Goal: Task Accomplishment & Management: Complete application form

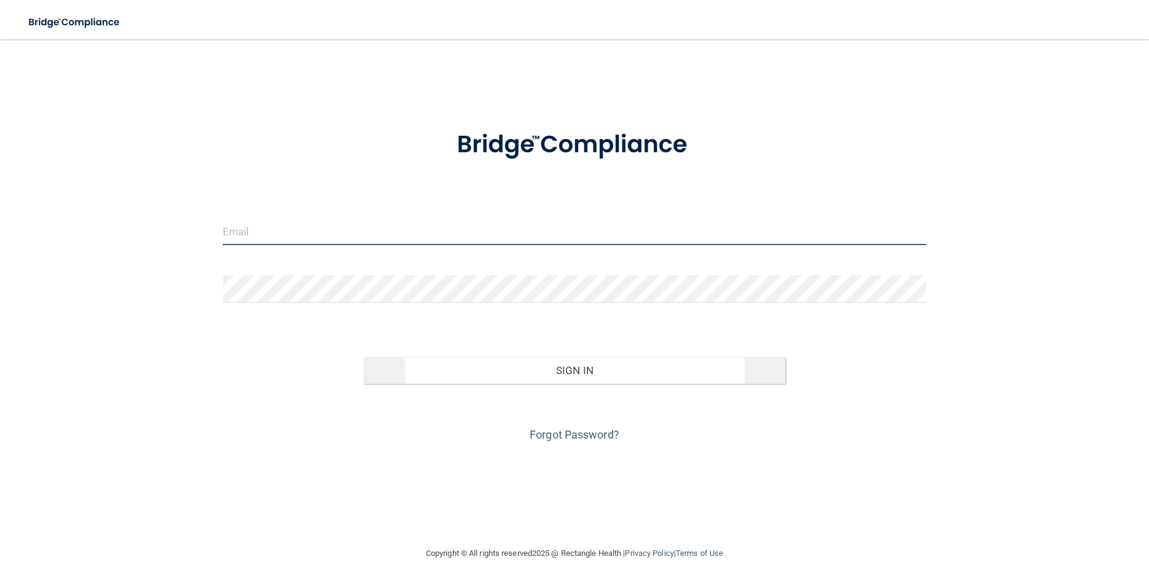
type input "[EMAIL_ADDRESS][DOMAIN_NAME]"
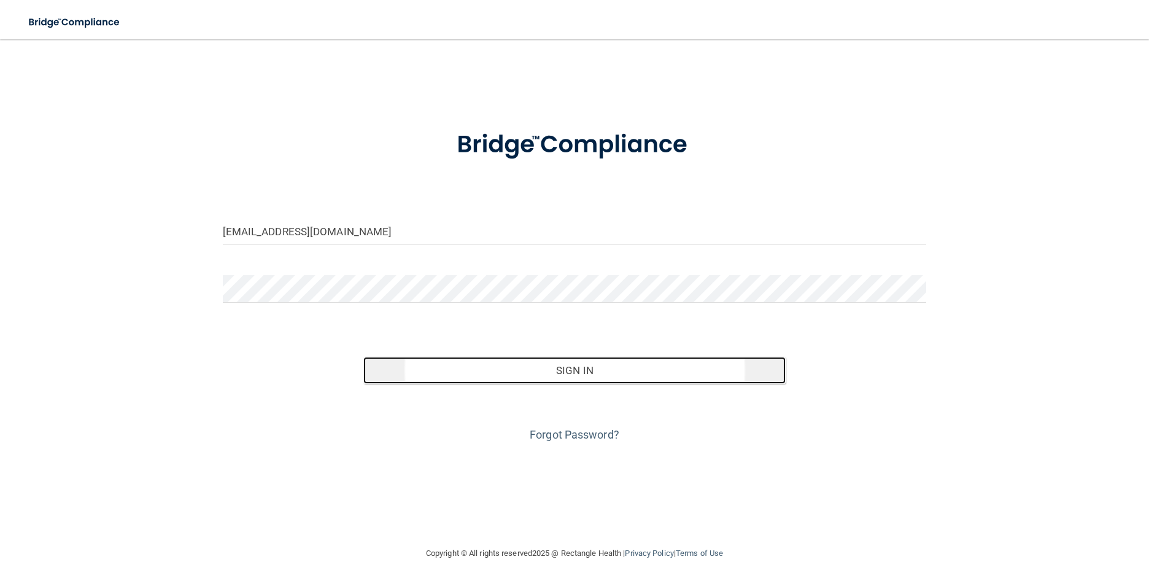
click at [635, 376] on button "Sign In" at bounding box center [574, 370] width 422 height 27
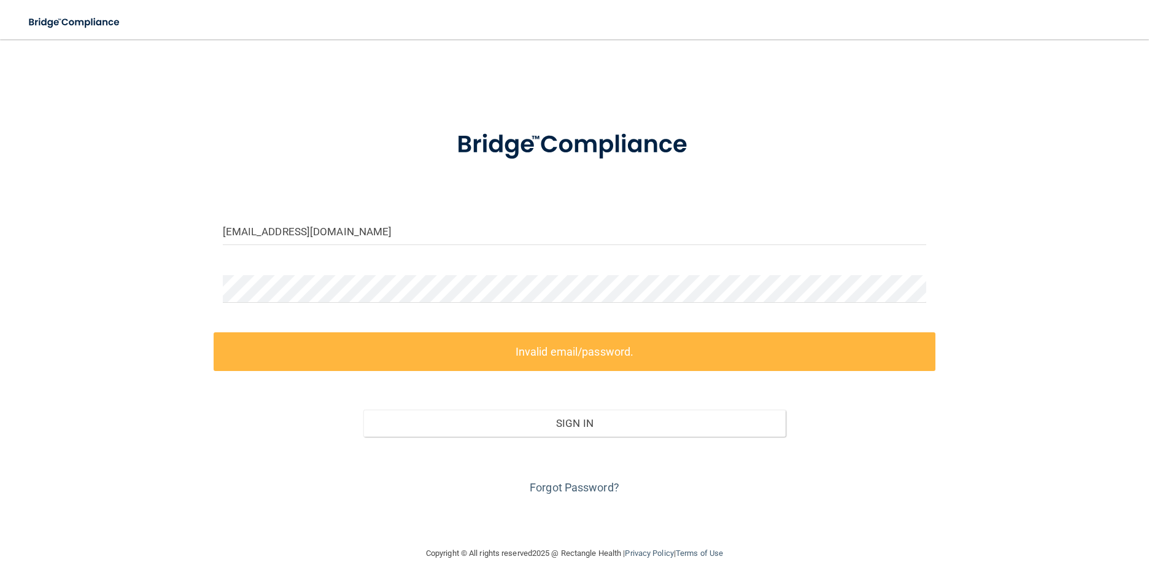
click at [463, 351] on label "Invalid email/password." at bounding box center [575, 351] width 723 height 39
click at [149, 290] on div "mrs.turner1118@gmail.com Invalid email/password. You don't have permission to a…" at bounding box center [575, 293] width 1100 height 482
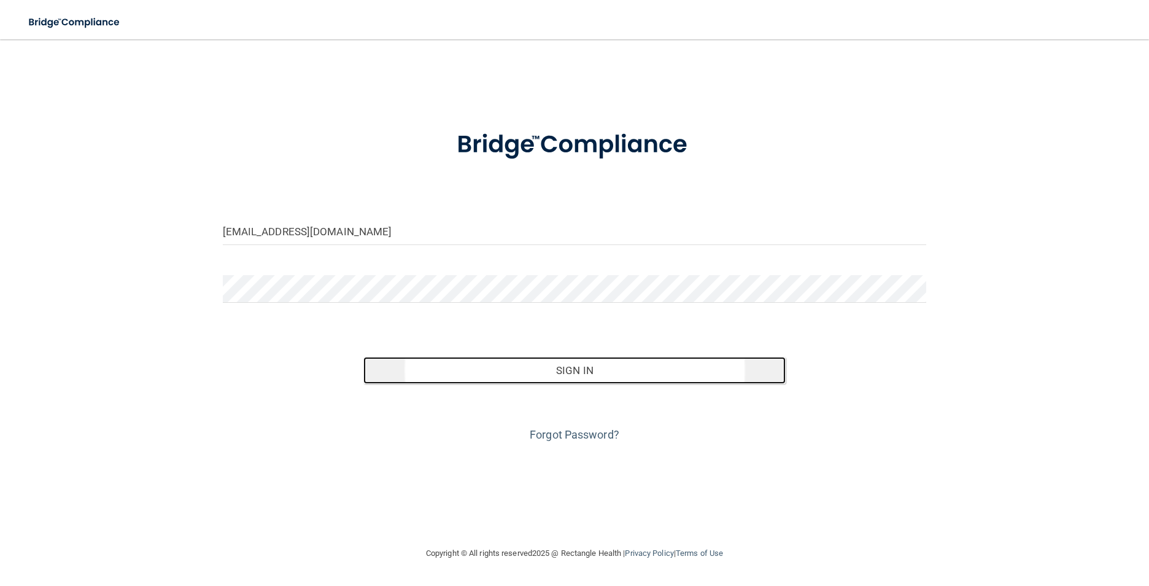
click at [620, 366] on button "Sign In" at bounding box center [574, 370] width 422 height 27
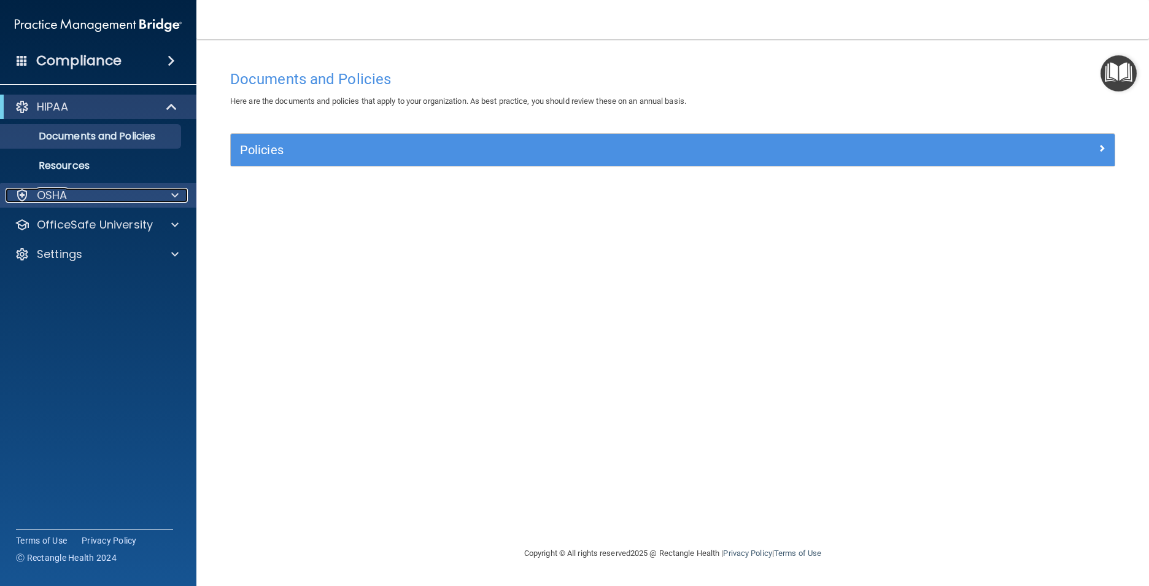
click at [75, 191] on div "OSHA" at bounding box center [82, 195] width 152 height 15
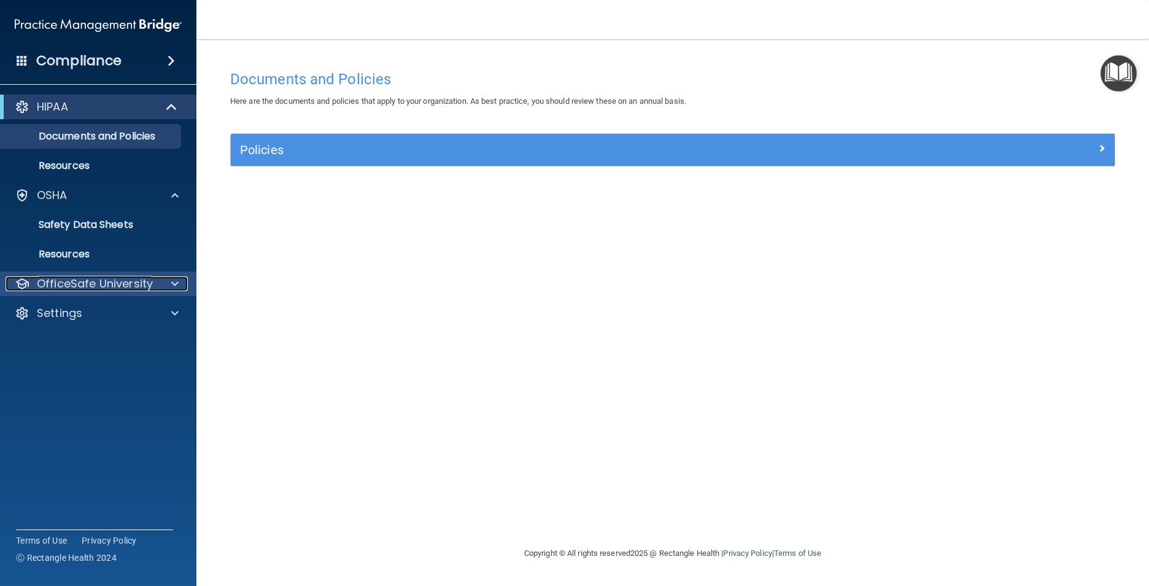
click at [151, 284] on p "OfficeSafe University" at bounding box center [95, 283] width 116 height 15
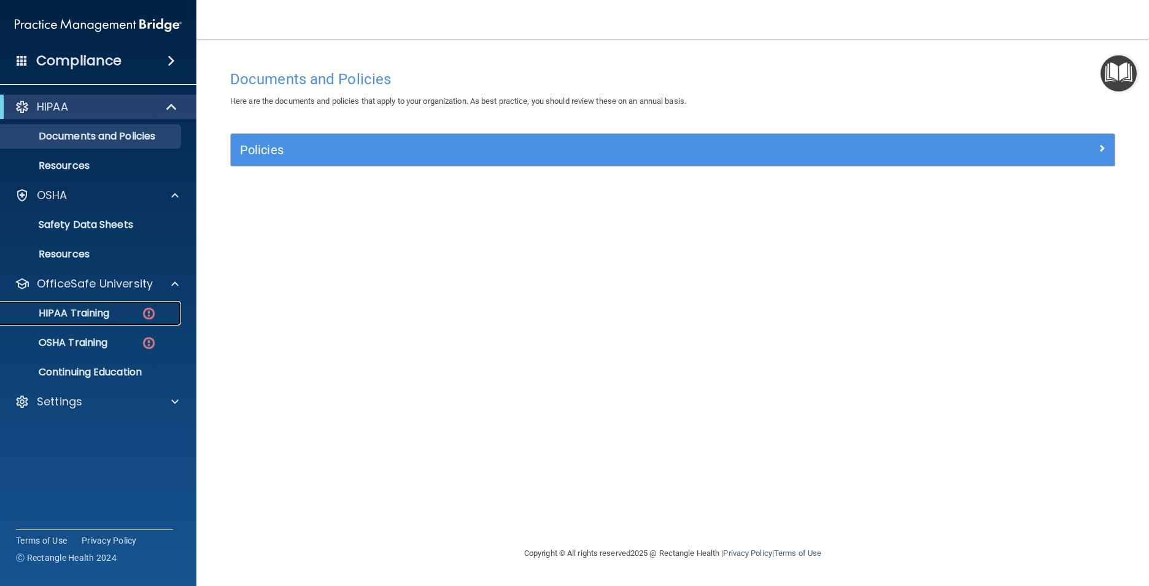
click at [139, 314] on div "HIPAA Training" at bounding box center [92, 313] width 168 height 12
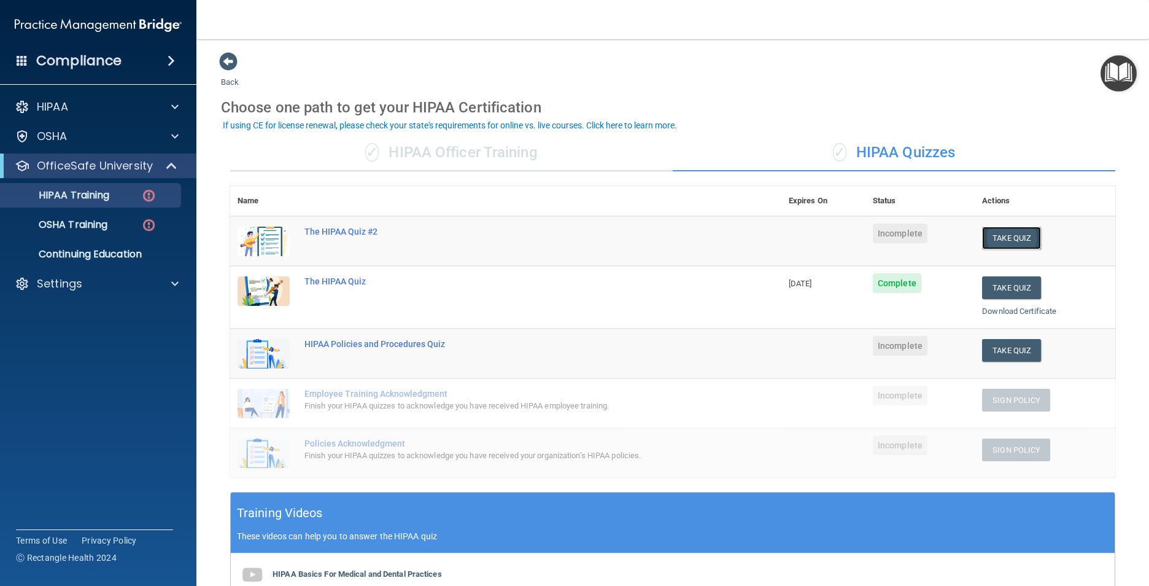
click at [1007, 238] on button "Take Quiz" at bounding box center [1011, 238] width 59 height 23
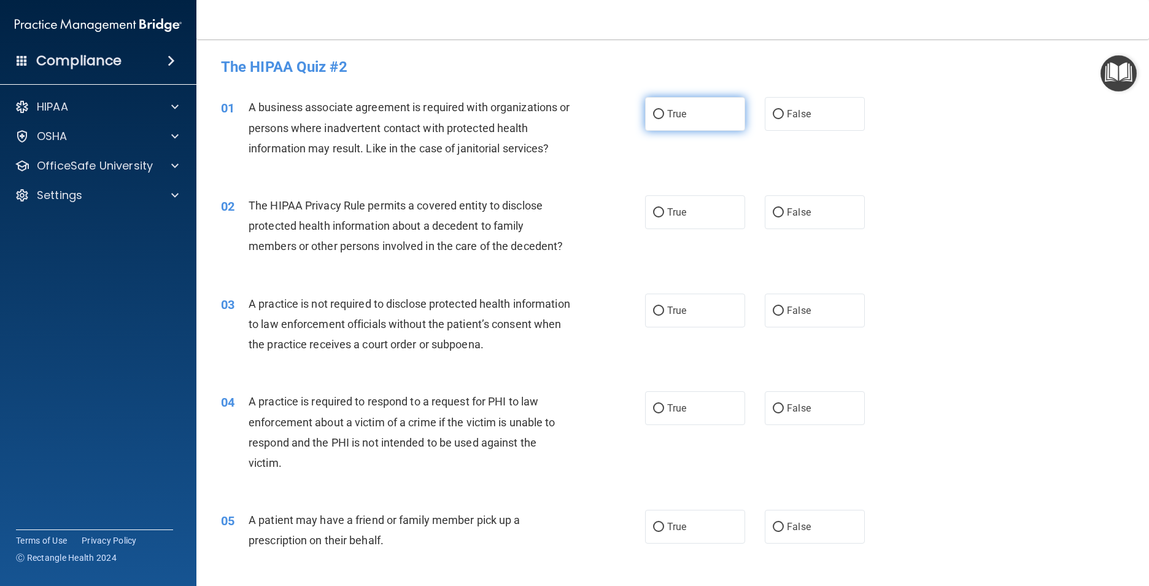
click at [659, 112] on input "True" at bounding box center [658, 114] width 11 height 9
radio input "true"
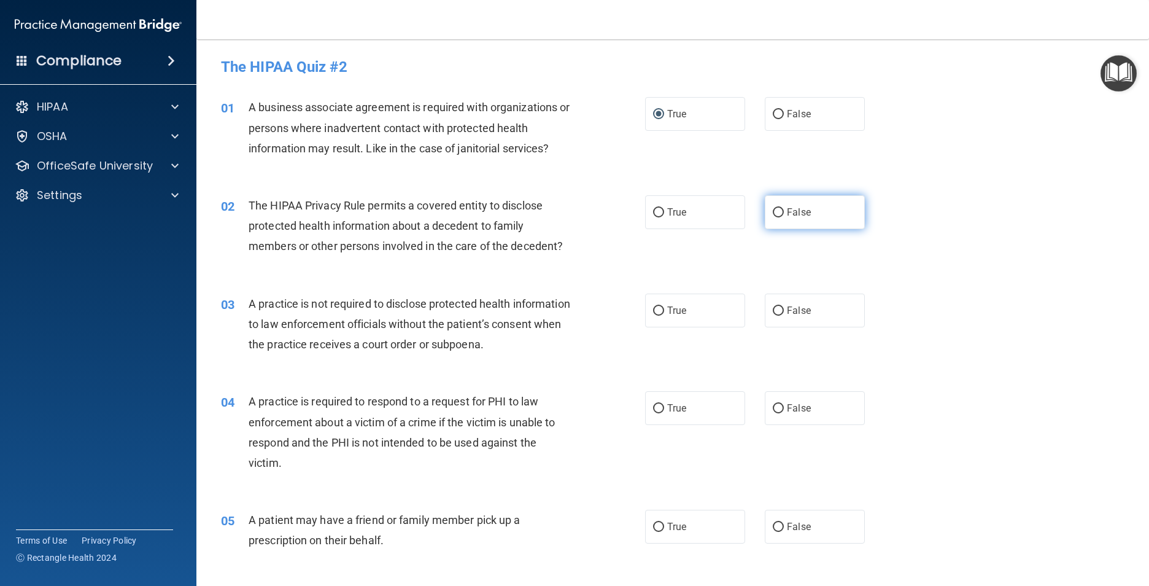
click at [775, 213] on input "False" at bounding box center [778, 212] width 11 height 9
radio input "true"
click at [778, 310] on label "False" at bounding box center [815, 310] width 100 height 34
click at [778, 310] on input "False" at bounding box center [778, 310] width 11 height 9
radio input "true"
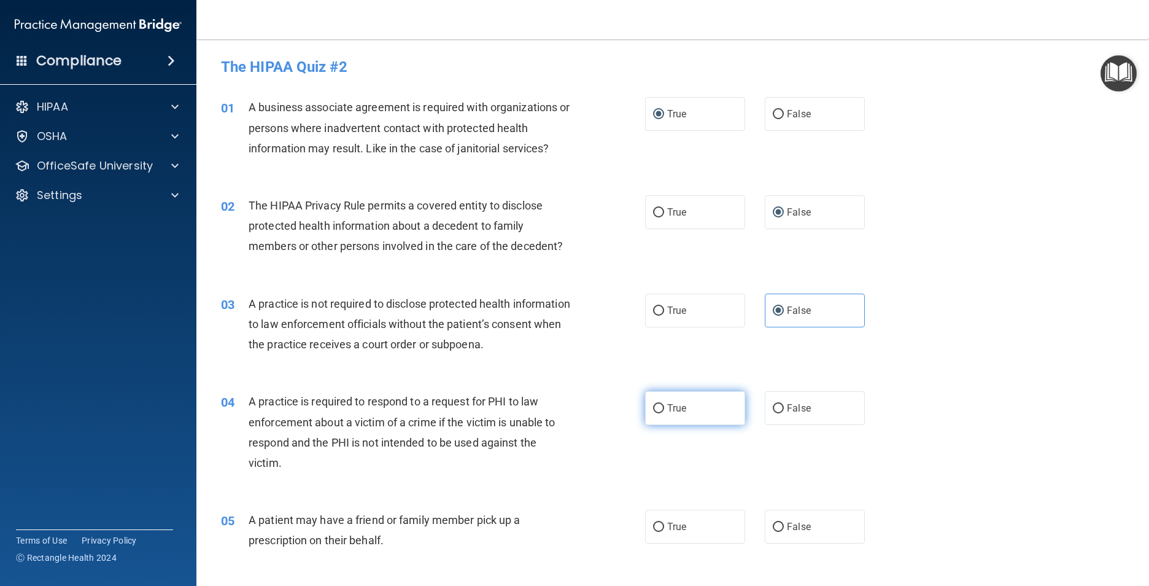
click at [661, 406] on label "True" at bounding box center [695, 408] width 100 height 34
click at [661, 406] on input "True" at bounding box center [658, 408] width 11 height 9
radio input "true"
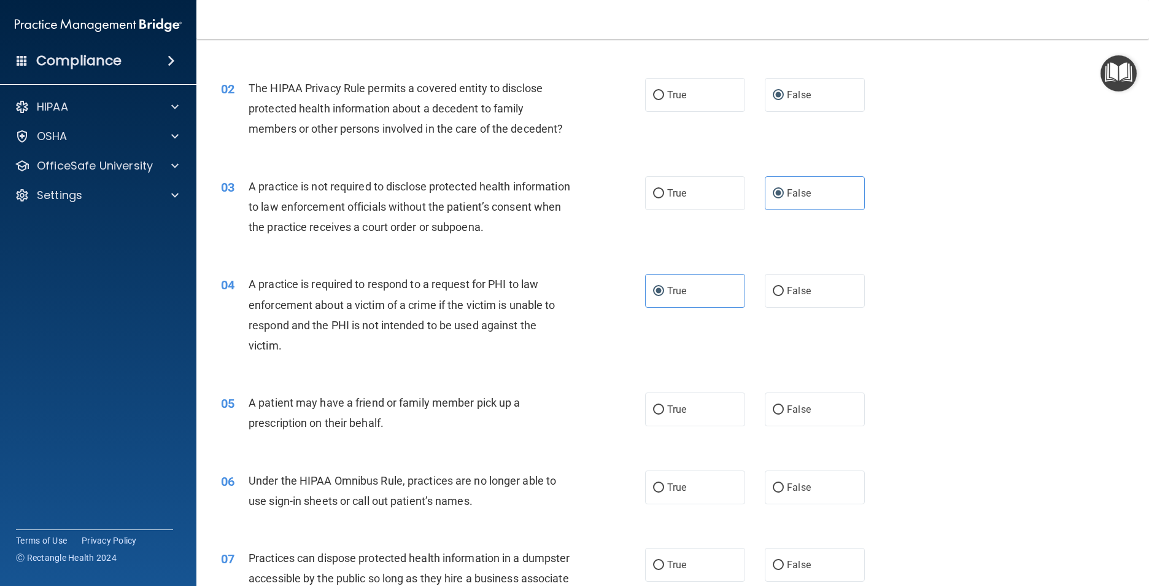
scroll to position [123, 0]
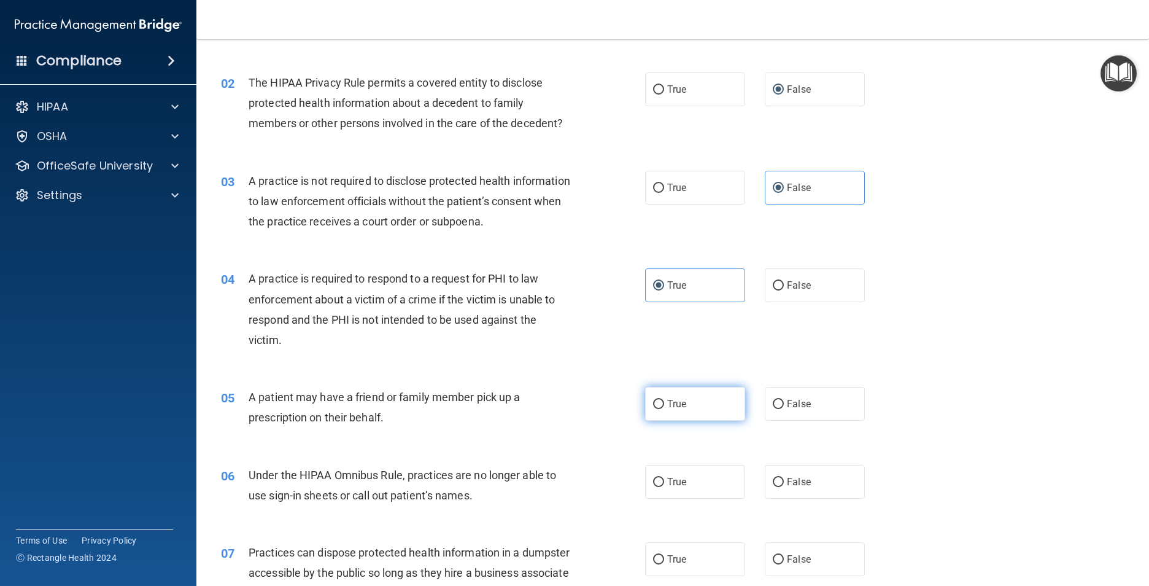
click at [662, 406] on label "True" at bounding box center [695, 404] width 100 height 34
click at [662, 406] on input "True" at bounding box center [658, 404] width 11 height 9
radio input "true"
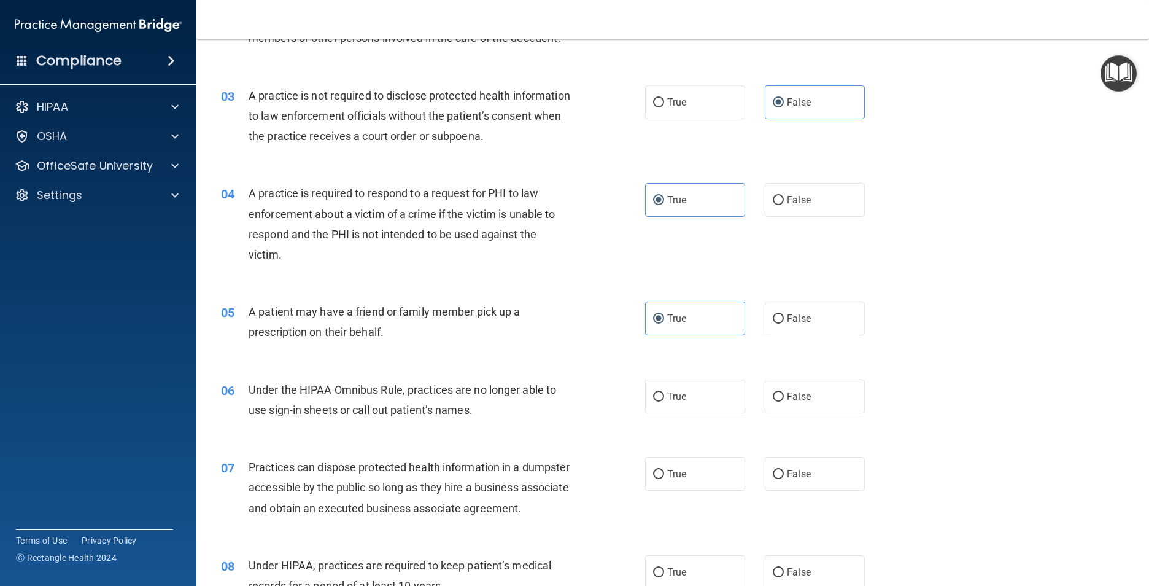
scroll to position [246, 0]
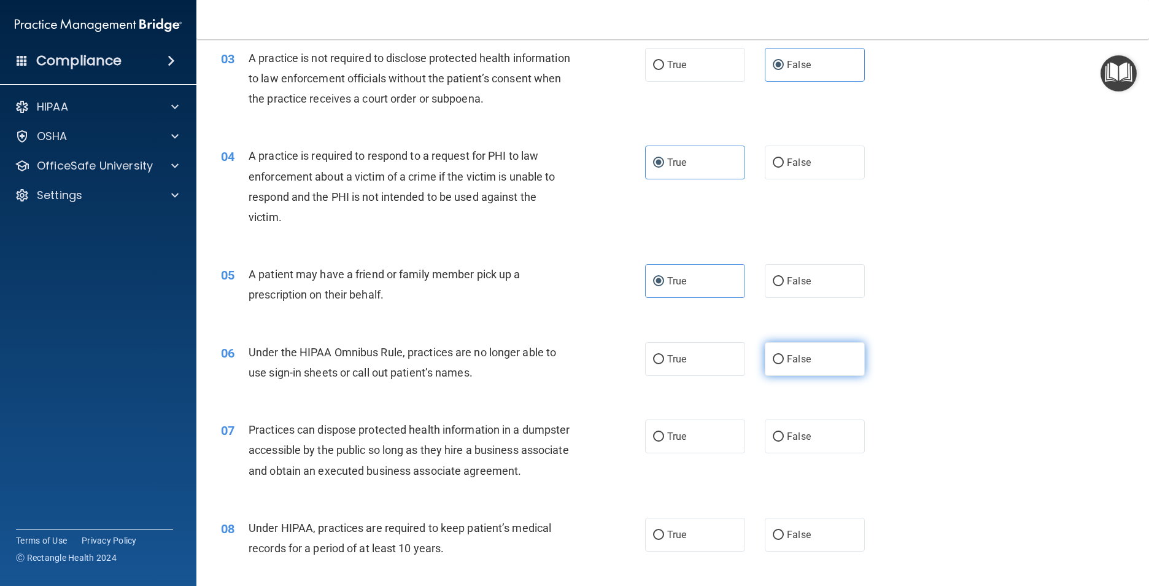
click at [780, 363] on label "False" at bounding box center [815, 359] width 100 height 34
click at [780, 363] on input "False" at bounding box center [778, 359] width 11 height 9
radio input "true"
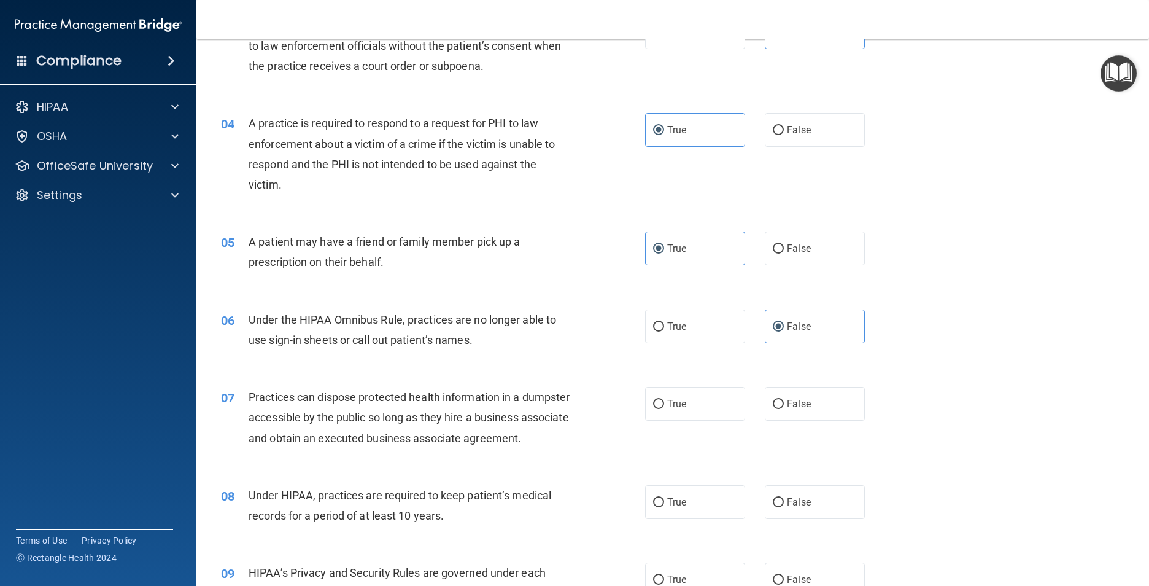
scroll to position [307, 0]
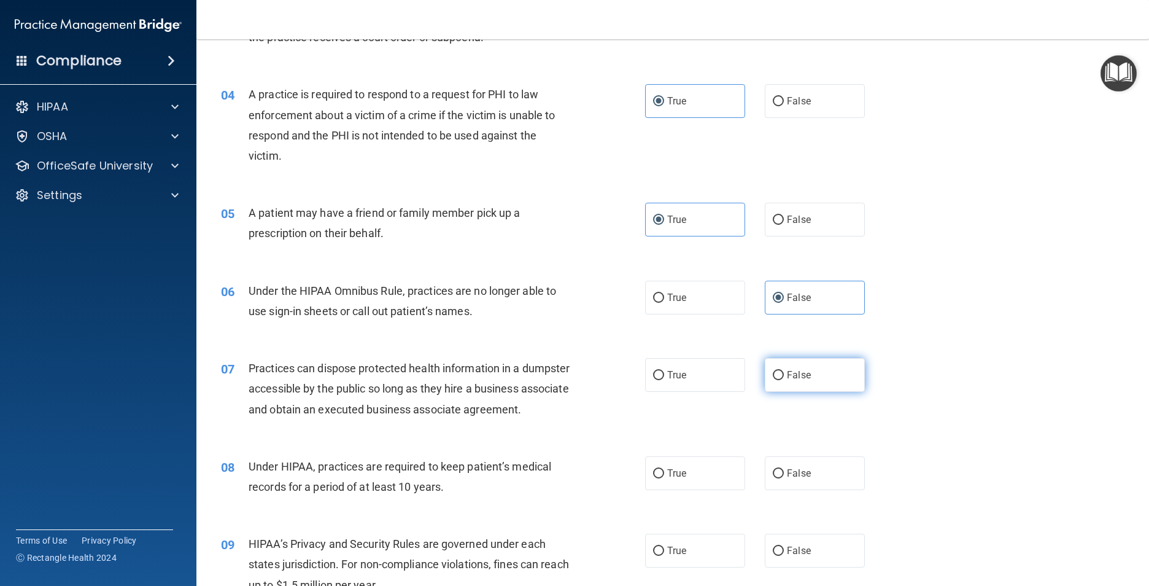
click at [778, 378] on input "False" at bounding box center [778, 375] width 11 height 9
radio input "true"
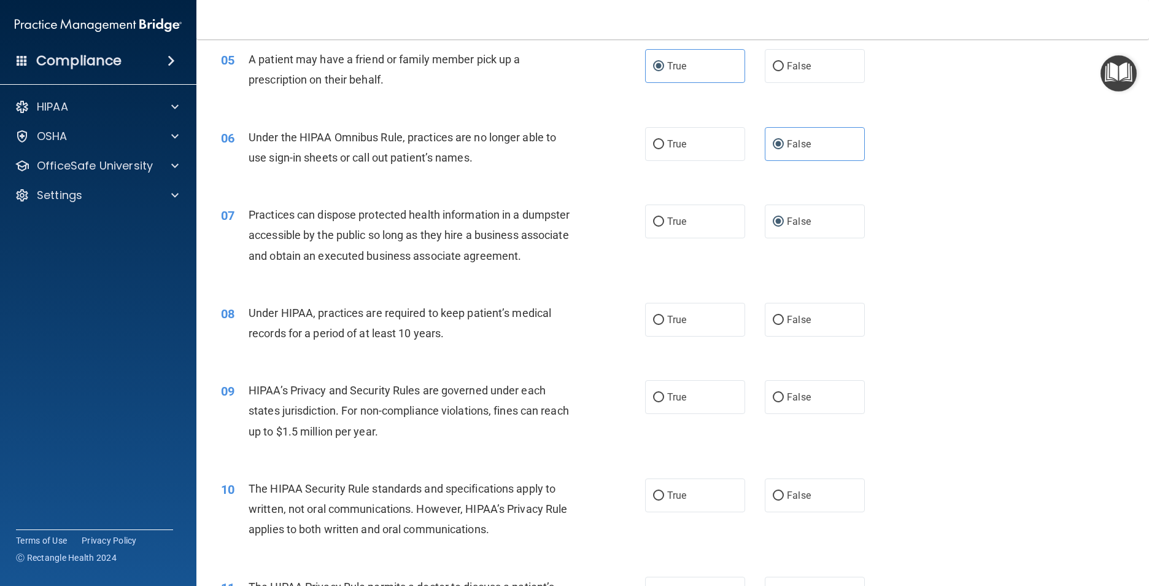
scroll to position [491, 0]
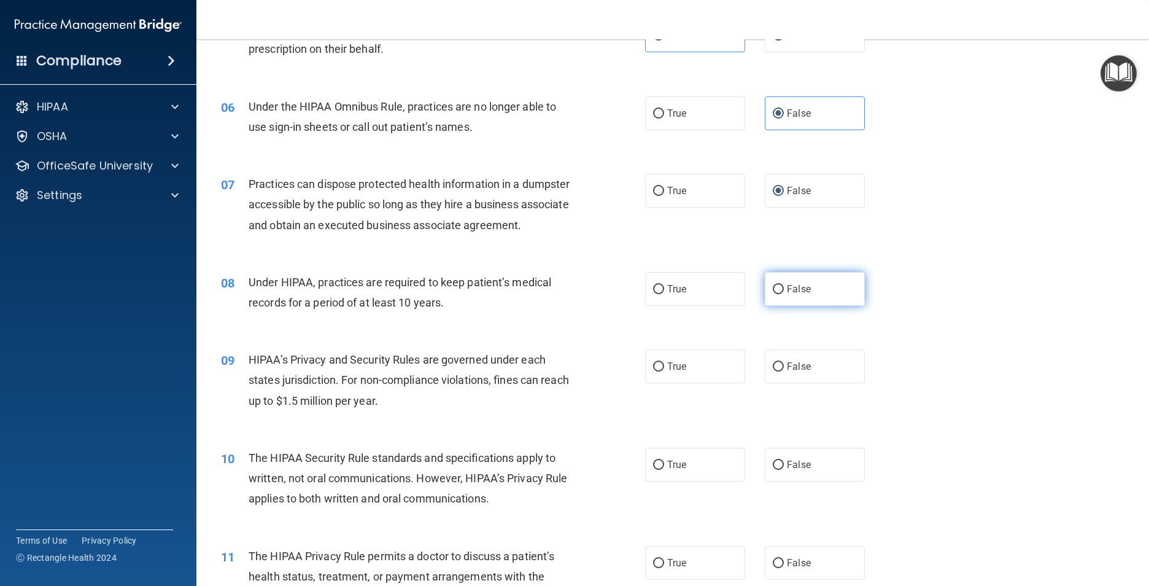
click at [777, 294] on input "False" at bounding box center [778, 289] width 11 height 9
radio input "true"
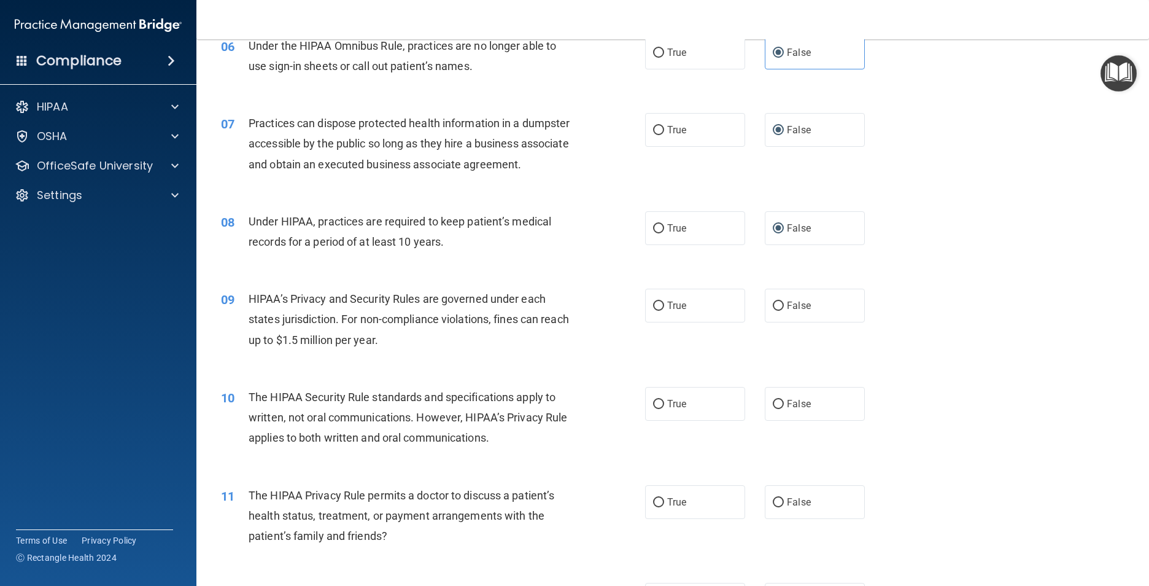
scroll to position [552, 0]
click at [667, 311] on span "True" at bounding box center [676, 305] width 19 height 12
click at [664, 310] on input "True" at bounding box center [658, 305] width 11 height 9
radio input "true"
click at [785, 317] on label "False" at bounding box center [815, 305] width 100 height 34
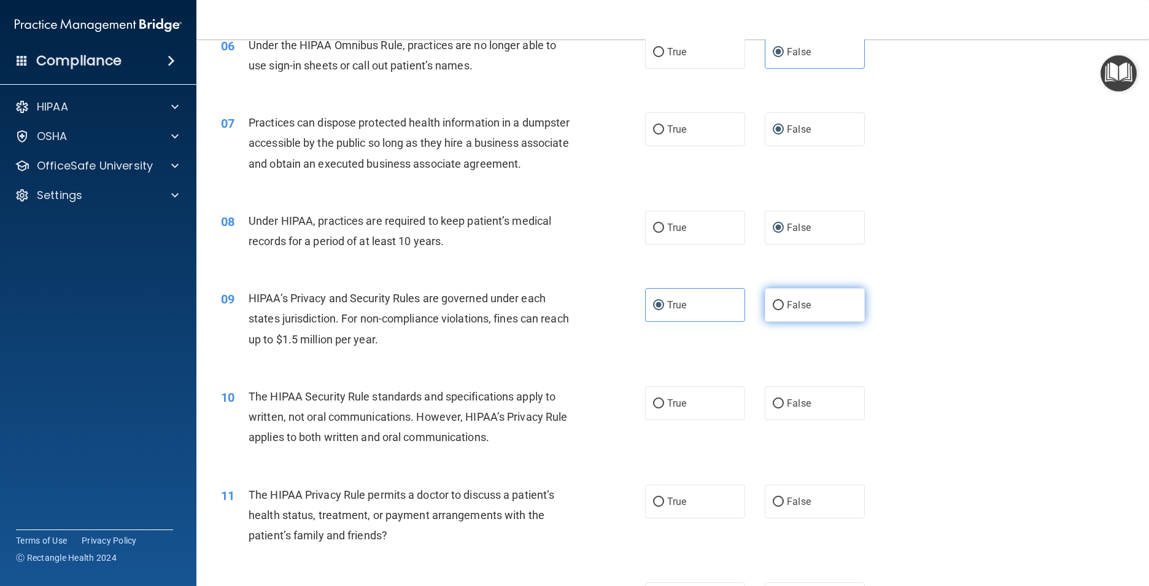
click at [784, 310] on input "False" at bounding box center [778, 305] width 11 height 9
radio input "true"
radio input "false"
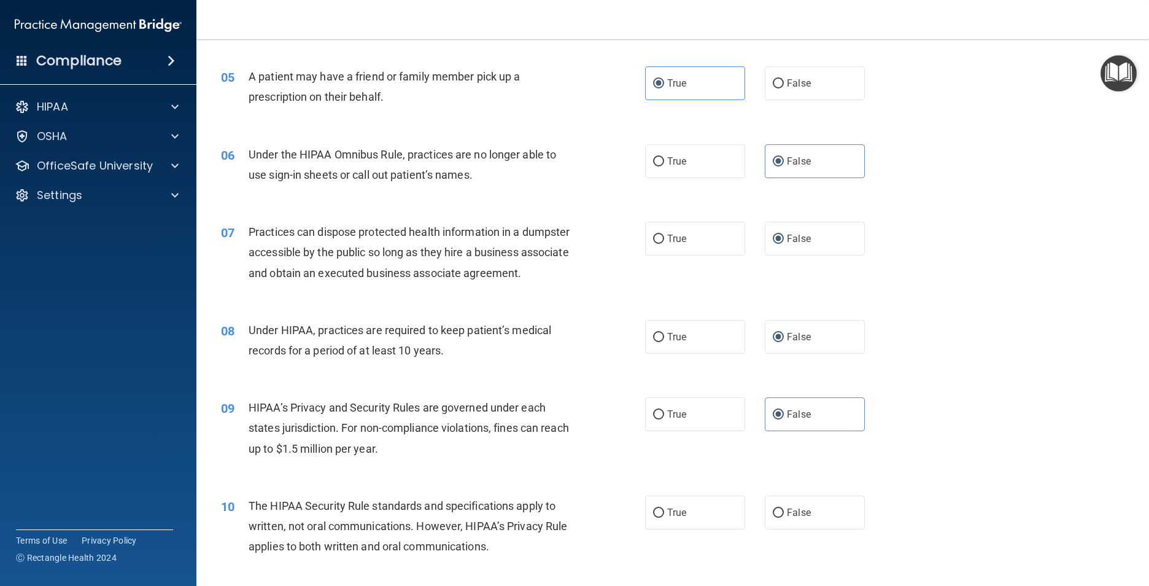
scroll to position [491, 0]
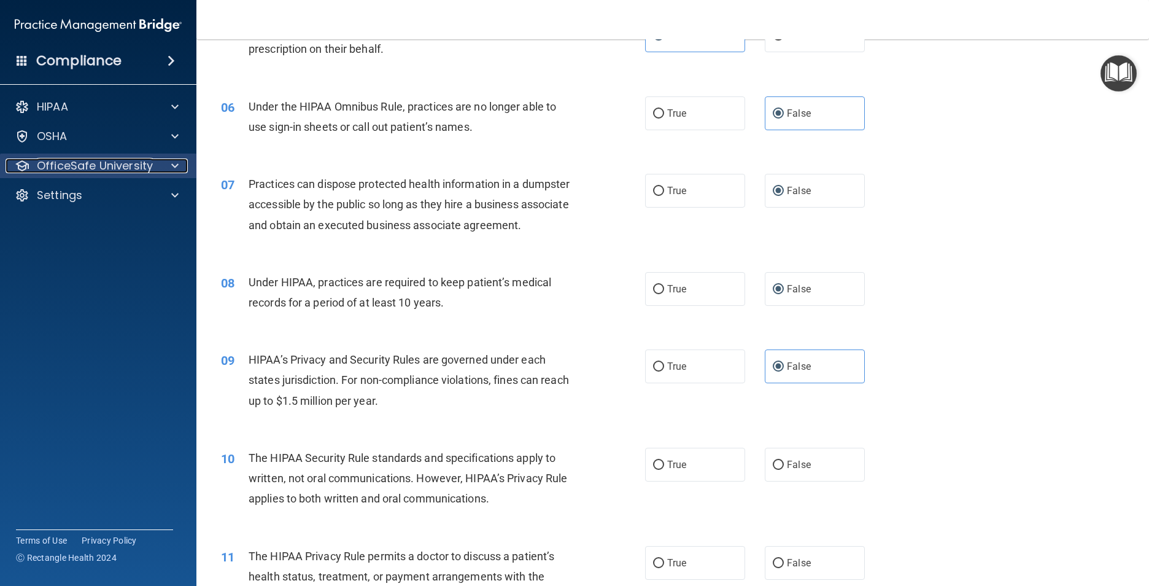
click at [177, 172] on span at bounding box center [174, 165] width 7 height 15
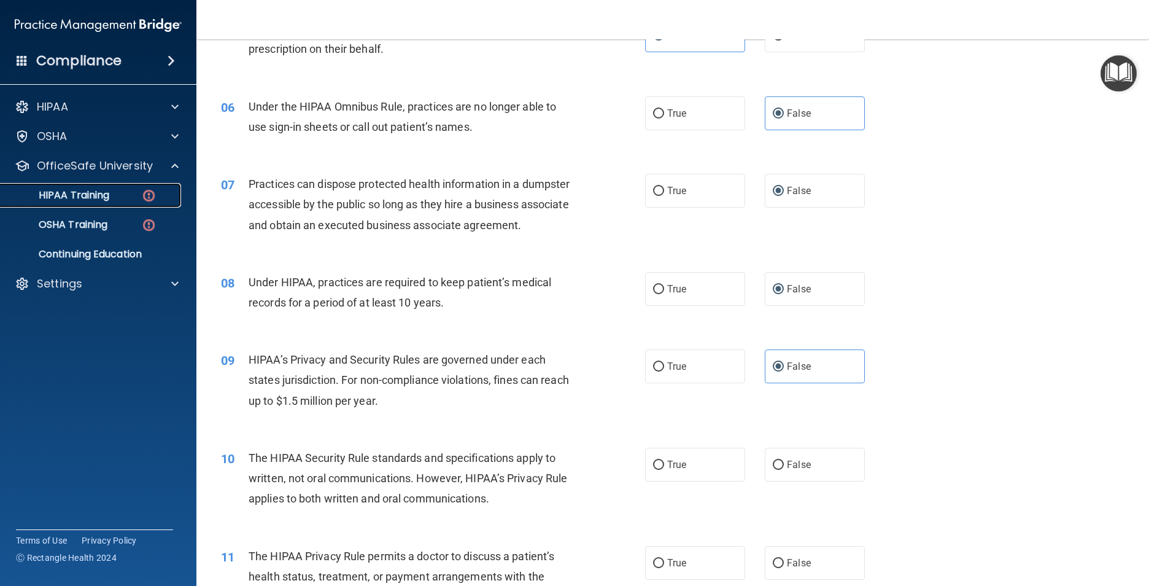
click at [139, 203] on link "HIPAA Training" at bounding box center [84, 195] width 193 height 25
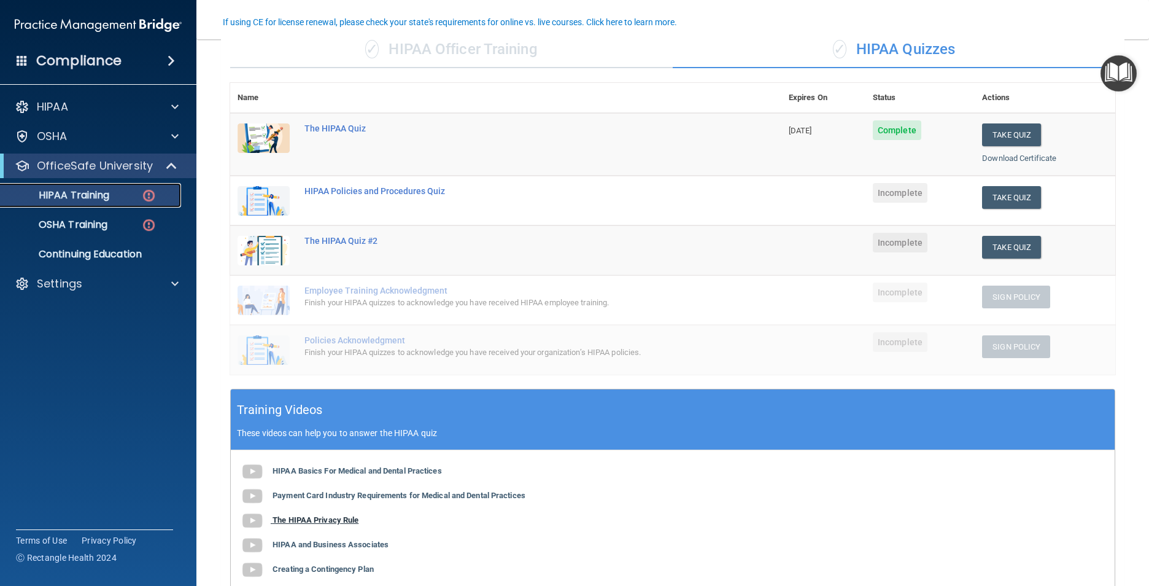
scroll to position [165, 0]
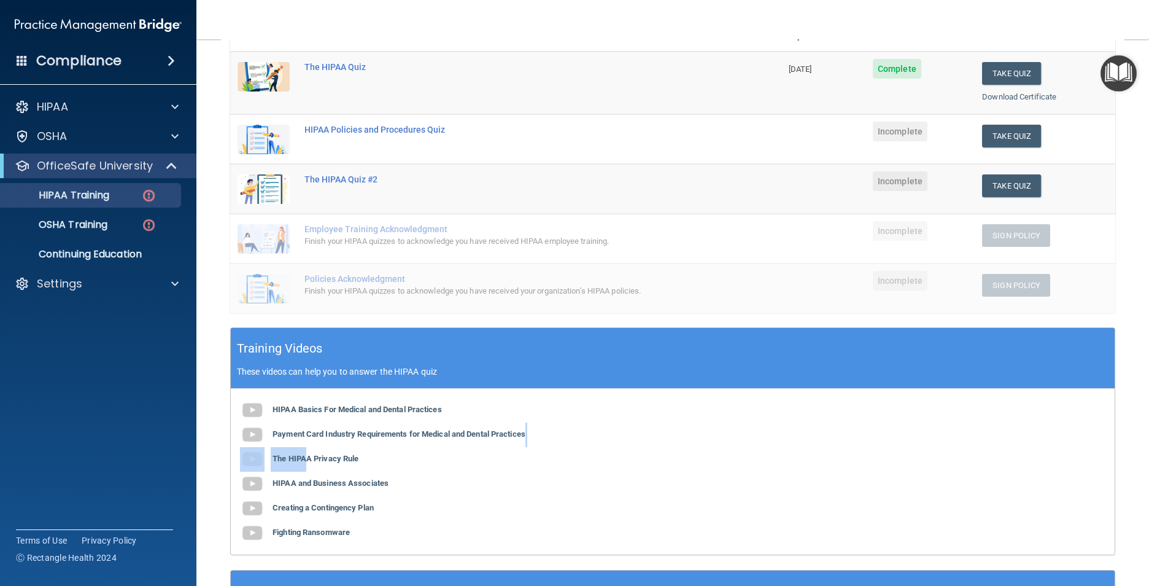
drag, startPoint x: 307, startPoint y: 458, endPoint x: 673, endPoint y: 429, distance: 367.6
click at [673, 429] on div "HIPAA Basics For Medical and Dental Practices Payment Card Industry Requirement…" at bounding box center [673, 472] width 884 height 166
click at [373, 459] on div "HIPAA Basics For Medical and Dental Practices Payment Card Industry Requirement…" at bounding box center [673, 472] width 884 height 166
click at [405, 409] on b "HIPAA Basics For Medical and Dental Practices" at bounding box center [357, 409] width 169 height 9
click at [316, 458] on b "The HIPAA Privacy Rule" at bounding box center [316, 458] width 86 height 9
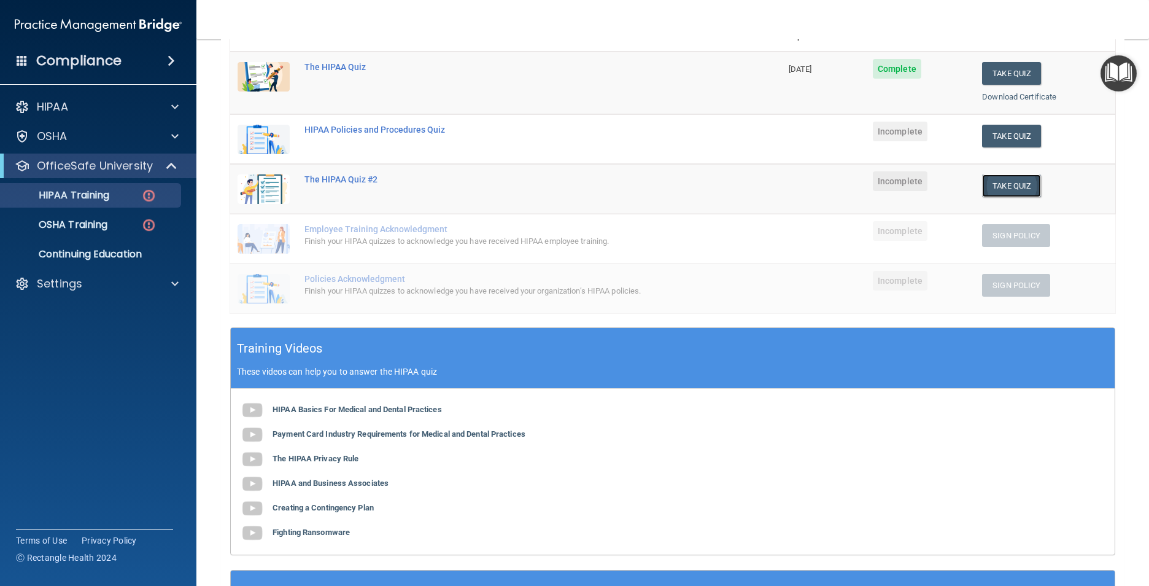
click at [1014, 188] on button "Take Quiz" at bounding box center [1011, 185] width 59 height 23
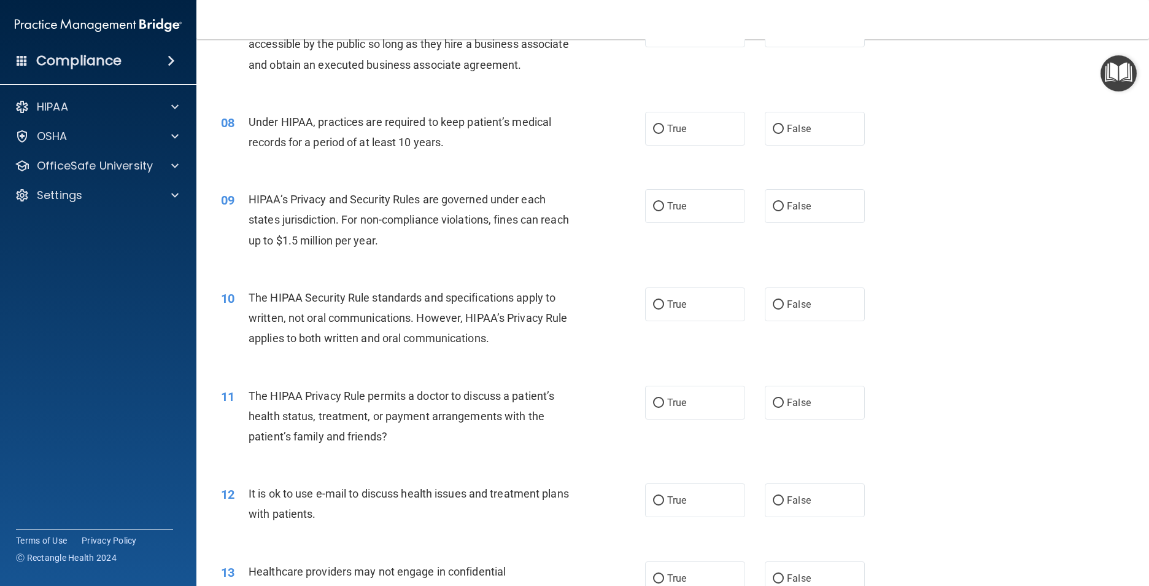
scroll to position [675, 0]
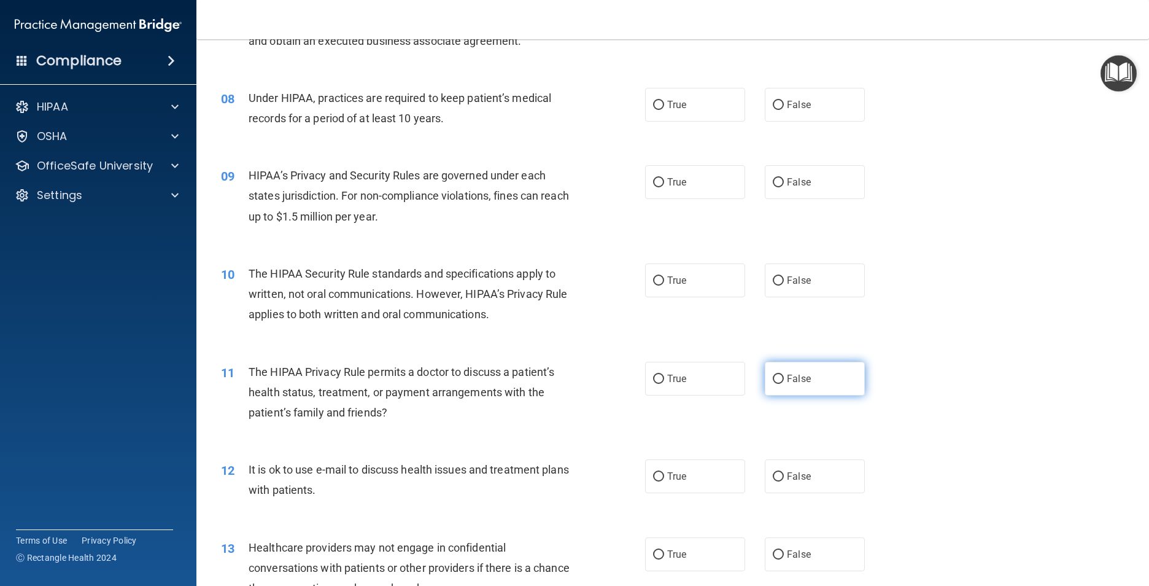
drag, startPoint x: 777, startPoint y: 398, endPoint x: 763, endPoint y: 401, distance: 13.7
click at [776, 384] on input "False" at bounding box center [778, 378] width 11 height 9
radio input "true"
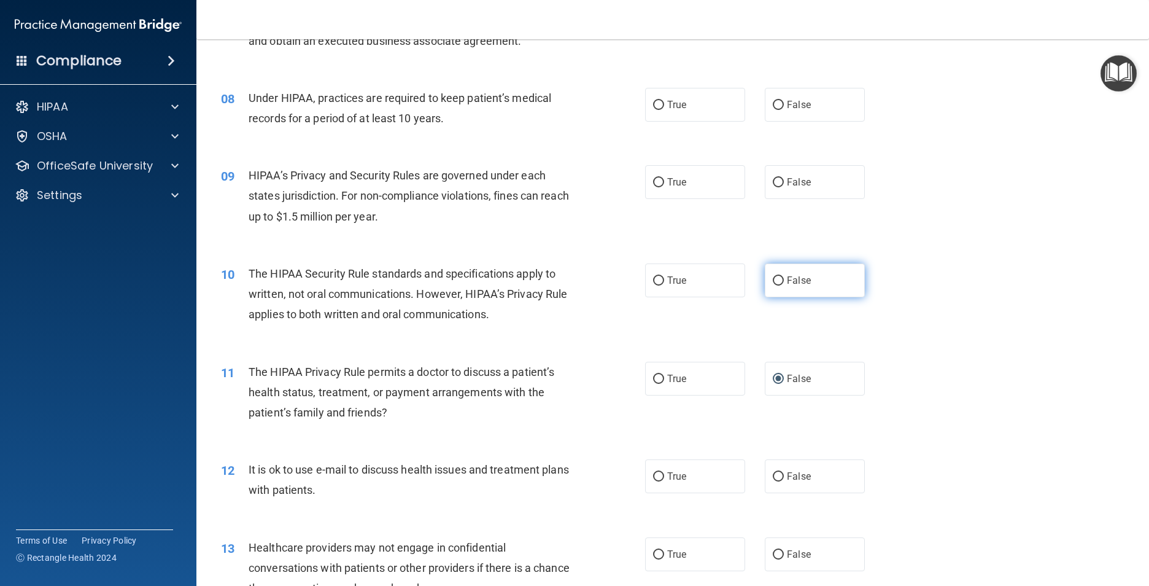
click at [777, 285] on input "False" at bounding box center [778, 280] width 11 height 9
radio input "true"
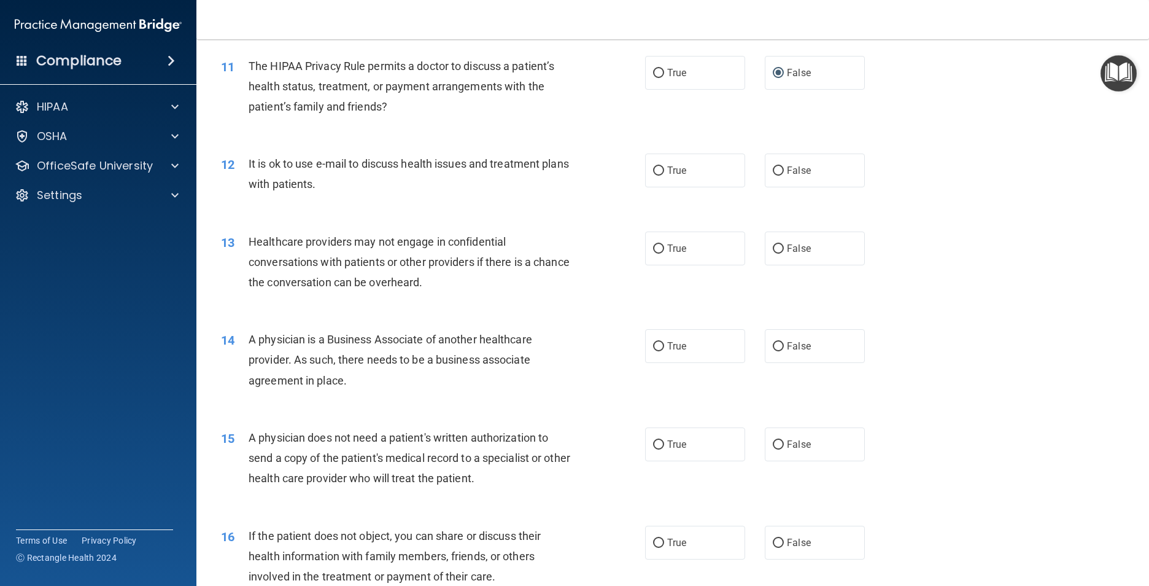
scroll to position [982, 0]
click at [657, 252] on input "True" at bounding box center [658, 247] width 11 height 9
radio input "true"
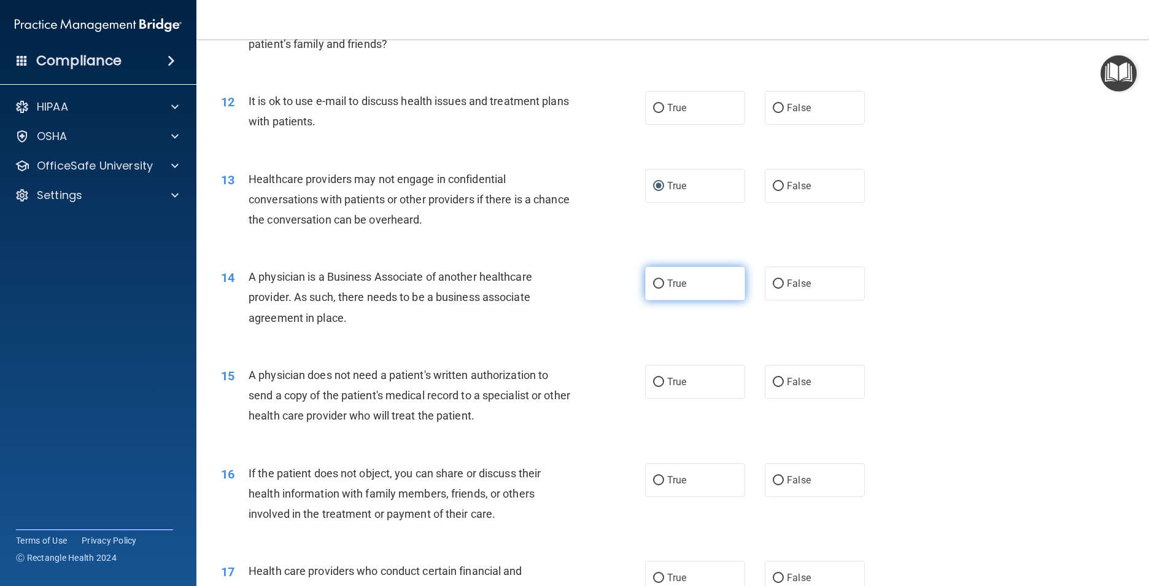
click at [653, 289] on input "True" at bounding box center [658, 283] width 11 height 9
radio input "true"
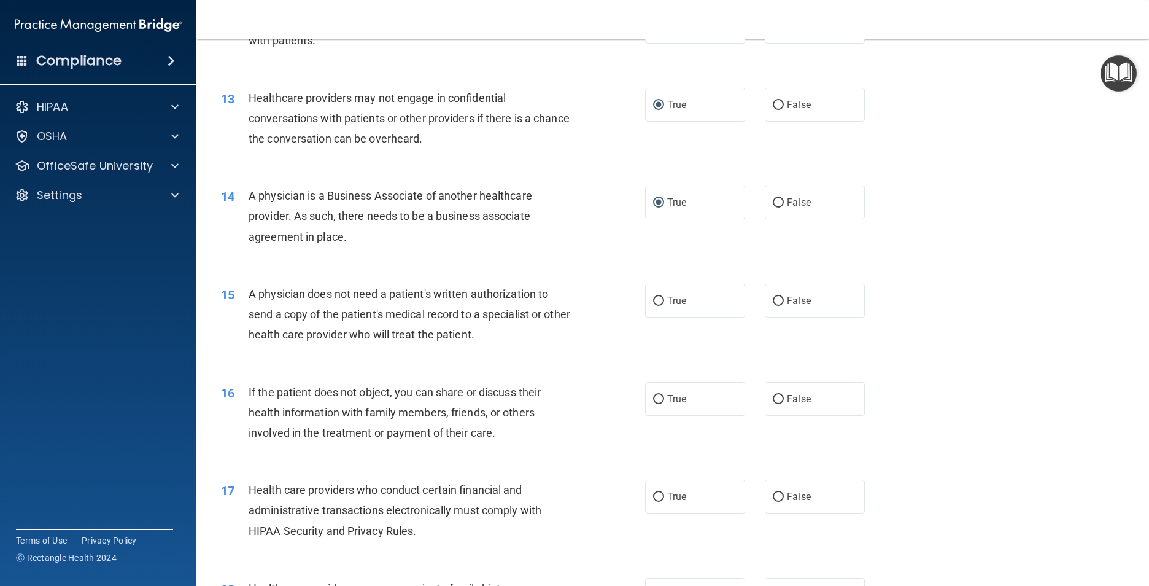
scroll to position [1166, 0]
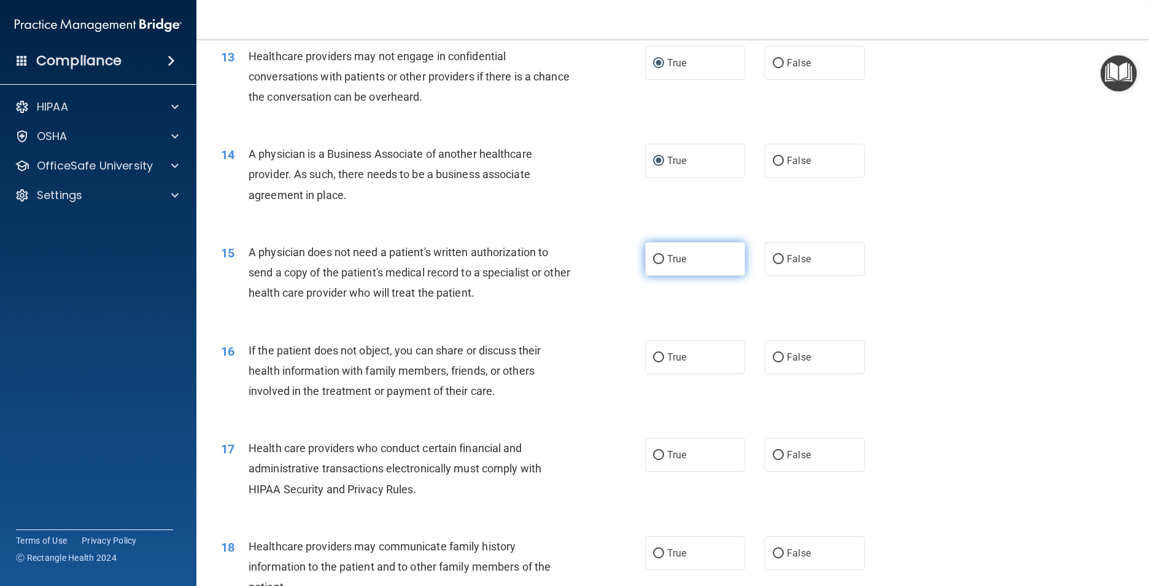
click at [653, 264] on input "True" at bounding box center [658, 259] width 11 height 9
radio input "true"
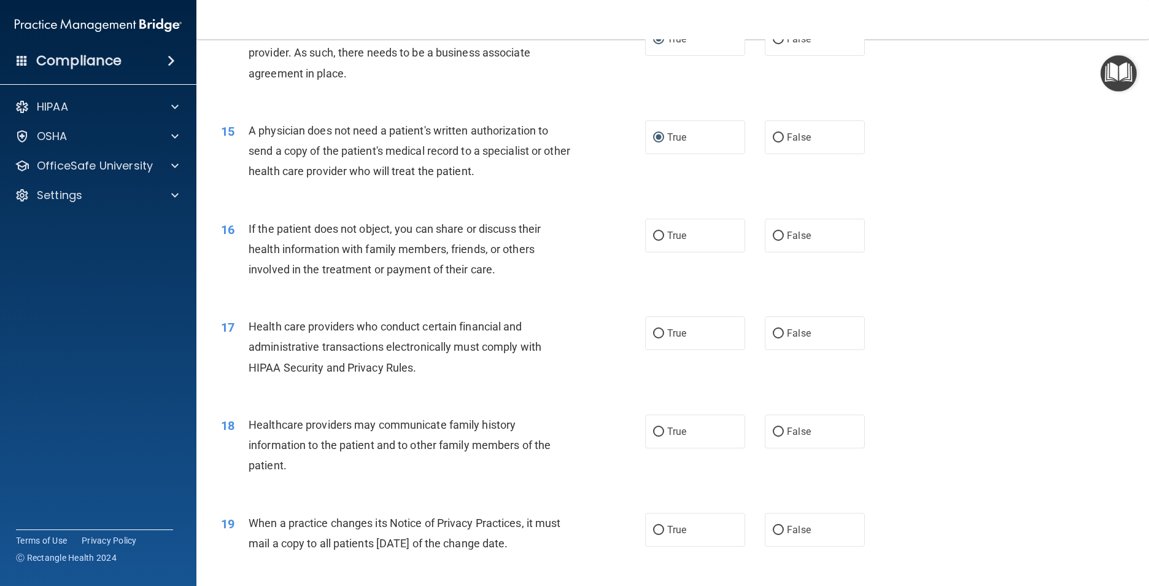
scroll to position [1289, 0]
click at [656, 239] on input "True" at bounding box center [658, 234] width 11 height 9
radio input "true"
click at [654, 337] on input "True" at bounding box center [658, 332] width 11 height 9
radio input "true"
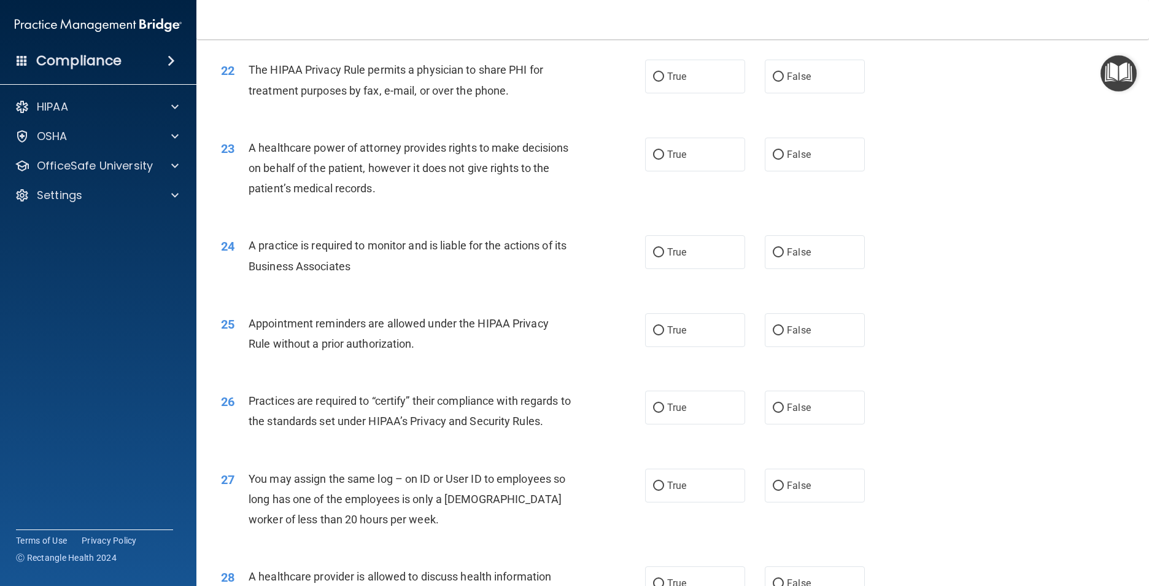
scroll to position [2026, 0]
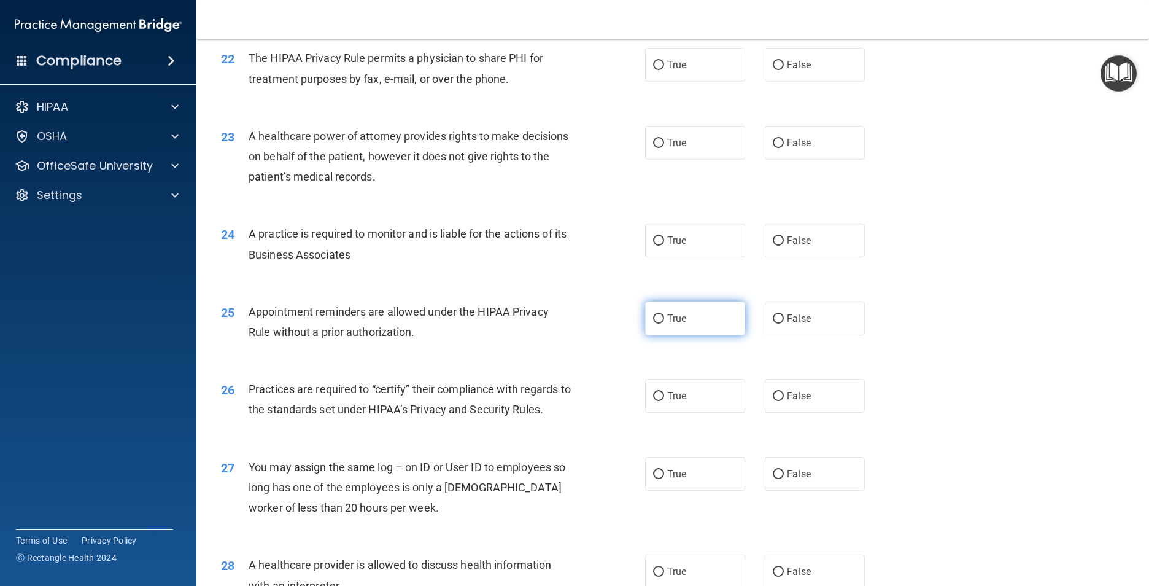
click at [658, 324] on input "True" at bounding box center [658, 318] width 11 height 9
radio input "true"
click at [659, 324] on input "True" at bounding box center [658, 318] width 11 height 9
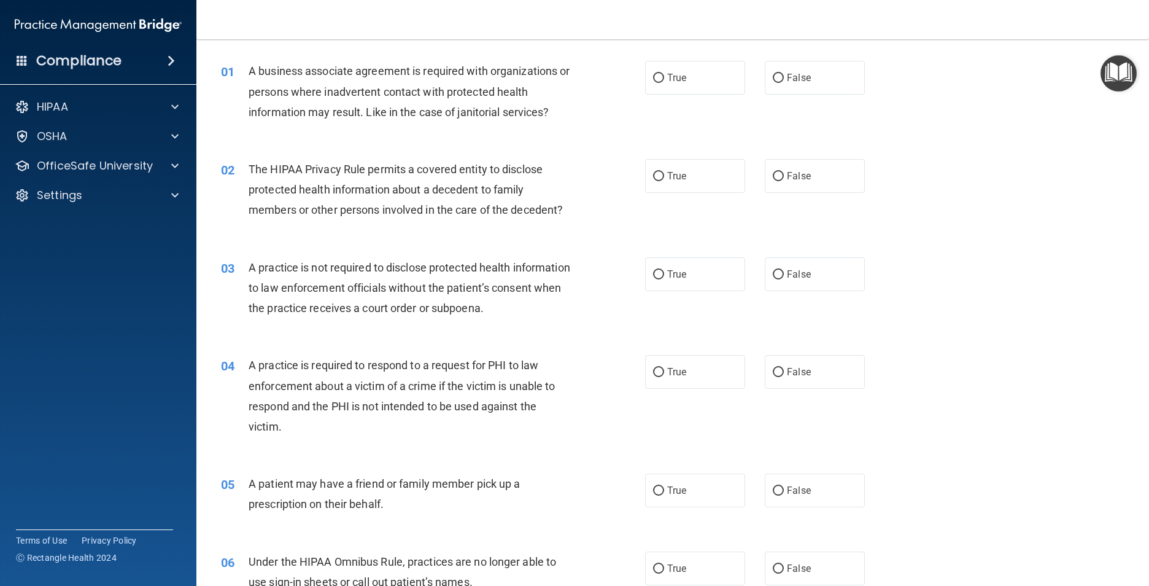
scroll to position [0, 0]
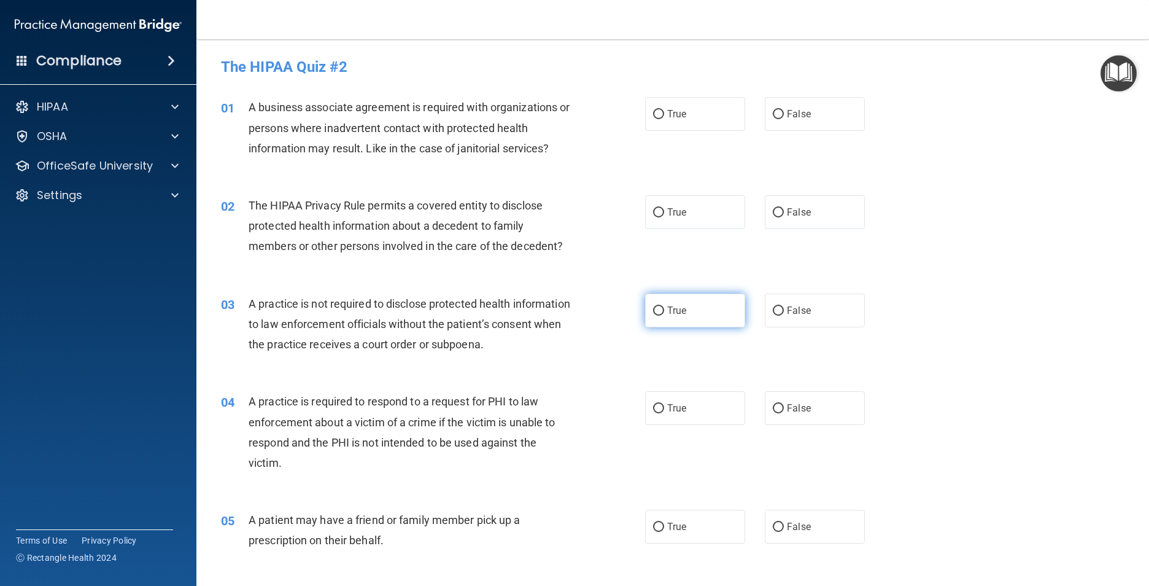
click at [656, 316] on label "True" at bounding box center [695, 310] width 100 height 34
click at [656, 316] on input "True" at bounding box center [658, 310] width 11 height 9
radio input "true"
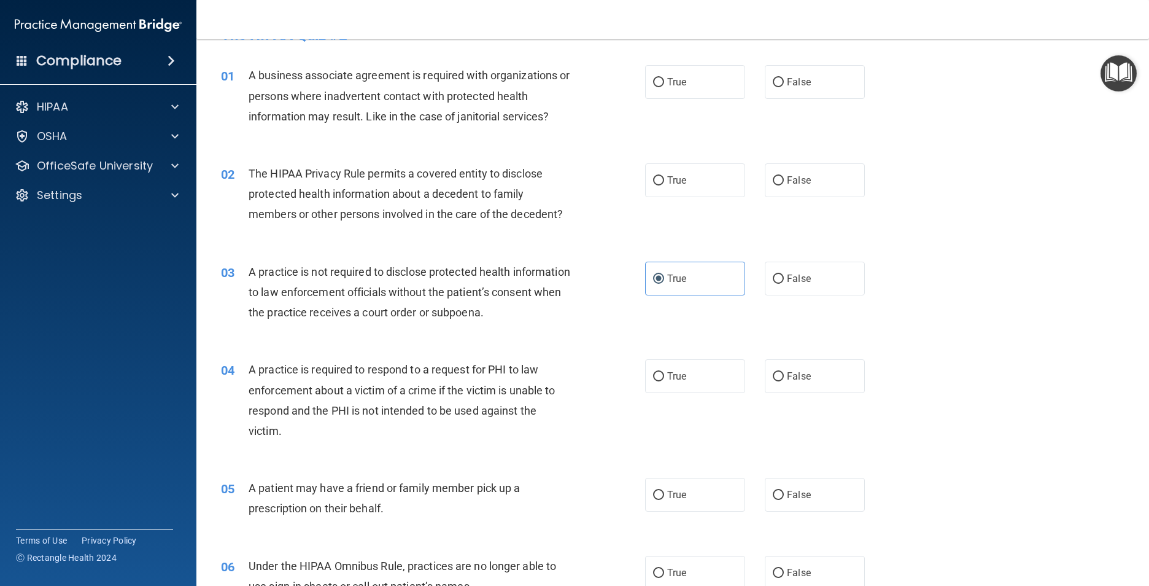
scroll to position [61, 0]
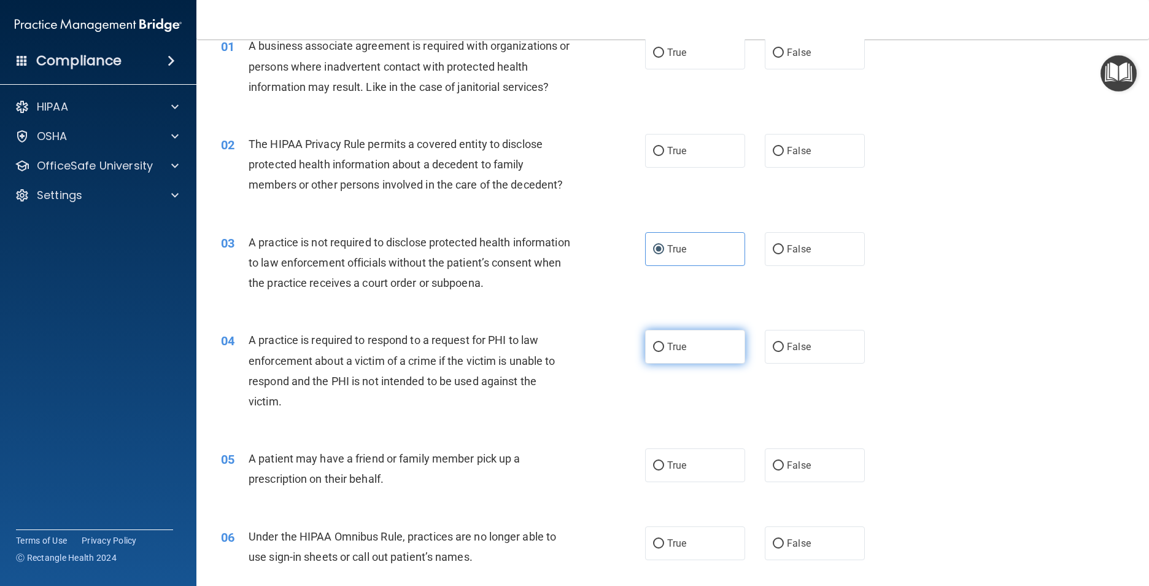
click at [659, 342] on label "True" at bounding box center [695, 347] width 100 height 34
click at [659, 343] on input "True" at bounding box center [658, 347] width 11 height 9
radio input "true"
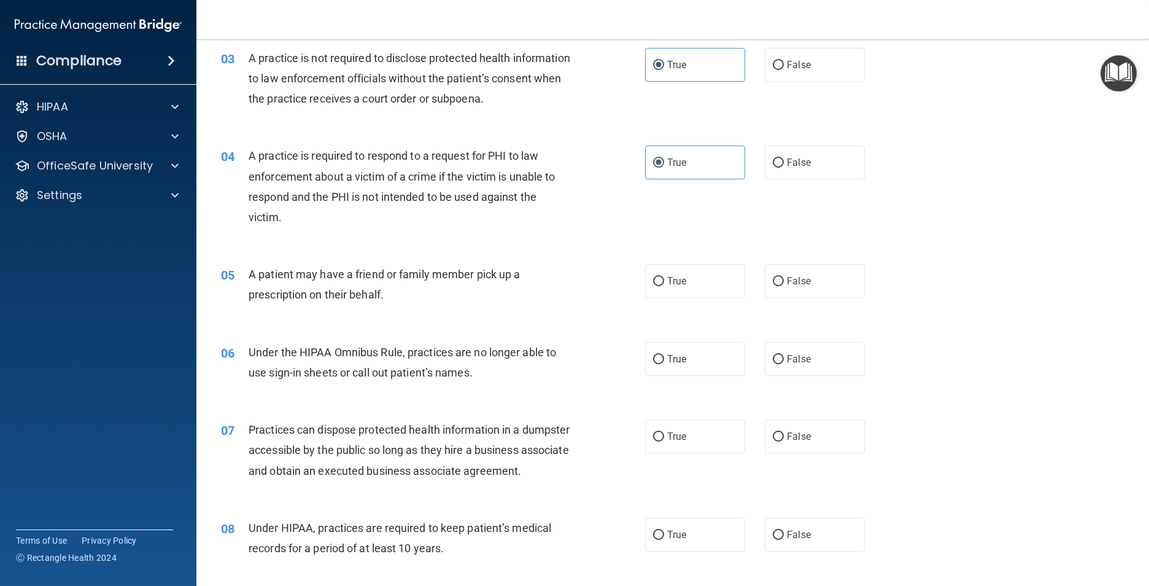
scroll to position [368, 0]
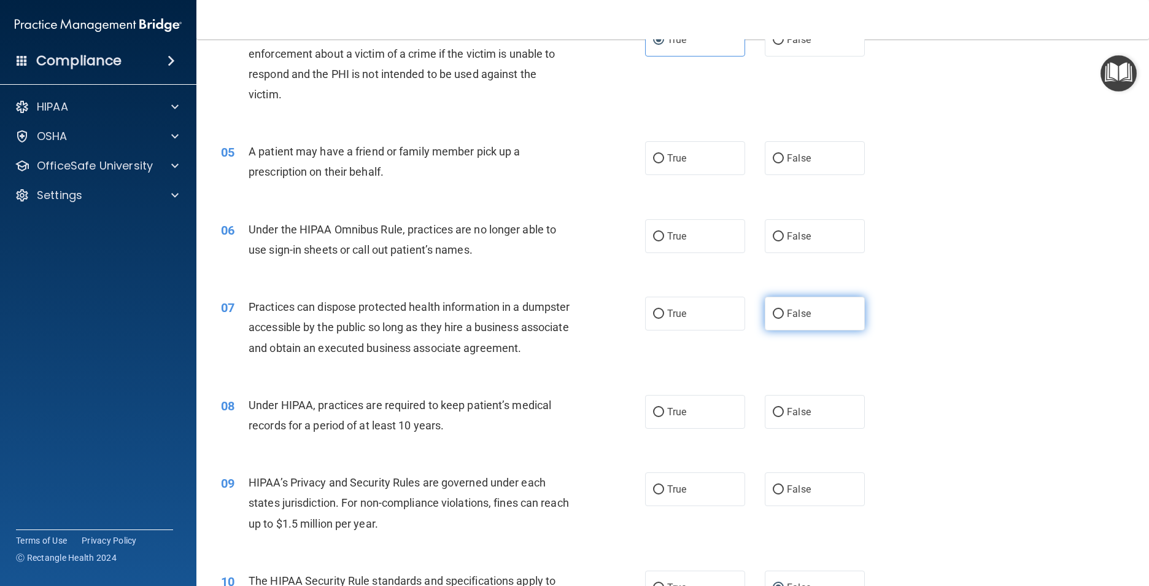
click at [788, 320] on label "False" at bounding box center [815, 313] width 100 height 34
click at [784, 319] on input "False" at bounding box center [778, 313] width 11 height 9
radio input "true"
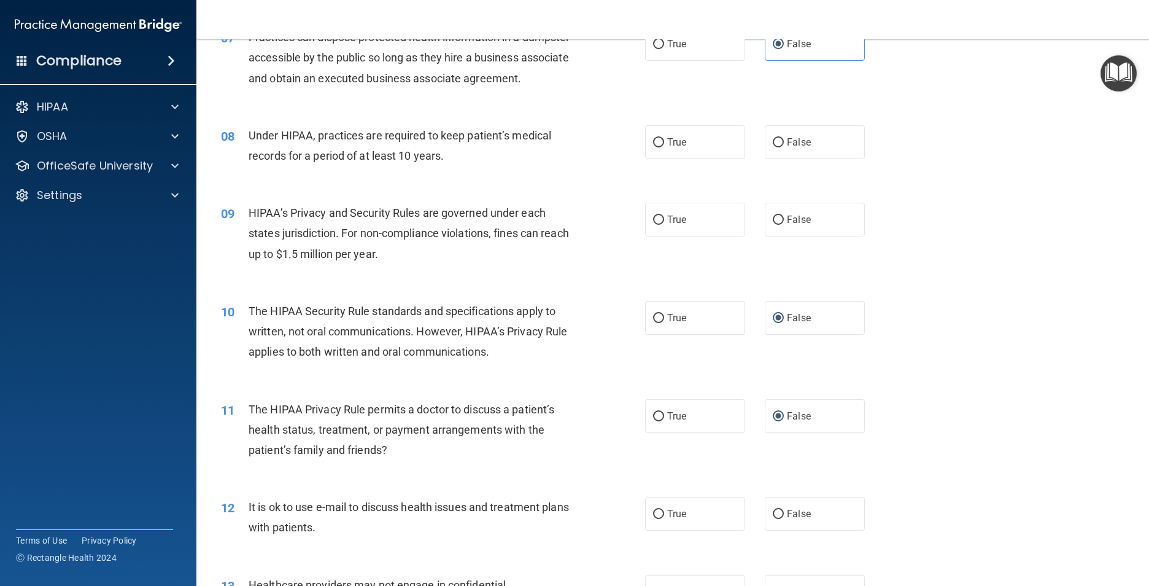
scroll to position [675, 0]
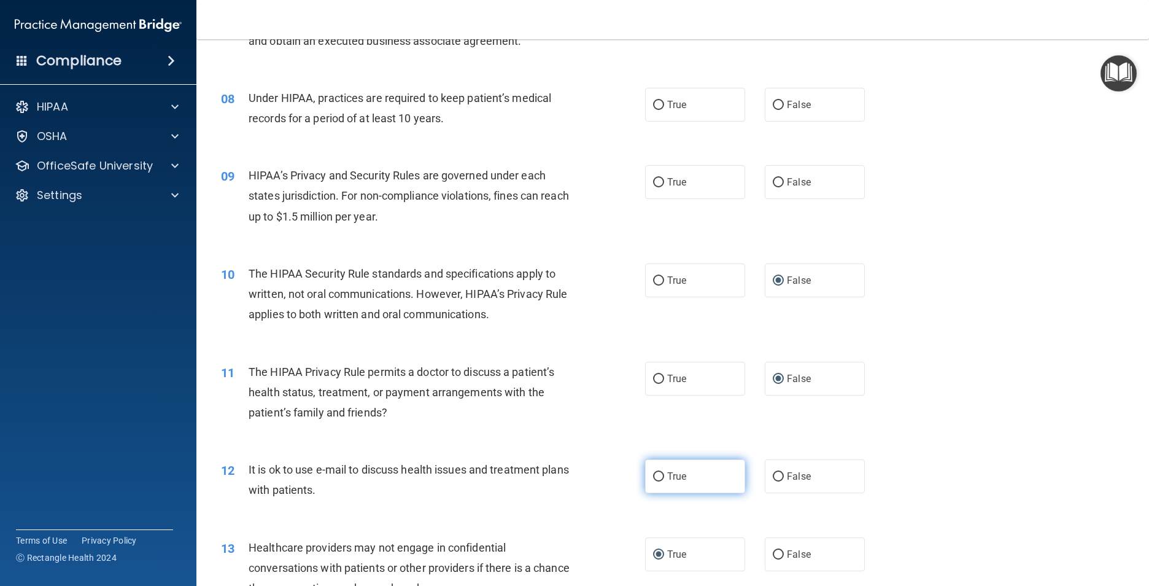
click at [653, 481] on input "True" at bounding box center [658, 476] width 11 height 9
radio input "true"
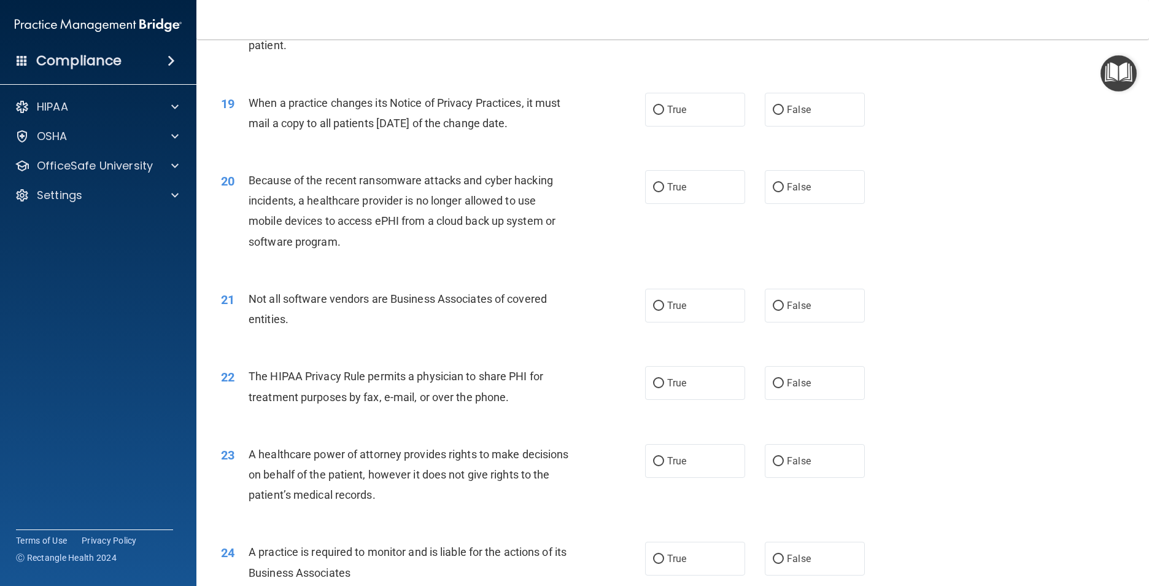
scroll to position [1719, 0]
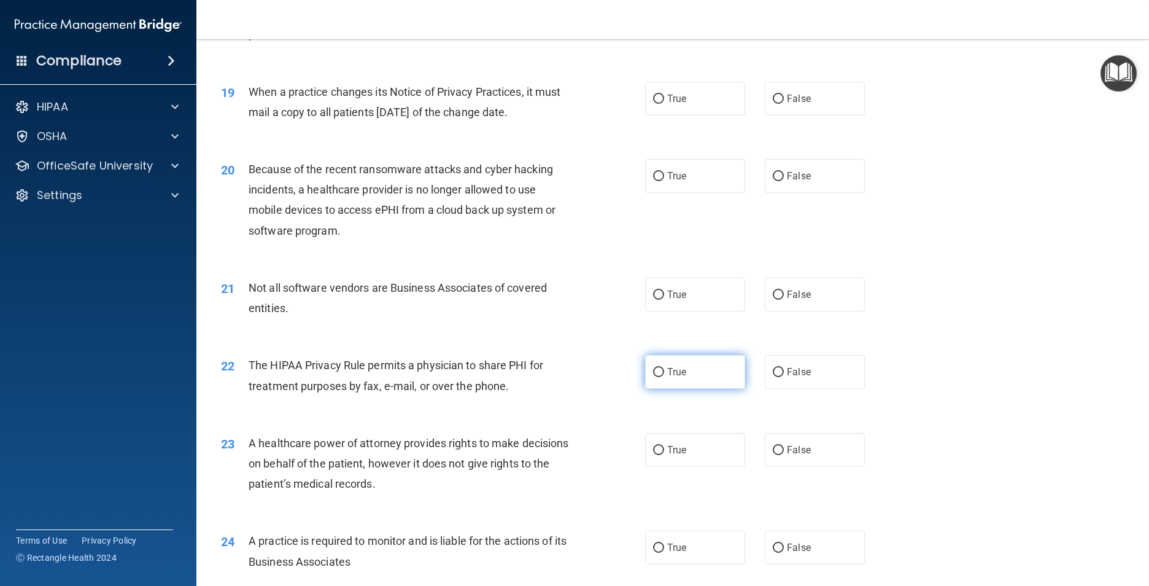
click at [653, 377] on input "True" at bounding box center [658, 372] width 11 height 9
radio input "true"
click at [778, 455] on input "False" at bounding box center [778, 450] width 11 height 9
radio input "true"
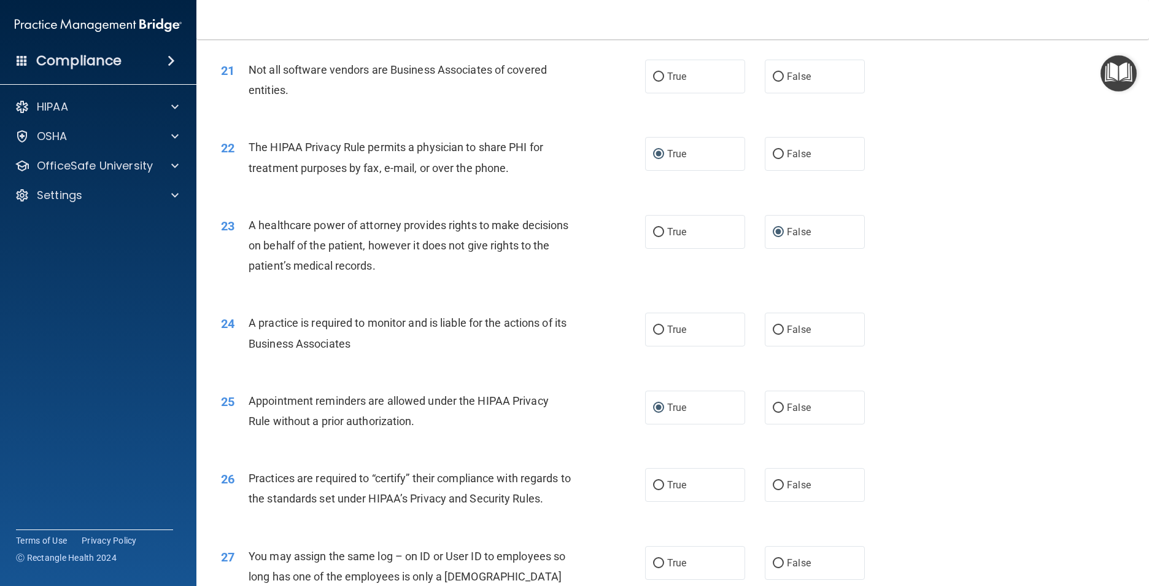
scroll to position [1964, 0]
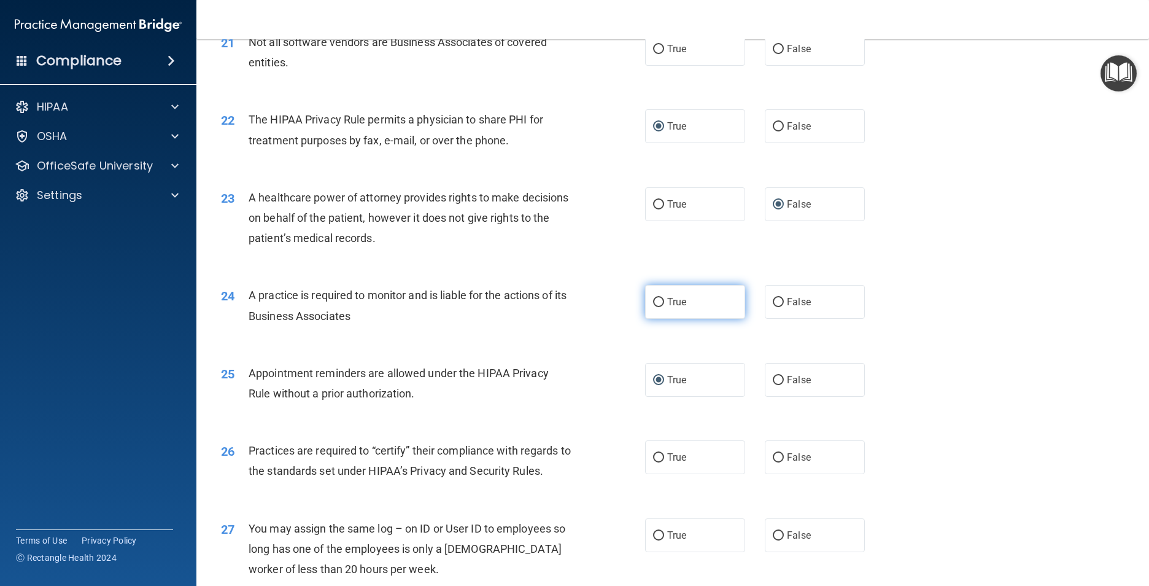
click at [654, 307] on input "True" at bounding box center [658, 302] width 11 height 9
radio input "true"
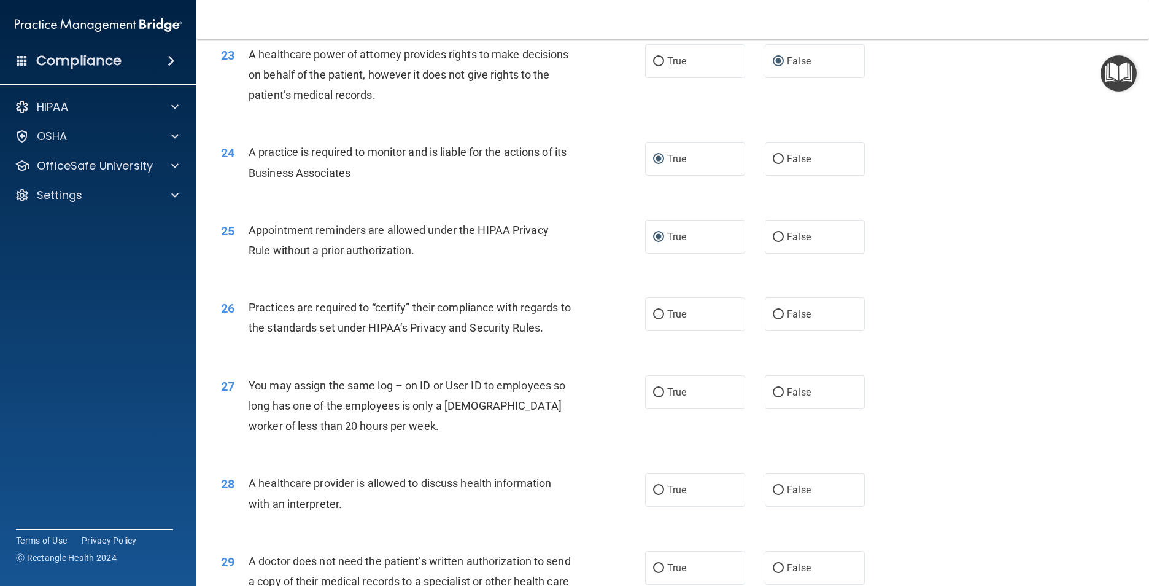
scroll to position [2149, 0]
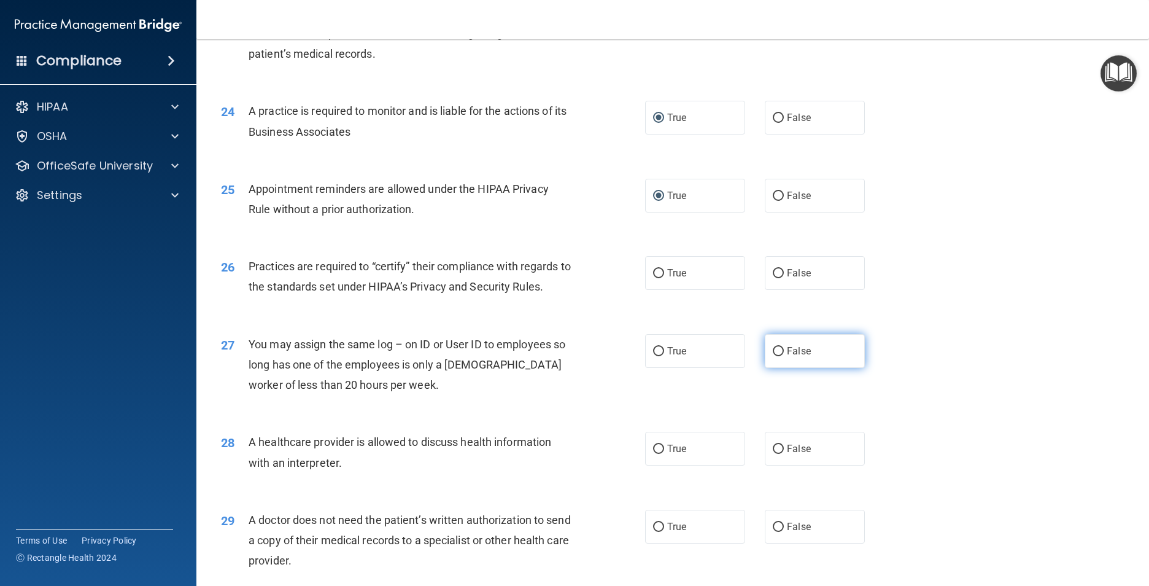
click at [774, 356] on input "False" at bounding box center [778, 351] width 11 height 9
radio input "true"
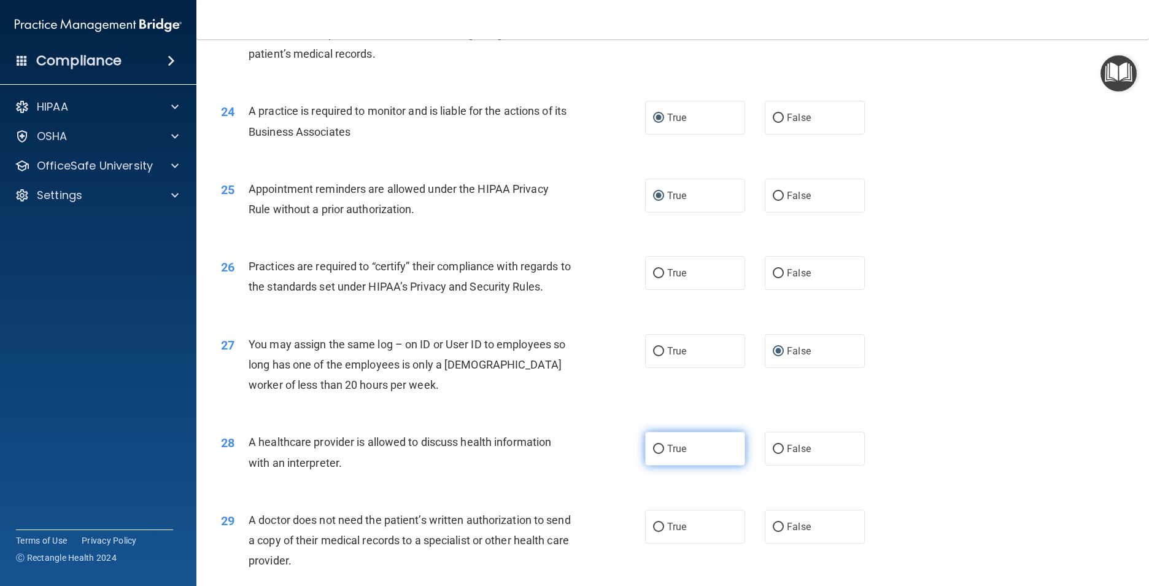
click at [653, 454] on input "True" at bounding box center [658, 448] width 11 height 9
radio input "true"
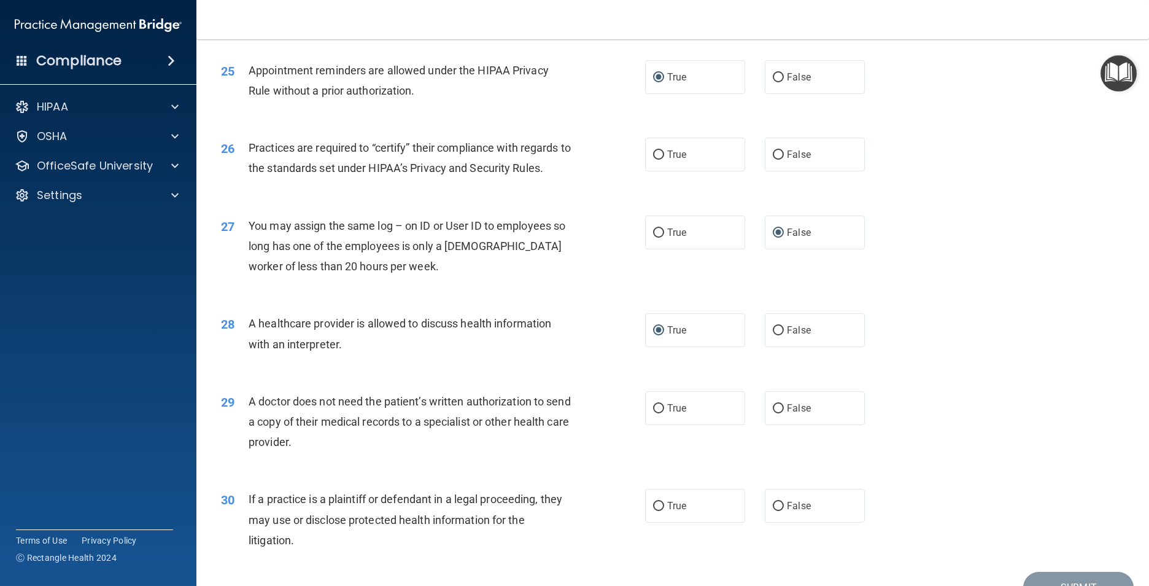
scroll to position [2271, 0]
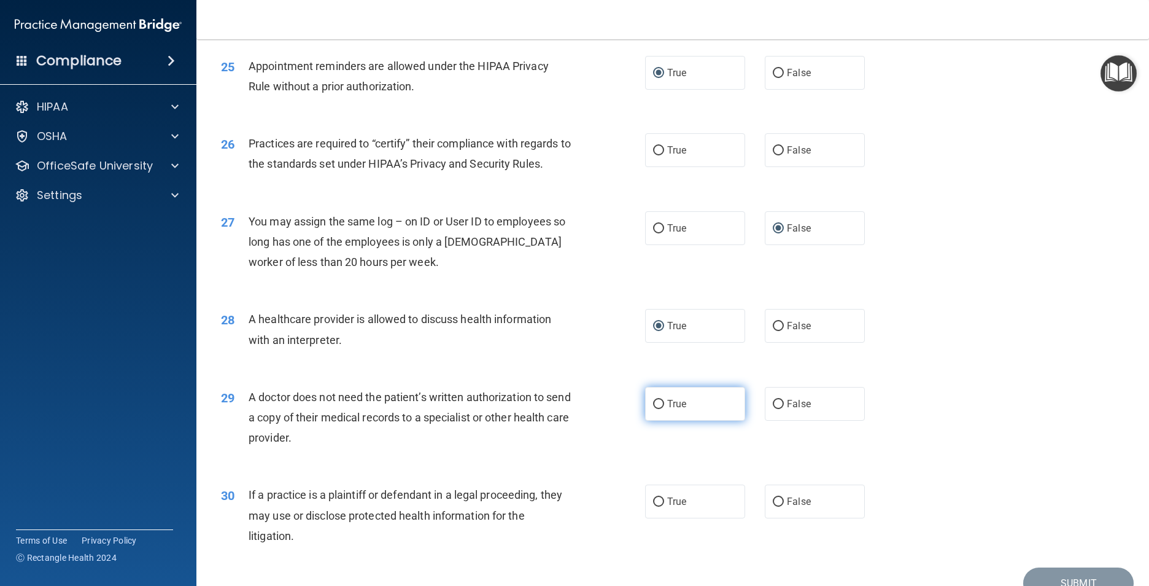
click at [659, 409] on input "True" at bounding box center [658, 404] width 11 height 9
radio input "true"
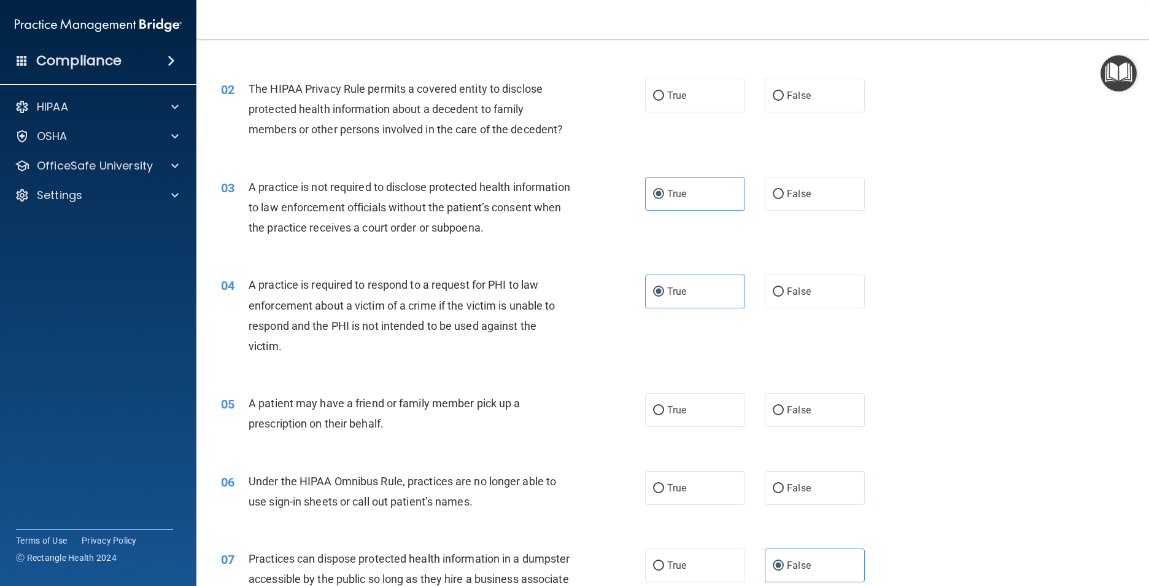
scroll to position [0, 0]
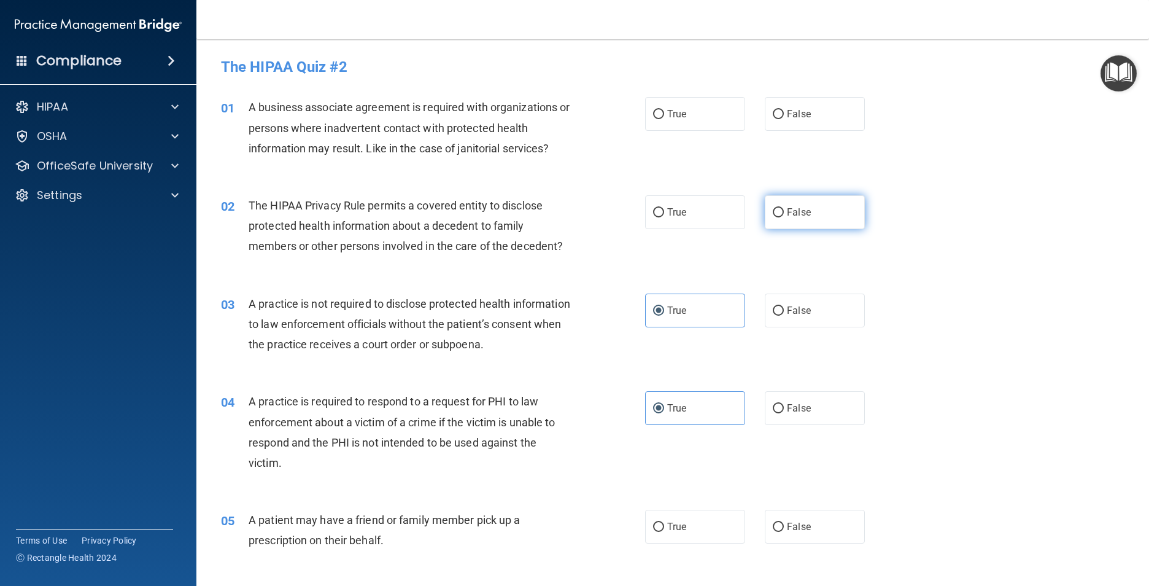
click at [778, 217] on label "False" at bounding box center [815, 212] width 100 height 34
click at [778, 217] on input "False" at bounding box center [778, 212] width 11 height 9
radio input "true"
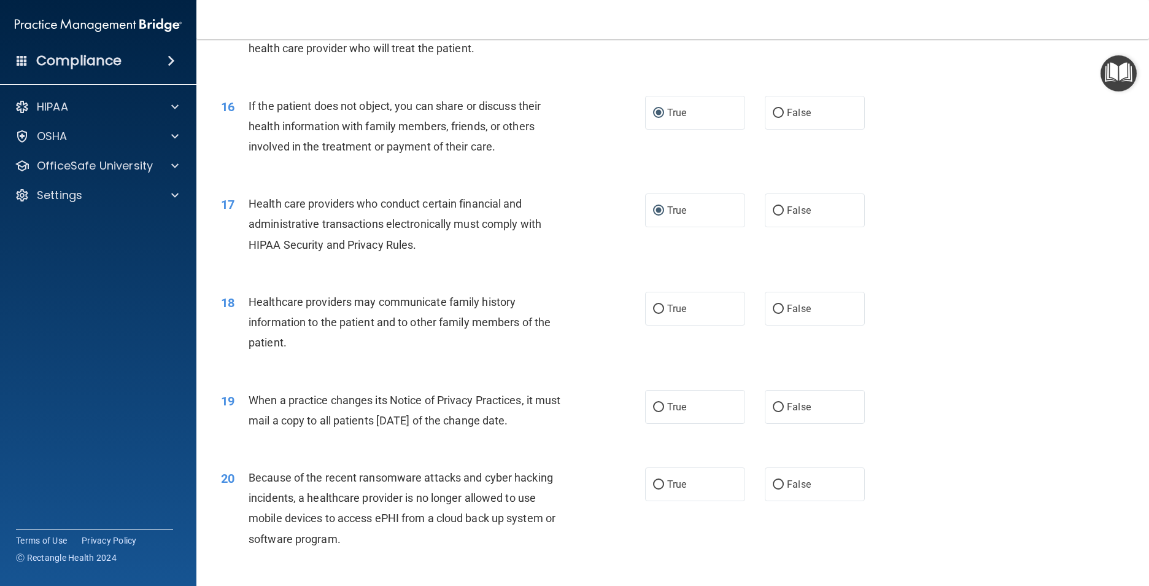
scroll to position [1412, 0]
click at [778, 324] on label "False" at bounding box center [815, 307] width 100 height 34
click at [778, 312] on input "False" at bounding box center [778, 307] width 11 height 9
radio input "true"
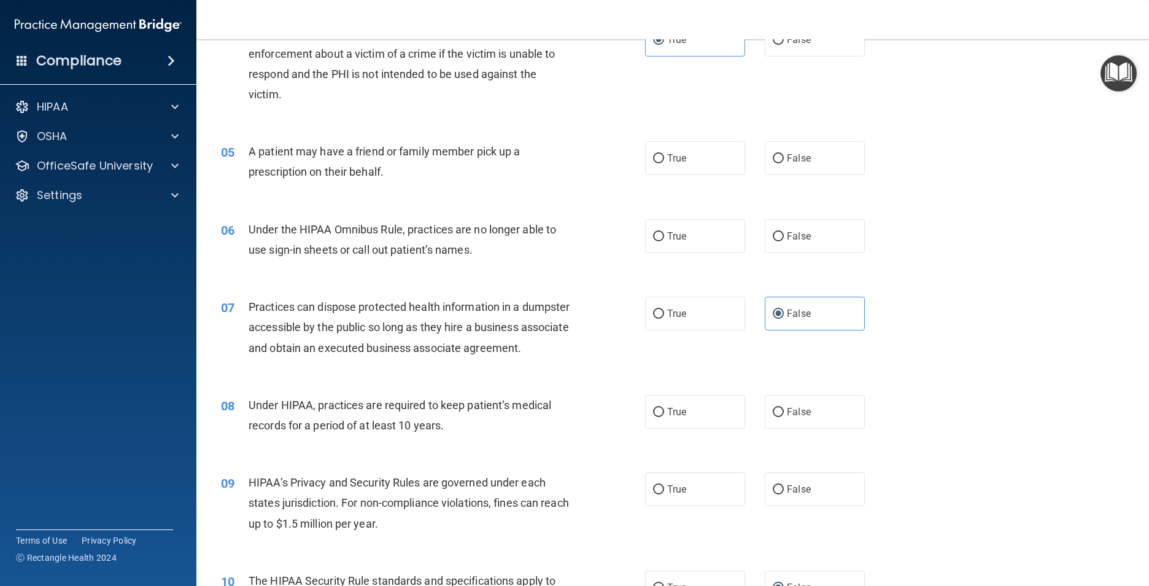
scroll to position [430, 0]
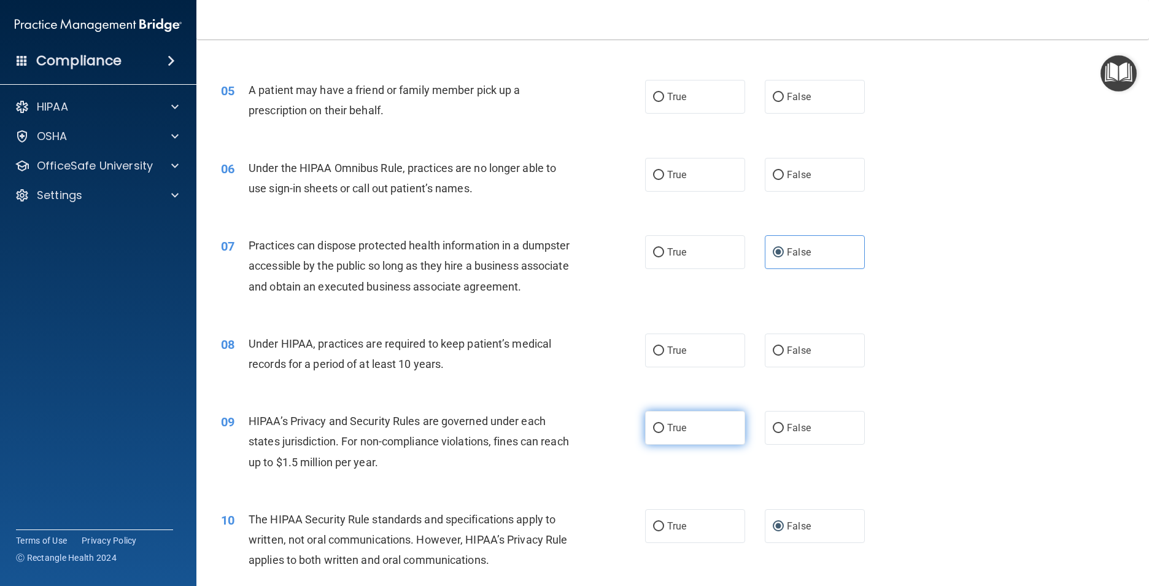
click at [661, 444] on label "True" at bounding box center [695, 428] width 100 height 34
click at [661, 433] on input "True" at bounding box center [658, 428] width 11 height 9
radio input "true"
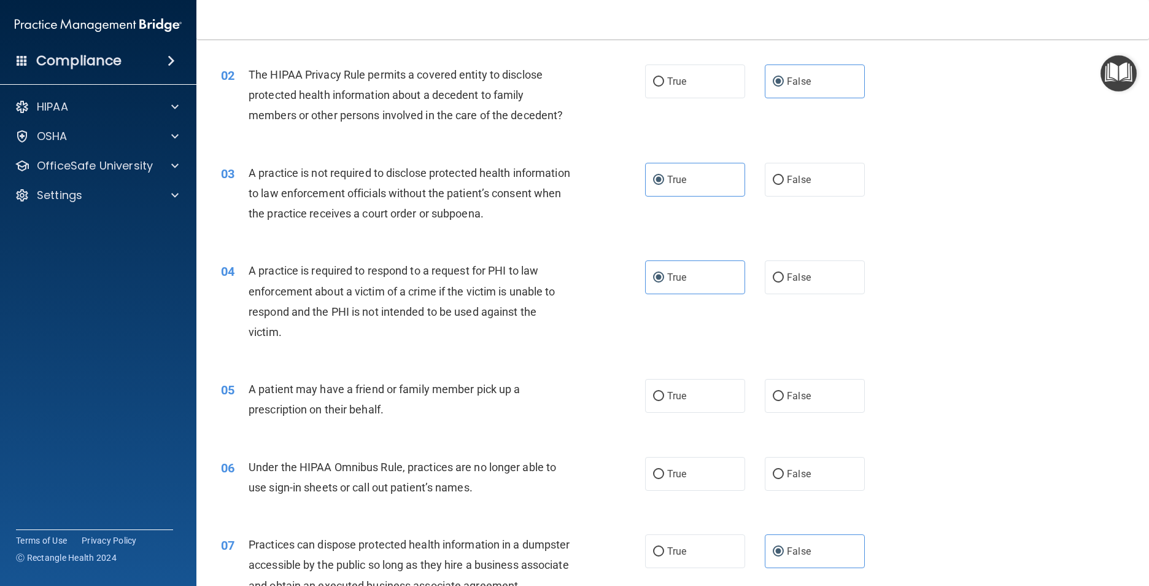
scroll to position [0, 0]
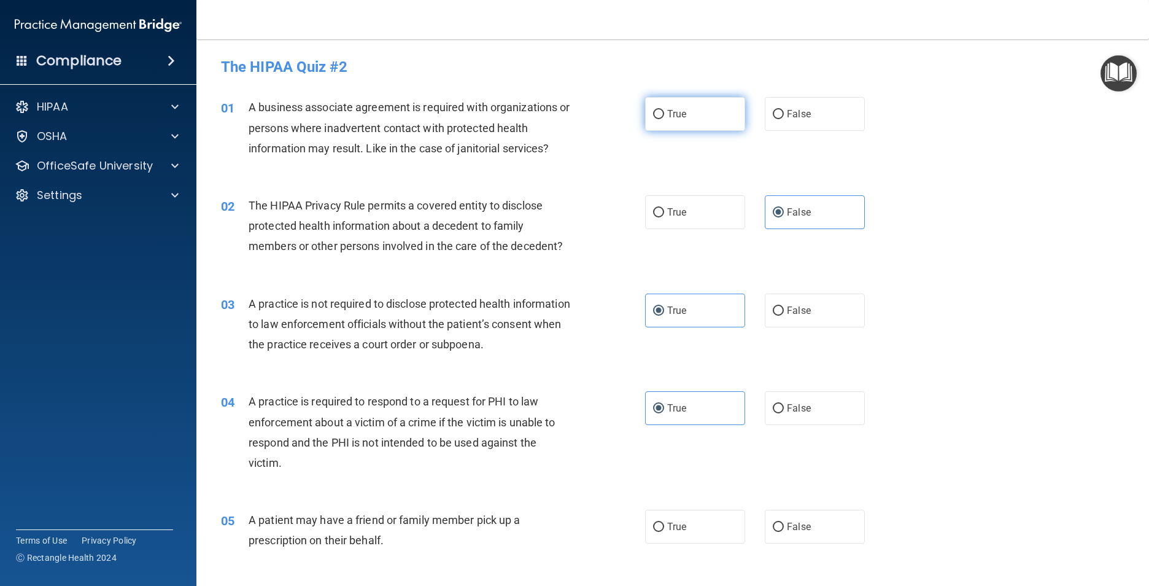
click at [655, 114] on input "True" at bounding box center [658, 114] width 11 height 9
radio input "true"
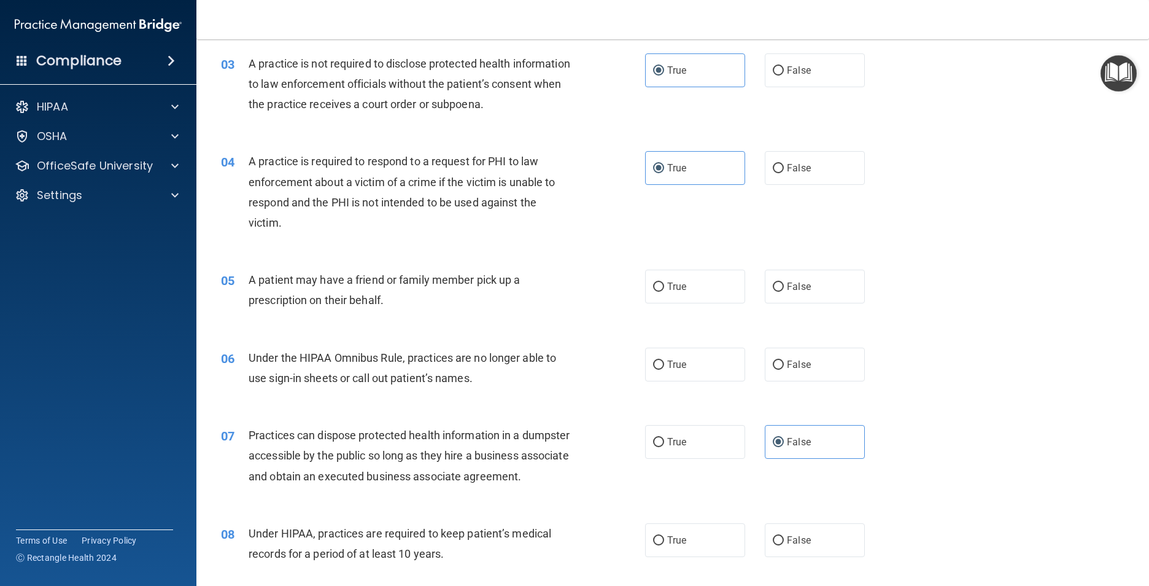
scroll to position [246, 0]
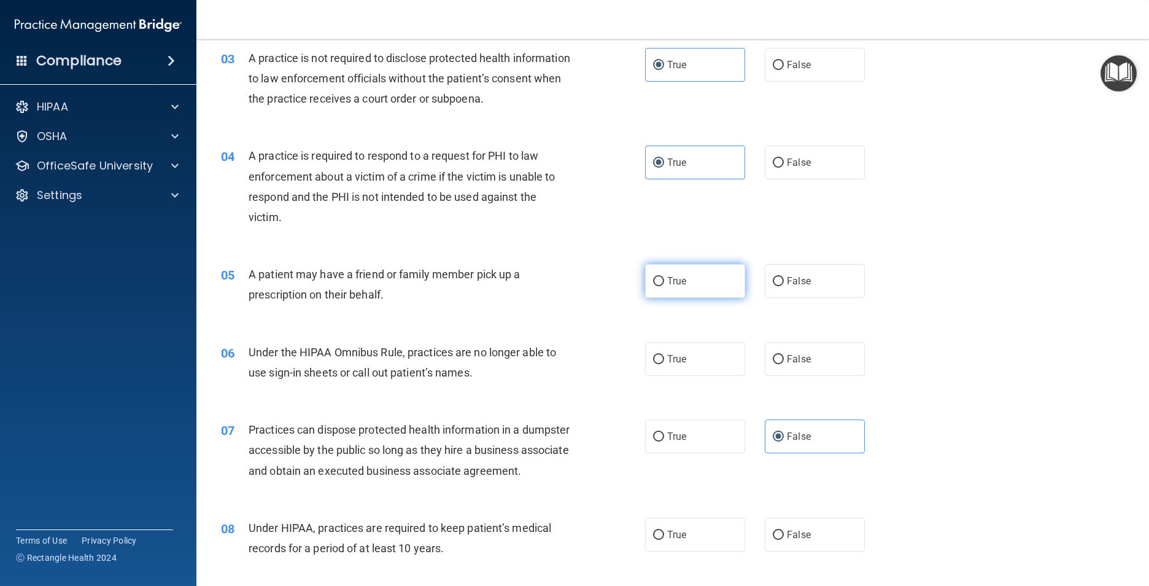
click at [654, 279] on input "True" at bounding box center [658, 281] width 11 height 9
radio input "true"
click at [774, 361] on input "False" at bounding box center [778, 359] width 11 height 9
radio input "true"
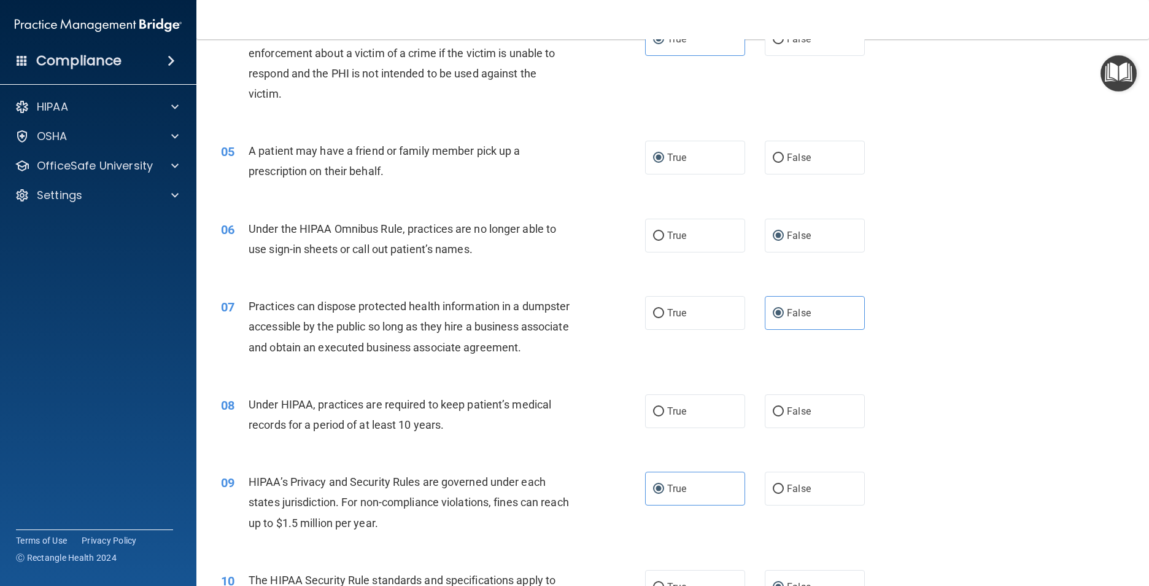
scroll to position [430, 0]
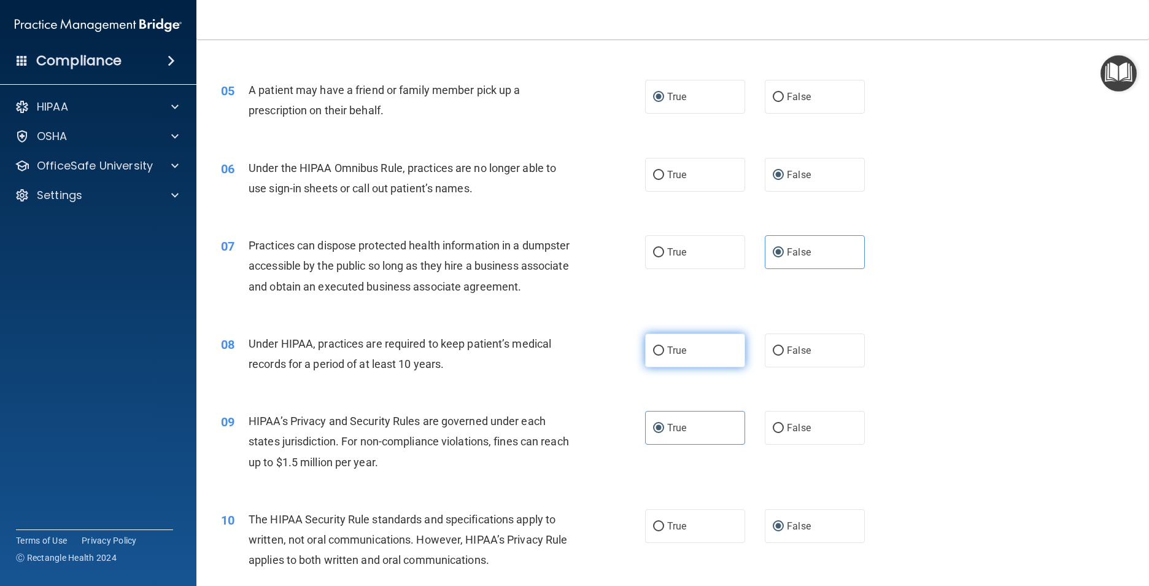
click at [661, 367] on label "True" at bounding box center [695, 350] width 100 height 34
click at [661, 355] on input "True" at bounding box center [658, 350] width 11 height 9
radio input "true"
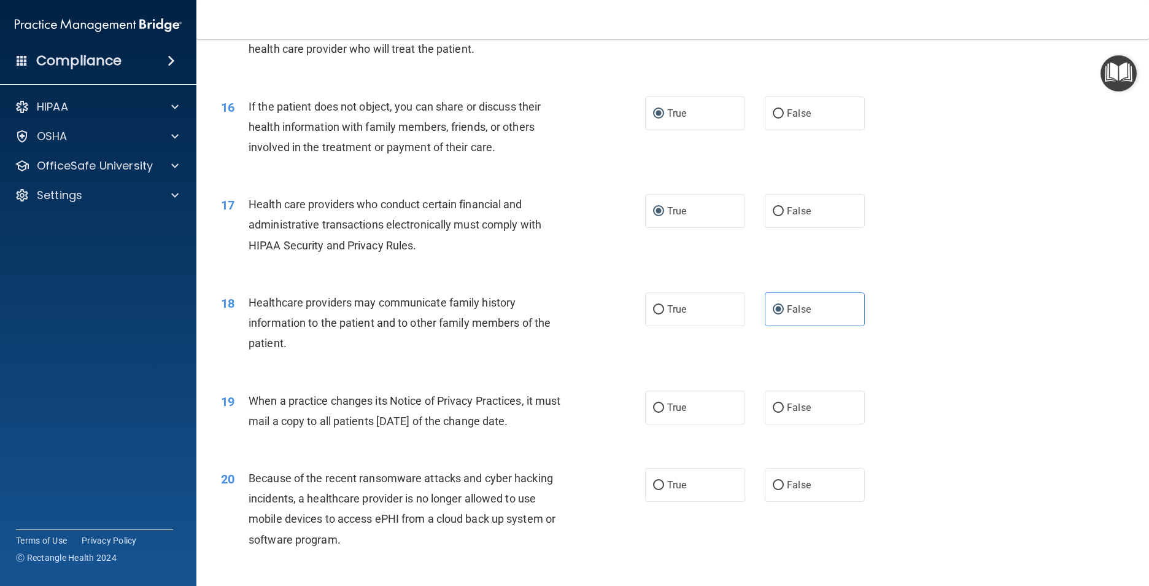
scroll to position [1473, 0]
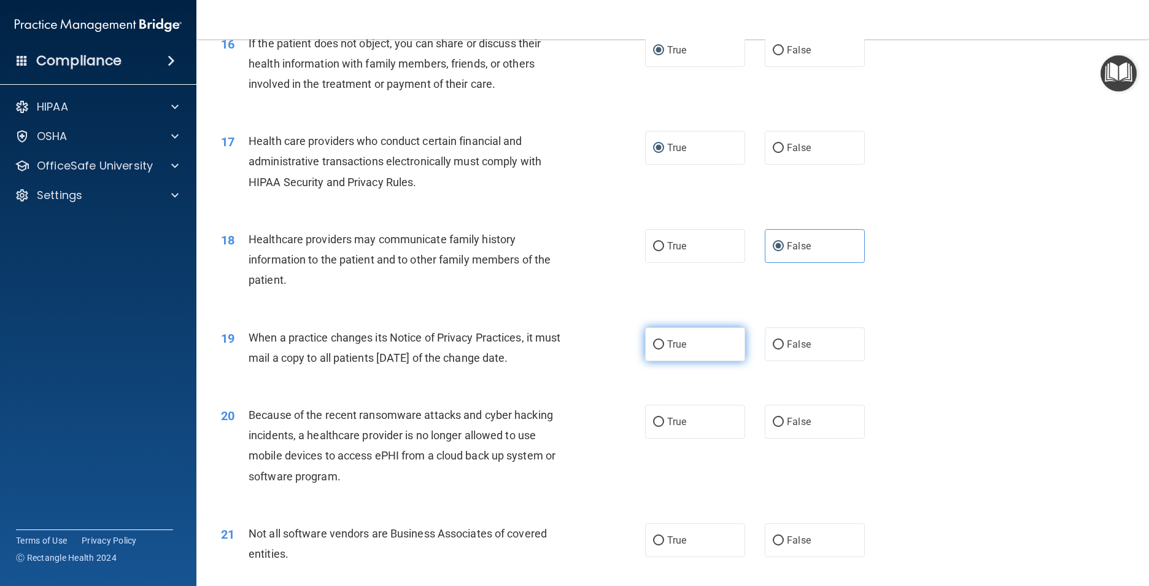
click at [657, 349] on input "True" at bounding box center [658, 344] width 11 height 9
radio input "true"
click at [773, 427] on input "False" at bounding box center [778, 421] width 11 height 9
radio input "true"
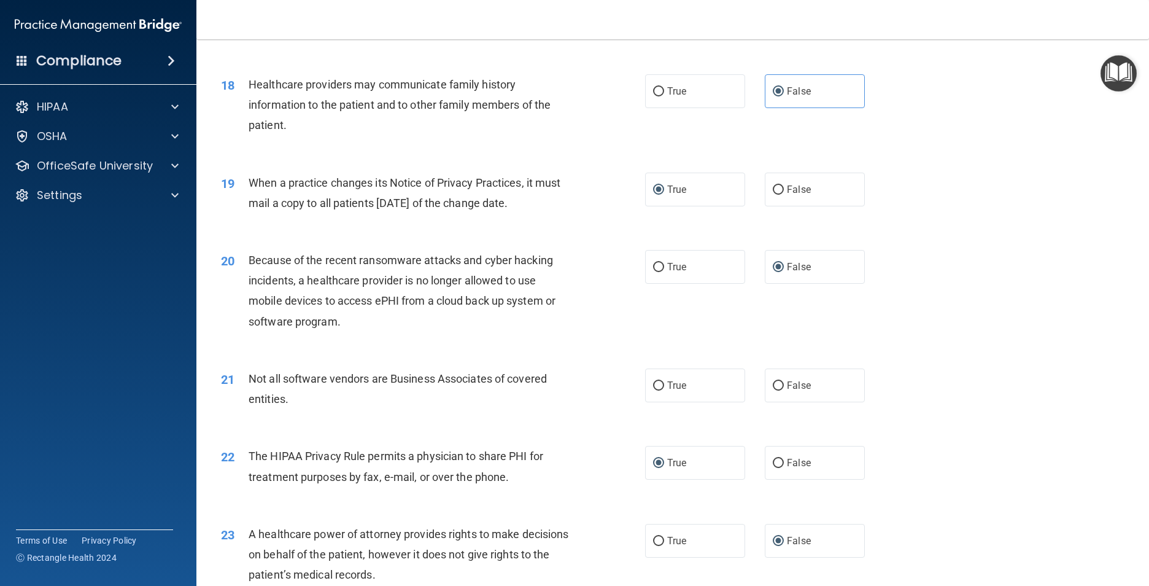
scroll to position [1657, 0]
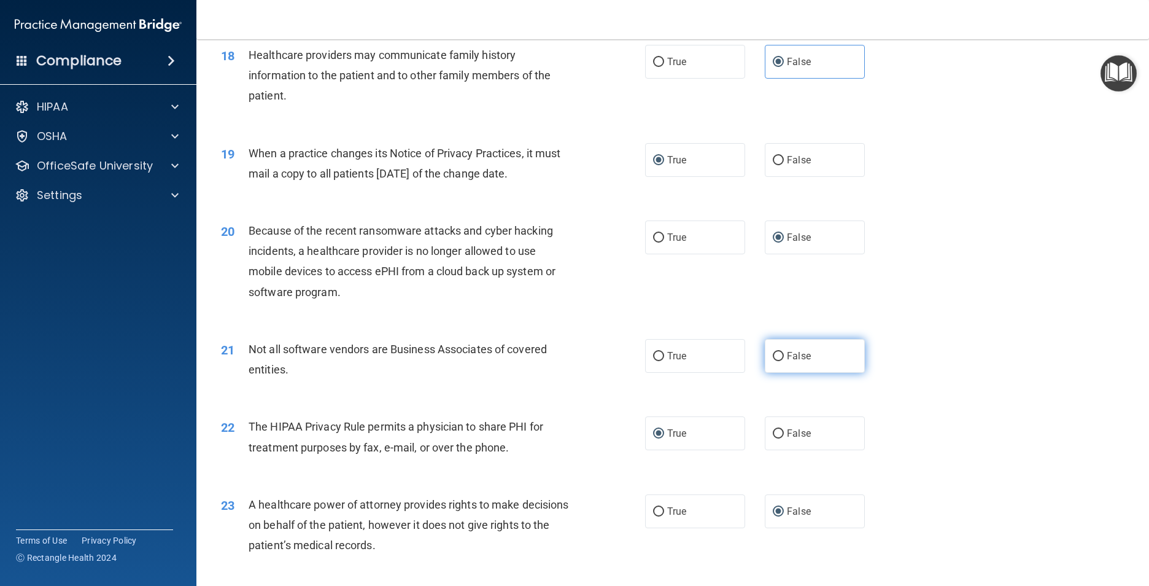
click at [773, 361] on input "False" at bounding box center [778, 356] width 11 height 9
radio input "true"
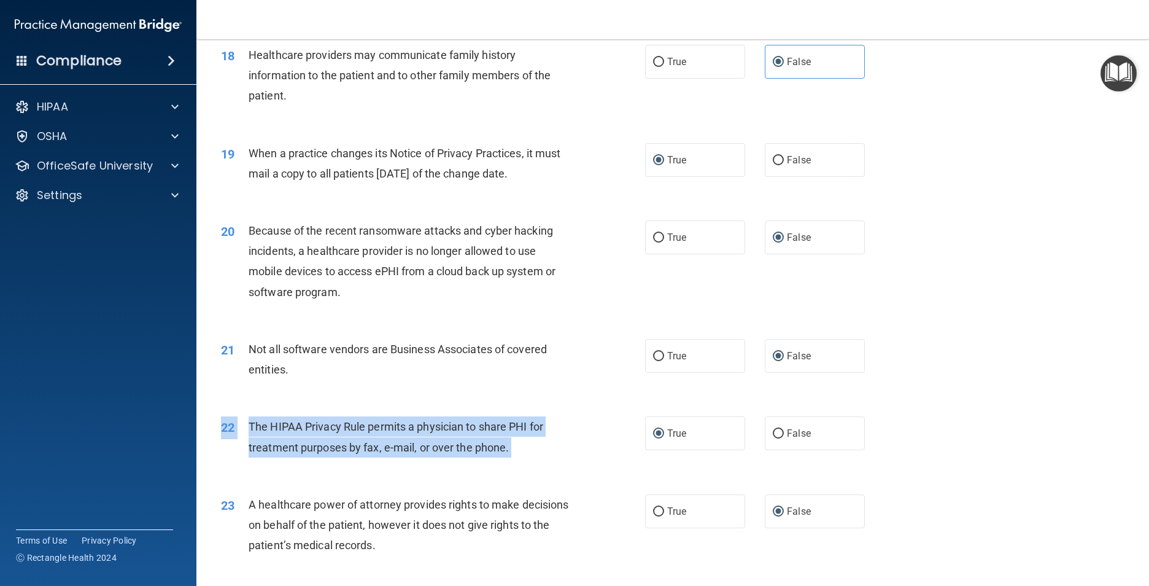
drag, startPoint x: 661, startPoint y: 455, endPoint x: 855, endPoint y: 473, distance: 194.2
click at [855, 473] on div "22 The HIPAA Privacy Rule permits a physician to share PHI for treatment purpos…" at bounding box center [673, 439] width 922 height 77
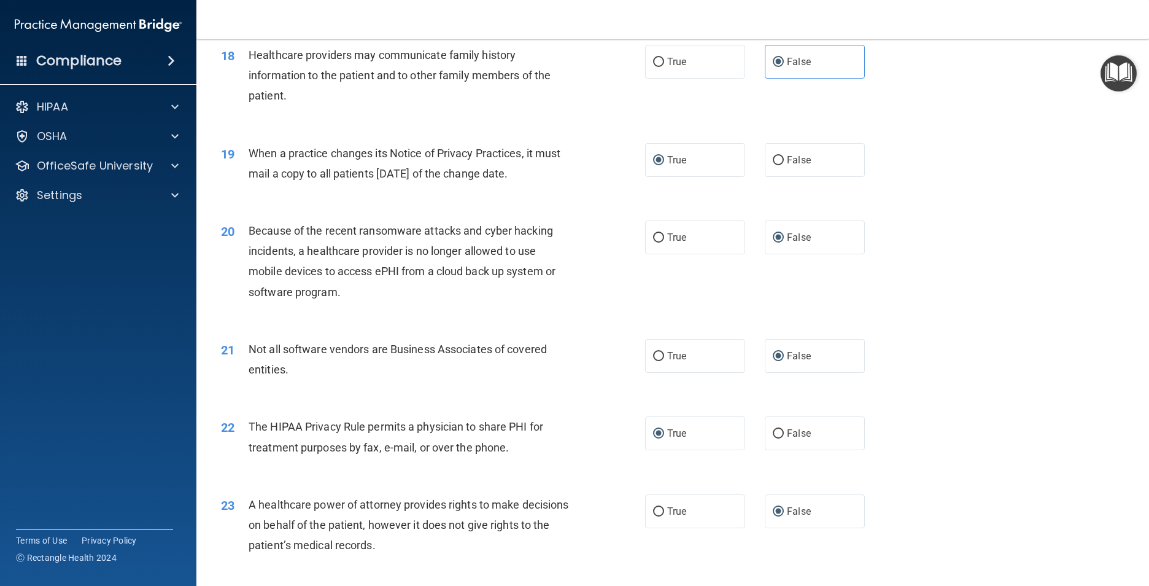
drag, startPoint x: 855, startPoint y: 473, endPoint x: 1010, endPoint y: 311, distance: 225.3
click at [1010, 311] on div "20 Because of the recent ransomware attacks and cyber hacking incidents, a heal…" at bounding box center [673, 264] width 922 height 118
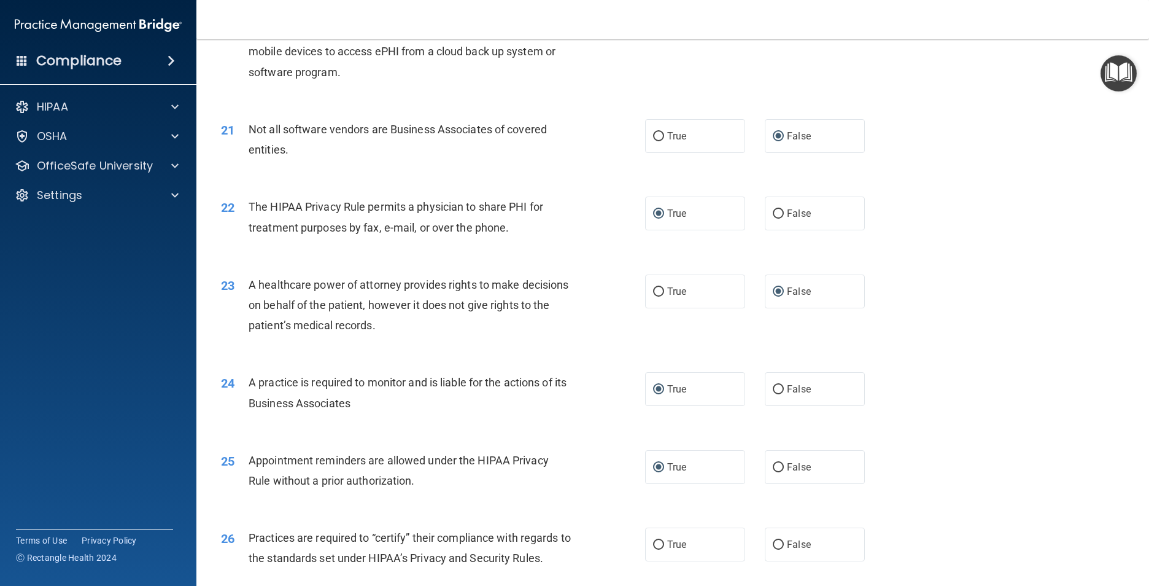
scroll to position [2026, 0]
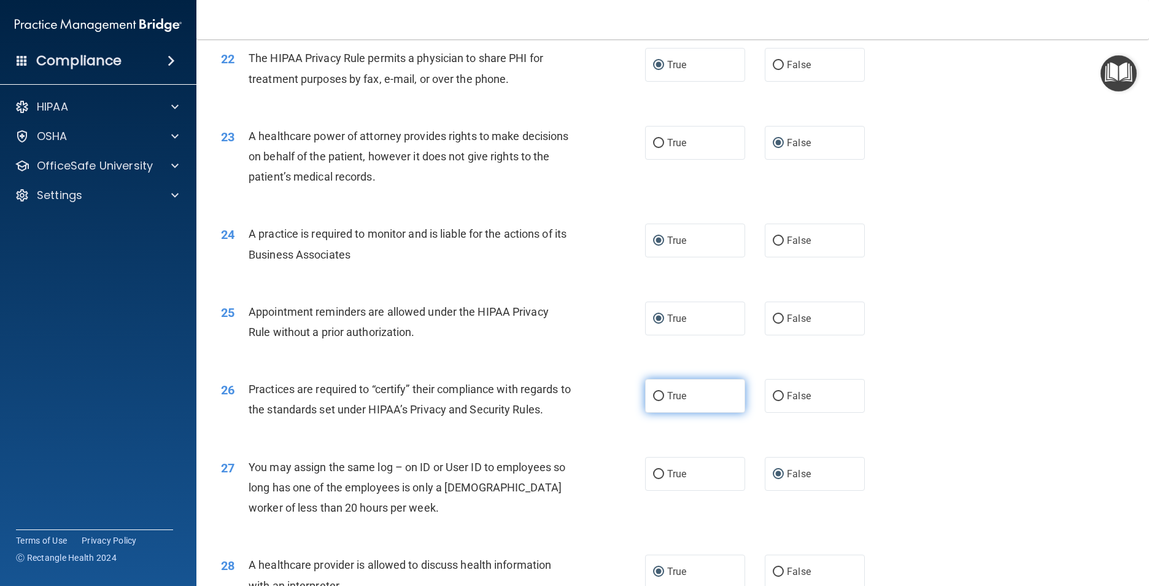
click at [659, 401] on input "True" at bounding box center [658, 396] width 11 height 9
radio input "true"
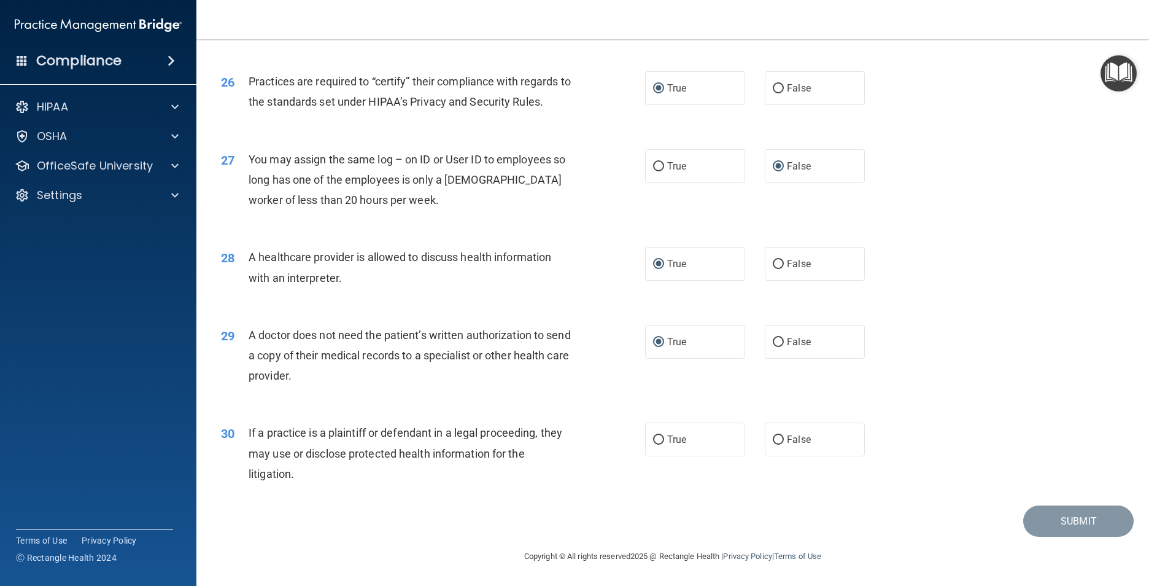
scroll to position [2354, 0]
click at [778, 444] on input "False" at bounding box center [778, 439] width 11 height 9
radio input "true"
click at [1038, 502] on div "30 If a practice is a plaintiff or defendant in a legal proceeding, they may us…" at bounding box center [673, 456] width 922 height 98
click at [1063, 522] on button "Submit" at bounding box center [1078, 520] width 110 height 31
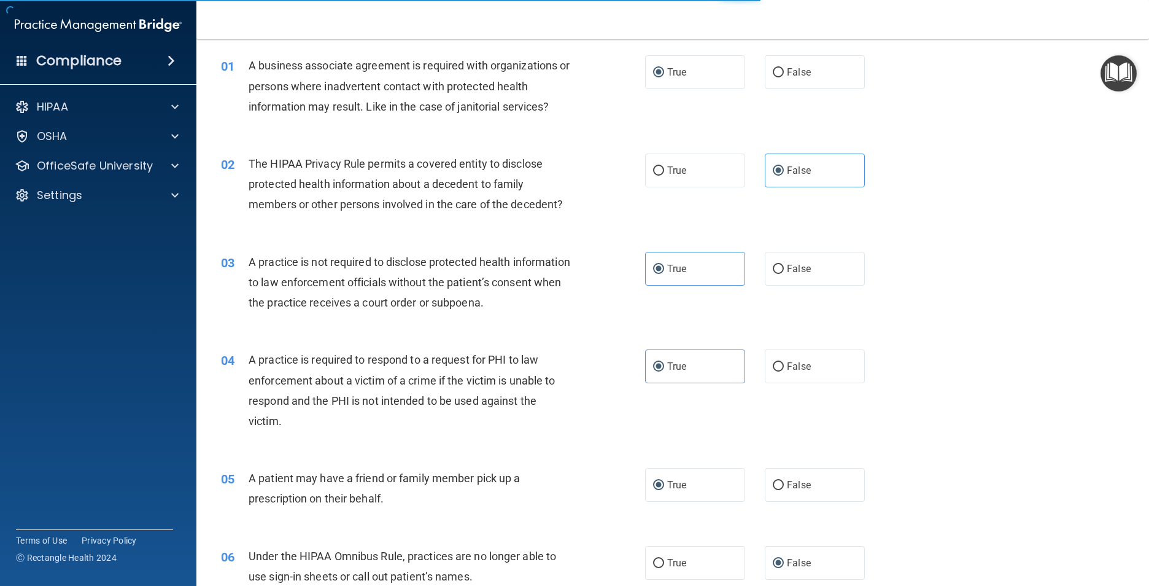
scroll to position [0, 0]
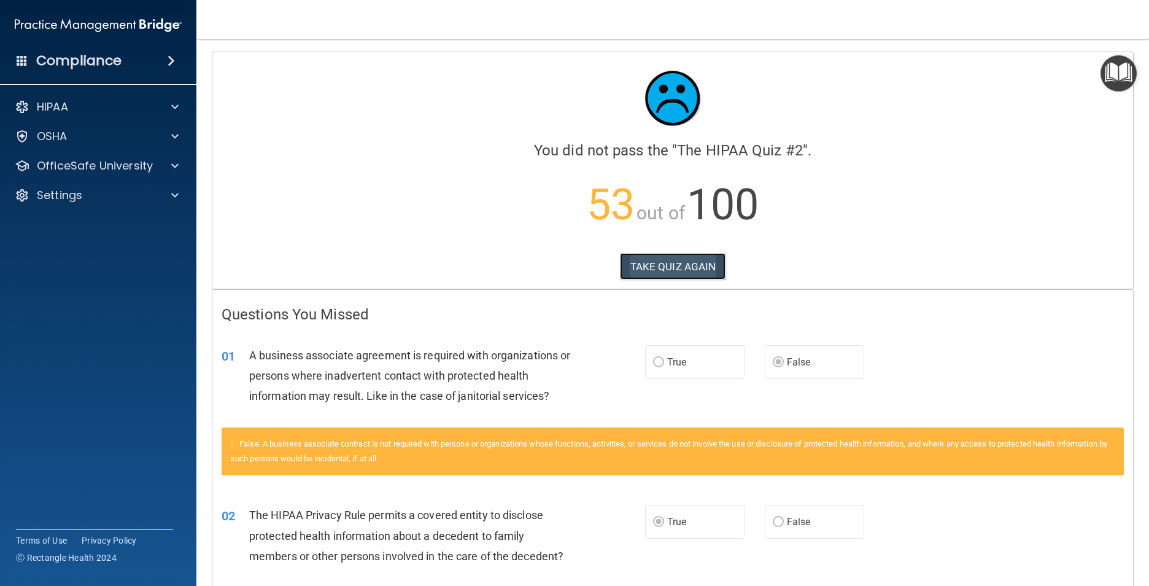
click at [670, 254] on button "TAKE QUIZ AGAIN" at bounding box center [673, 266] width 106 height 27
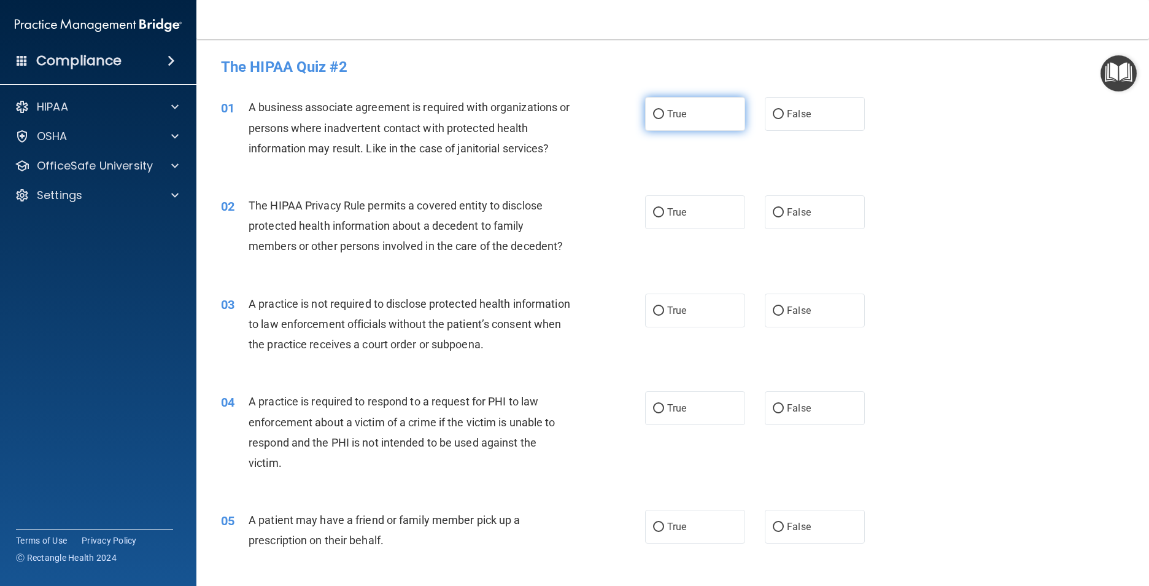
click at [660, 114] on label "True" at bounding box center [695, 114] width 100 height 34
click at [660, 114] on input "True" at bounding box center [658, 114] width 11 height 9
radio input "true"
click at [787, 212] on span "False" at bounding box center [799, 212] width 24 height 12
click at [784, 212] on input "False" at bounding box center [778, 212] width 11 height 9
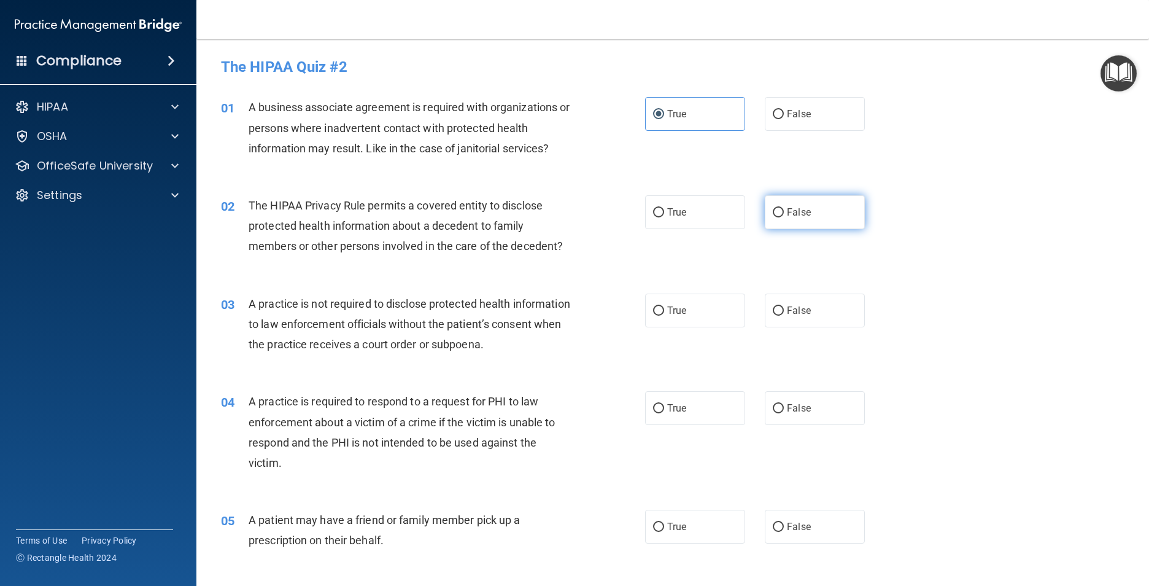
radio input "true"
click at [661, 308] on label "True" at bounding box center [695, 310] width 100 height 34
click at [661, 308] on input "True" at bounding box center [658, 310] width 11 height 9
radio input "true"
click at [668, 412] on span "True" at bounding box center [676, 408] width 19 height 12
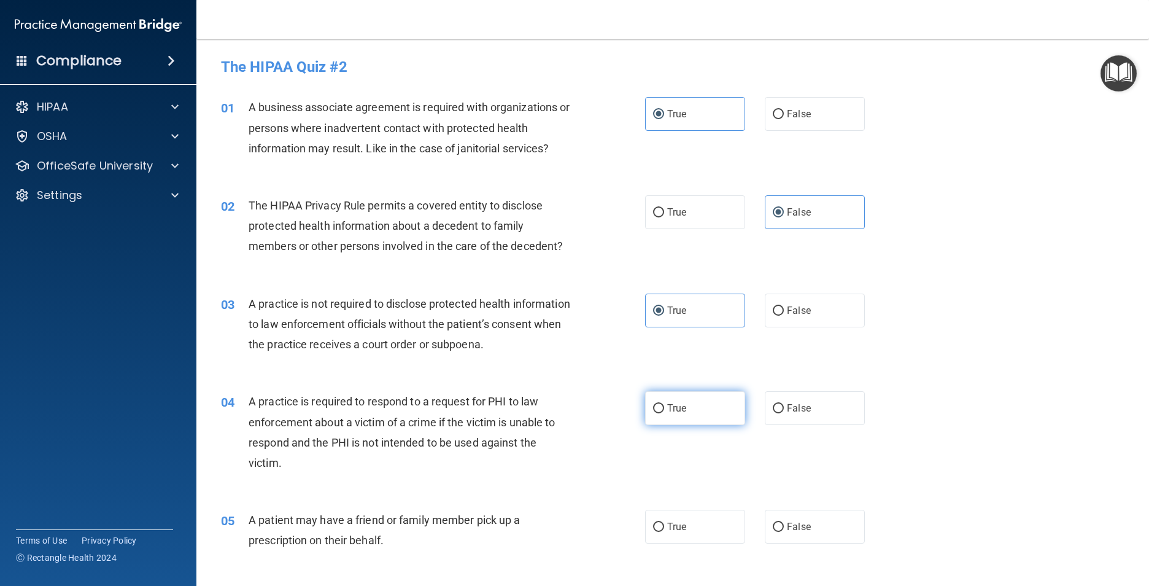
click at [664, 412] on input "True" at bounding box center [658, 408] width 11 height 9
radio input "true"
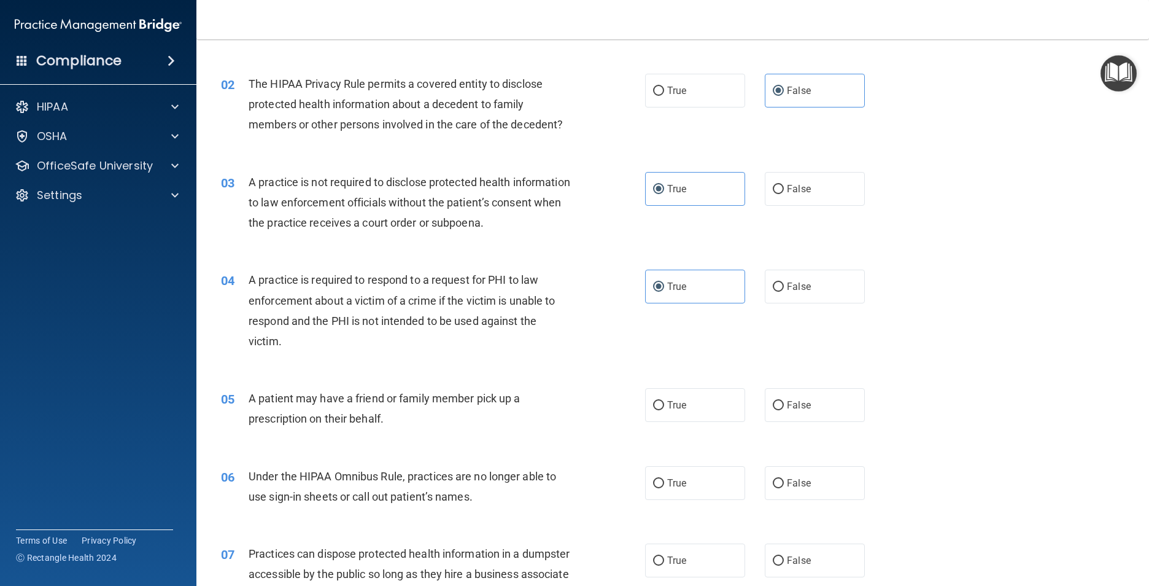
scroll to position [123, 0]
click at [667, 401] on span "True" at bounding box center [676, 404] width 19 height 12
click at [664, 401] on input "True" at bounding box center [658, 404] width 11 height 9
radio input "true"
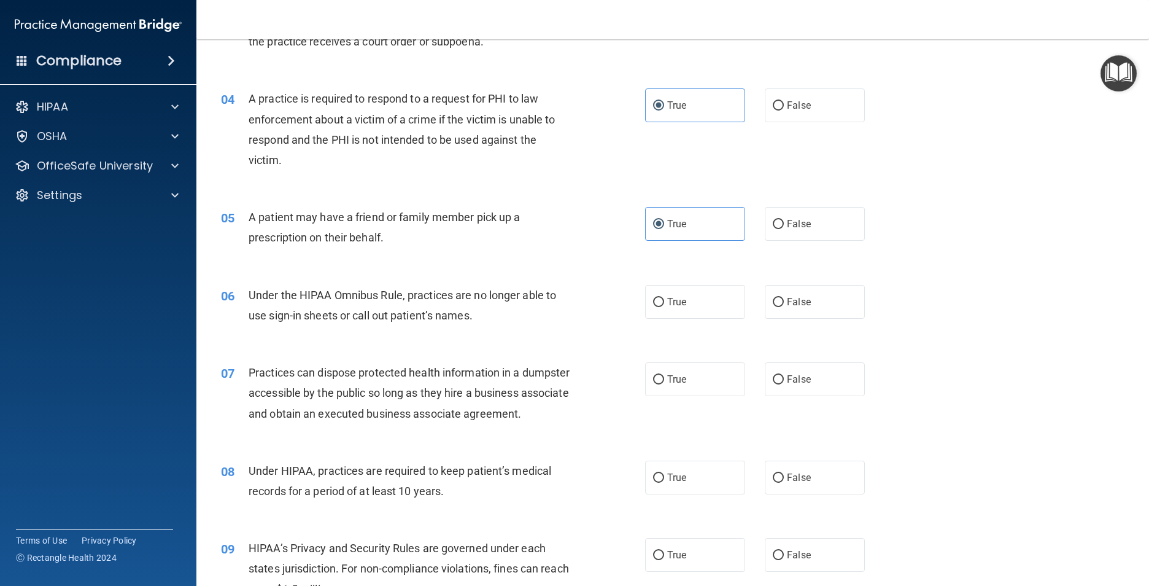
scroll to position [307, 0]
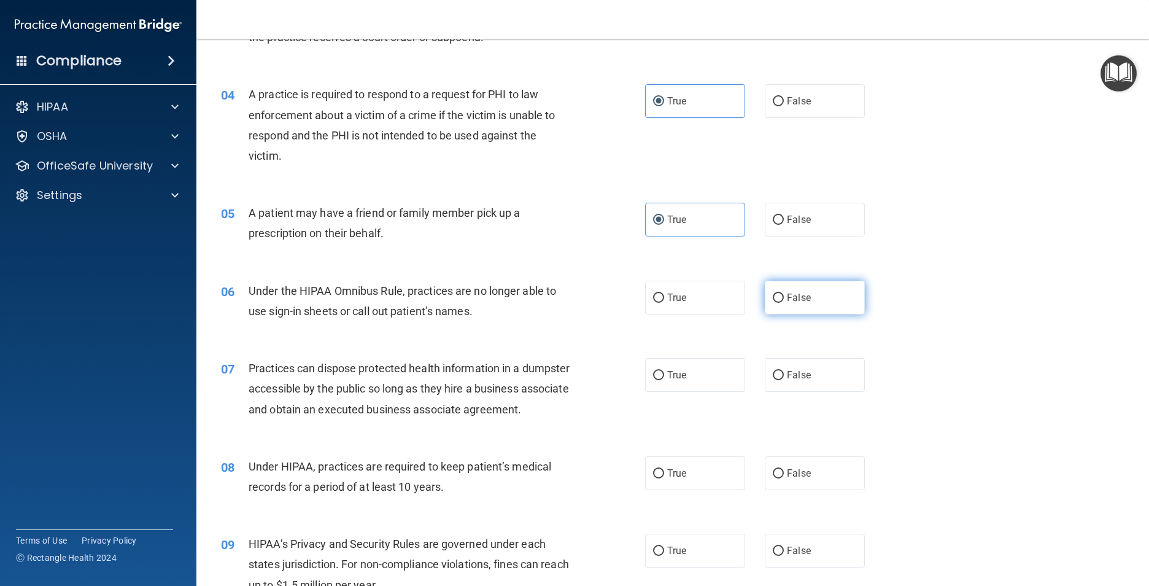
click at [787, 296] on span "False" at bounding box center [799, 298] width 24 height 12
click at [781, 296] on input "False" at bounding box center [778, 297] width 11 height 9
radio input "true"
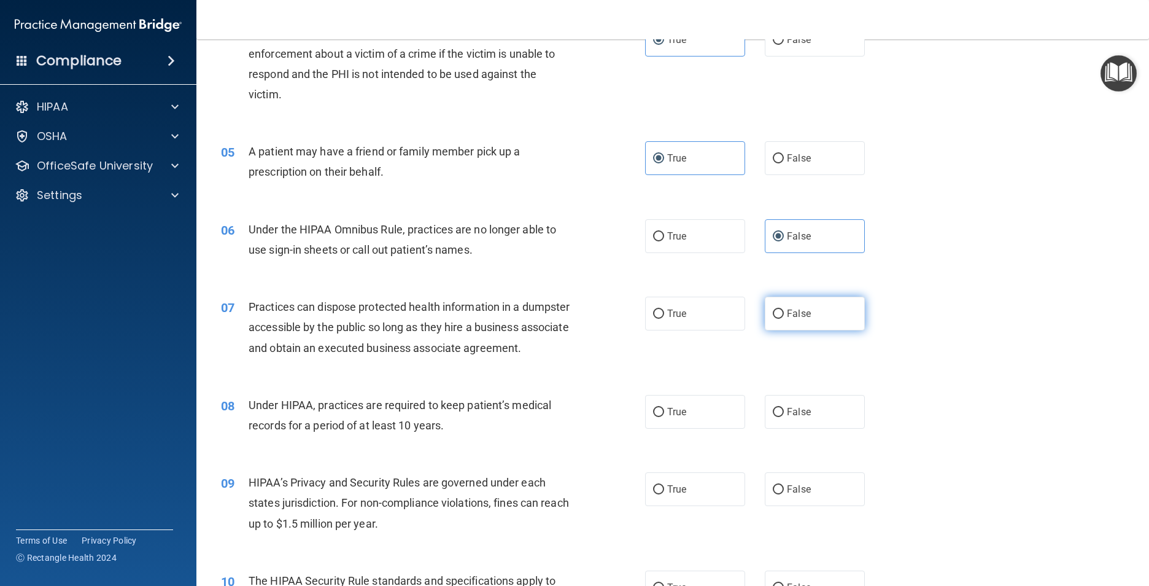
click at [775, 313] on input "False" at bounding box center [778, 313] width 11 height 9
radio input "true"
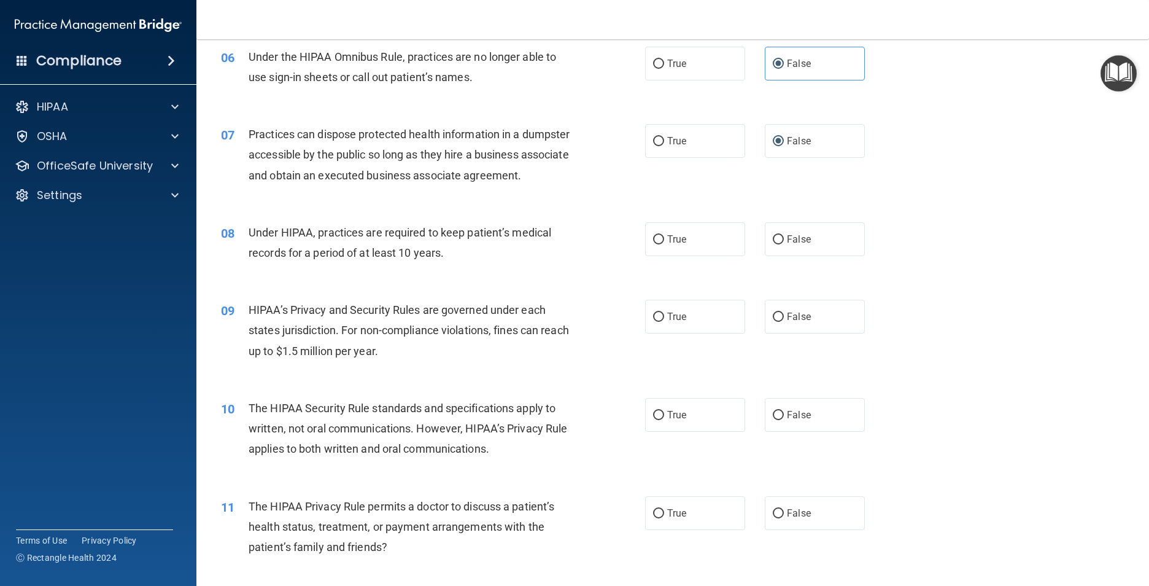
scroll to position [552, 0]
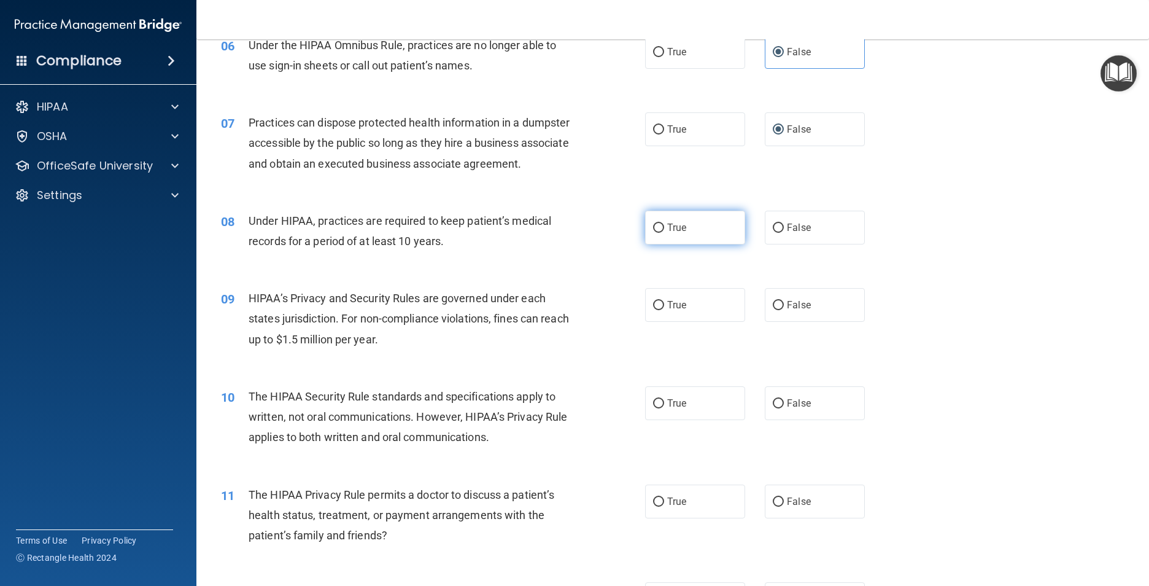
click at [661, 244] on label "True" at bounding box center [695, 228] width 100 height 34
click at [661, 233] on input "True" at bounding box center [658, 227] width 11 height 9
radio input "true"
click at [662, 320] on label "True" at bounding box center [695, 305] width 100 height 34
click at [662, 310] on input "True" at bounding box center [658, 305] width 11 height 9
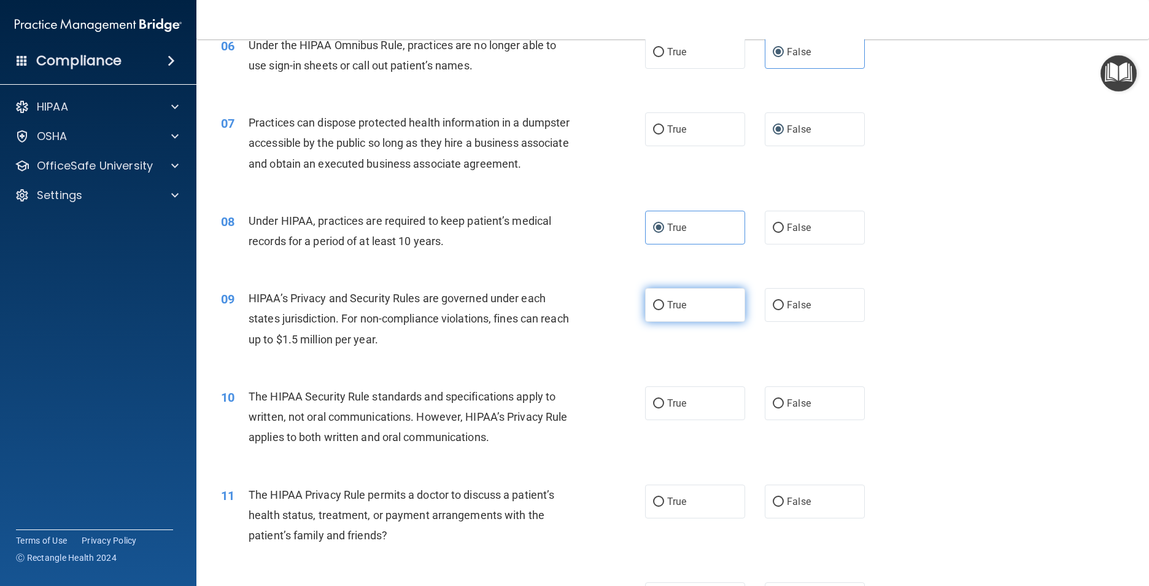
radio input "true"
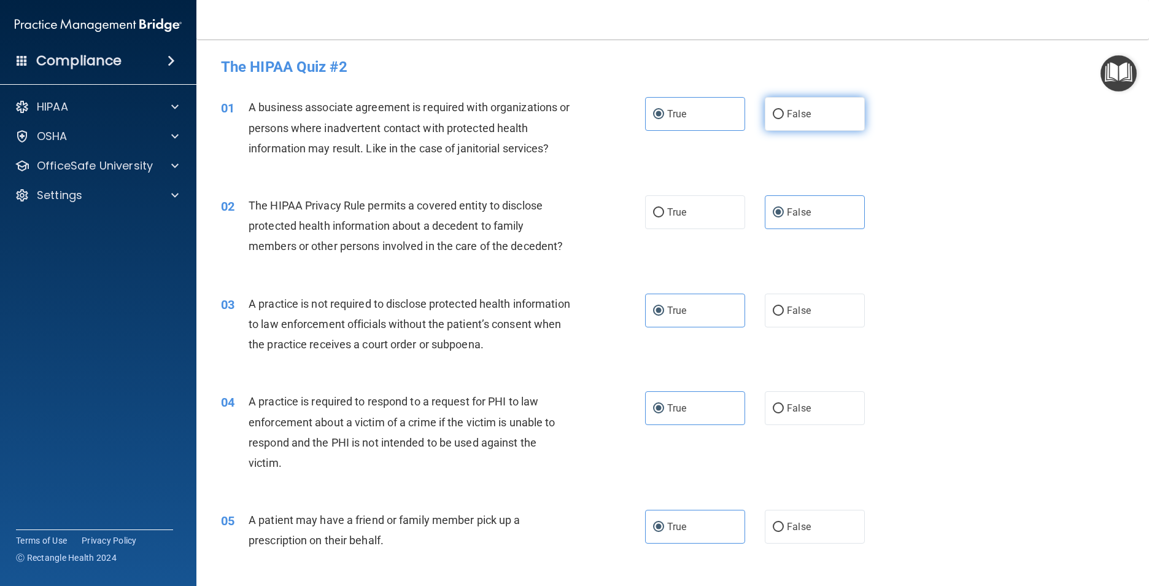
click at [773, 112] on input "False" at bounding box center [778, 114] width 11 height 9
radio input "true"
radio input "false"
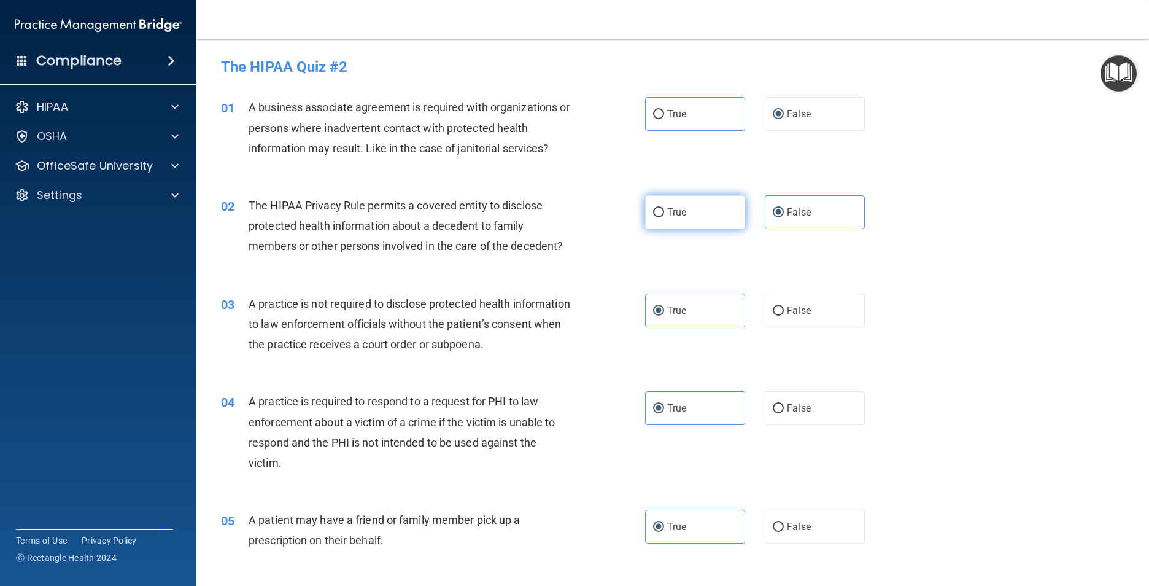
click at [676, 211] on span "True" at bounding box center [676, 212] width 19 height 12
click at [664, 211] on input "True" at bounding box center [658, 212] width 11 height 9
radio input "true"
radio input "false"
click at [780, 310] on label "False" at bounding box center [815, 310] width 100 height 34
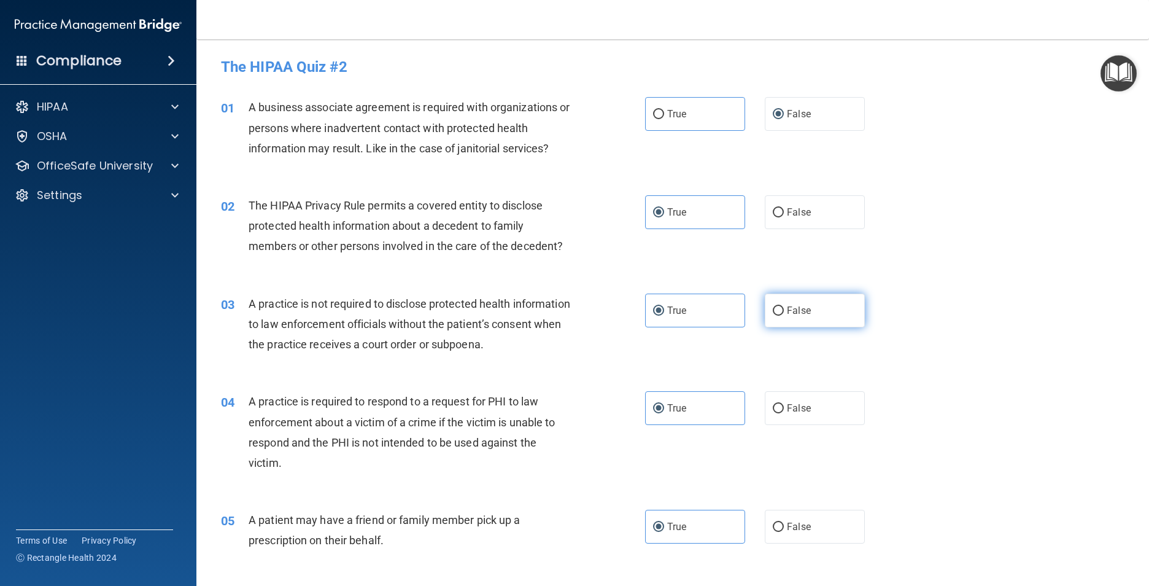
click at [780, 310] on input "False" at bounding box center [778, 310] width 11 height 9
radio input "true"
radio input "false"
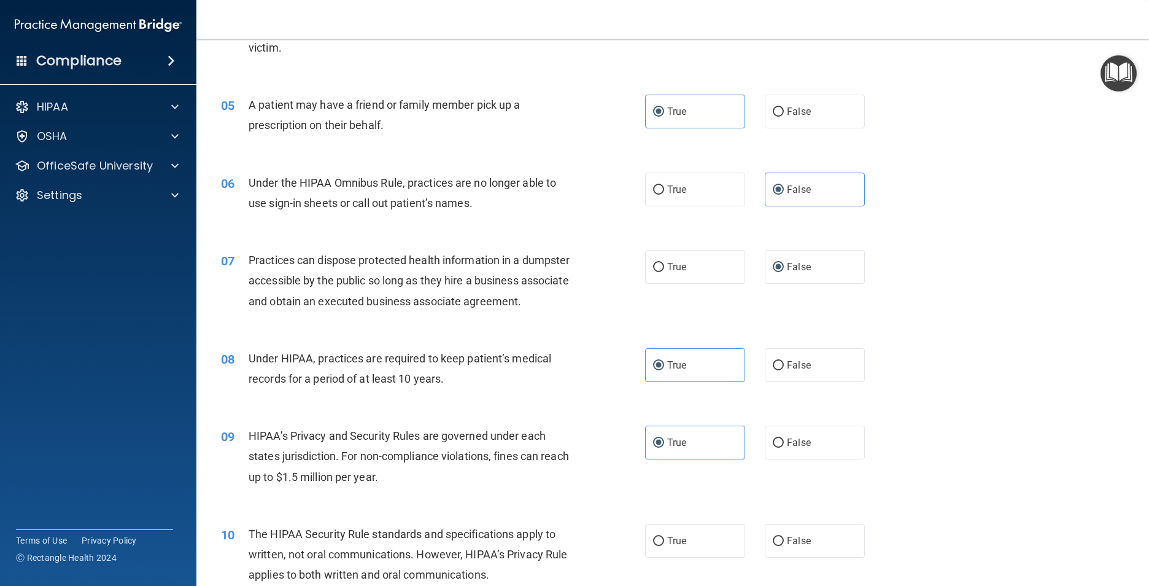
scroll to position [491, 0]
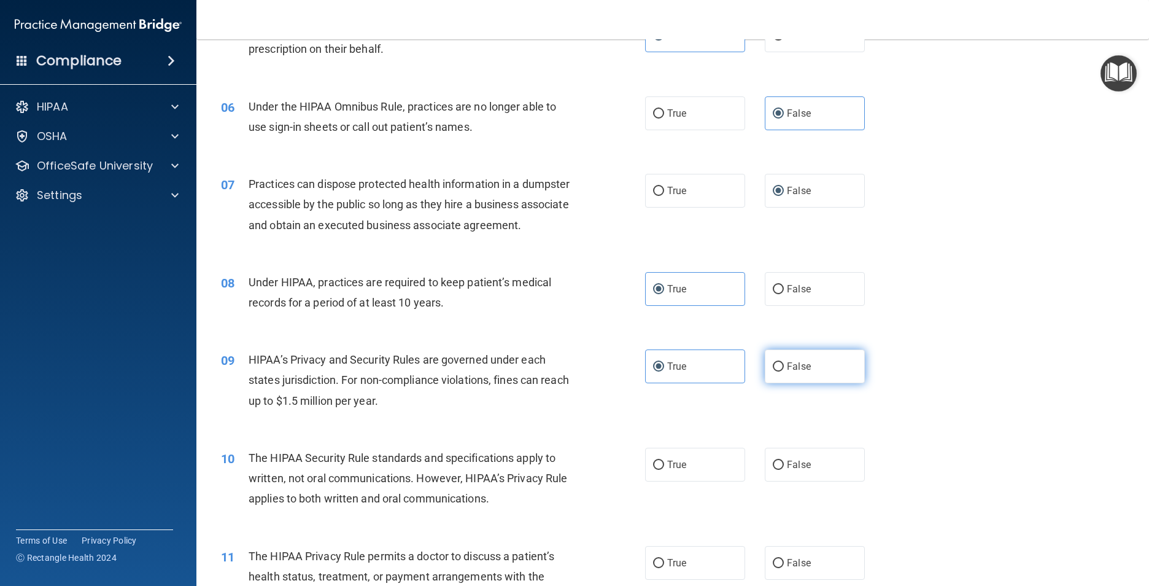
click at [774, 371] on input "False" at bounding box center [778, 366] width 11 height 9
radio input "true"
radio input "false"
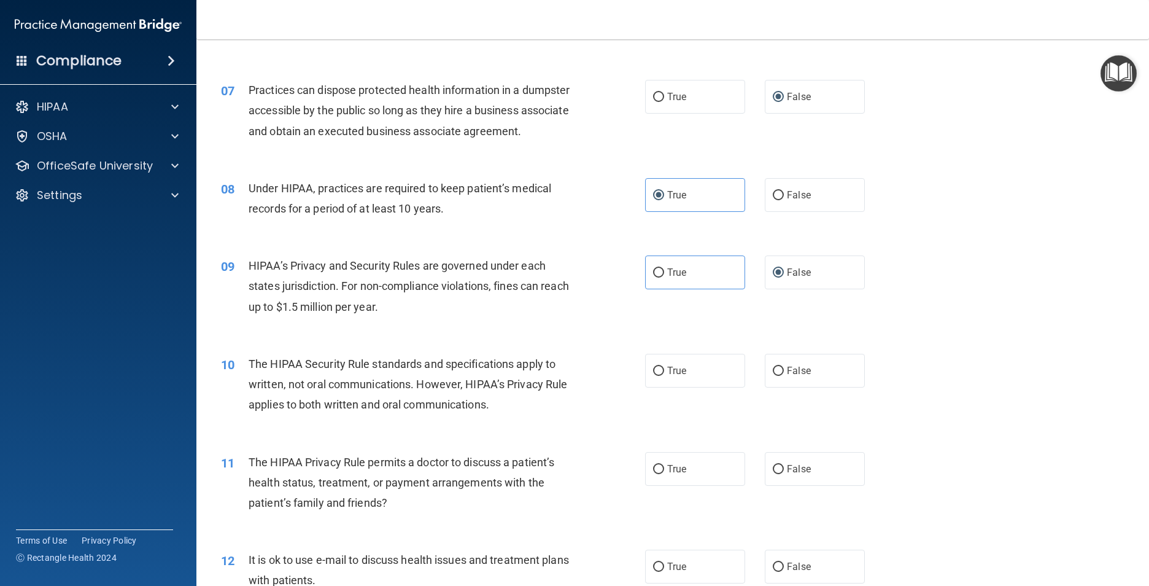
scroll to position [614, 0]
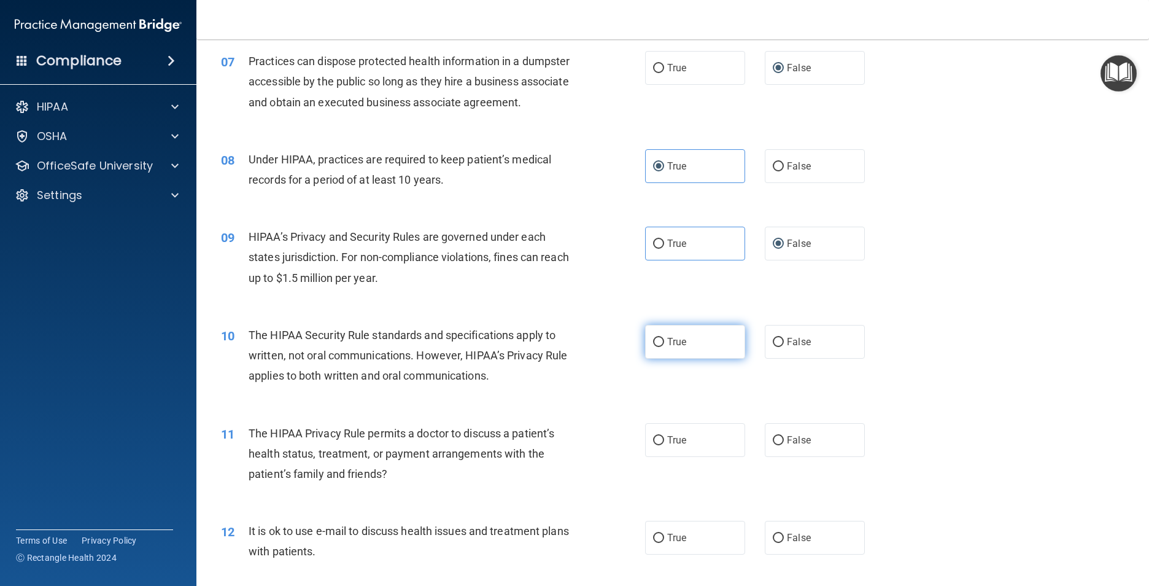
click at [653, 347] on input "True" at bounding box center [658, 342] width 11 height 9
radio input "true"
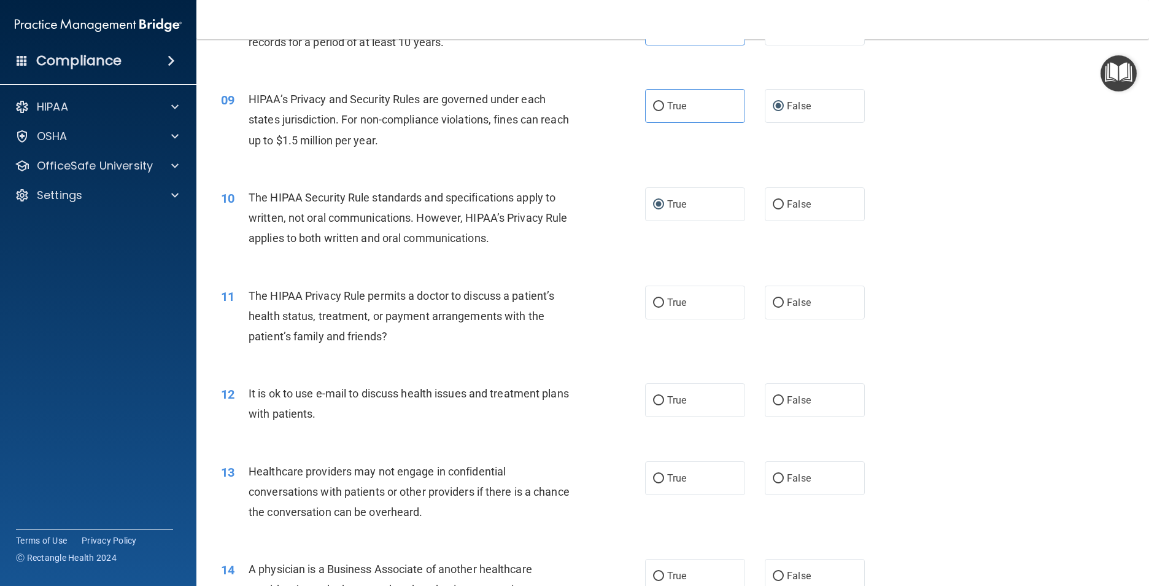
scroll to position [798, 0]
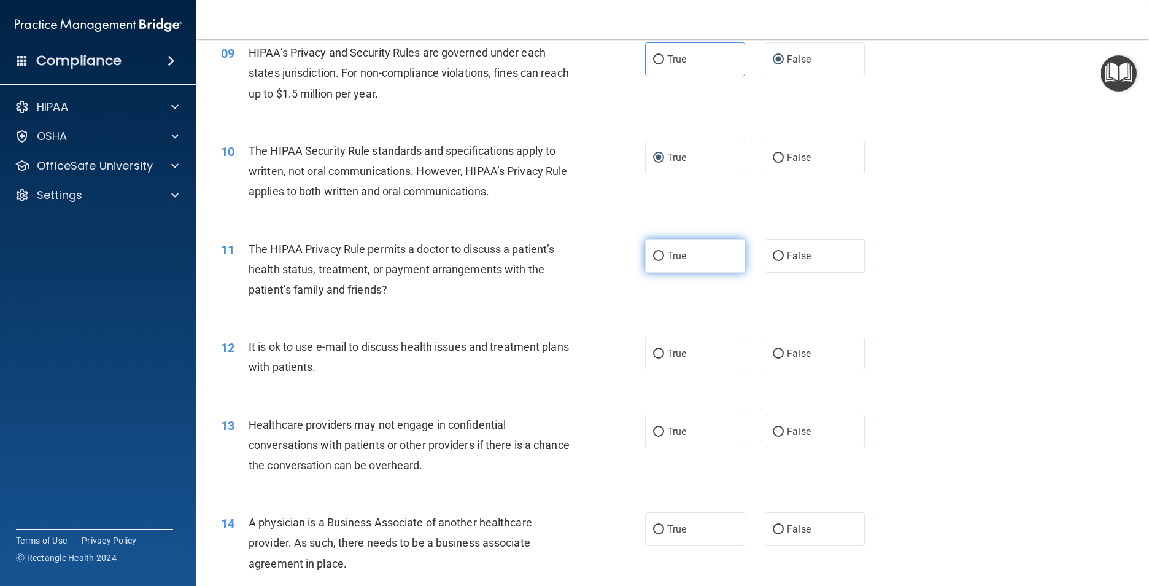
click at [645, 273] on label "True" at bounding box center [695, 256] width 100 height 34
click at [653, 261] on input "True" at bounding box center [658, 256] width 11 height 9
radio input "true"
click at [653, 359] on input "True" at bounding box center [658, 353] width 11 height 9
radio input "true"
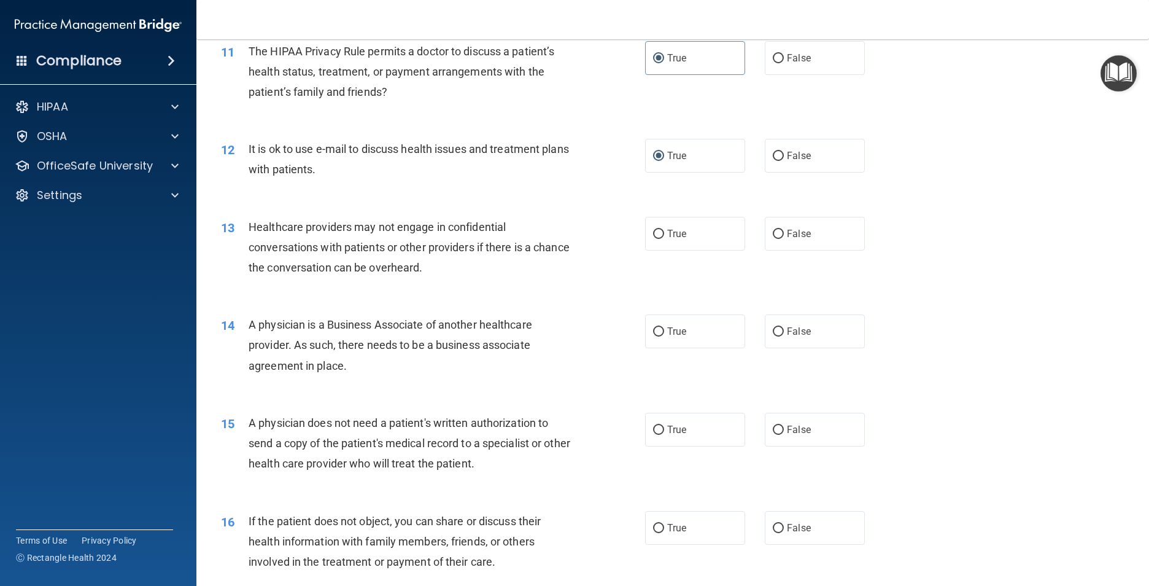
scroll to position [1044, 0]
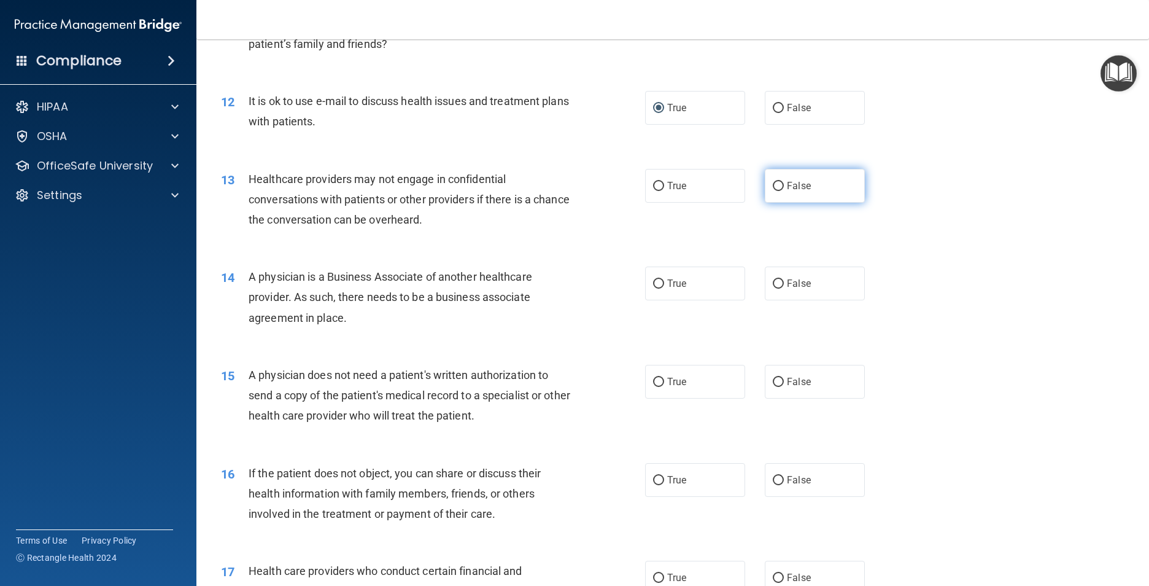
click at [773, 191] on input "False" at bounding box center [778, 186] width 11 height 9
radio input "true"
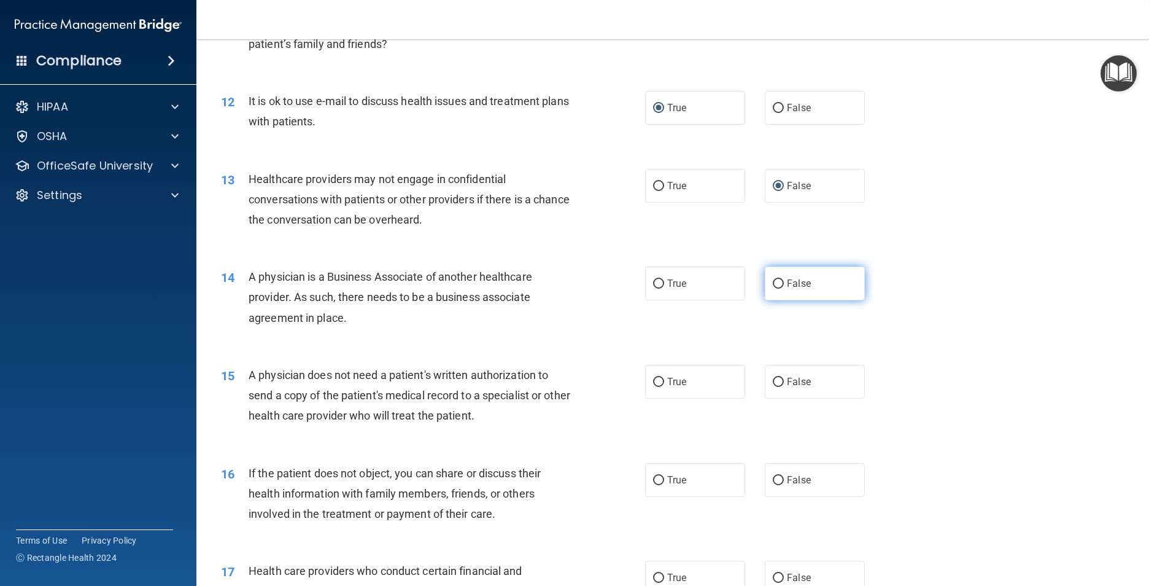
click at [773, 289] on input "False" at bounding box center [778, 283] width 11 height 9
radio input "true"
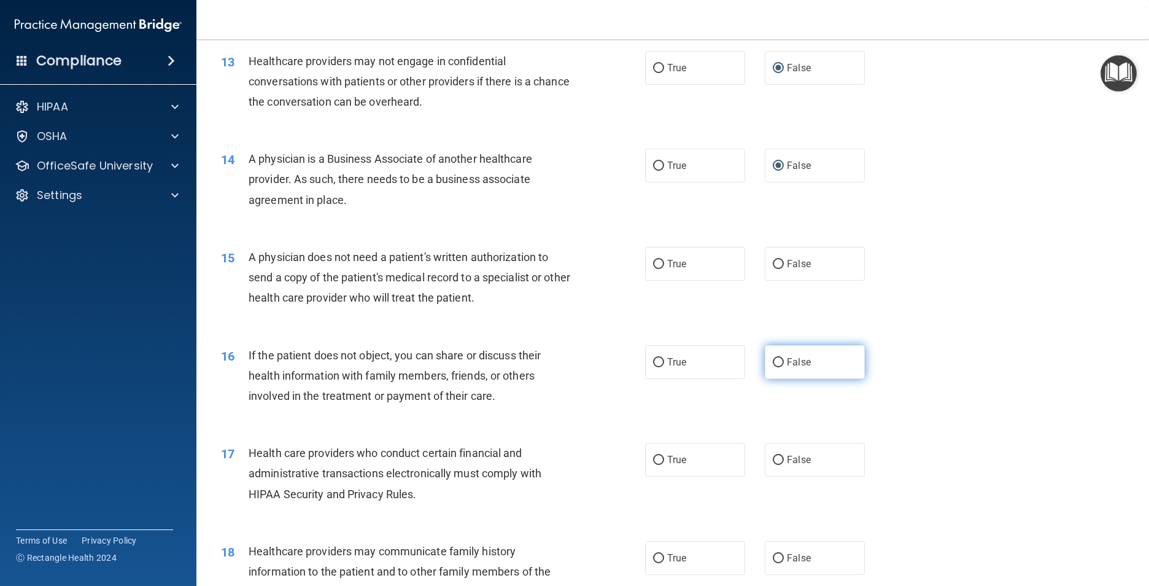
scroll to position [1166, 0]
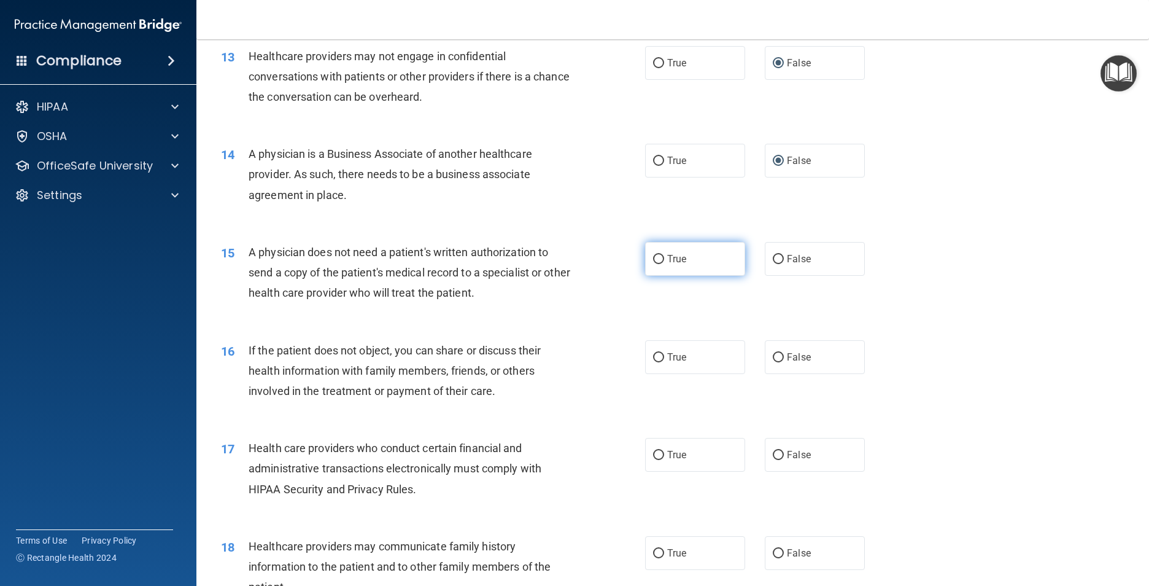
click at [658, 264] on input "True" at bounding box center [658, 259] width 11 height 9
radio input "true"
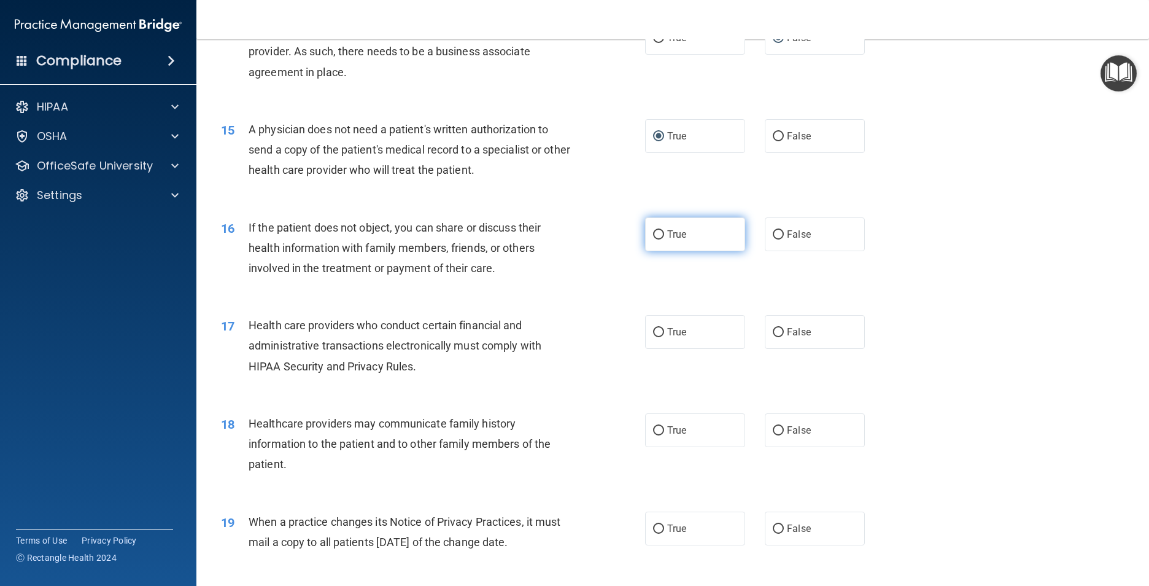
click at [667, 240] on span "True" at bounding box center [676, 234] width 19 height 12
click at [663, 239] on input "True" at bounding box center [658, 234] width 11 height 9
radio input "true"
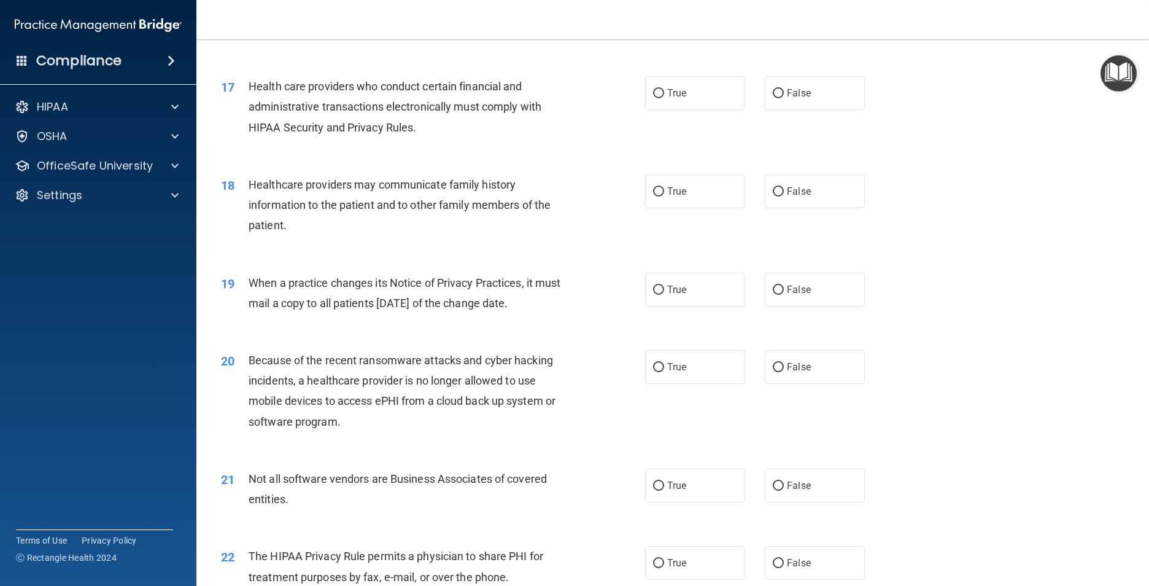
scroll to position [1535, 0]
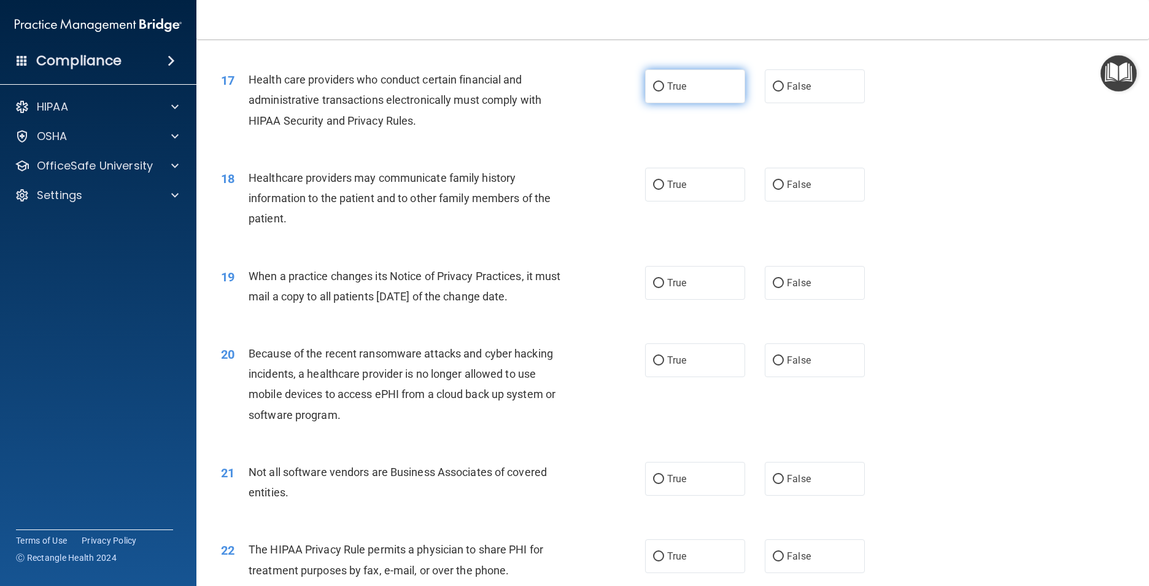
click at [662, 103] on label "True" at bounding box center [695, 86] width 100 height 34
click at [662, 91] on input "True" at bounding box center [658, 86] width 11 height 9
radio input "true"
click at [656, 190] on input "True" at bounding box center [658, 184] width 11 height 9
radio input "true"
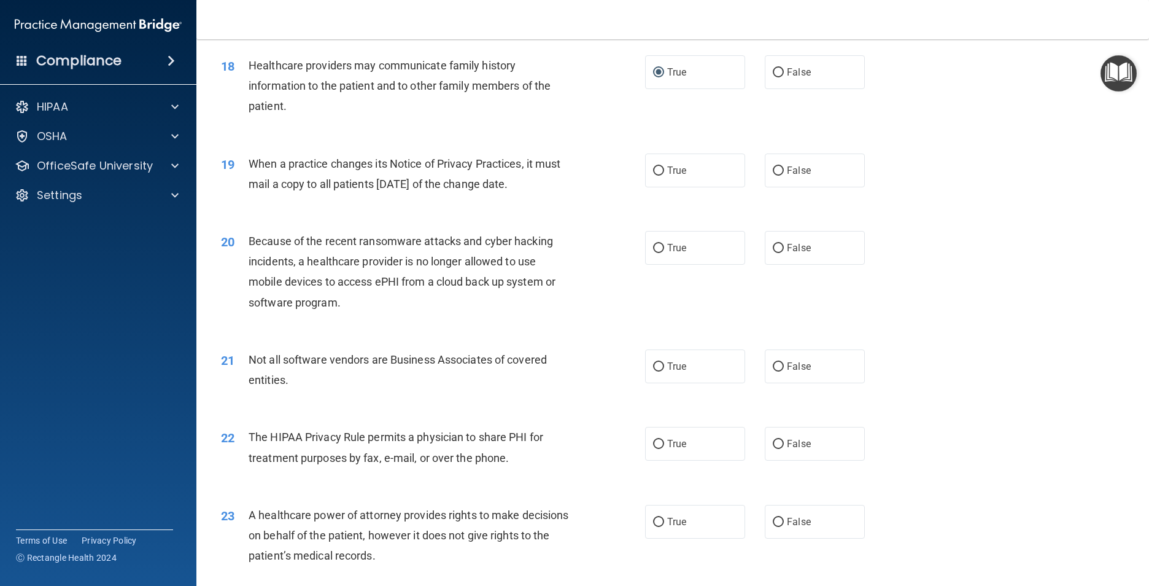
scroll to position [1657, 0]
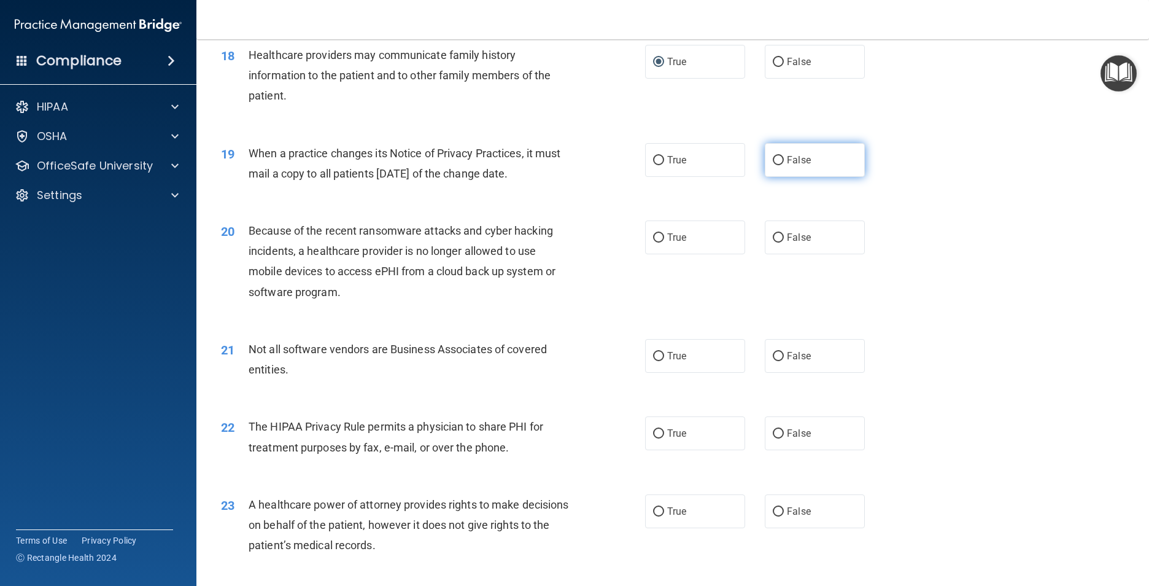
click at [788, 166] on span "False" at bounding box center [799, 160] width 24 height 12
click at [784, 165] on input "False" at bounding box center [778, 160] width 11 height 9
radio input "true"
click at [775, 242] on input "False" at bounding box center [778, 237] width 11 height 9
radio input "true"
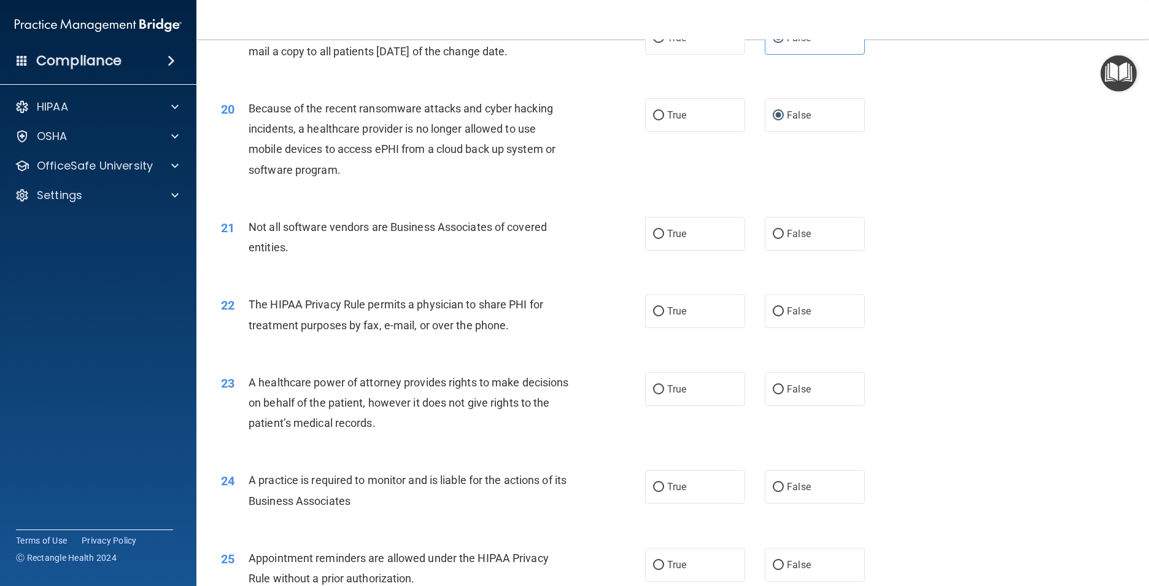
scroll to position [1780, 0]
click at [776, 238] on input "False" at bounding box center [778, 233] width 11 height 9
radio input "true"
drag, startPoint x: 657, startPoint y: 247, endPoint x: 659, endPoint y: 254, distance: 6.6
click at [657, 238] on input "True" at bounding box center [658, 233] width 11 height 9
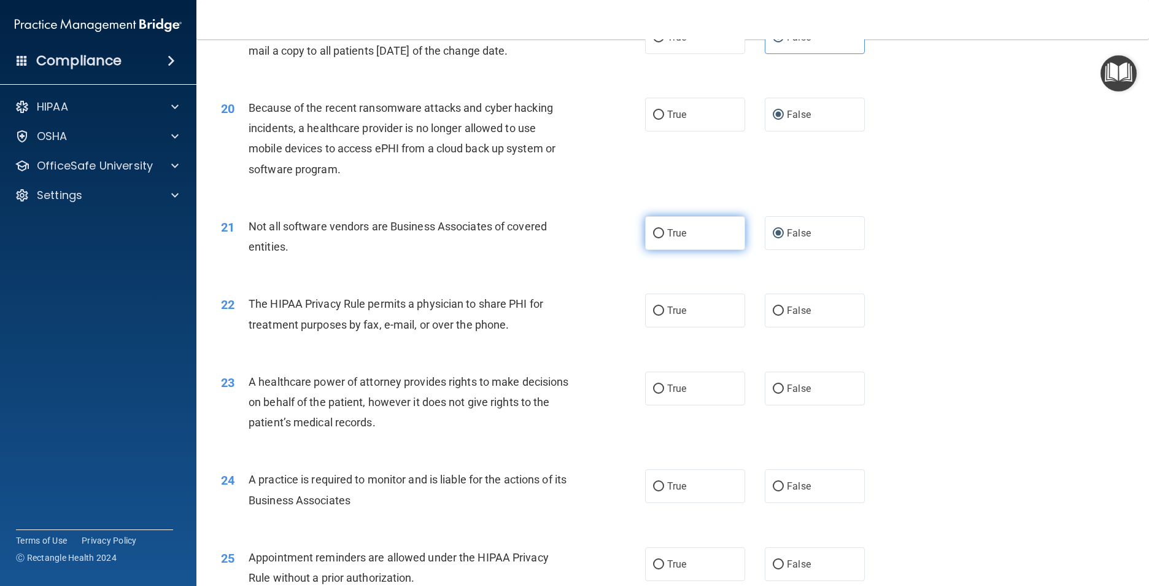
radio input "true"
radio input "false"
click at [654, 316] on input "True" at bounding box center [658, 310] width 11 height 9
radio input "true"
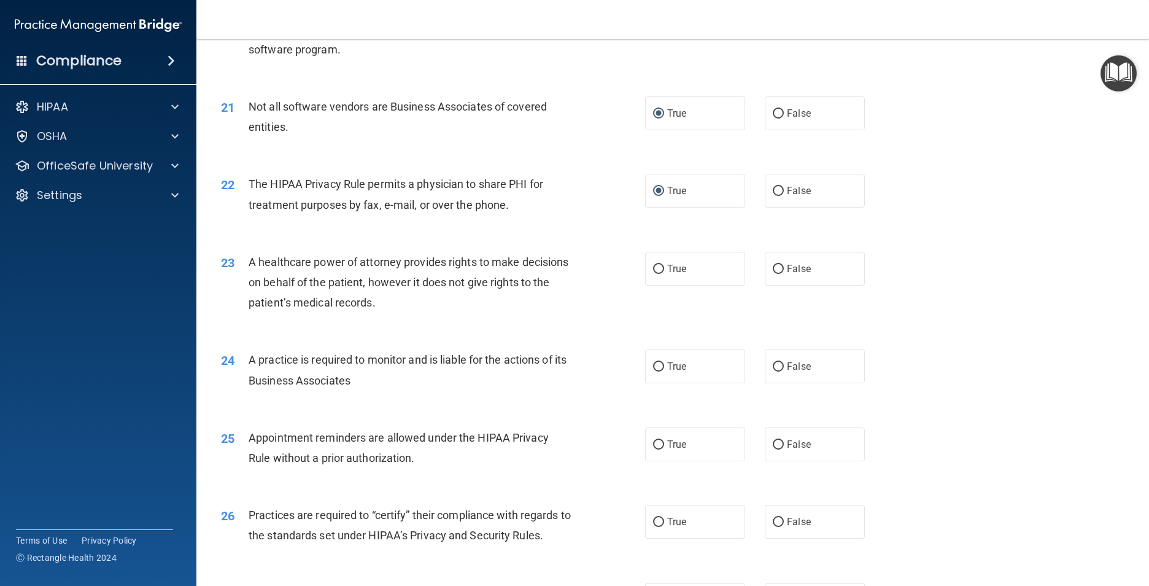
scroll to position [1903, 0]
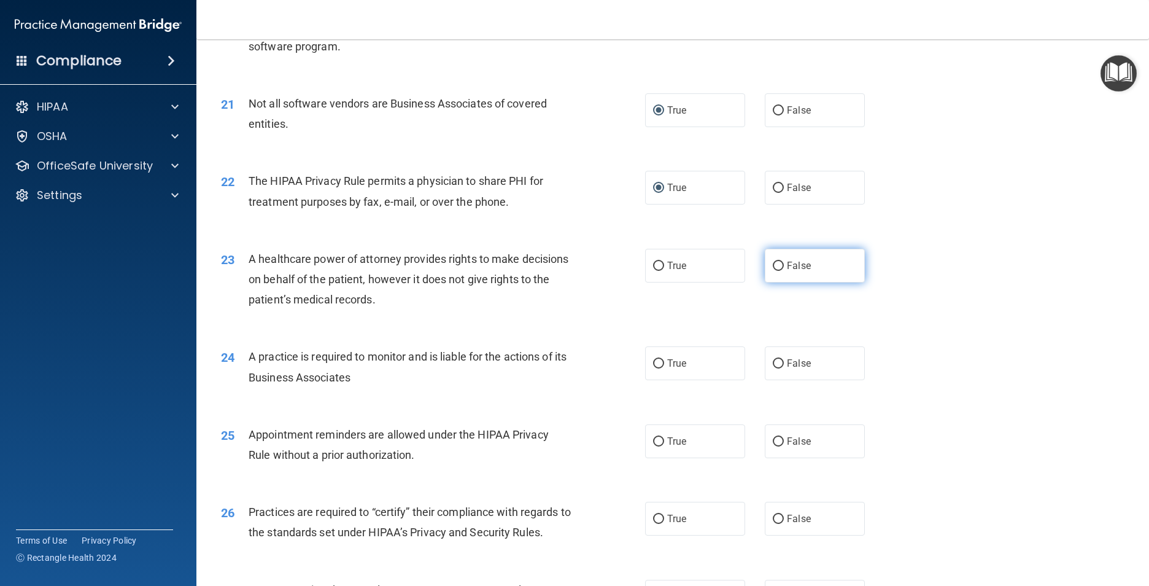
drag, startPoint x: 780, startPoint y: 285, endPoint x: 775, endPoint y: 288, distance: 6.3
click at [775, 282] on label "False" at bounding box center [815, 266] width 100 height 34
click at [778, 282] on label "False" at bounding box center [815, 266] width 100 height 34
click at [773, 271] on input "False" at bounding box center [778, 266] width 11 height 9
radio input "true"
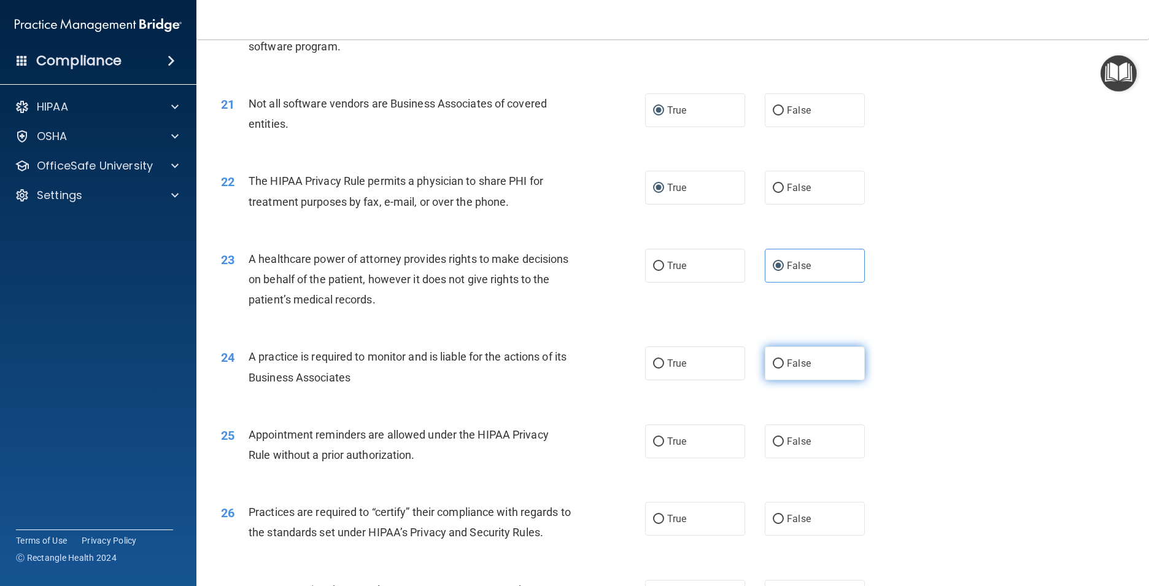
click at [772, 380] on label "False" at bounding box center [815, 363] width 100 height 34
click at [773, 368] on input "False" at bounding box center [778, 363] width 11 height 9
radio input "true"
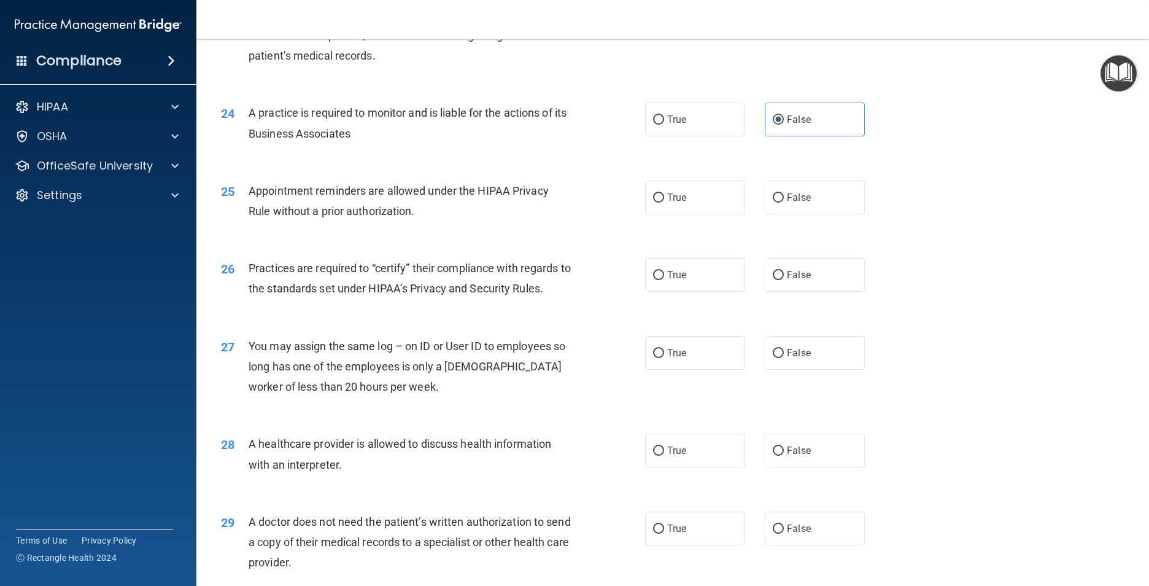
scroll to position [2149, 0]
click at [657, 201] on input "True" at bounding box center [658, 196] width 11 height 9
radio input "true"
click at [661, 290] on label "True" at bounding box center [695, 273] width 100 height 34
click at [661, 278] on input "True" at bounding box center [658, 273] width 11 height 9
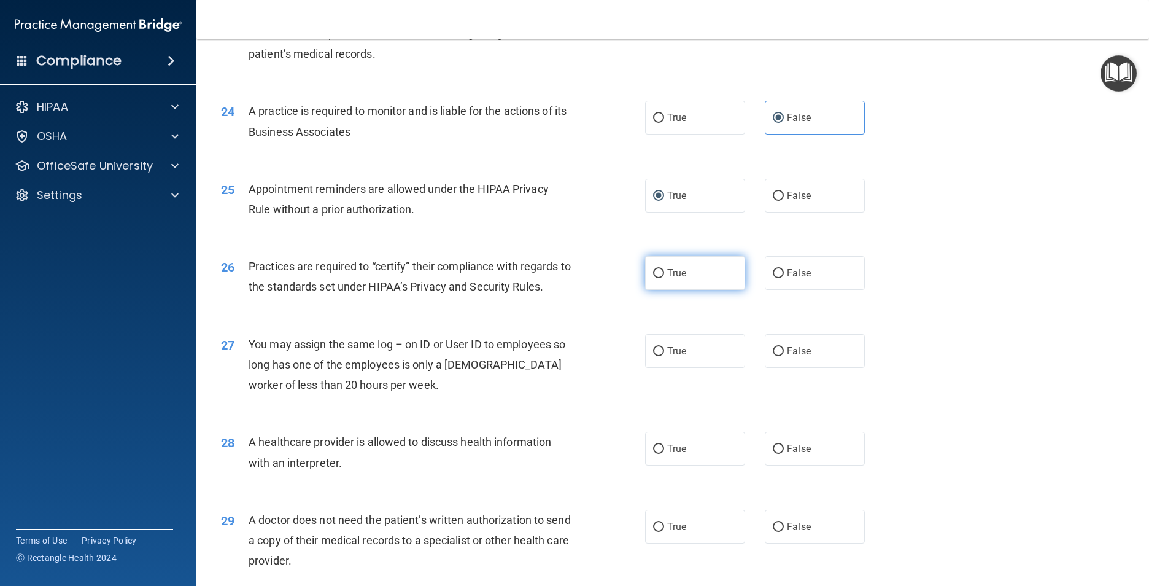
radio input "true"
click at [780, 368] on label "False" at bounding box center [815, 351] width 100 height 34
click at [780, 356] on input "False" at bounding box center [778, 351] width 11 height 9
radio input "true"
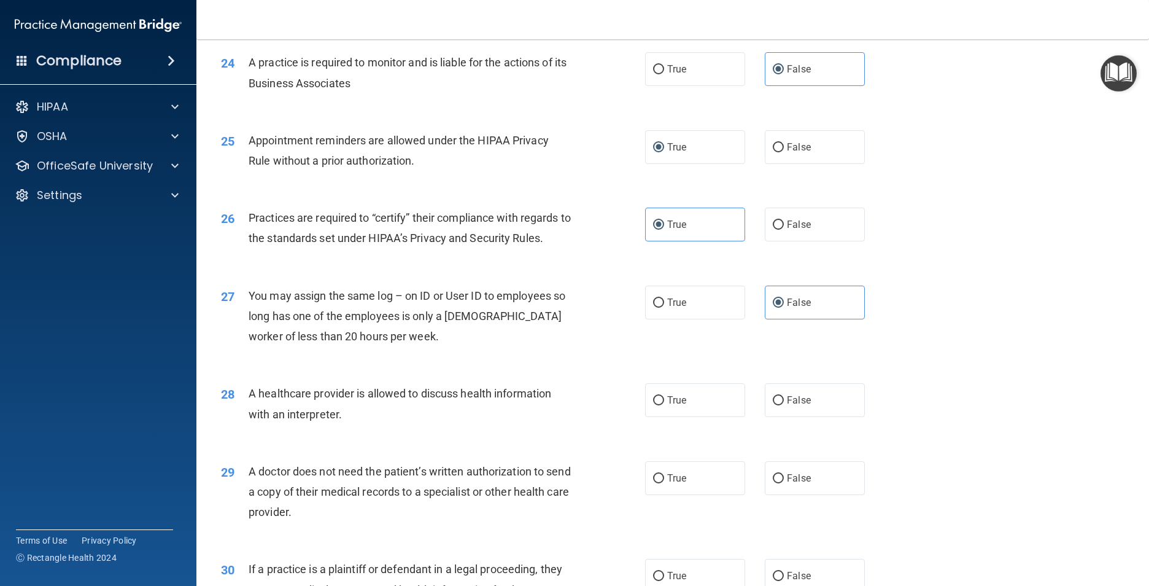
scroll to position [2271, 0]
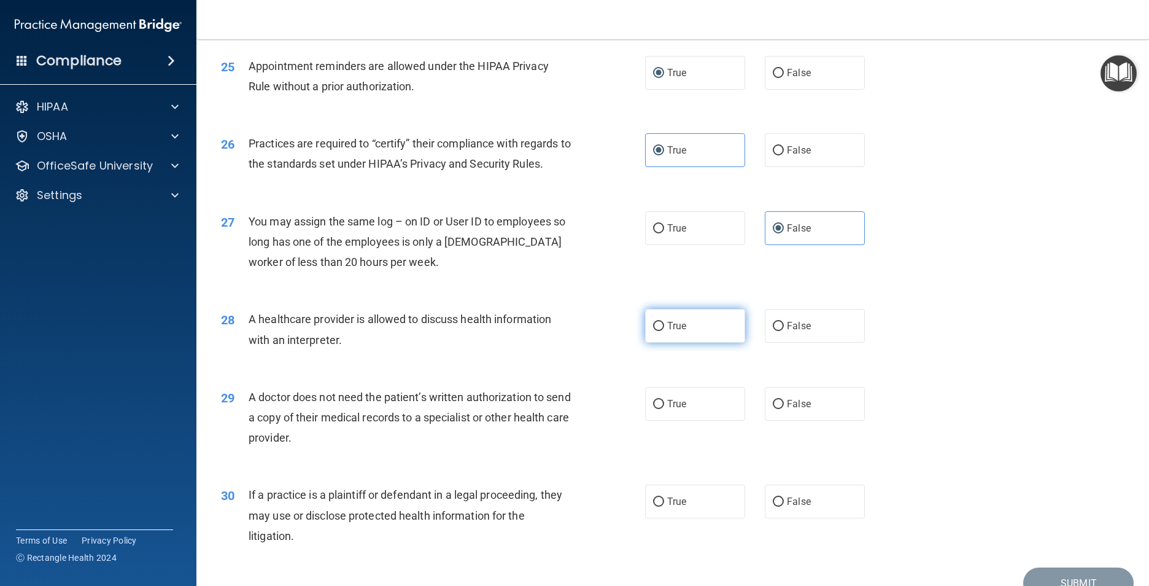
click at [656, 331] on input "True" at bounding box center [658, 326] width 11 height 9
radio input "true"
drag, startPoint x: 661, startPoint y: 421, endPoint x: 651, endPoint y: 427, distance: 12.1
click at [661, 421] on label "True" at bounding box center [695, 404] width 100 height 34
click at [661, 409] on input "True" at bounding box center [658, 404] width 11 height 9
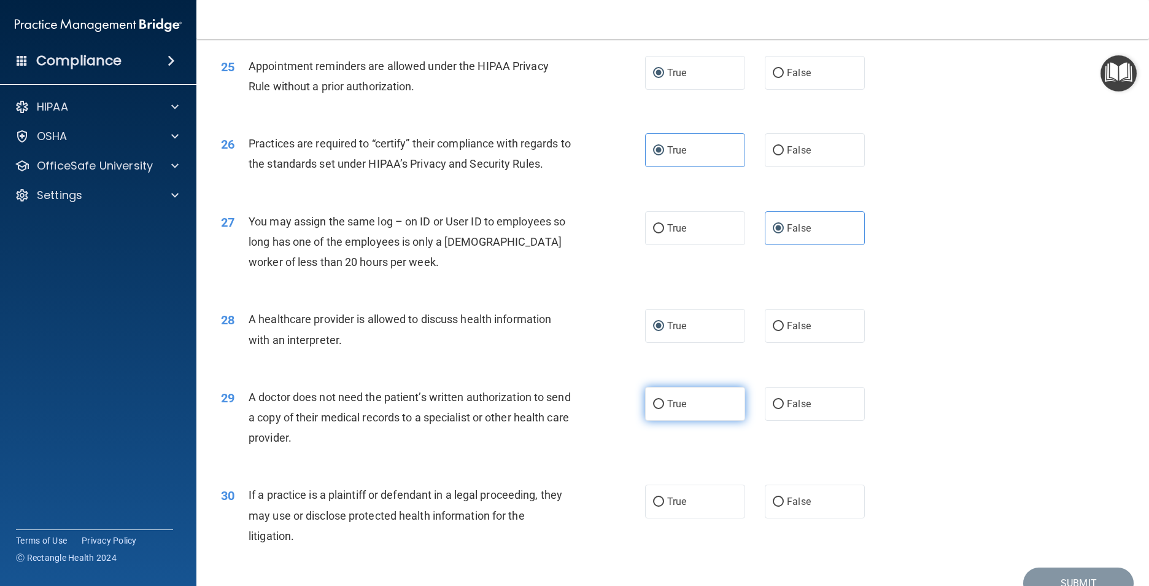
radio input "true"
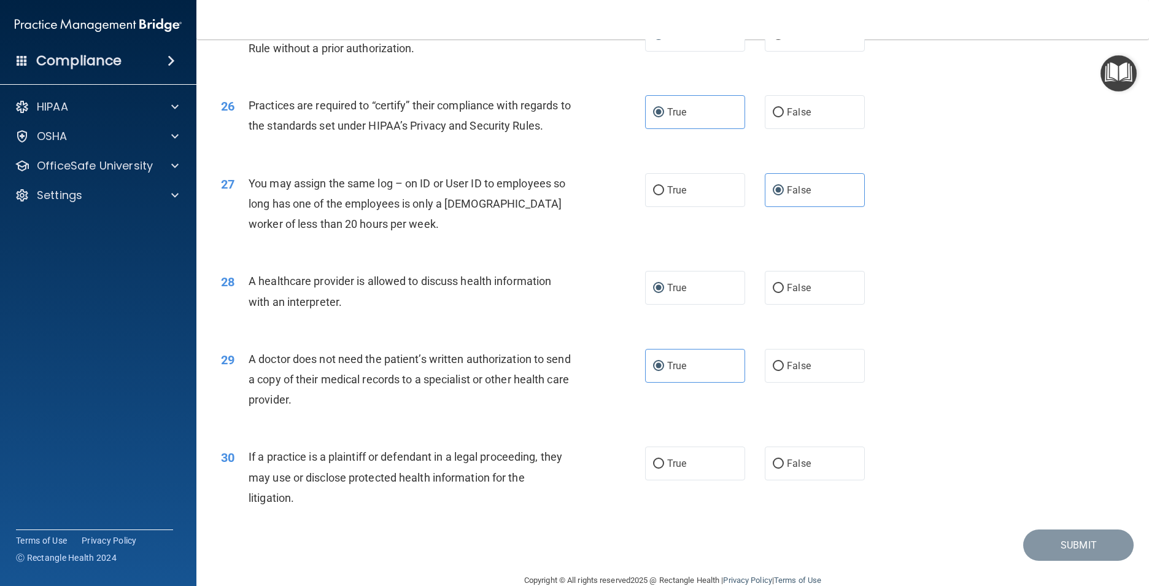
scroll to position [2354, 0]
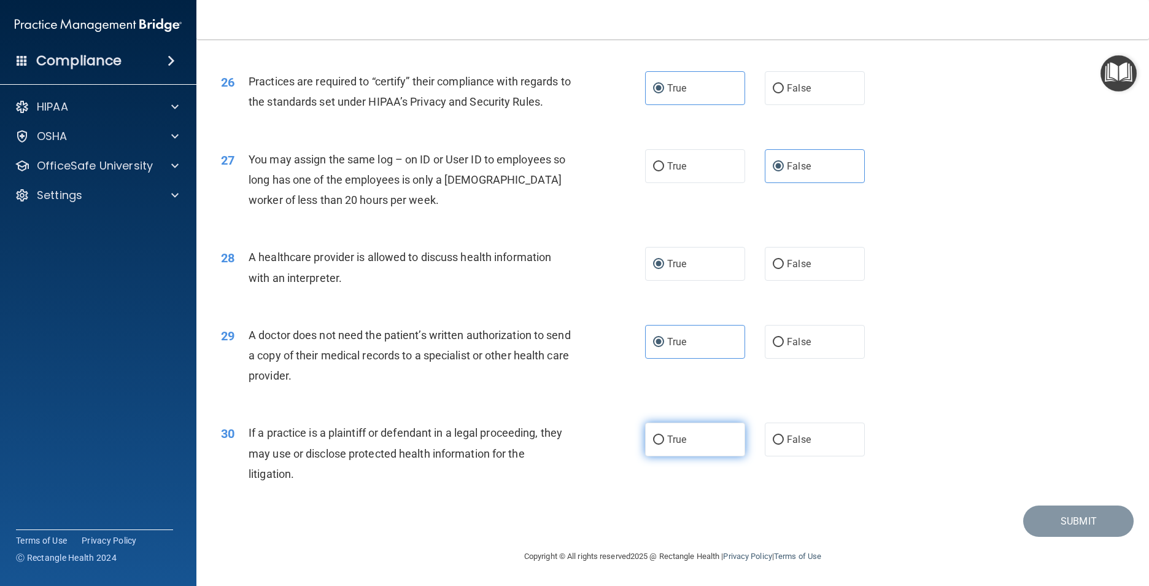
click at [659, 439] on input "True" at bounding box center [658, 439] width 11 height 9
radio input "true"
click at [1072, 519] on button "Submit" at bounding box center [1078, 520] width 110 height 31
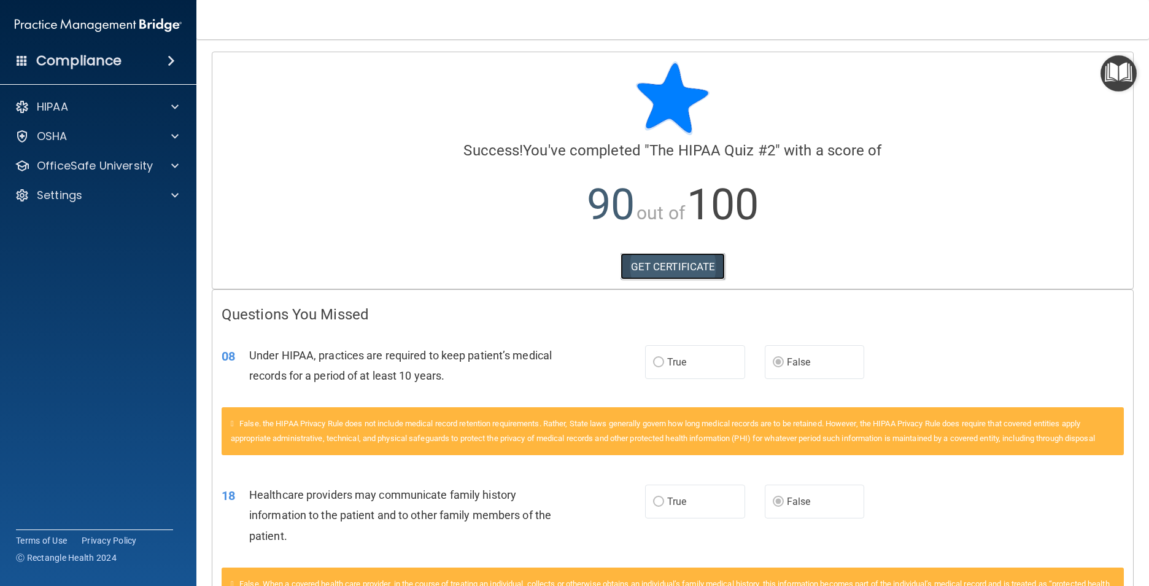
click at [639, 263] on link "GET CERTIFICATE" at bounding box center [673, 266] width 105 height 27
click at [73, 139] on div "OSHA" at bounding box center [82, 136] width 152 height 15
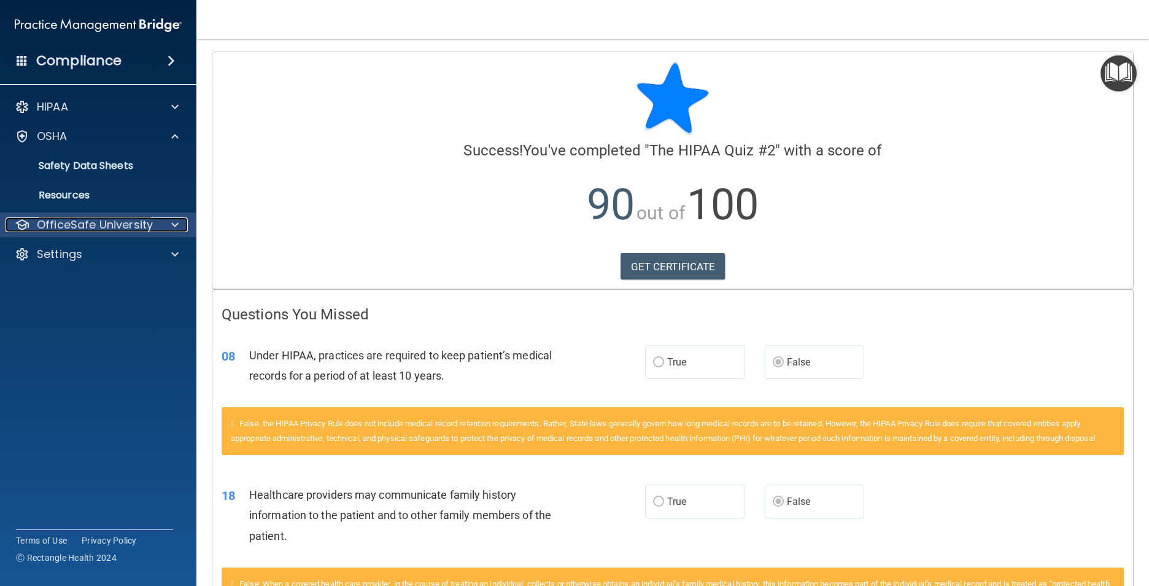
click at [111, 229] on p "OfficeSafe University" at bounding box center [95, 224] width 116 height 15
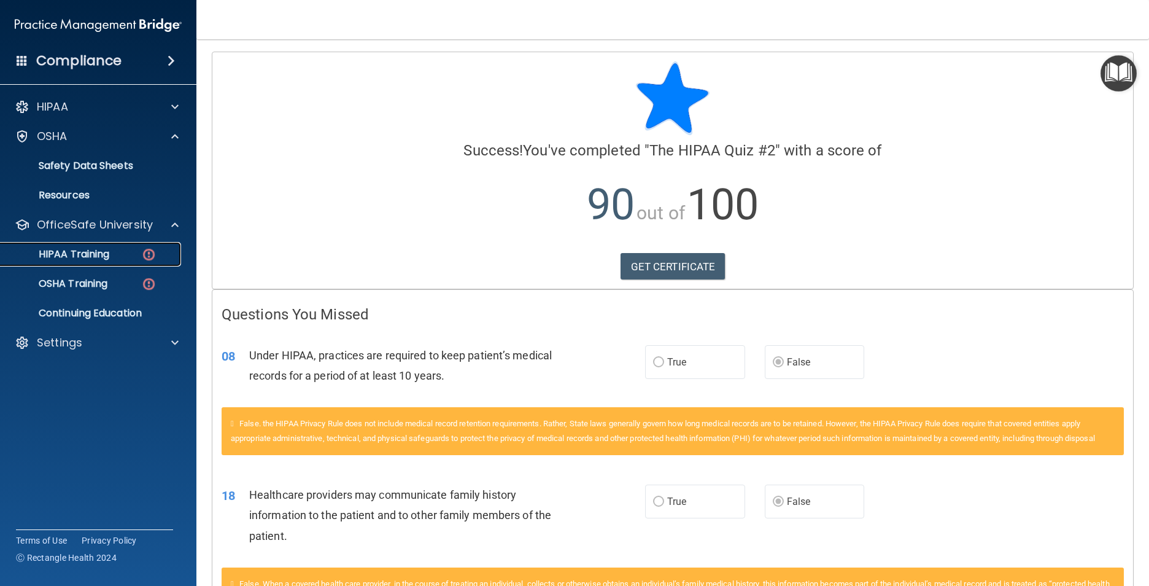
click at [103, 255] on p "HIPAA Training" at bounding box center [58, 254] width 101 height 12
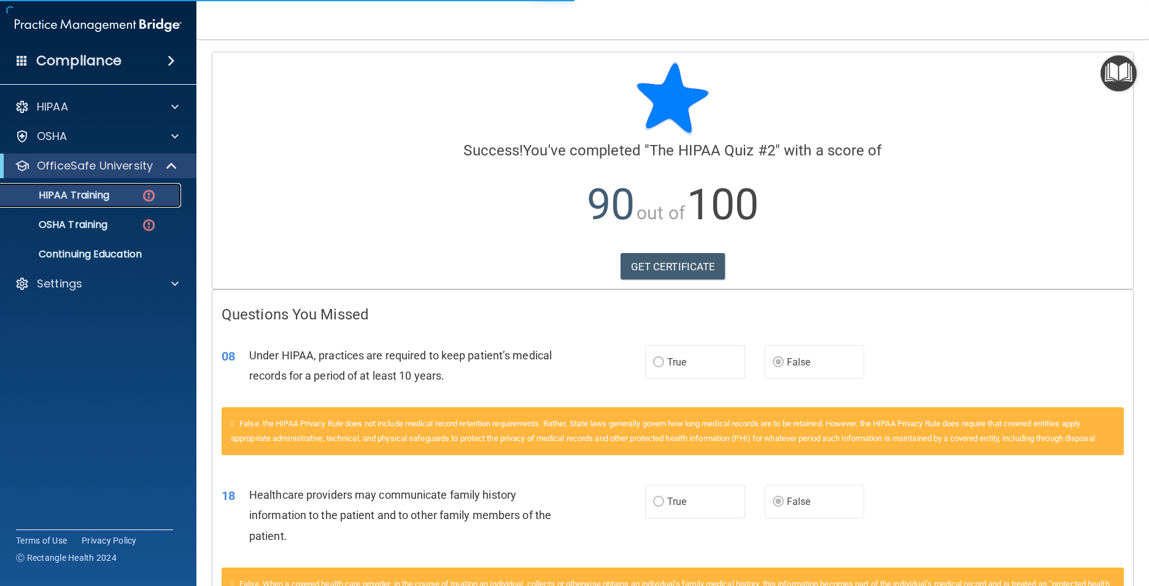
click at [90, 194] on p "HIPAA Training" at bounding box center [58, 195] width 101 height 12
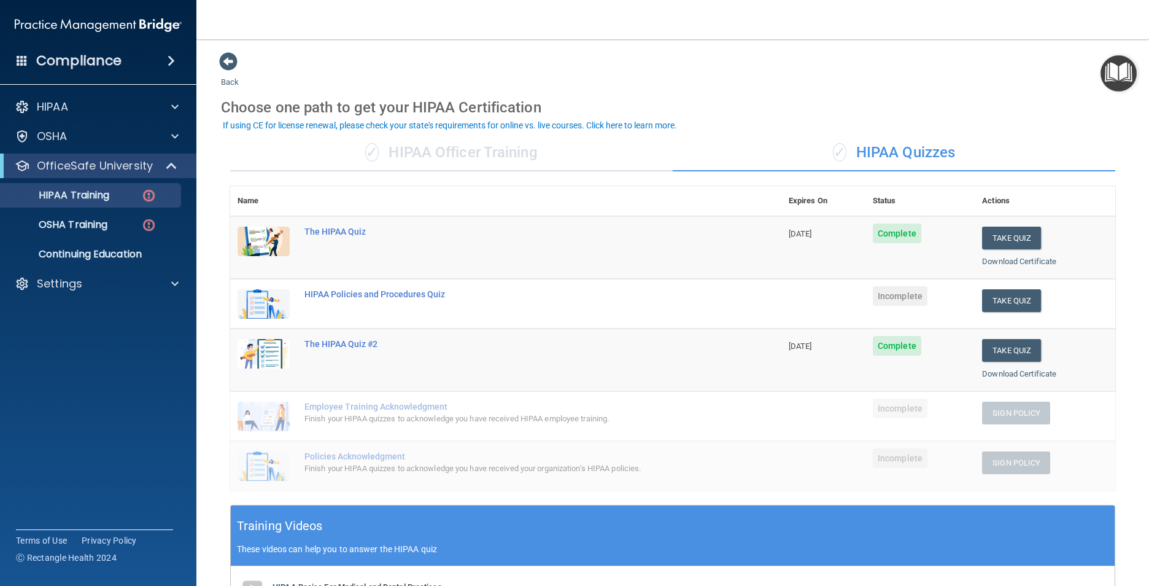
click at [881, 238] on span "Complete" at bounding box center [897, 233] width 48 height 20
click at [888, 231] on span "Complete" at bounding box center [897, 233] width 48 height 20
click at [900, 242] on span "Complete" at bounding box center [897, 233] width 48 height 20
click at [898, 239] on span "Complete" at bounding box center [897, 233] width 48 height 20
click at [1000, 262] on link "Download Certificate" at bounding box center [1019, 261] width 74 height 9
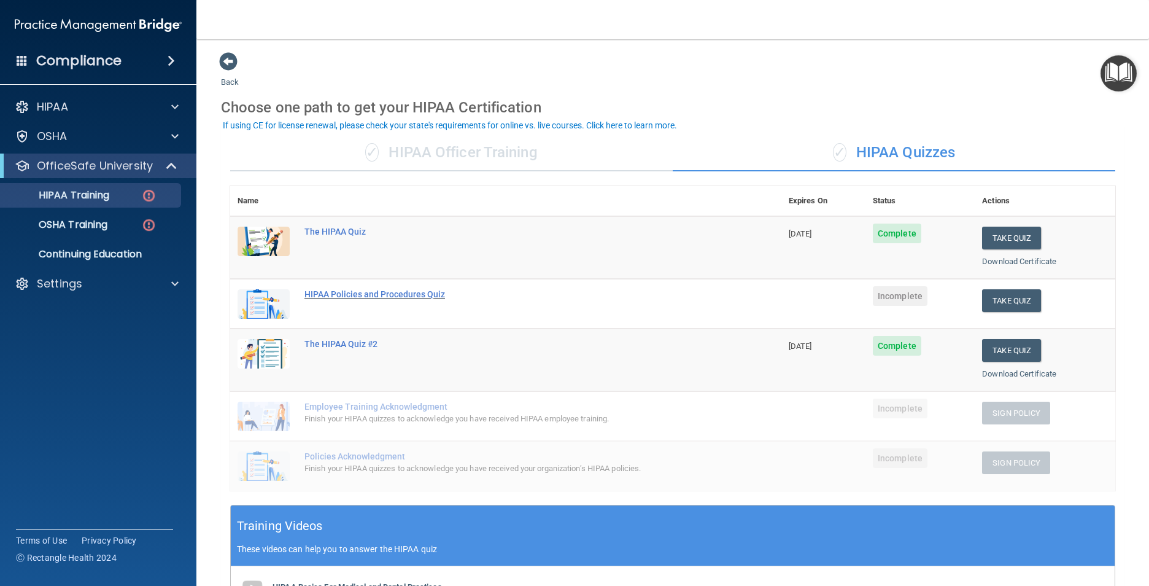
click at [388, 293] on div "HIPAA Policies and Procedures Quiz" at bounding box center [512, 294] width 416 height 10
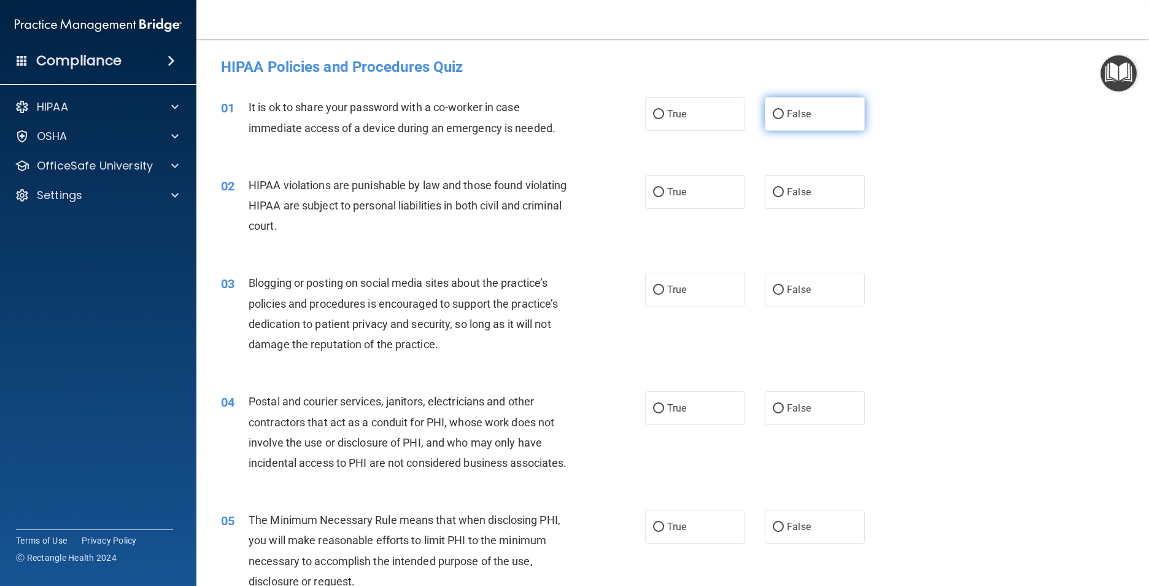
click at [775, 119] on input "False" at bounding box center [778, 114] width 11 height 9
radio input "true"
click at [667, 192] on span "True" at bounding box center [676, 192] width 19 height 12
click at [664, 192] on input "True" at bounding box center [658, 192] width 11 height 9
radio input "true"
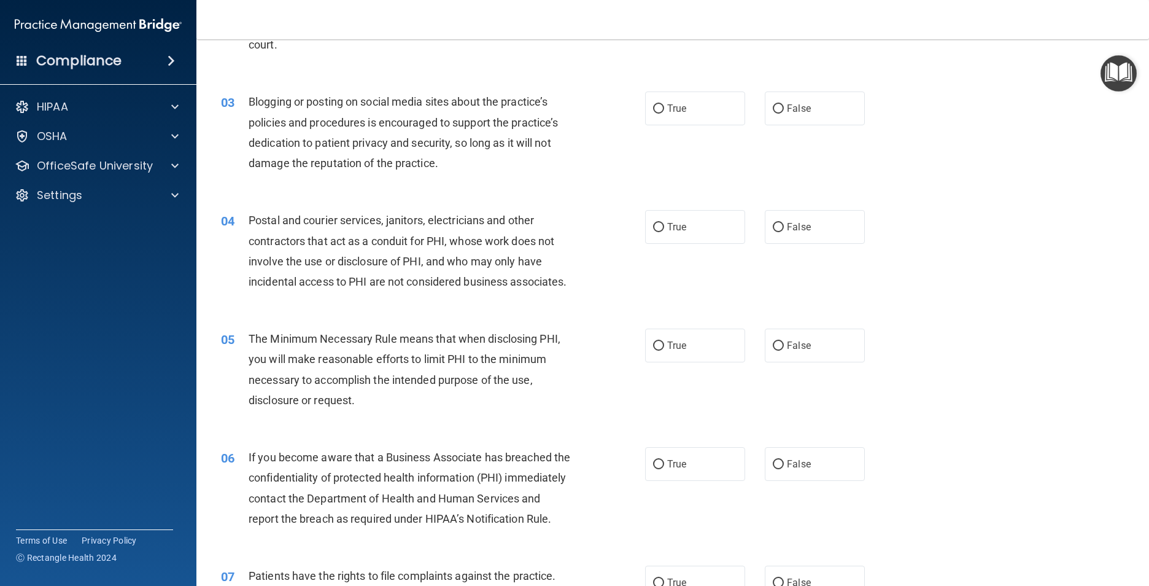
scroll to position [184, 0]
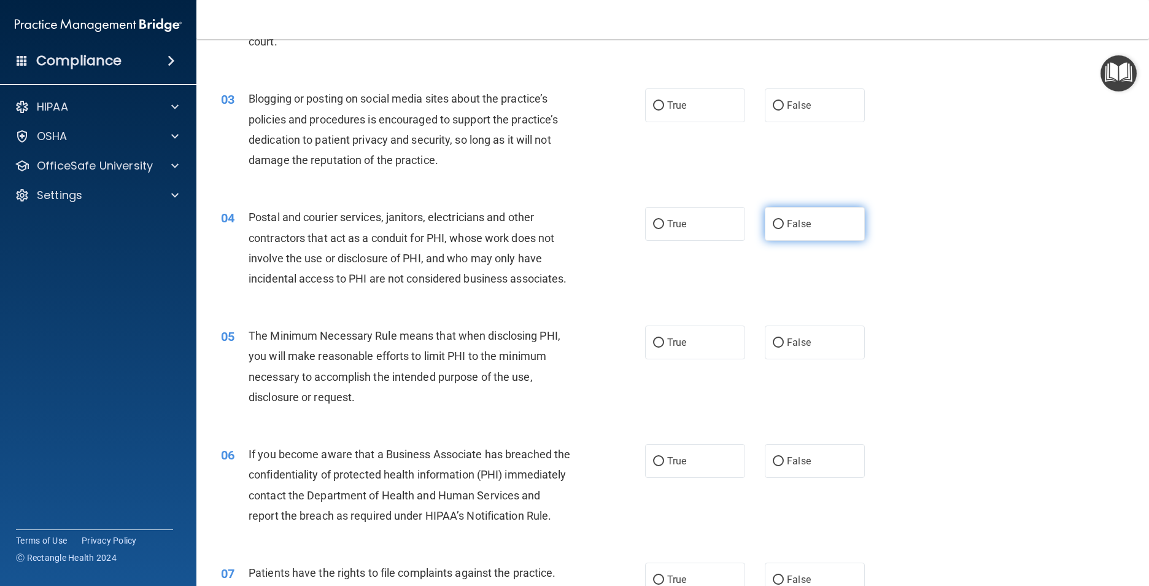
click at [774, 227] on input "False" at bounding box center [778, 224] width 11 height 9
radio input "true"
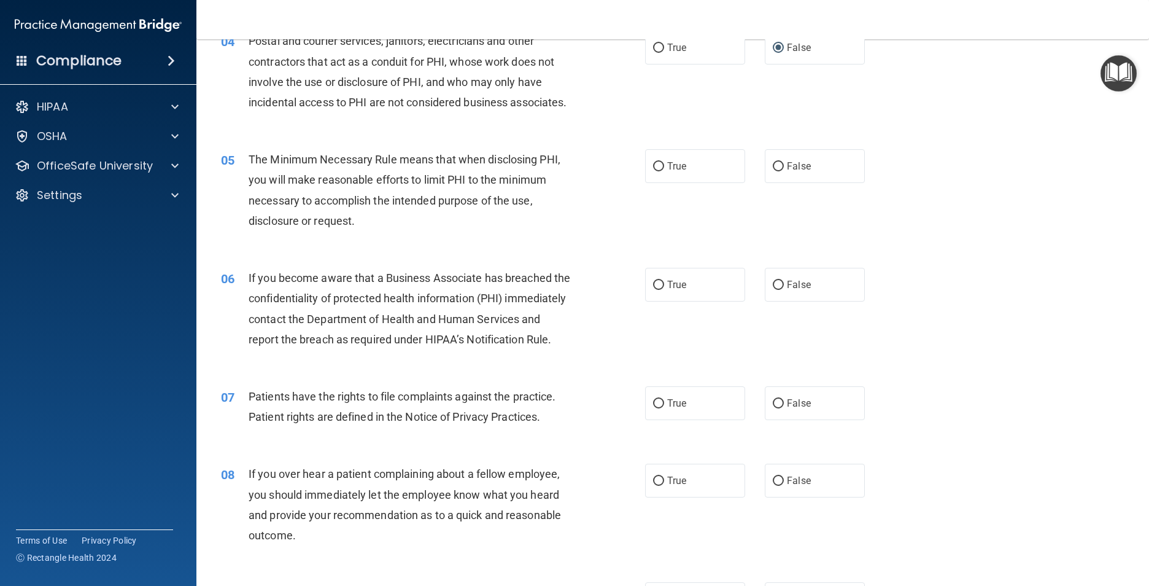
scroll to position [368, 0]
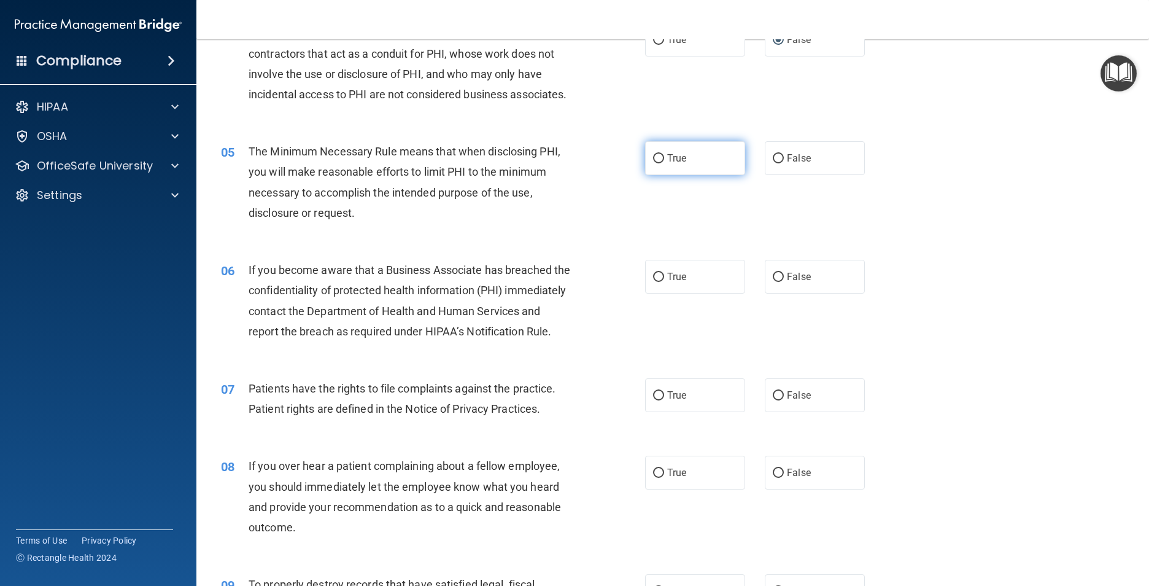
click at [653, 163] on input "True" at bounding box center [658, 158] width 11 height 9
radio input "true"
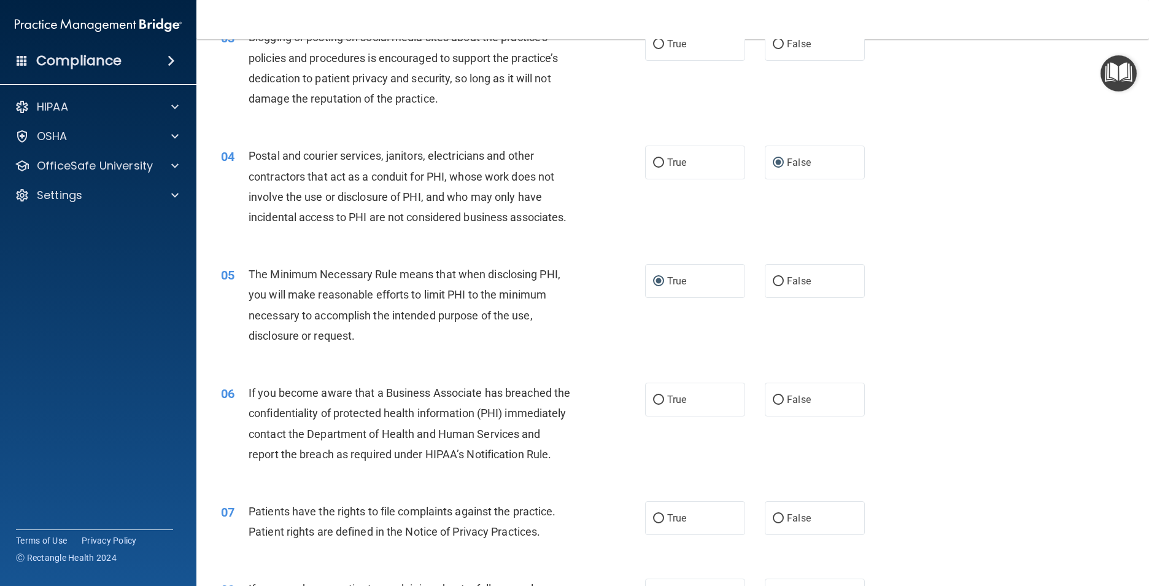
scroll to position [184, 0]
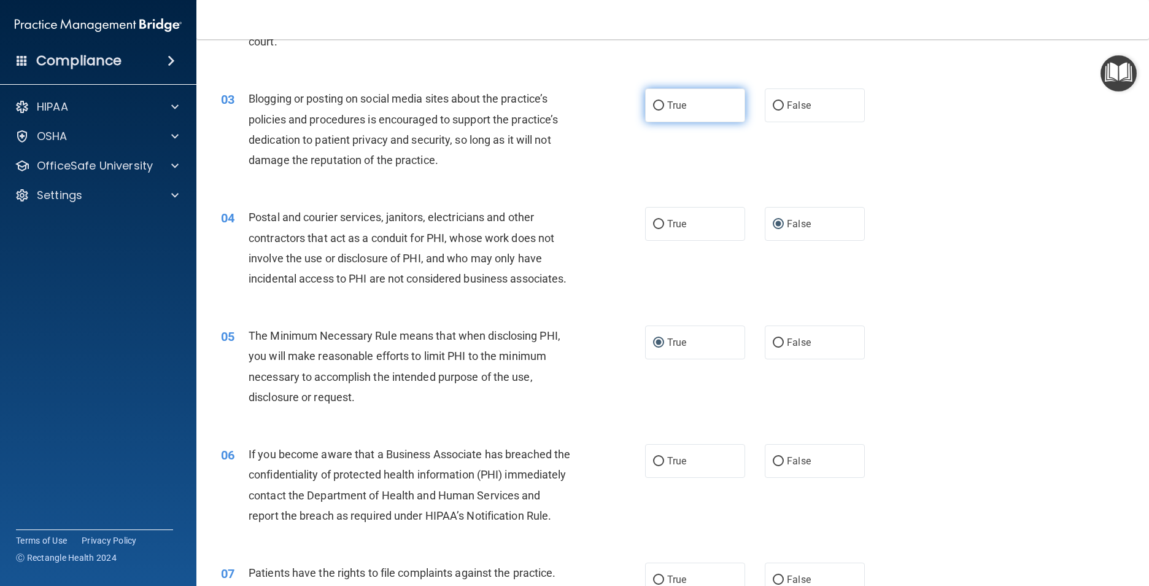
drag, startPoint x: 668, startPoint y: 106, endPoint x: 654, endPoint y: 107, distance: 13.6
click at [667, 106] on span "True" at bounding box center [676, 105] width 19 height 12
click at [664, 106] on input "True" at bounding box center [658, 105] width 11 height 9
radio input "true"
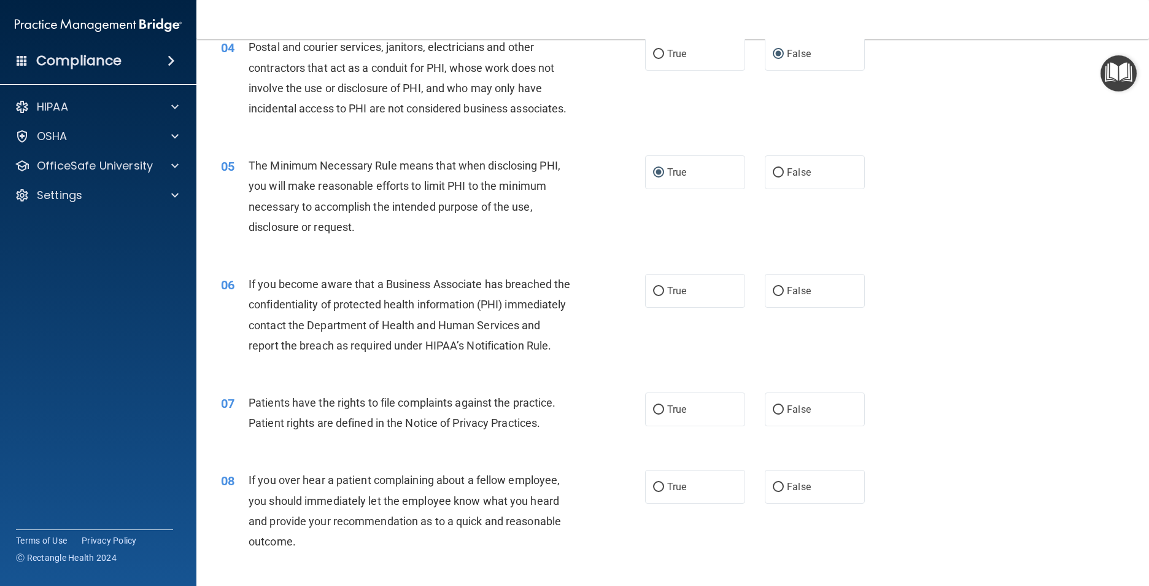
scroll to position [368, 0]
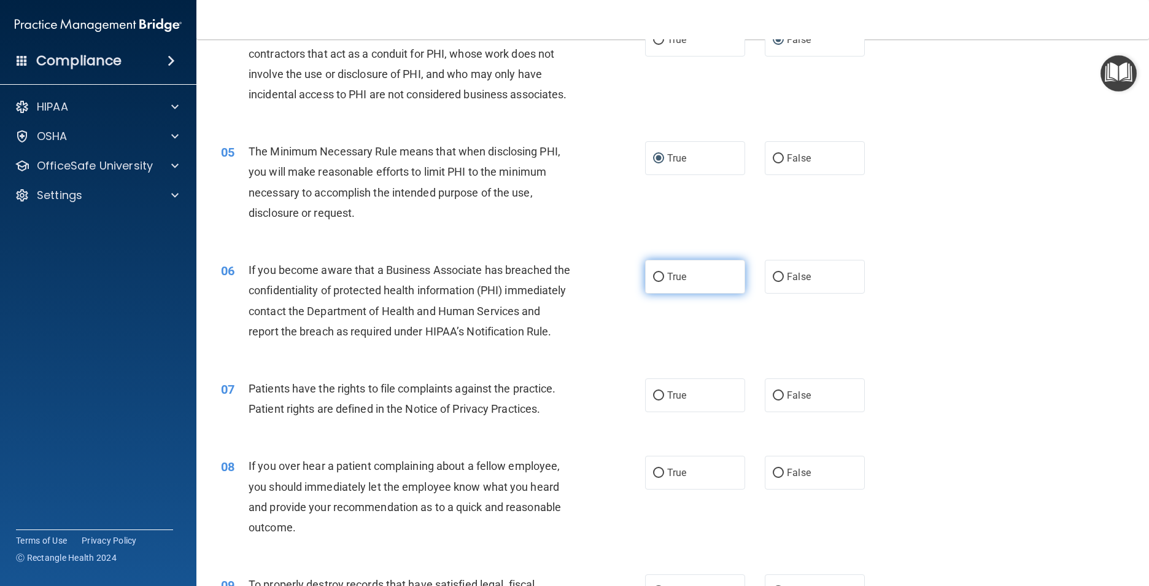
click at [654, 289] on label "True" at bounding box center [695, 277] width 100 height 34
click at [654, 282] on input "True" at bounding box center [658, 277] width 11 height 9
radio input "true"
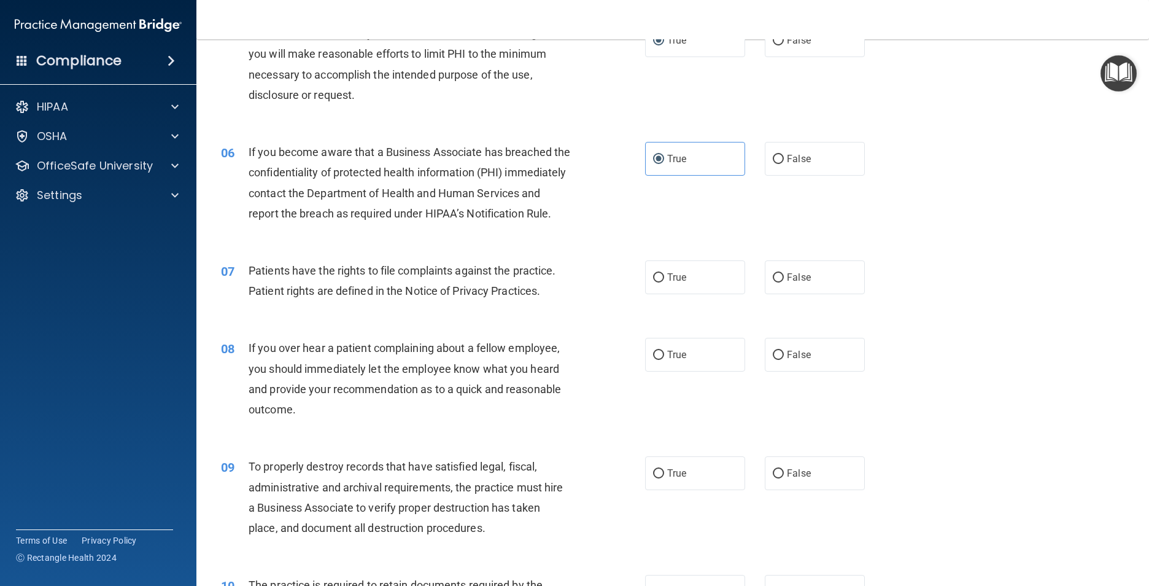
scroll to position [491, 0]
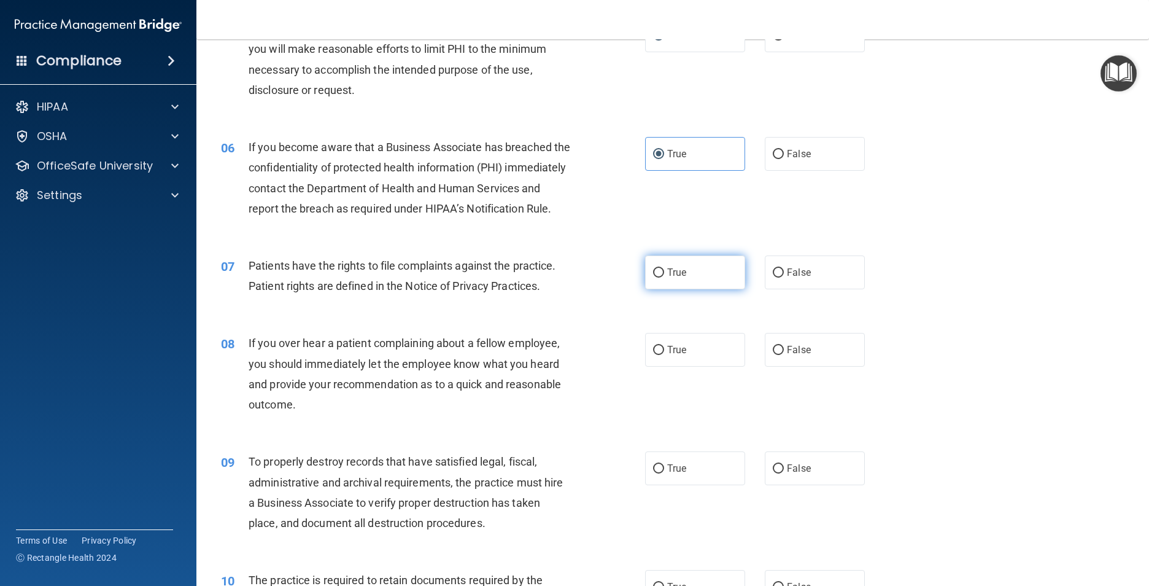
click at [657, 277] on input "True" at bounding box center [658, 272] width 11 height 9
radio input "true"
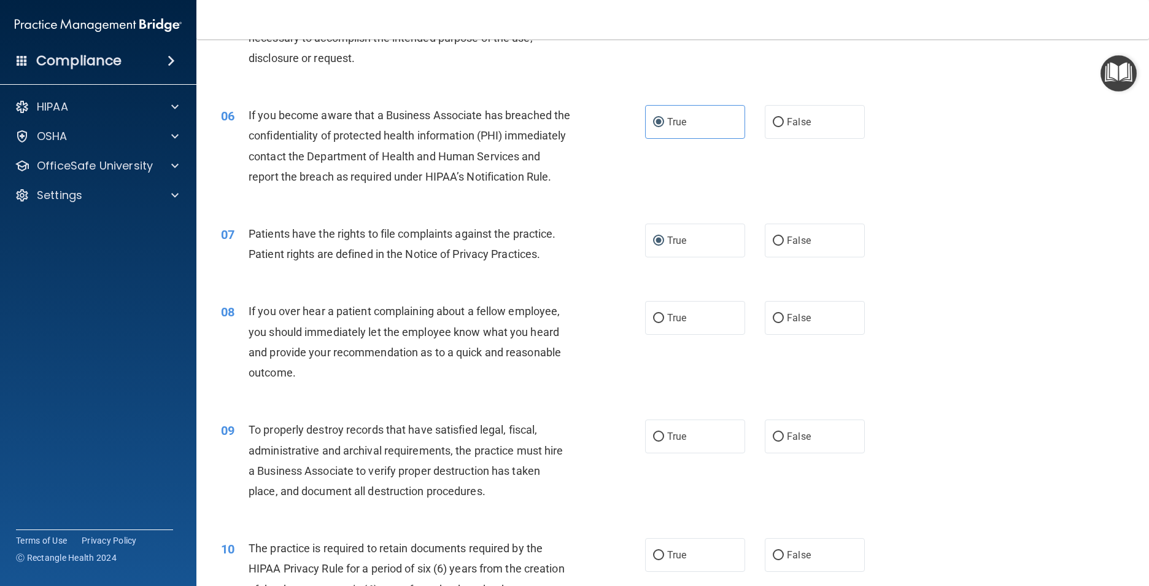
scroll to position [552, 0]
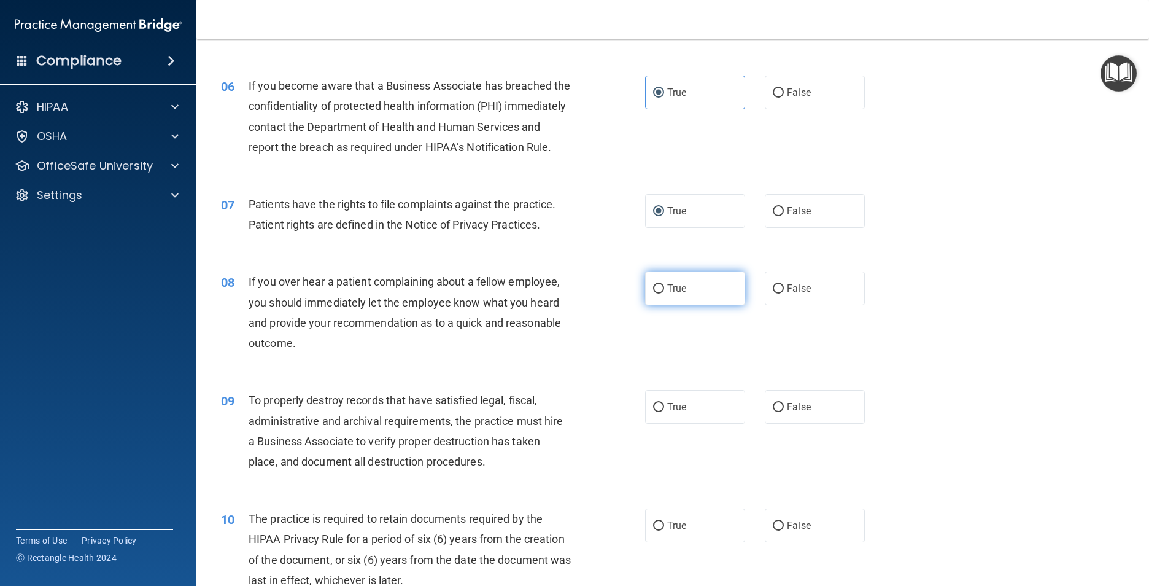
click at [667, 294] on span "True" at bounding box center [676, 288] width 19 height 12
click at [664, 293] on input "True" at bounding box center [658, 288] width 11 height 9
radio input "true"
click at [787, 294] on span "False" at bounding box center [799, 288] width 24 height 12
click at [783, 293] on input "False" at bounding box center [778, 288] width 11 height 9
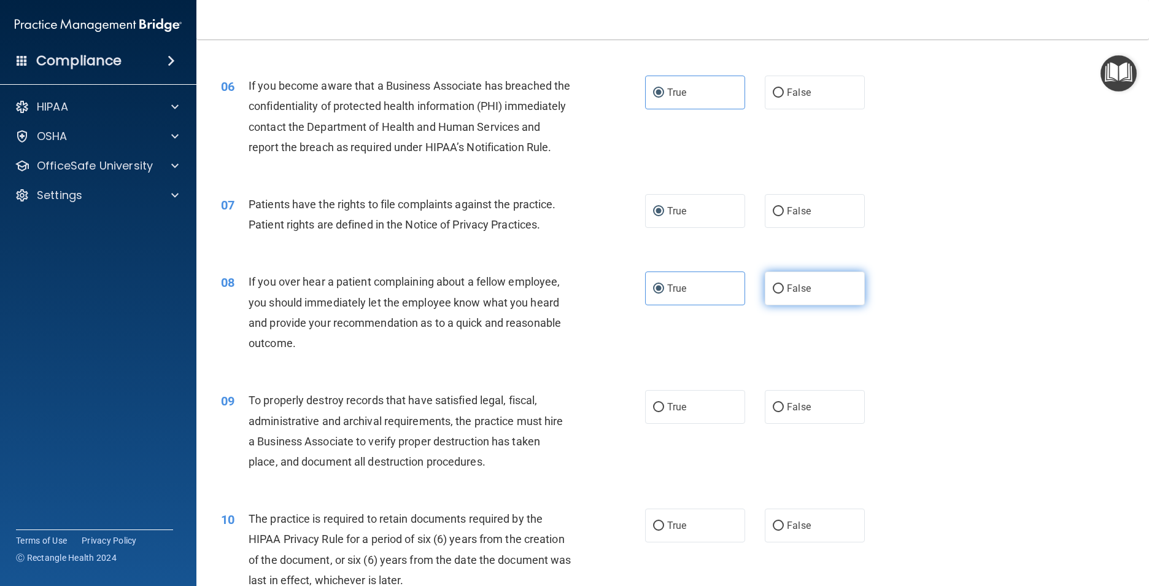
radio input "true"
radio input "false"
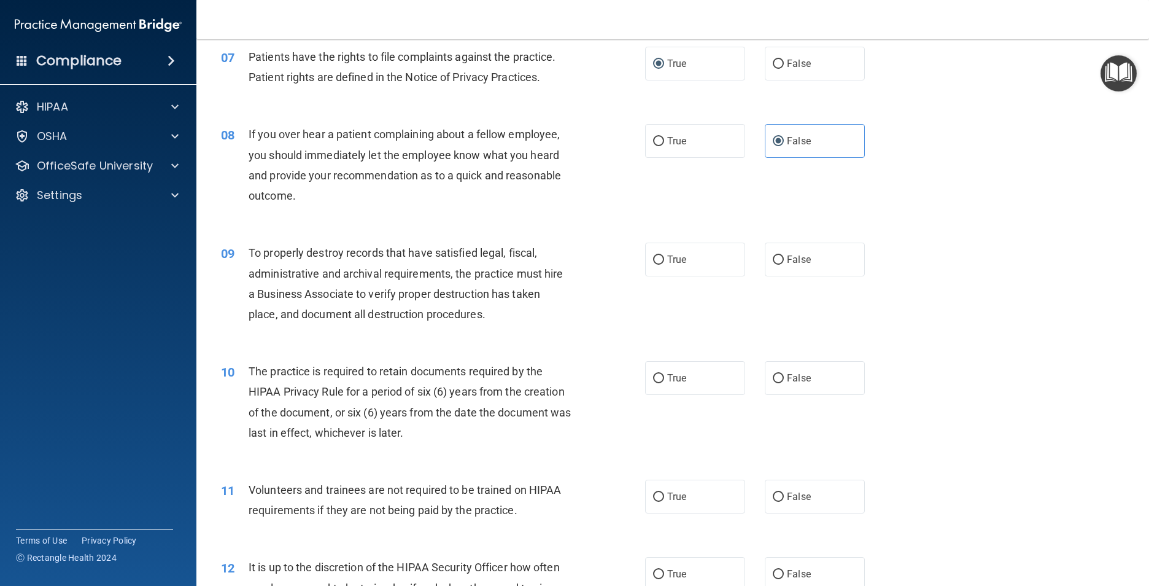
scroll to position [737, 0]
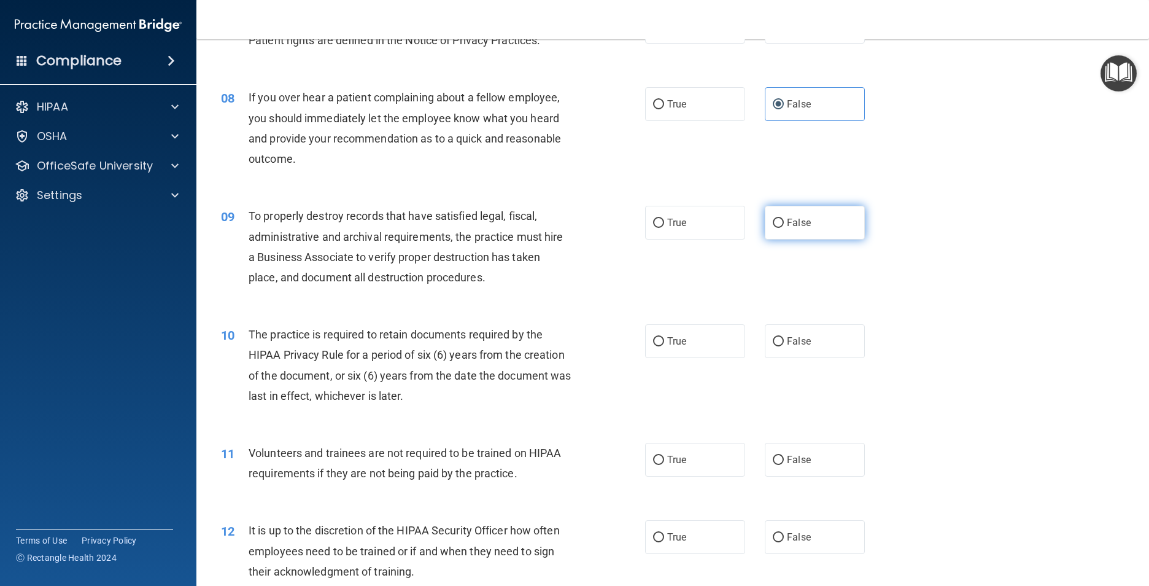
click at [773, 228] on input "False" at bounding box center [778, 223] width 11 height 9
radio input "true"
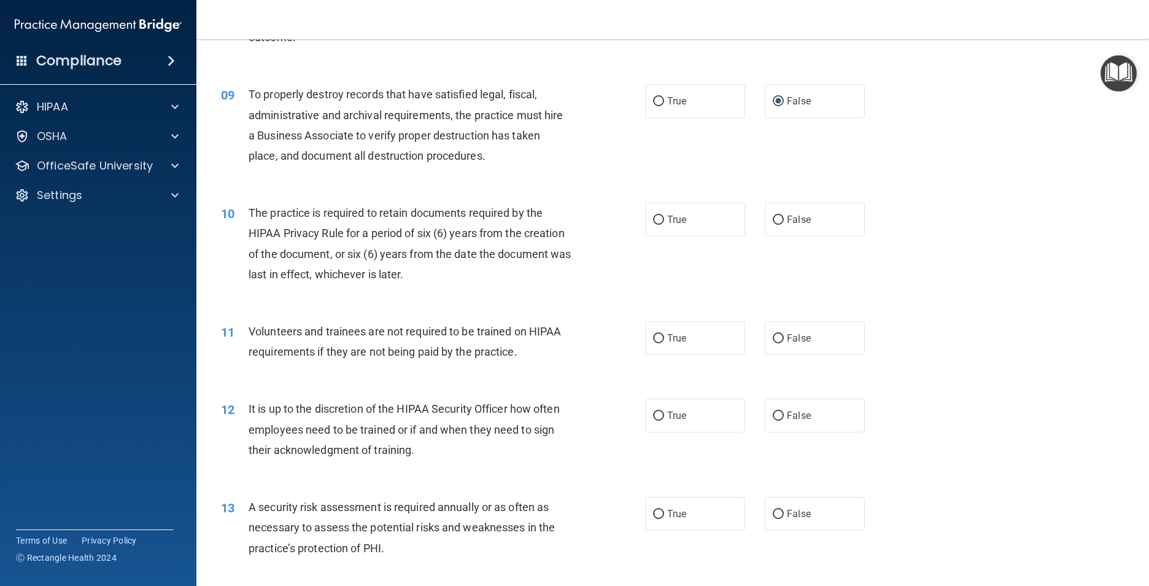
scroll to position [859, 0]
click at [777, 223] on input "False" at bounding box center [778, 218] width 11 height 9
radio input "true"
click at [778, 354] on label "False" at bounding box center [815, 337] width 100 height 34
click at [778, 342] on input "False" at bounding box center [778, 337] width 11 height 9
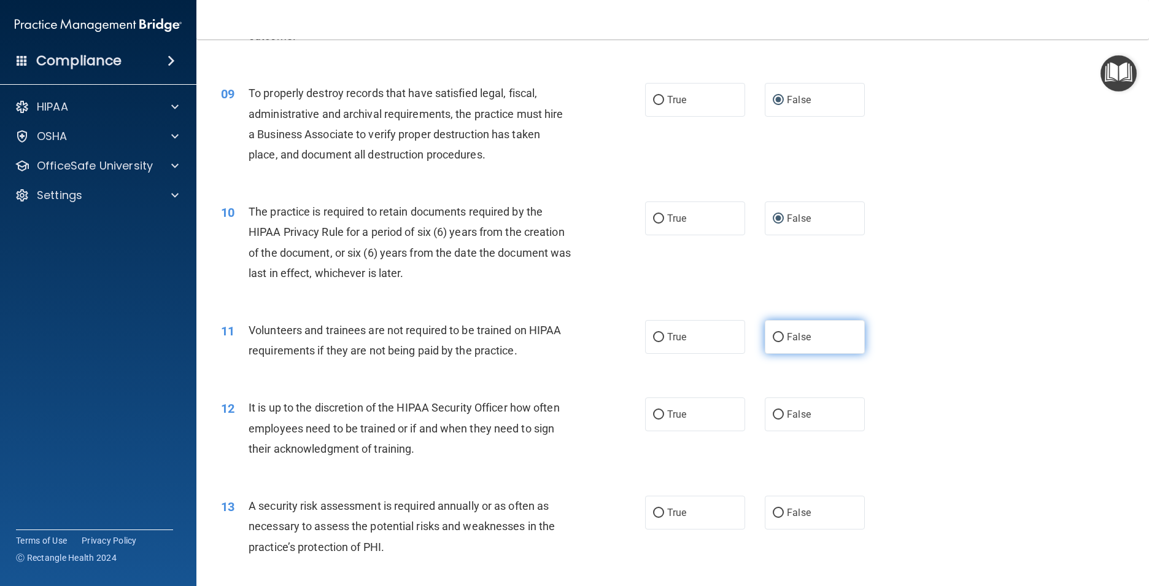
radio input "true"
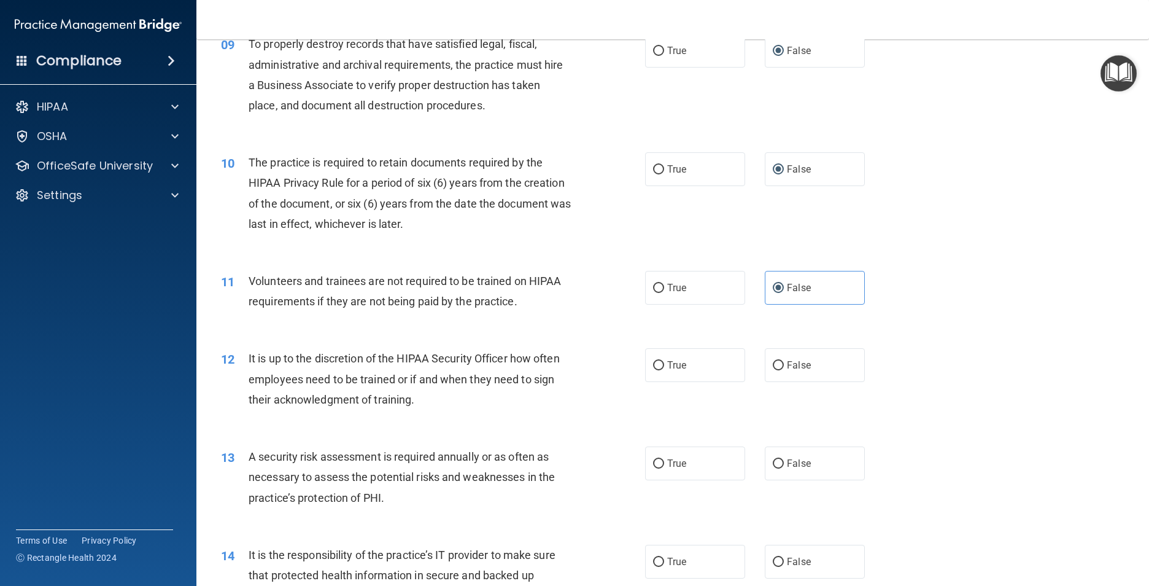
scroll to position [1044, 0]
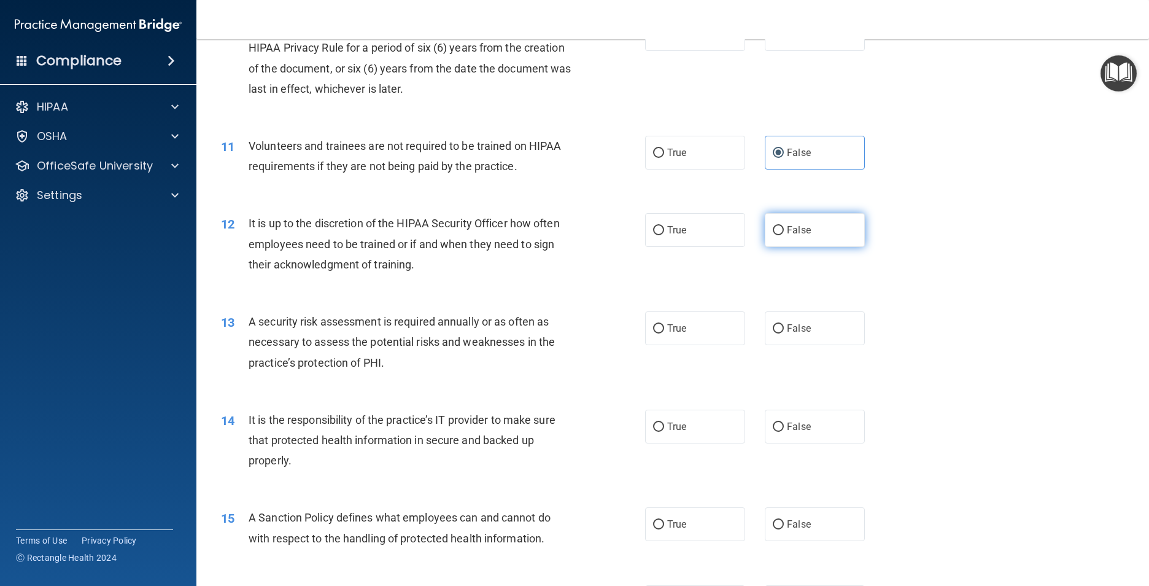
click at [773, 235] on input "False" at bounding box center [778, 230] width 11 height 9
radio input "true"
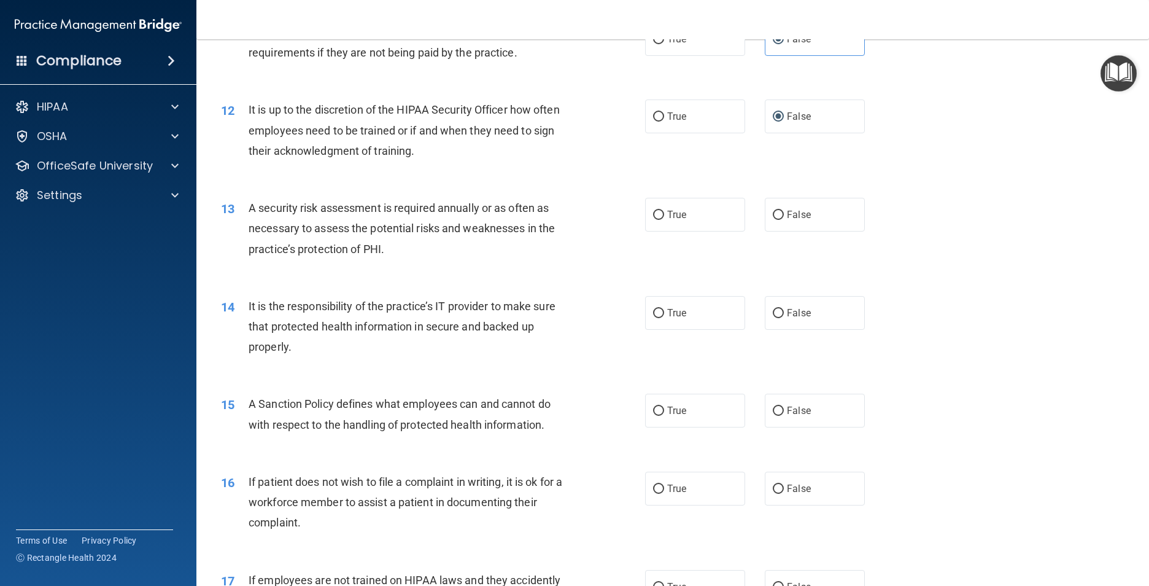
scroll to position [1166, 0]
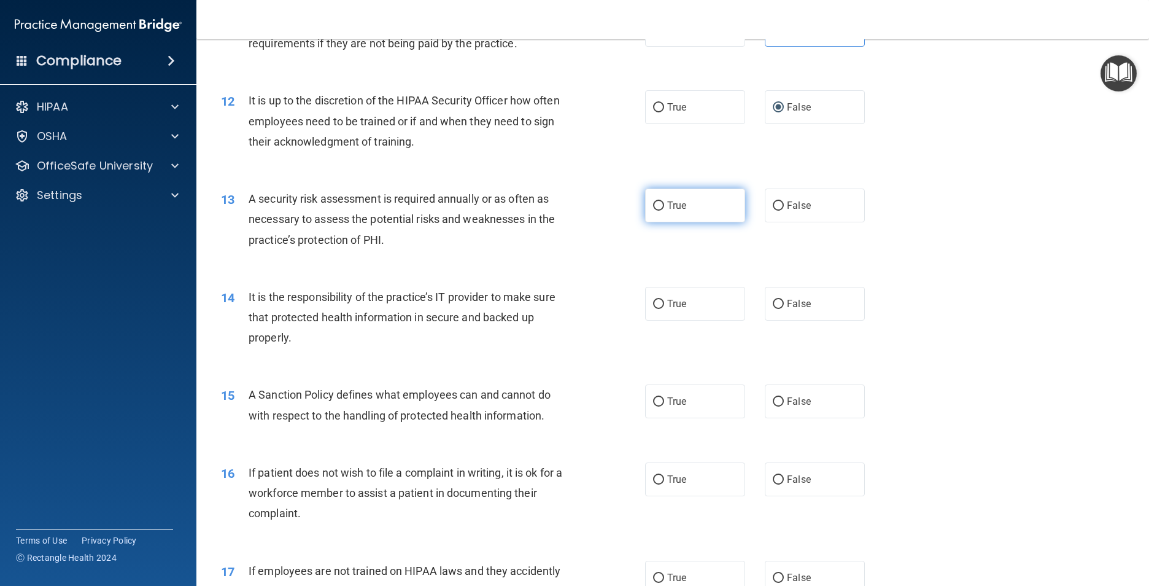
click at [661, 222] on label "True" at bounding box center [695, 205] width 100 height 34
click at [661, 211] on input "True" at bounding box center [658, 205] width 11 height 9
radio input "true"
click at [775, 309] on input "False" at bounding box center [778, 304] width 11 height 9
radio input "true"
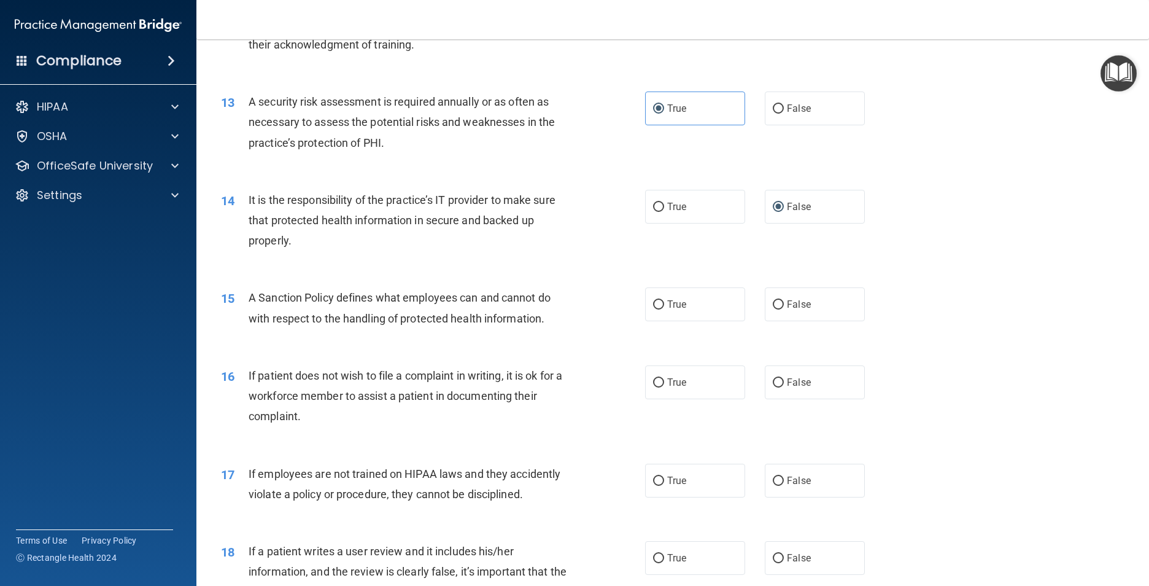
scroll to position [1289, 0]
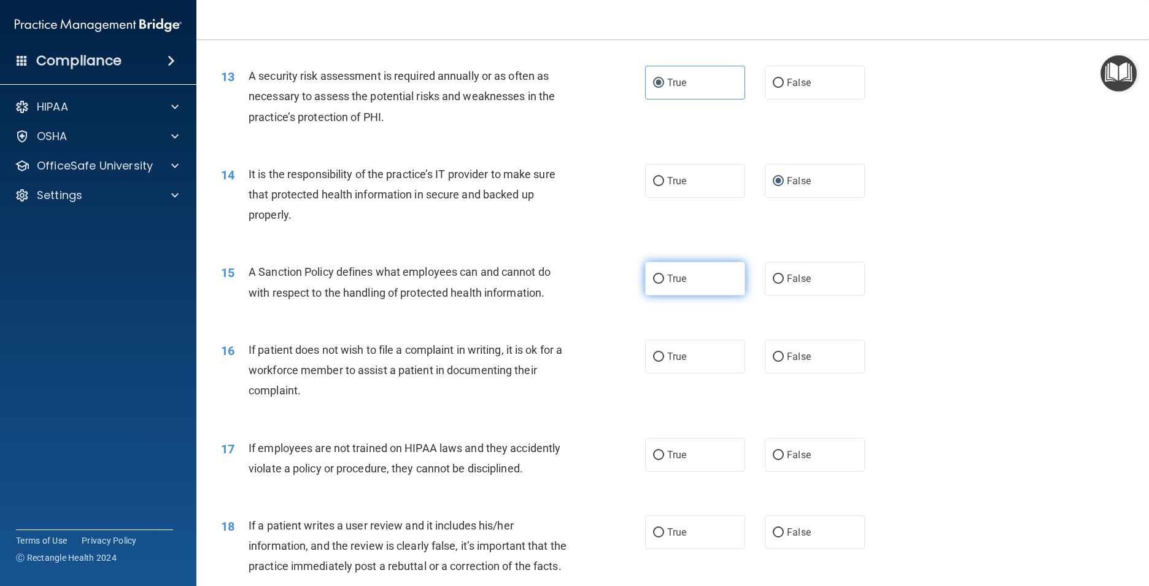
click at [656, 284] on input "True" at bounding box center [658, 278] width 11 height 9
radio input "true"
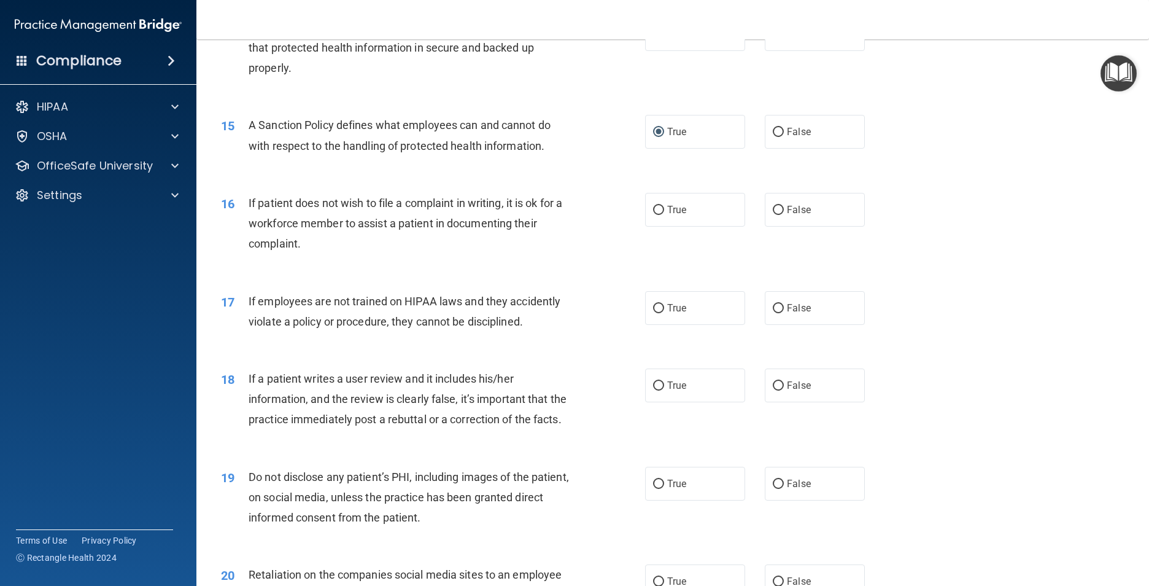
scroll to position [1473, 0]
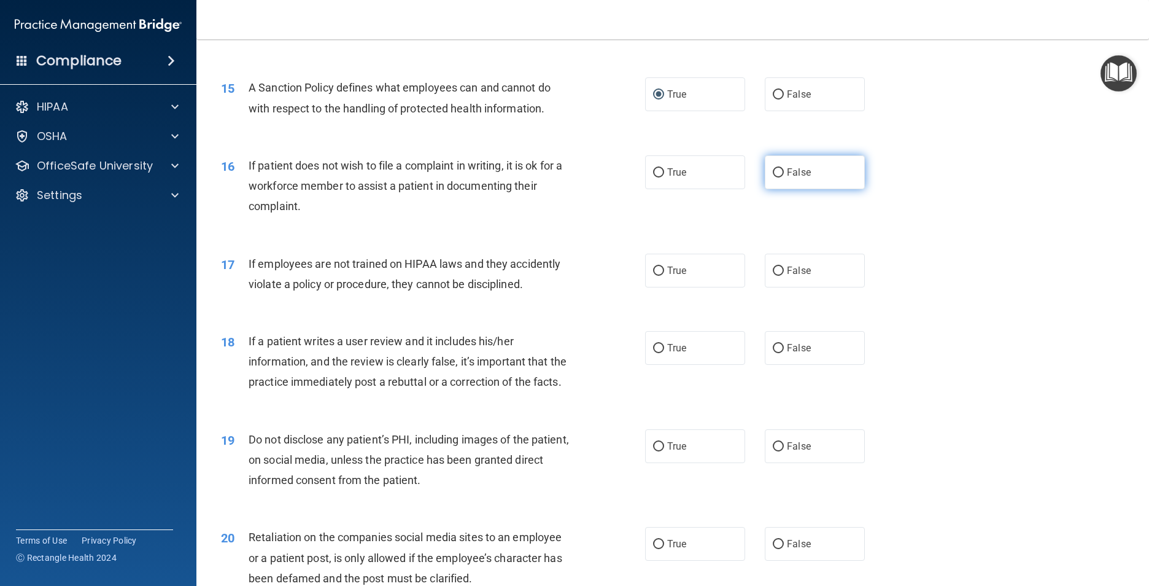
click at [773, 177] on input "False" at bounding box center [778, 172] width 11 height 9
radio input "true"
click at [777, 276] on input "False" at bounding box center [778, 270] width 11 height 9
radio input "true"
click at [773, 353] on input "False" at bounding box center [778, 348] width 11 height 9
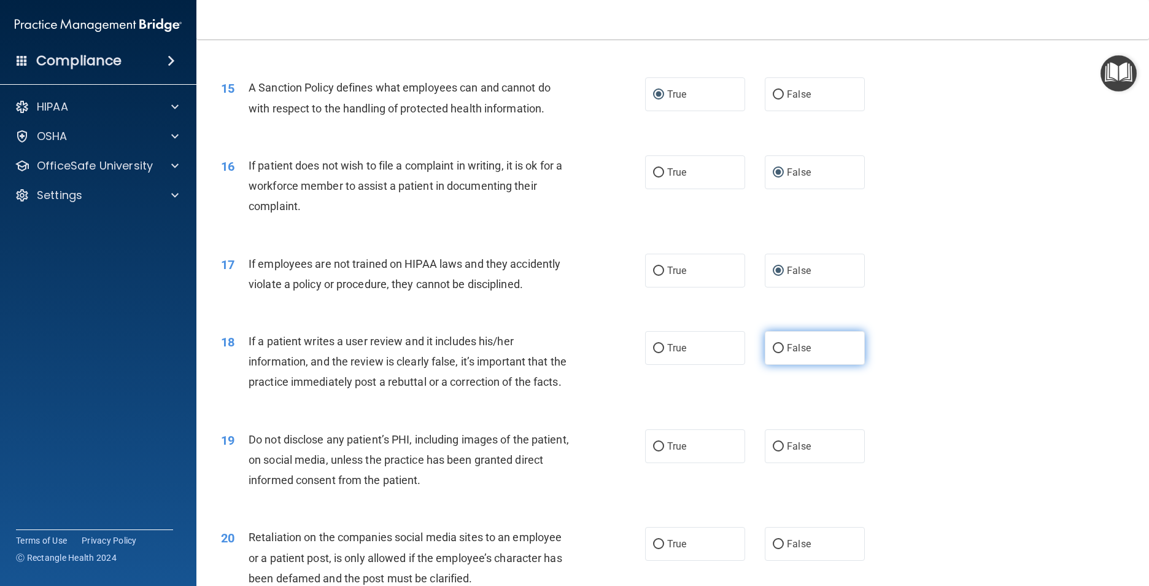
radio input "true"
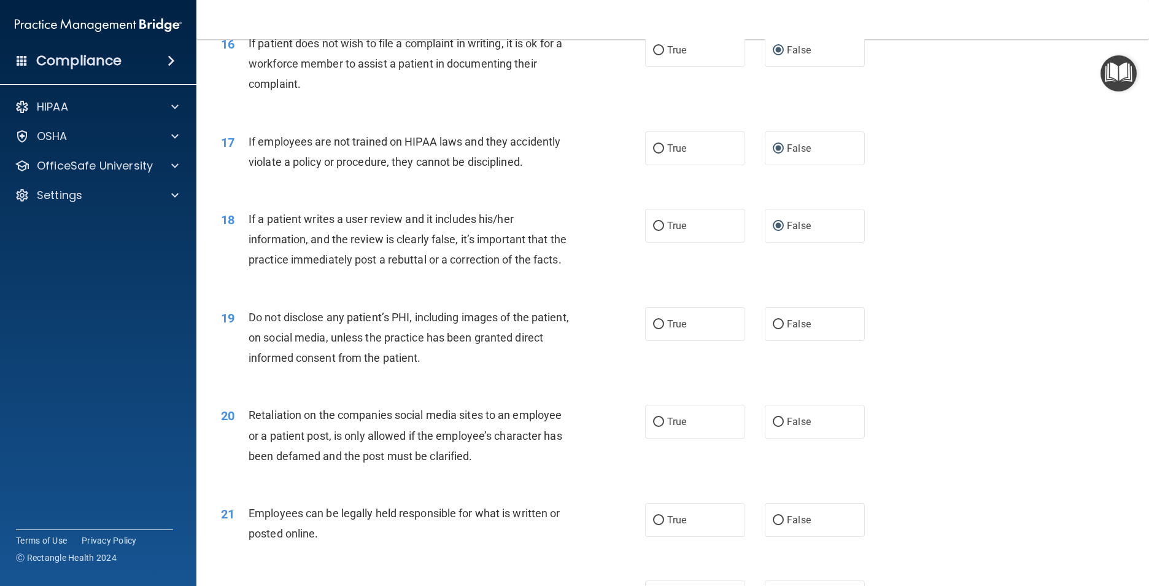
scroll to position [1596, 0]
click at [661, 340] on label "True" at bounding box center [695, 323] width 100 height 34
click at [661, 328] on input "True" at bounding box center [658, 323] width 11 height 9
radio input "true"
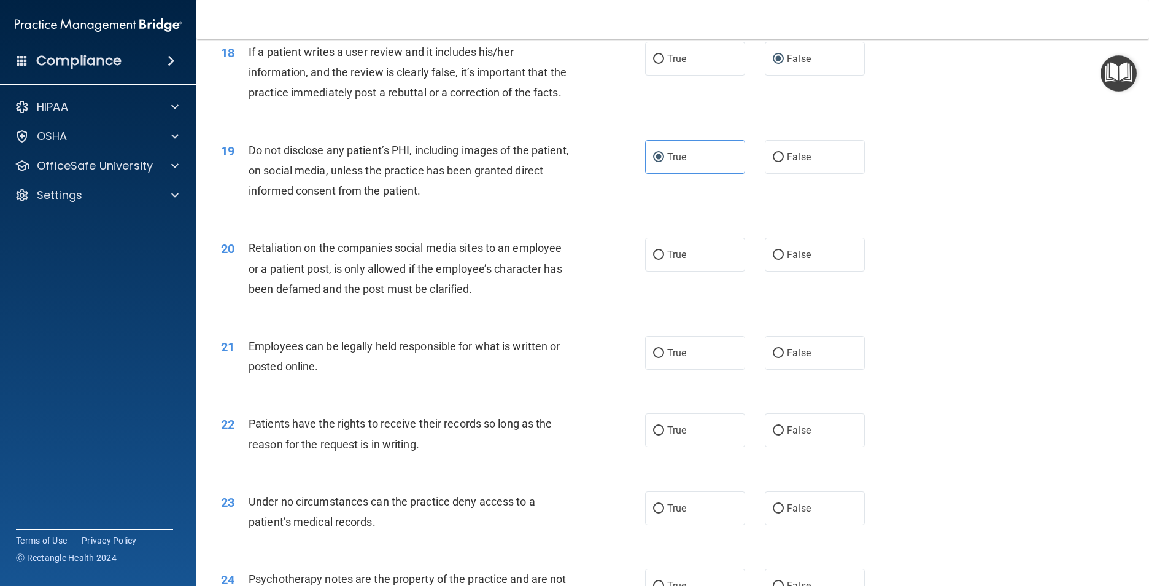
scroll to position [1780, 0]
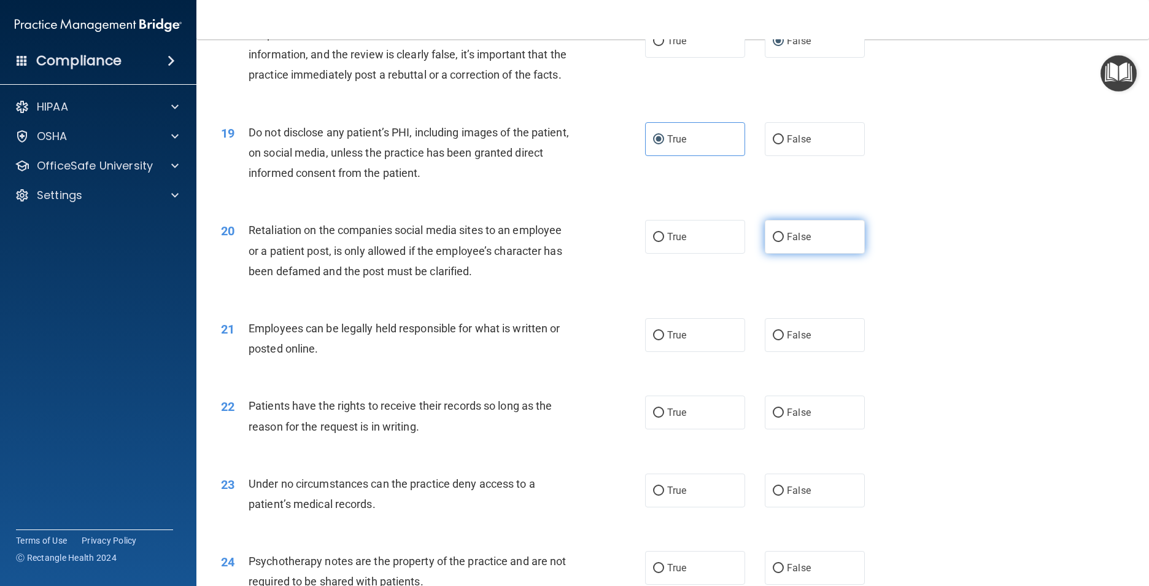
click at [774, 242] on input "False" at bounding box center [778, 237] width 11 height 9
radio input "true"
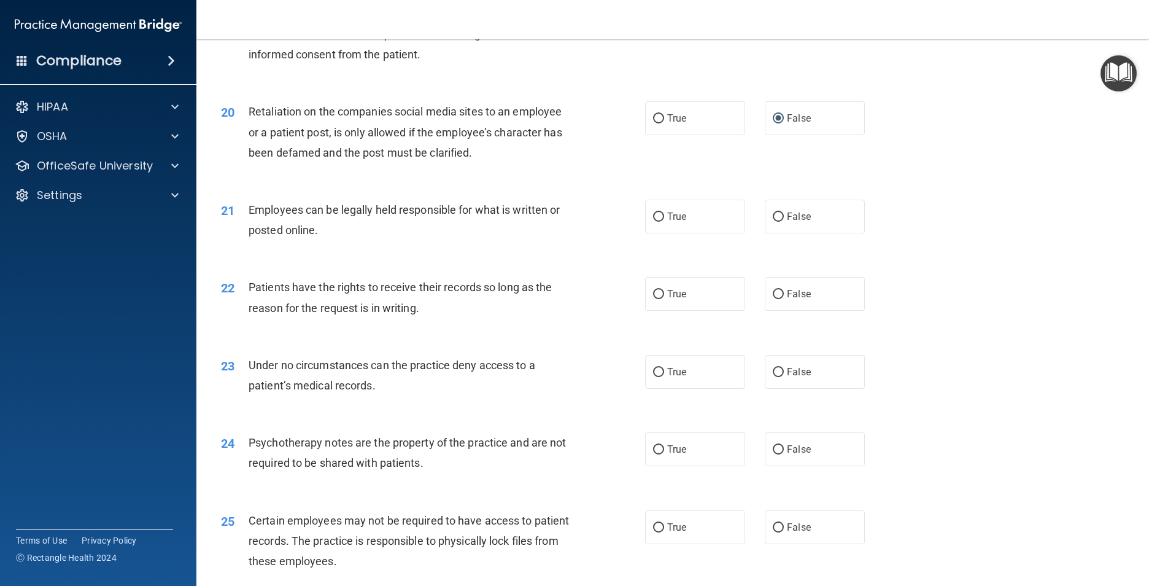
scroll to position [1903, 0]
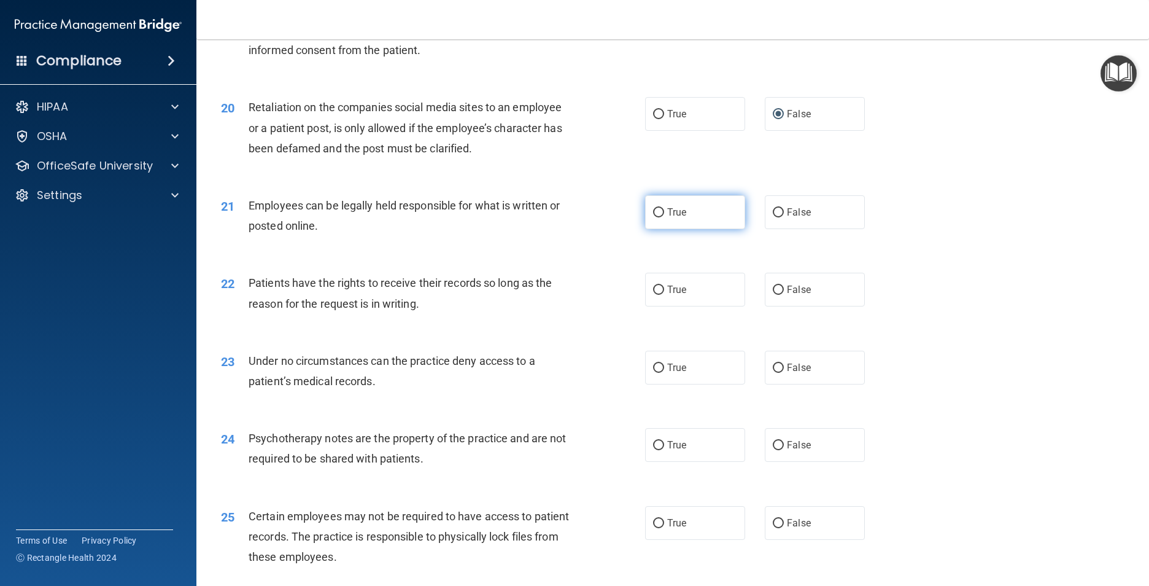
click at [656, 217] on input "True" at bounding box center [658, 212] width 11 height 9
radio input "true"
click at [661, 306] on label "True" at bounding box center [695, 290] width 100 height 34
click at [661, 295] on input "True" at bounding box center [658, 289] width 11 height 9
radio input "true"
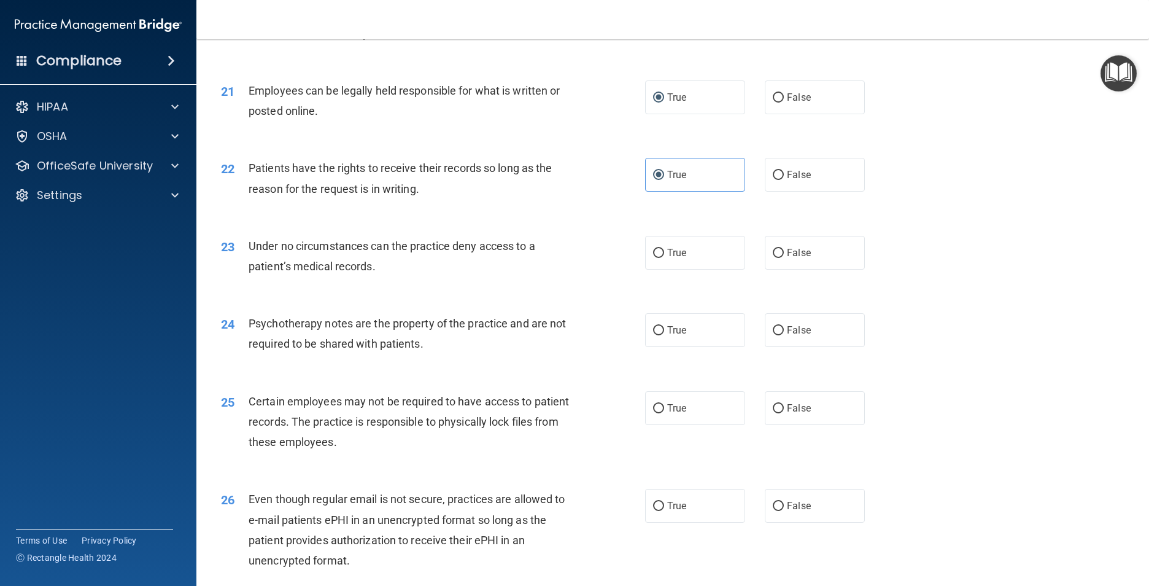
scroll to position [2026, 0]
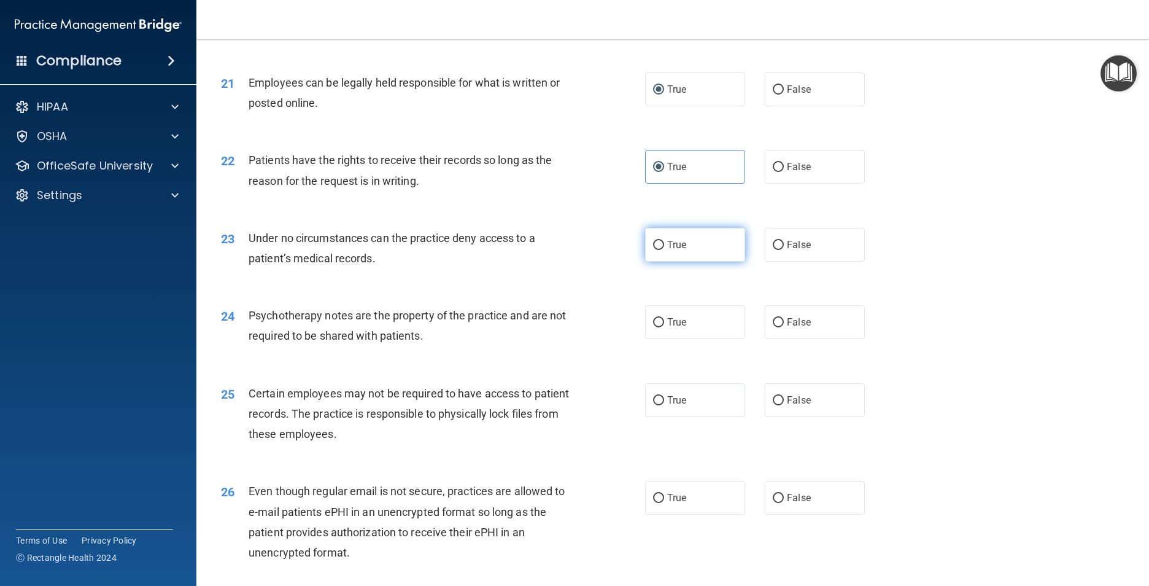
click at [656, 250] on input "True" at bounding box center [658, 245] width 11 height 9
radio input "true"
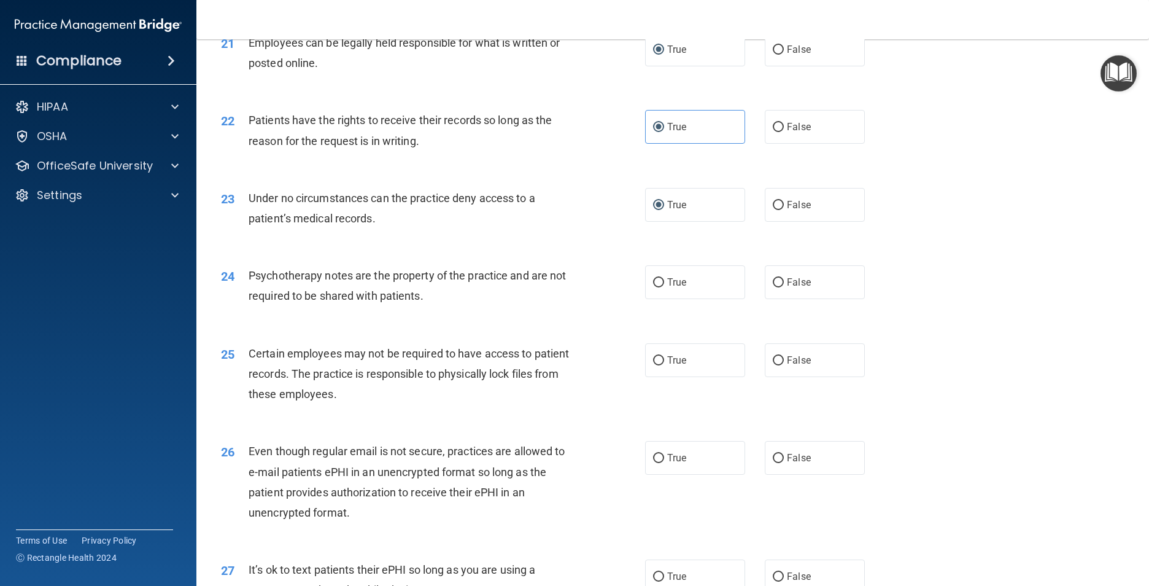
scroll to position [2087, 0]
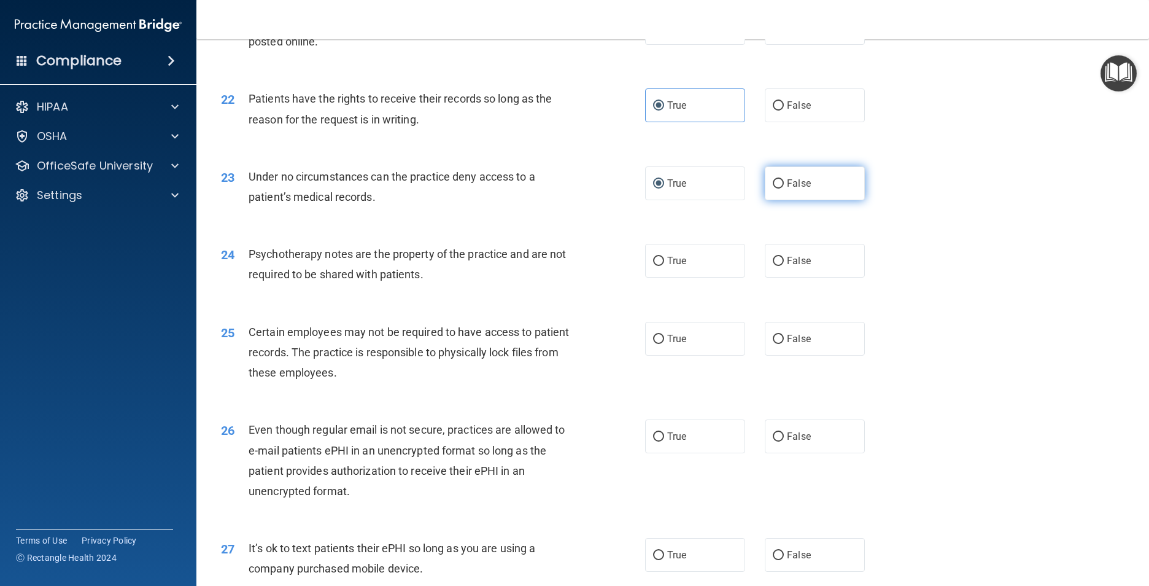
click at [773, 188] on input "False" at bounding box center [778, 183] width 11 height 9
radio input "true"
radio input "false"
click at [787, 266] on span "False" at bounding box center [799, 261] width 24 height 12
click at [782, 266] on input "False" at bounding box center [778, 261] width 11 height 9
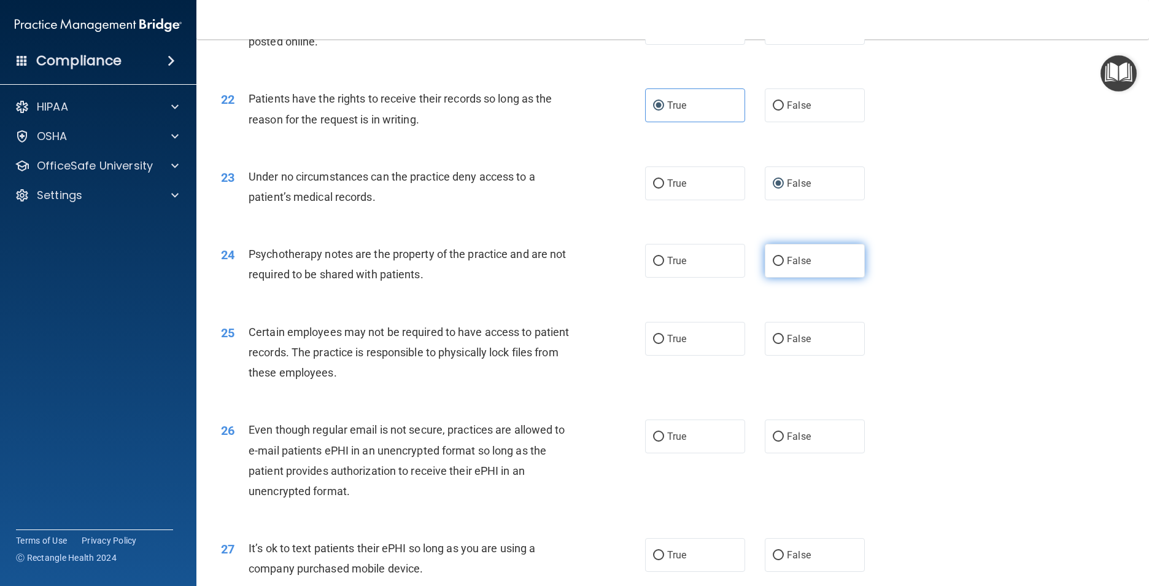
radio input "true"
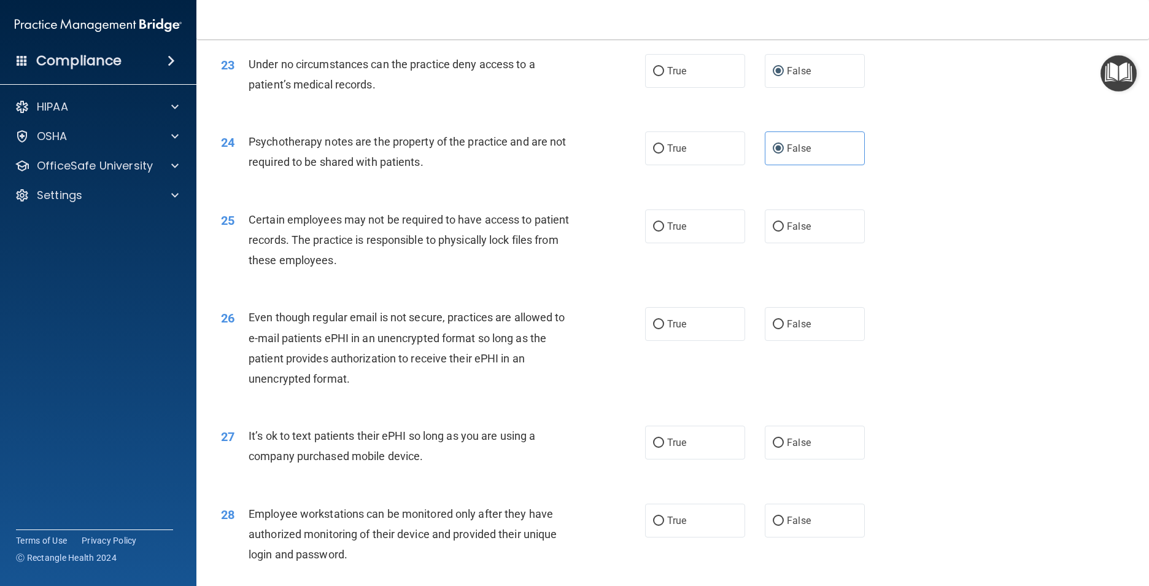
scroll to position [2210, 0]
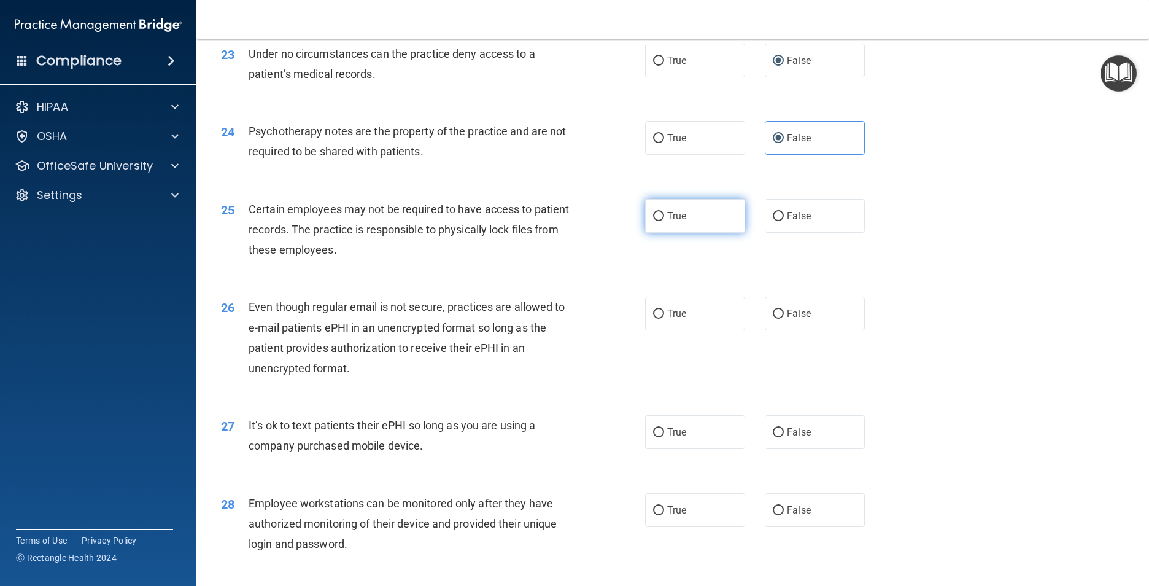
click at [661, 233] on label "True" at bounding box center [695, 216] width 100 height 34
click at [661, 221] on input "True" at bounding box center [658, 216] width 11 height 9
radio input "true"
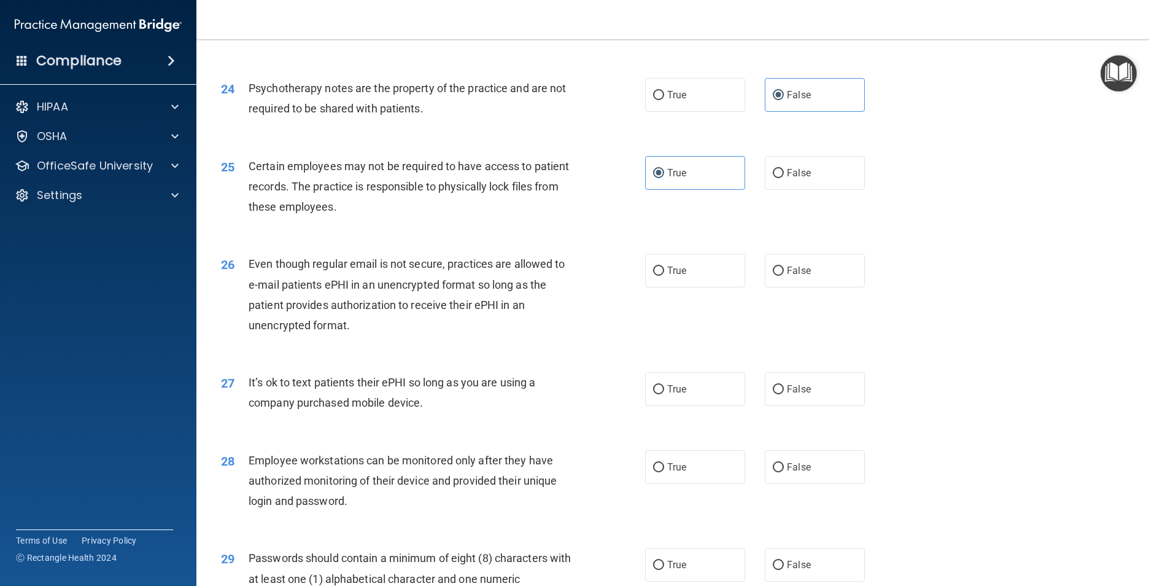
scroll to position [2333, 0]
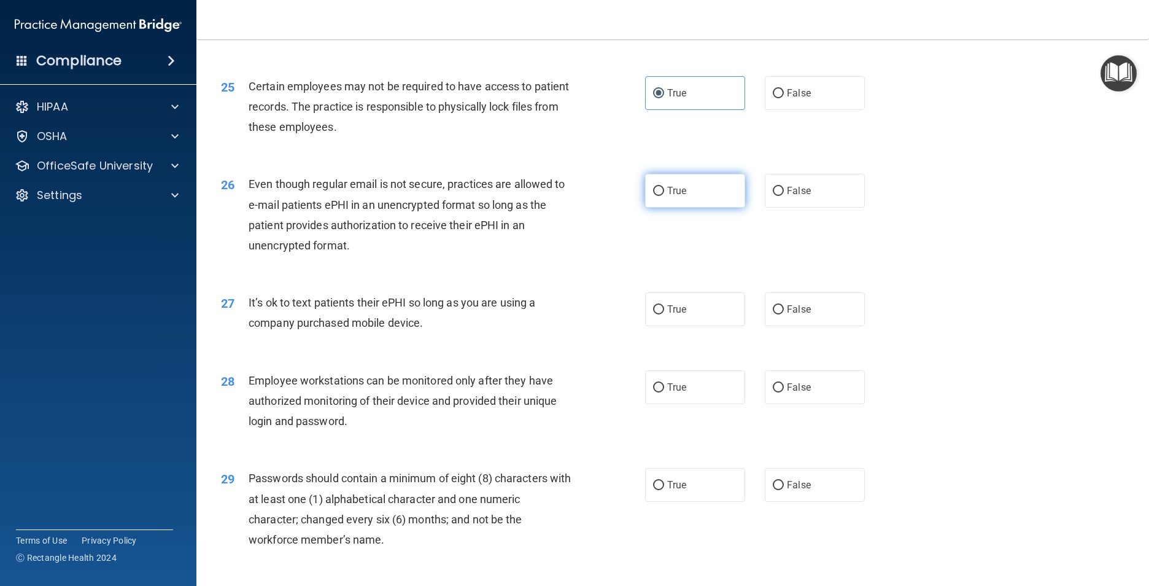
click at [667, 196] on span "True" at bounding box center [676, 191] width 19 height 12
click at [664, 196] on input "True" at bounding box center [658, 191] width 11 height 9
radio input "true"
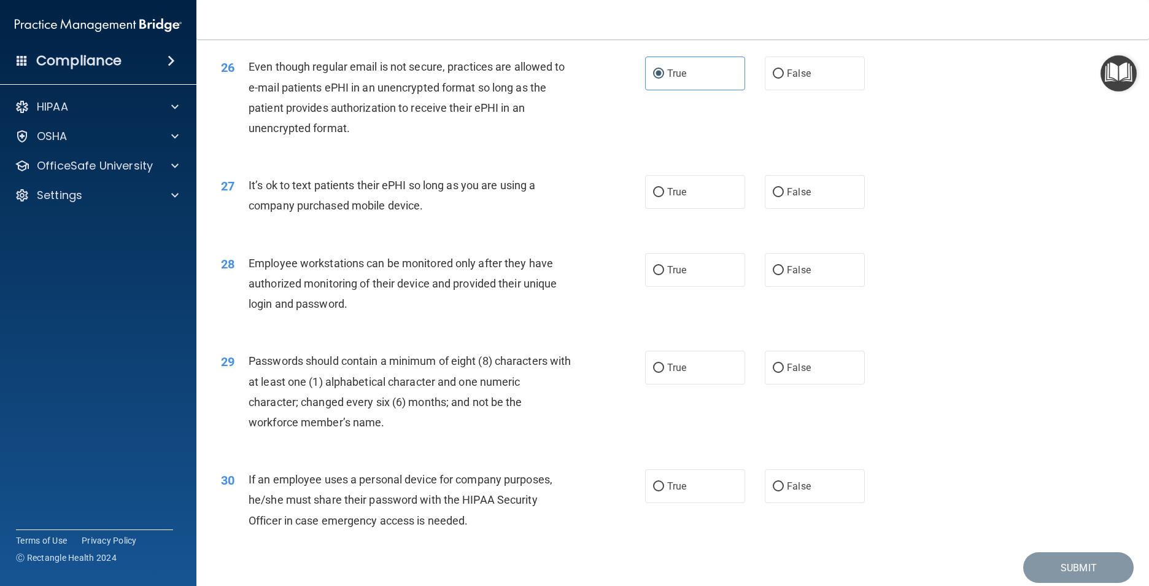
scroll to position [2455, 0]
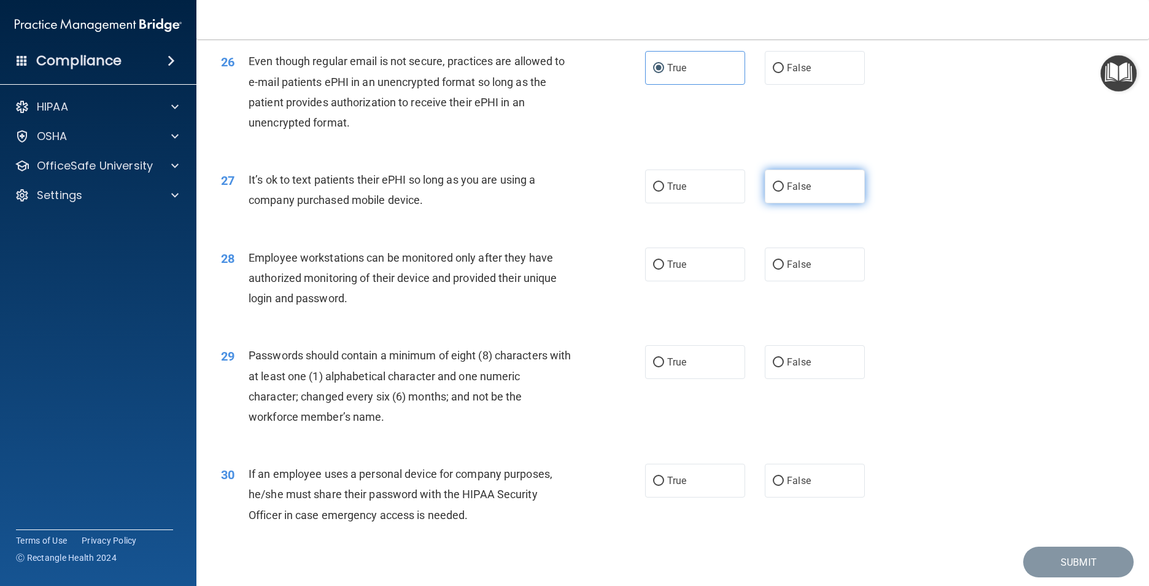
click at [787, 192] on span "False" at bounding box center [799, 186] width 24 height 12
click at [784, 192] on input "False" at bounding box center [778, 186] width 11 height 9
radio input "true"
click at [781, 281] on label "False" at bounding box center [815, 264] width 100 height 34
click at [781, 269] on input "False" at bounding box center [778, 264] width 11 height 9
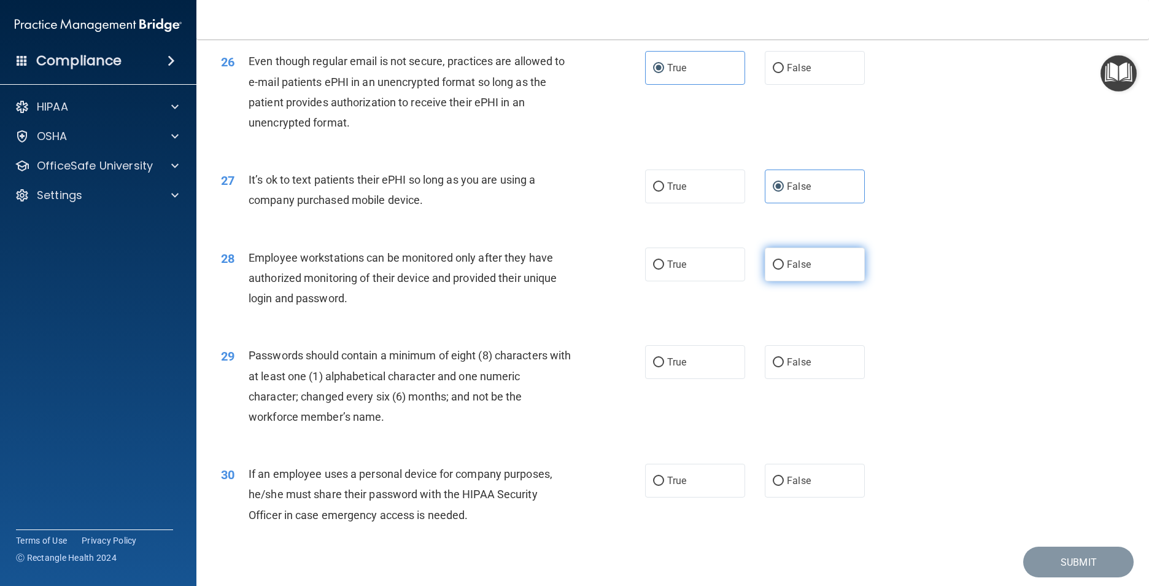
radio input "true"
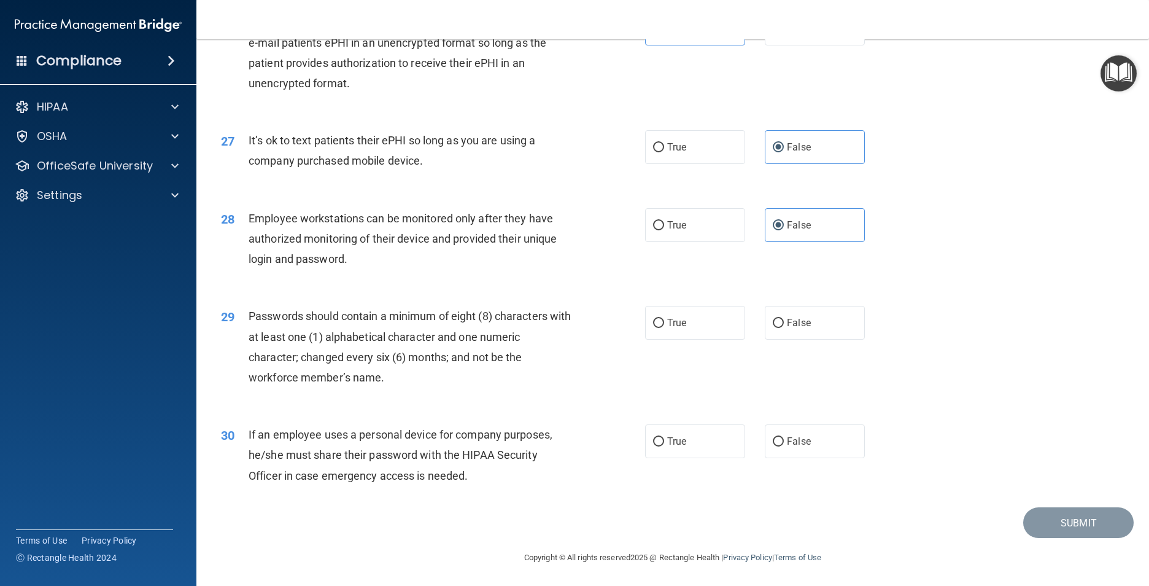
scroll to position [2557, 0]
click at [653, 321] on input "True" at bounding box center [658, 321] width 11 height 9
radio input "true"
drag, startPoint x: 782, startPoint y: 440, endPoint x: 870, endPoint y: 457, distance: 90.1
click at [787, 441] on span "False" at bounding box center [799, 440] width 24 height 12
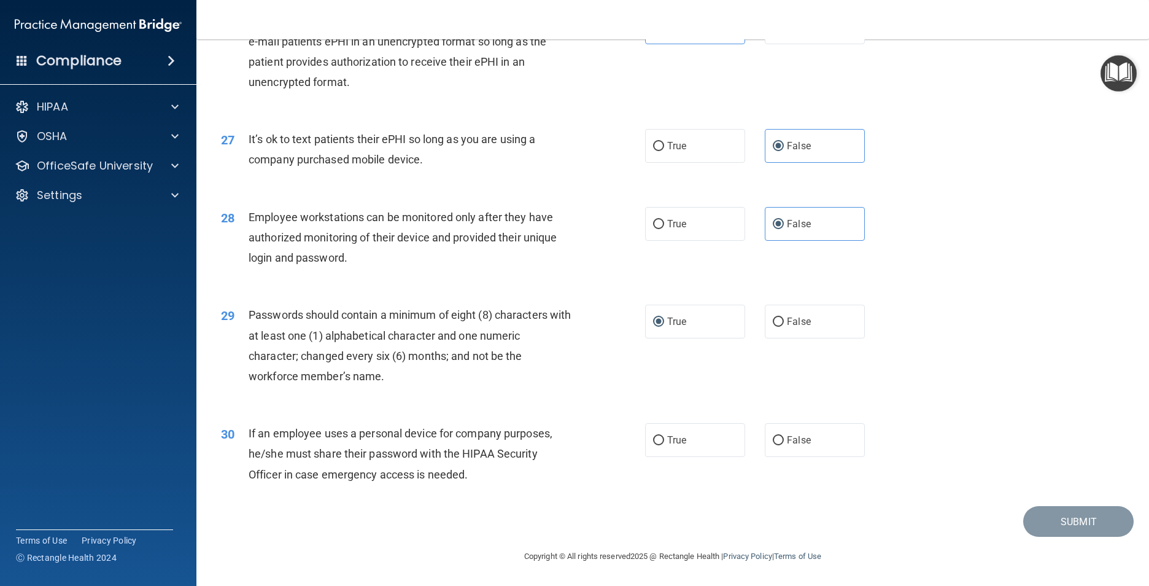
click at [784, 441] on input "False" at bounding box center [778, 440] width 11 height 9
radio input "true"
click at [1055, 520] on button "Submit" at bounding box center [1078, 521] width 110 height 31
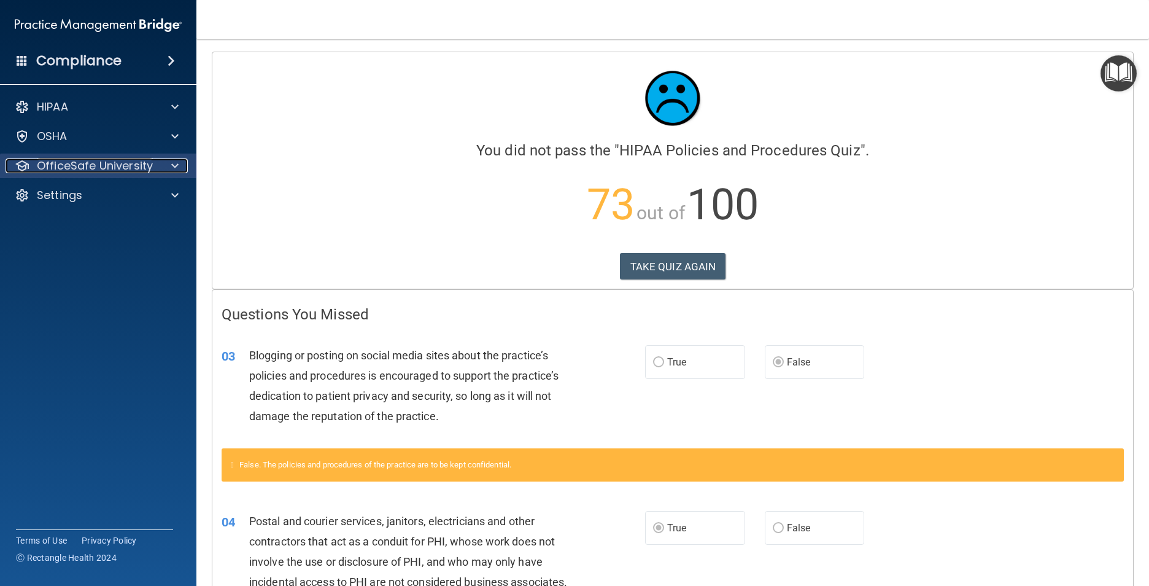
drag, startPoint x: 96, startPoint y: 163, endPoint x: 108, endPoint y: 163, distance: 11.7
click at [97, 163] on p "OfficeSafe University" at bounding box center [95, 165] width 116 height 15
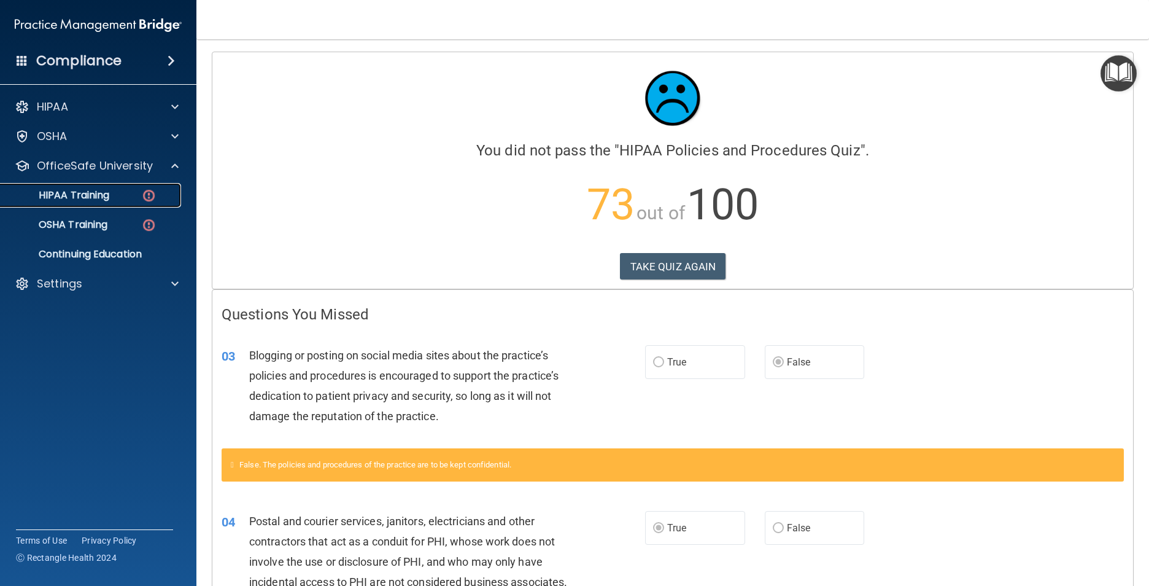
click at [147, 199] on img at bounding box center [148, 195] width 15 height 15
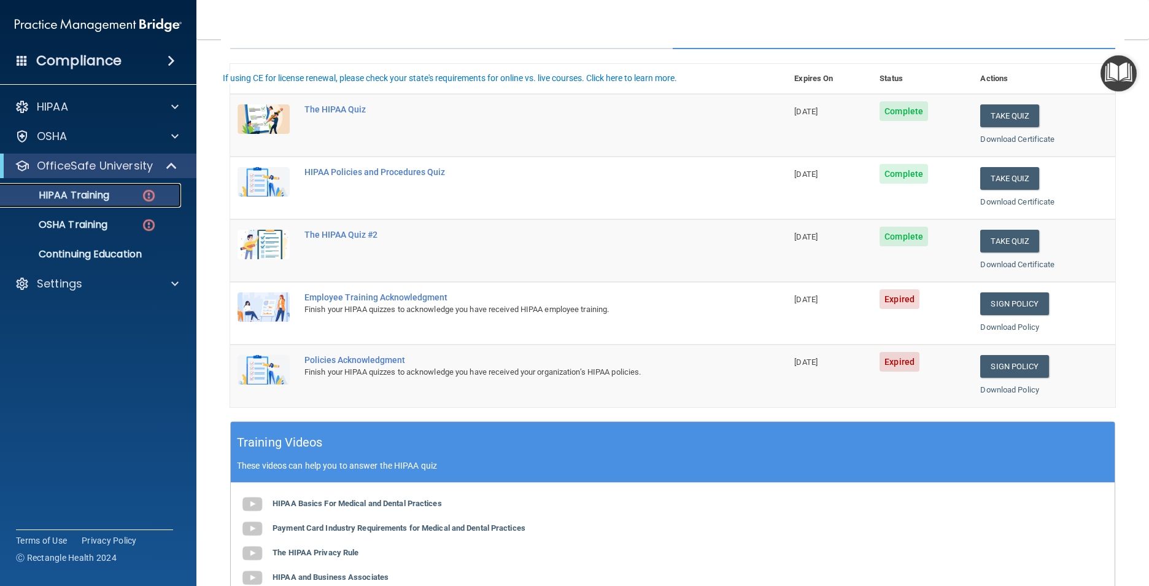
scroll to position [123, 0]
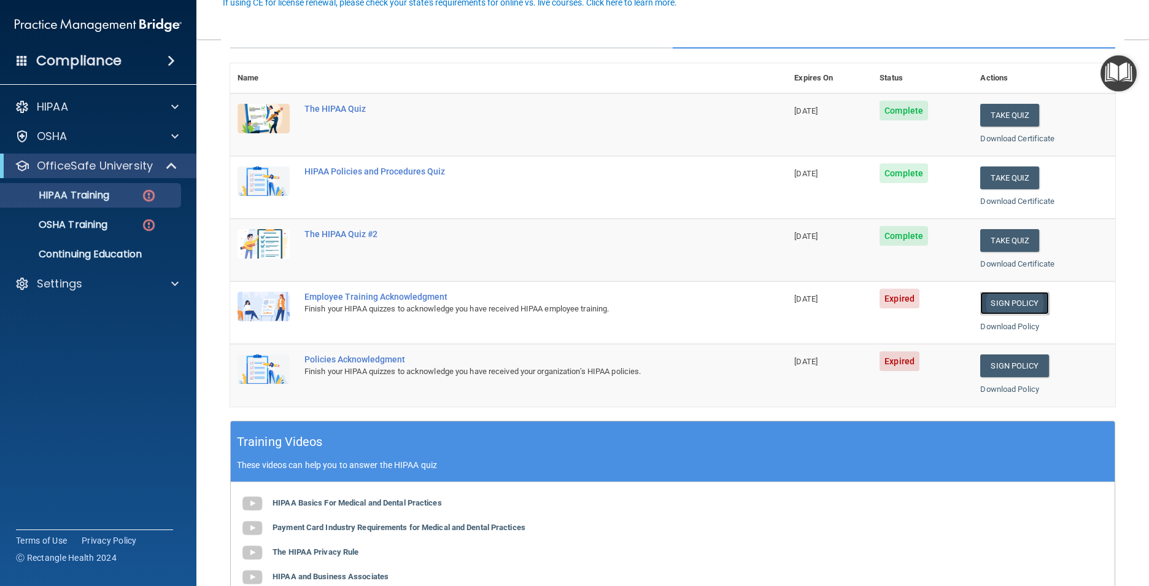
click at [1007, 300] on link "Sign Policy" at bounding box center [1014, 303] width 68 height 23
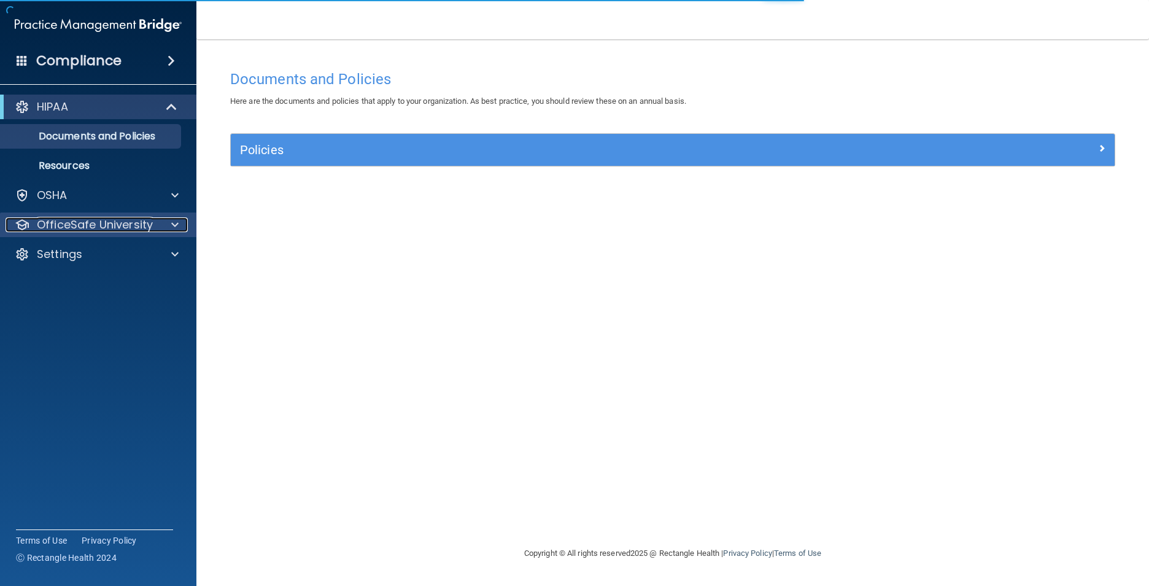
drag, startPoint x: 133, startPoint y: 223, endPoint x: 150, endPoint y: 223, distance: 17.2
click at [133, 223] on p "OfficeSafe University" at bounding box center [95, 224] width 116 height 15
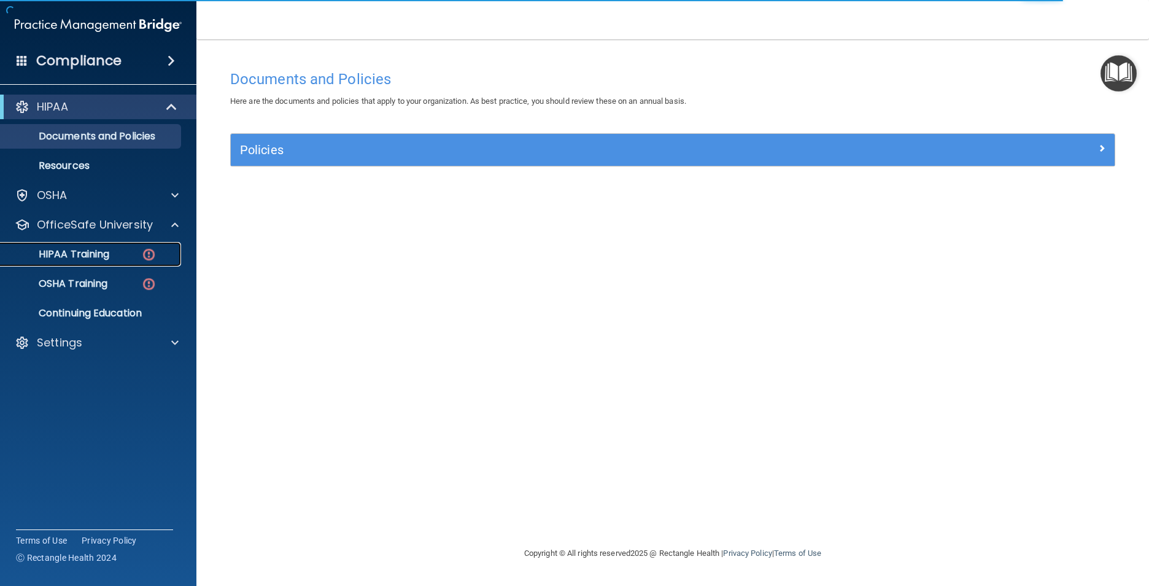
click at [130, 254] on div "HIPAA Training" at bounding box center [92, 254] width 168 height 12
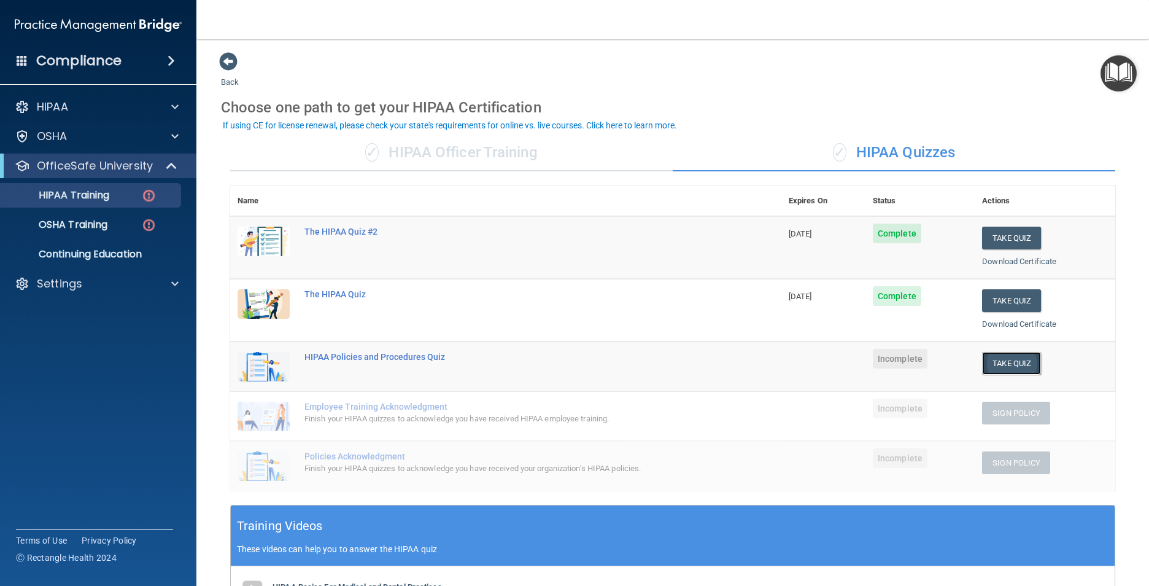
click at [1020, 364] on button "Take Quiz" at bounding box center [1011, 363] width 59 height 23
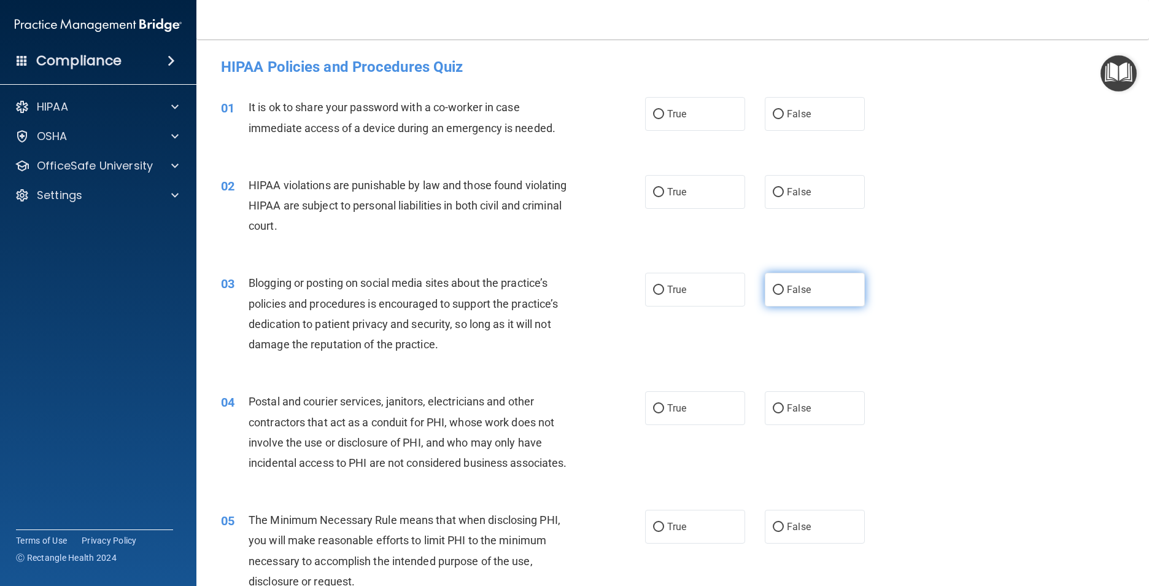
click at [787, 289] on span "False" at bounding box center [799, 290] width 24 height 12
click at [783, 289] on input "False" at bounding box center [778, 289] width 11 height 9
radio input "true"
click at [660, 406] on label "True" at bounding box center [695, 408] width 100 height 34
click at [660, 406] on input "True" at bounding box center [658, 408] width 11 height 9
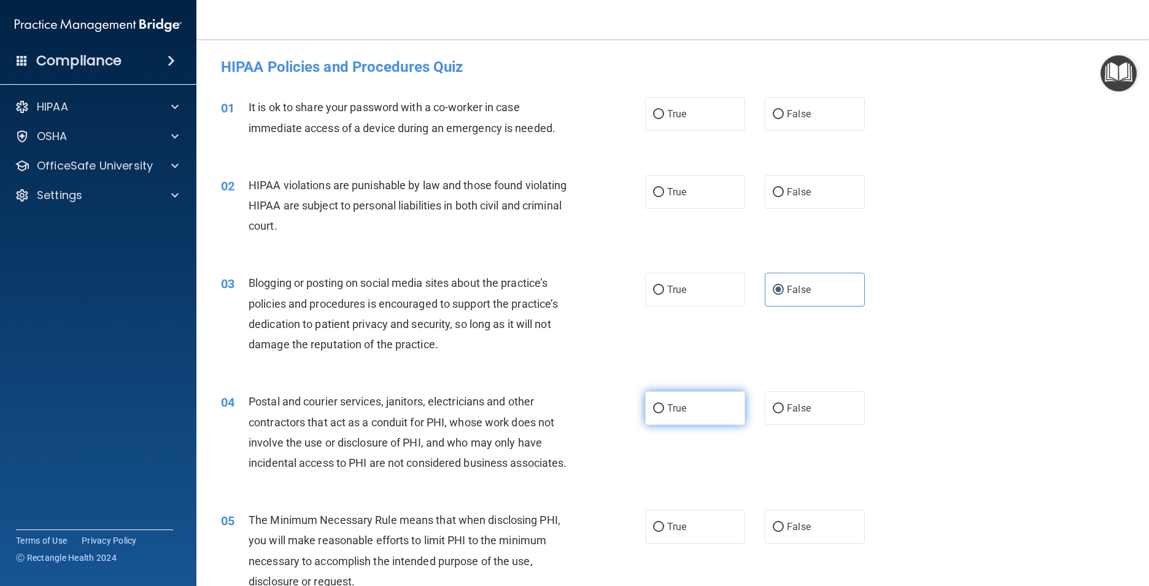
radio input "true"
click at [777, 110] on input "False" at bounding box center [778, 114] width 11 height 9
radio input "true"
click at [651, 198] on label "True" at bounding box center [695, 192] width 100 height 34
click at [653, 197] on input "True" at bounding box center [658, 192] width 11 height 9
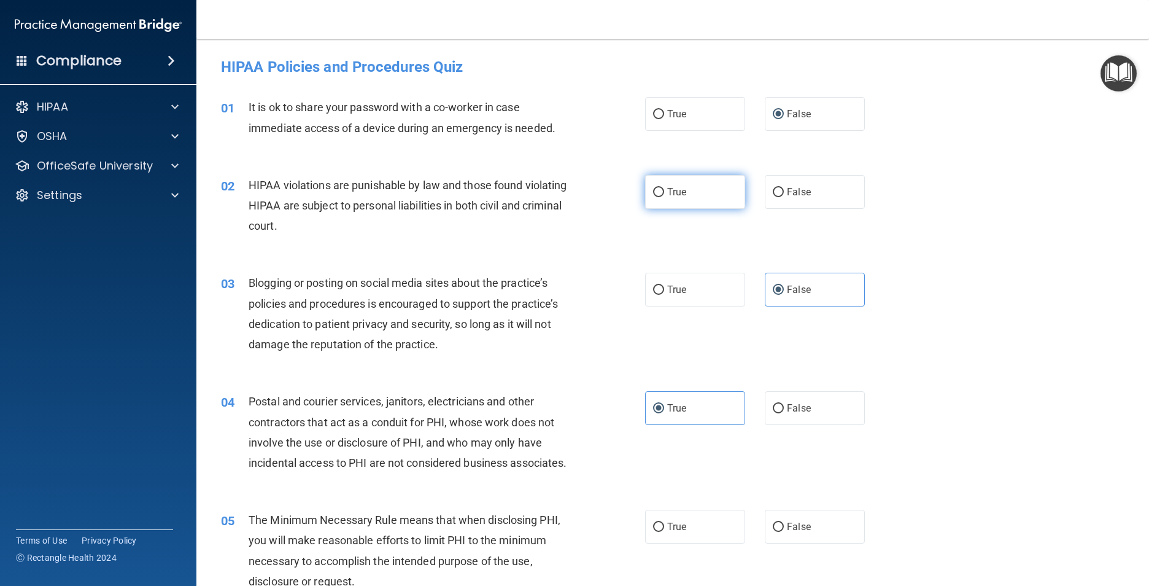
radio input "true"
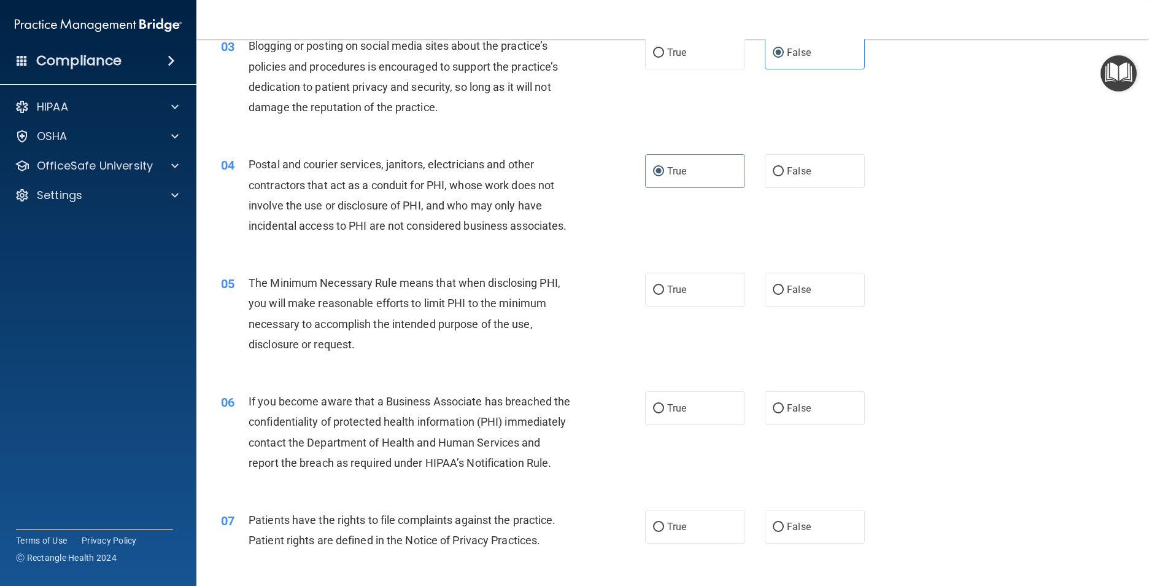
scroll to position [246, 0]
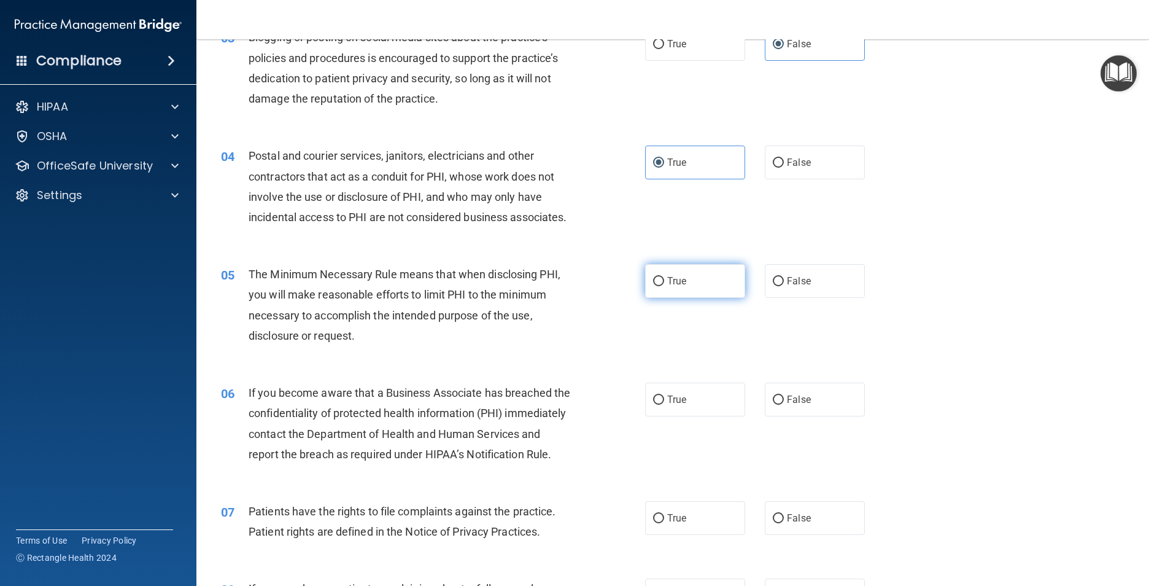
click at [667, 287] on span "True" at bounding box center [676, 281] width 19 height 12
click at [664, 286] on input "True" at bounding box center [658, 281] width 11 height 9
radio input "true"
click at [773, 405] on input "False" at bounding box center [778, 399] width 11 height 9
radio input "true"
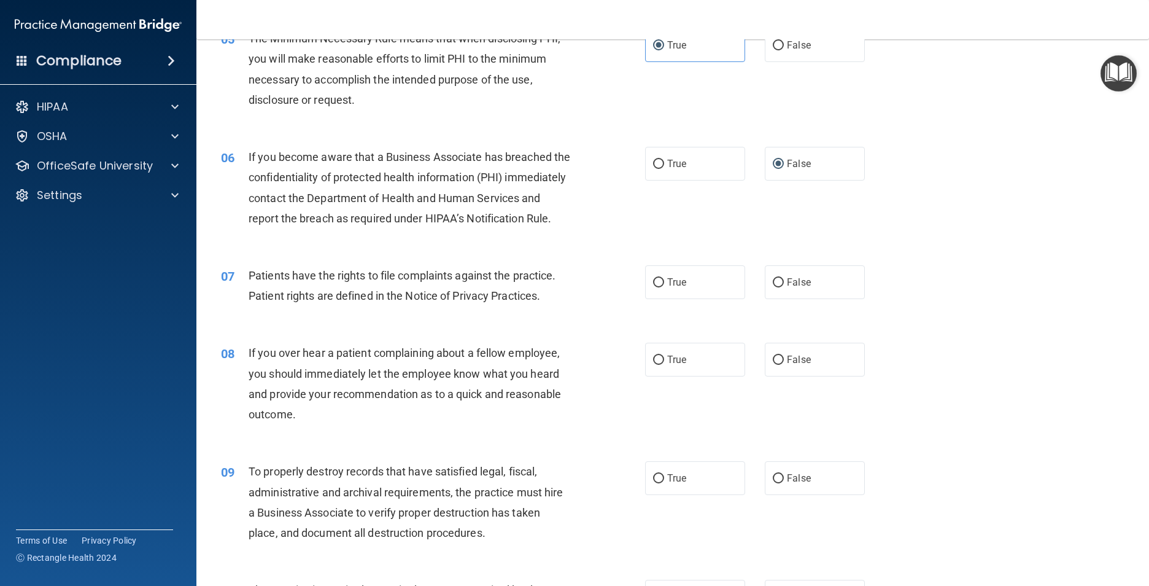
scroll to position [491, 0]
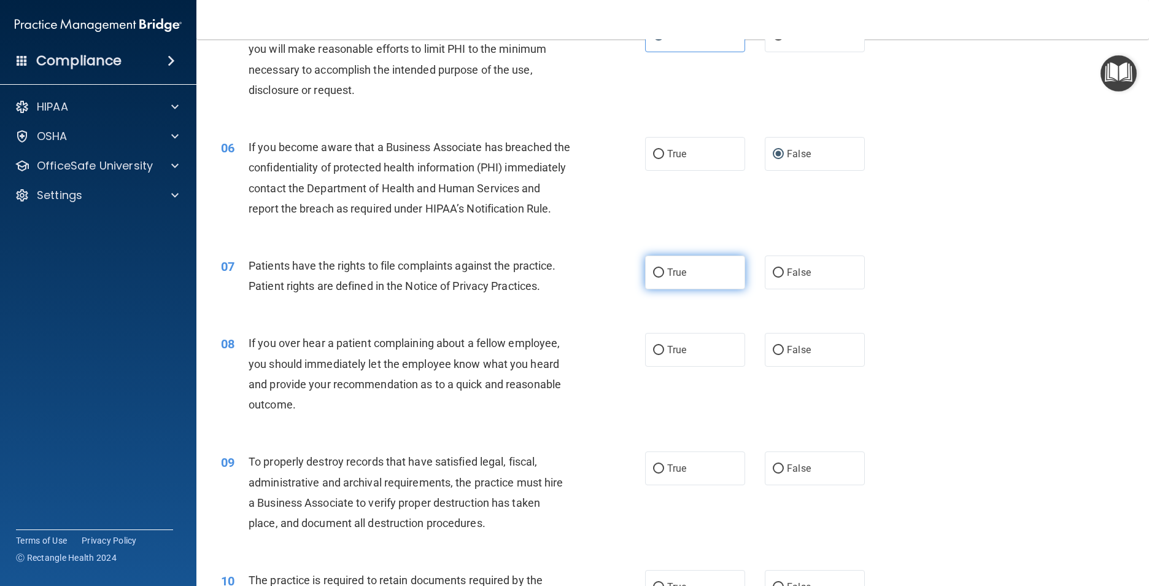
click at [661, 289] on label "True" at bounding box center [695, 272] width 100 height 34
click at [661, 277] on input "True" at bounding box center [658, 272] width 11 height 9
radio input "true"
click at [781, 366] on label "False" at bounding box center [815, 350] width 100 height 34
click at [781, 355] on input "False" at bounding box center [778, 350] width 11 height 9
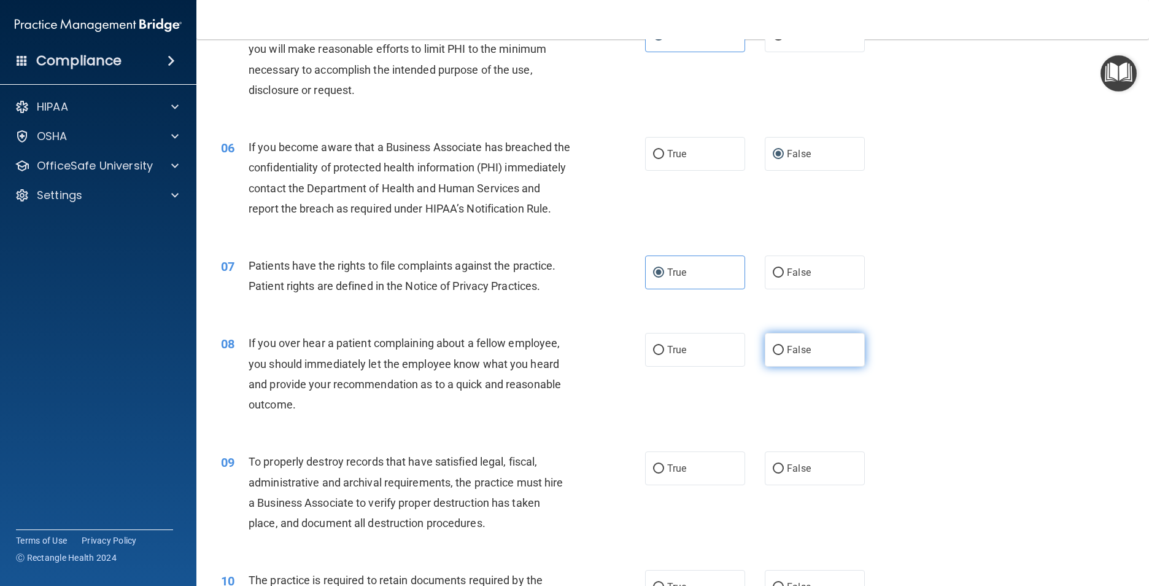
radio input "true"
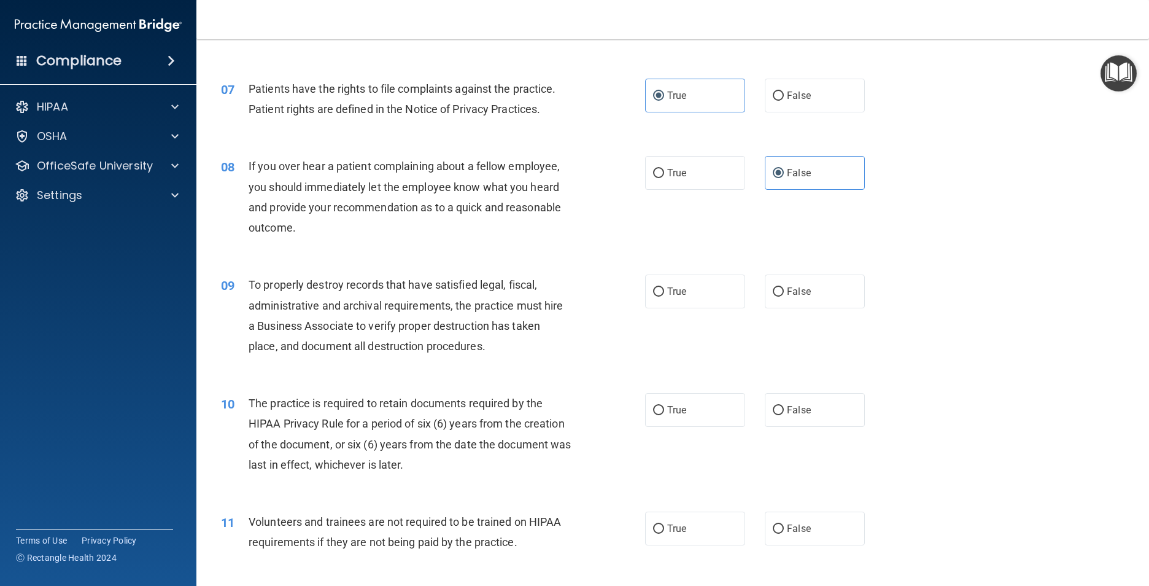
scroll to position [675, 0]
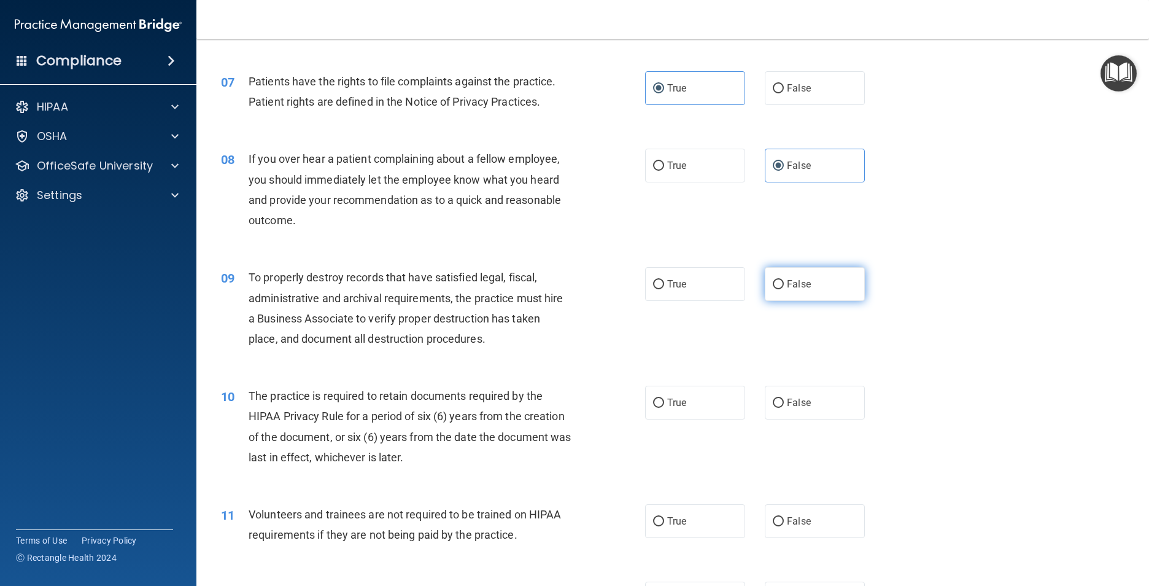
click at [776, 289] on input "False" at bounding box center [778, 284] width 11 height 9
radio input "true"
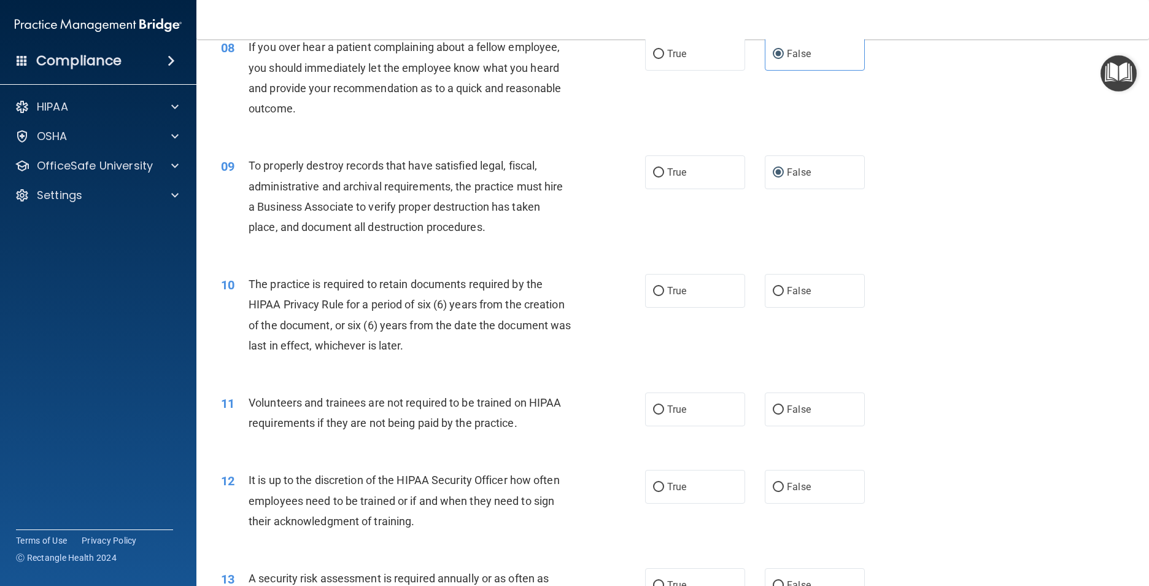
scroll to position [798, 0]
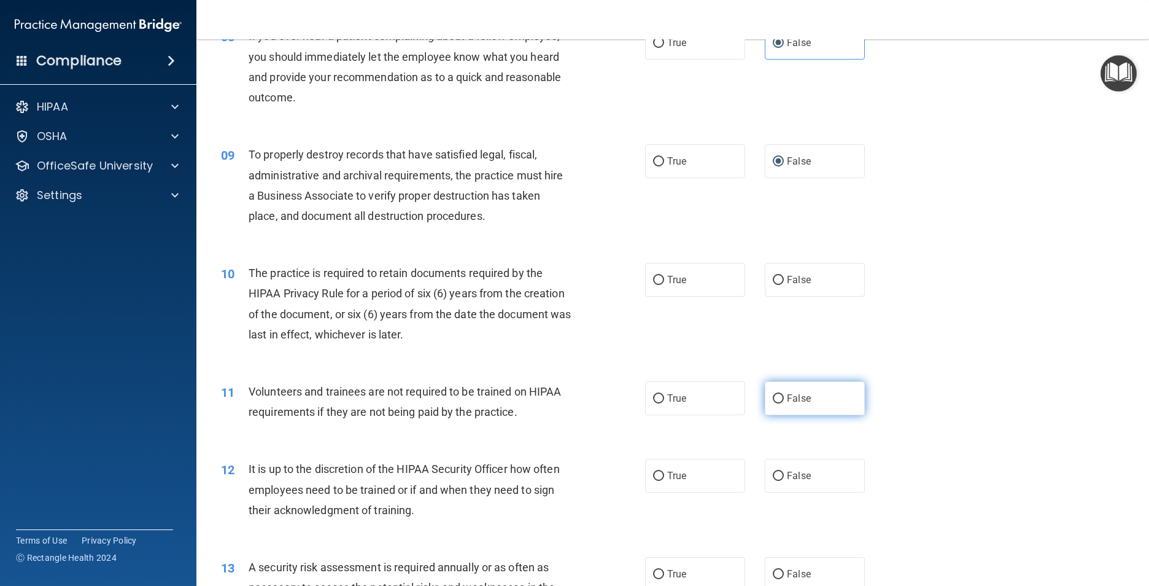
click at [779, 415] on label "False" at bounding box center [815, 398] width 100 height 34
click at [779, 403] on input "False" at bounding box center [778, 398] width 11 height 9
radio input "true"
click at [775, 296] on label "False" at bounding box center [815, 280] width 100 height 34
click at [775, 285] on input "False" at bounding box center [778, 280] width 11 height 9
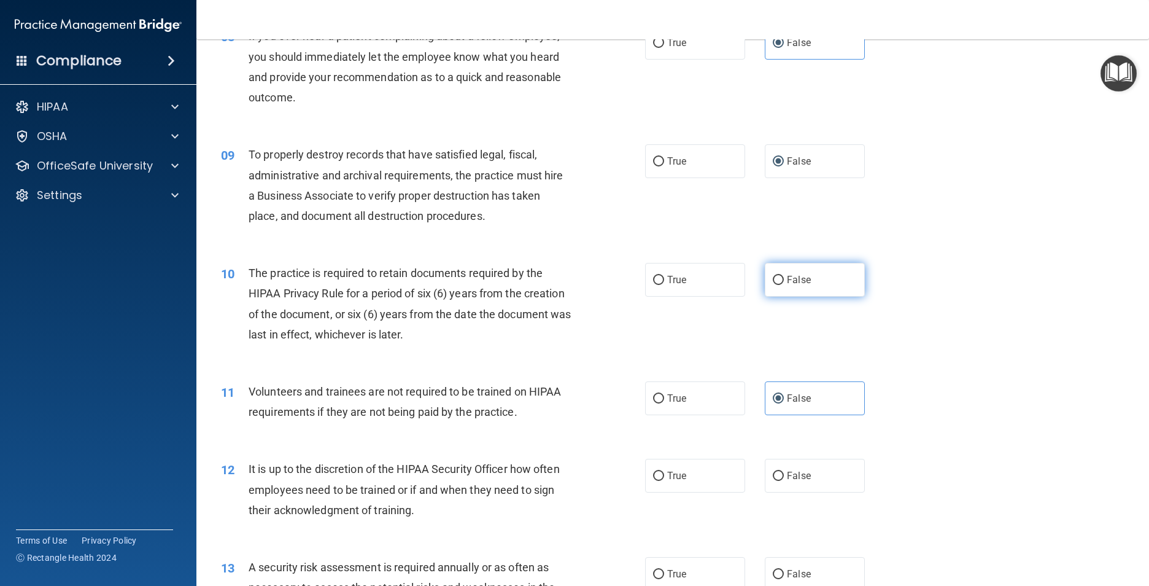
radio input "true"
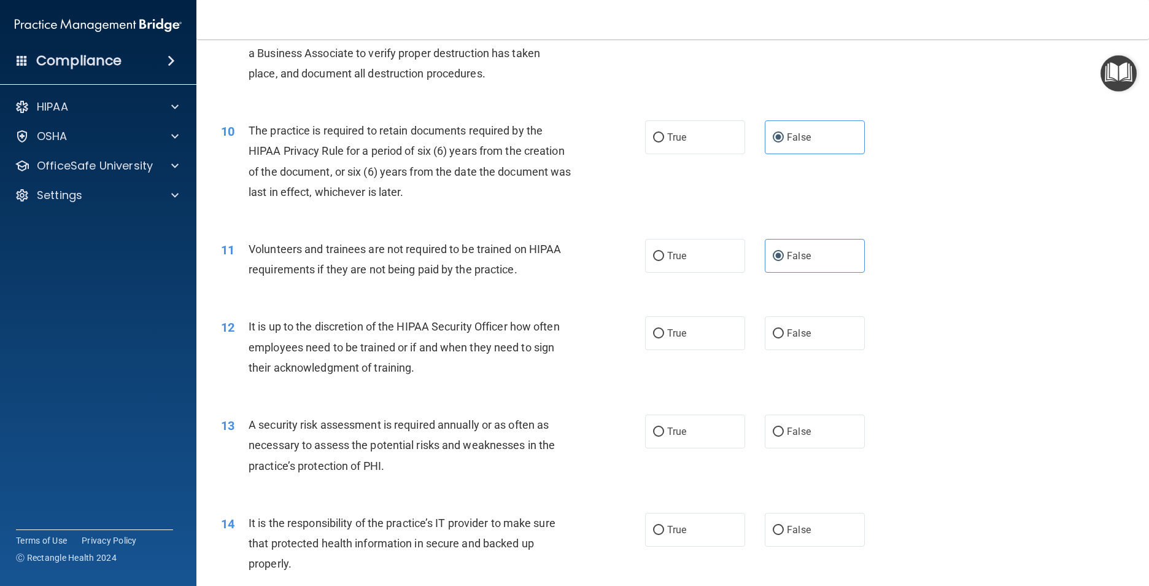
scroll to position [982, 0]
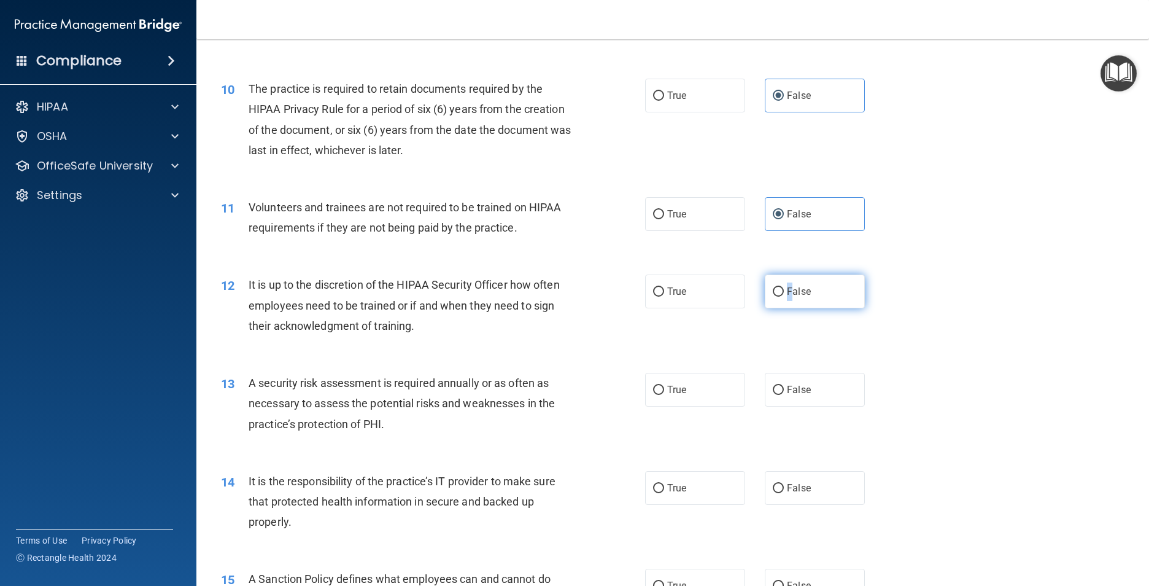
click at [787, 297] on span "False" at bounding box center [799, 291] width 24 height 12
drag, startPoint x: 785, startPoint y: 330, endPoint x: 776, endPoint y: 335, distance: 10.2
click at [776, 296] on input "False" at bounding box center [778, 291] width 11 height 9
radio input "true"
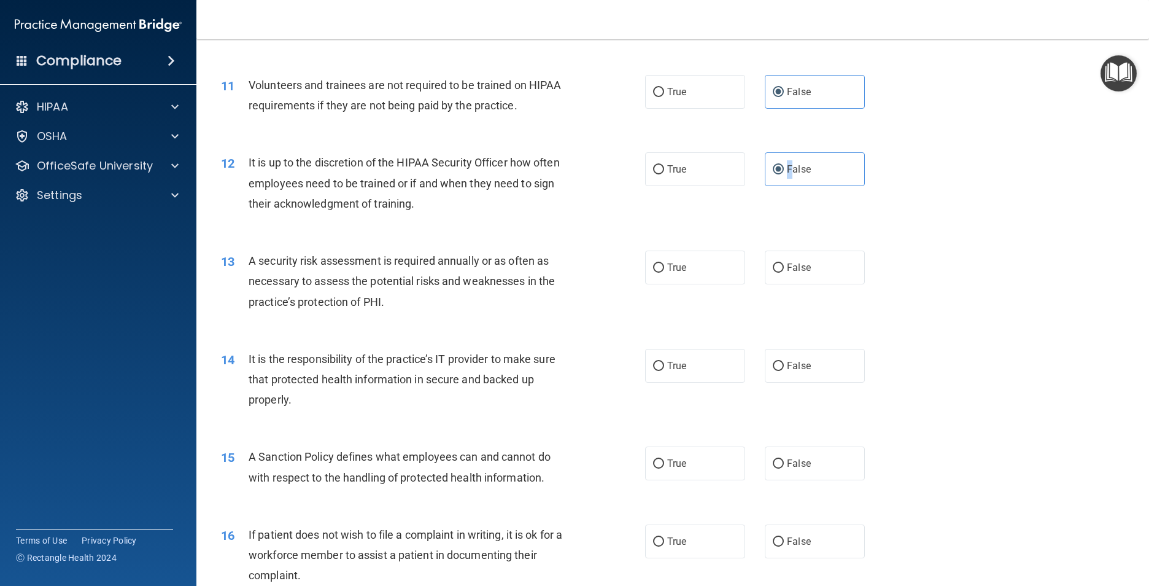
scroll to position [1105, 0]
click at [661, 284] on label "True" at bounding box center [695, 267] width 100 height 34
click at [661, 272] on input "True" at bounding box center [658, 267] width 11 height 9
radio input "true"
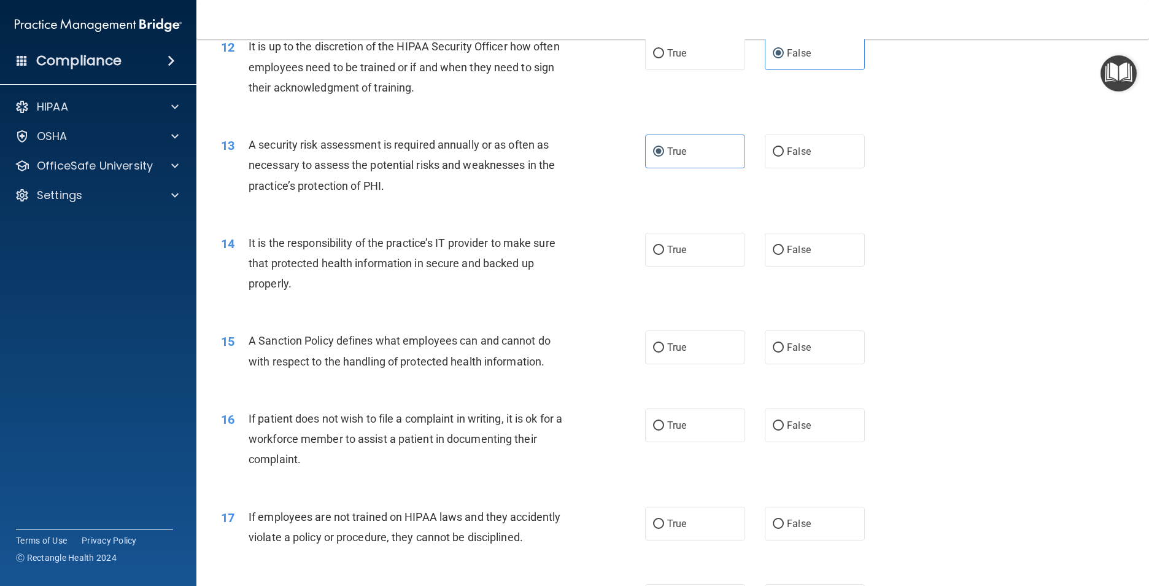
scroll to position [1228, 0]
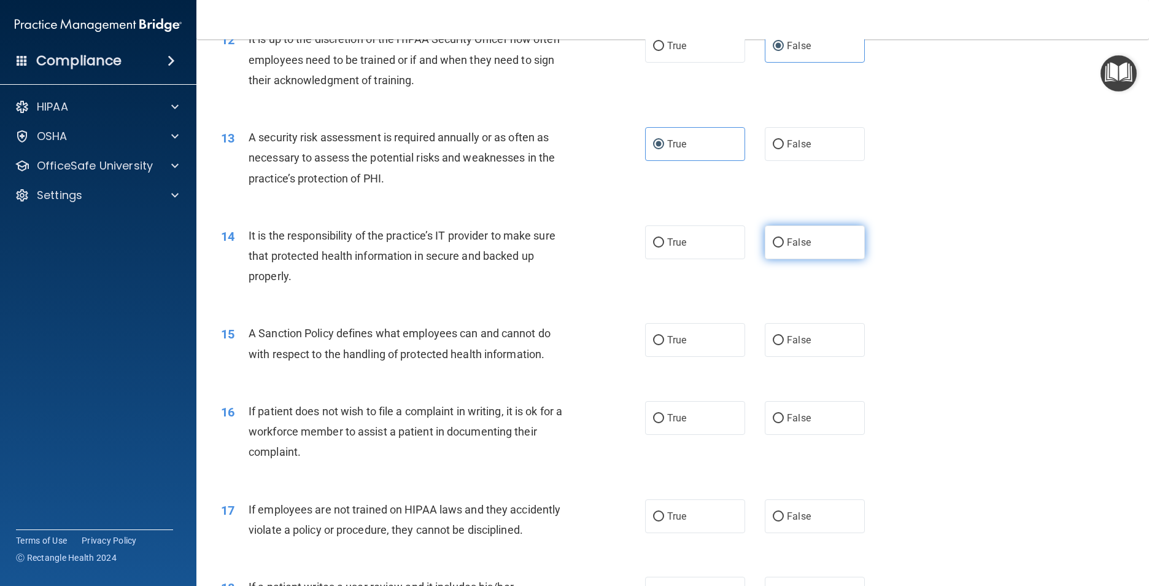
click at [788, 248] on span "False" at bounding box center [799, 242] width 24 height 12
click at [784, 247] on input "False" at bounding box center [778, 242] width 11 height 9
radio input "true"
click at [773, 345] on input "False" at bounding box center [778, 340] width 11 height 9
radio input "true"
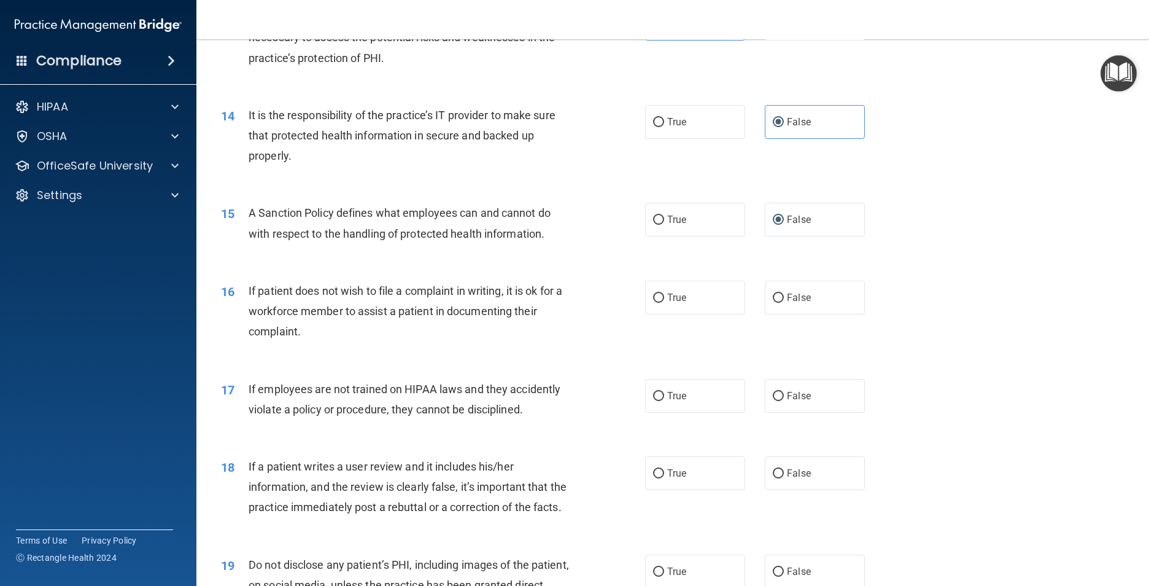
scroll to position [1351, 0]
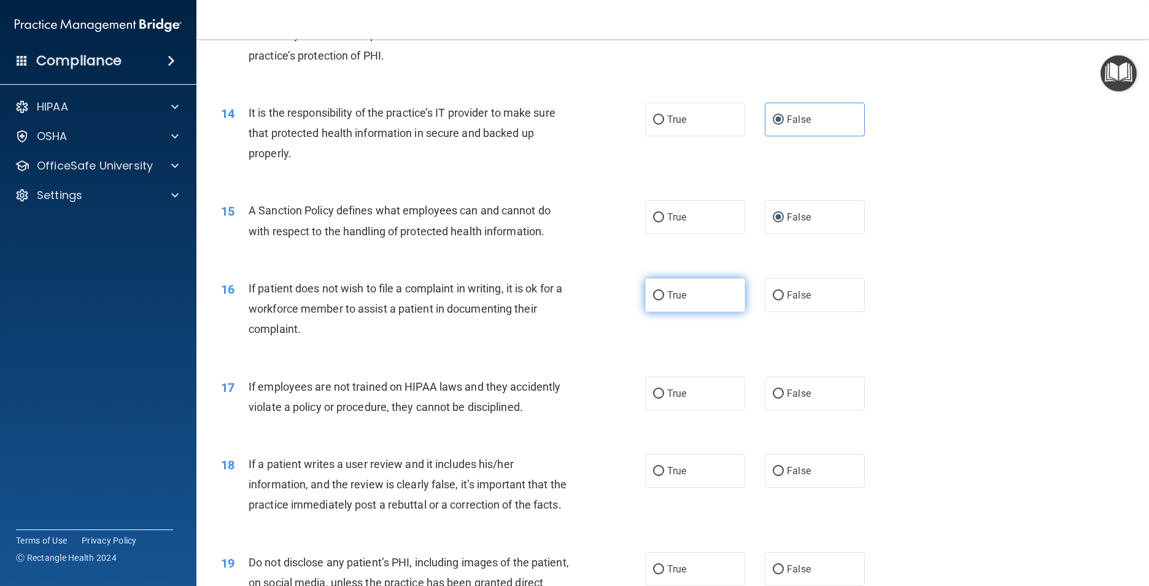
click at [667, 301] on span "True" at bounding box center [676, 295] width 19 height 12
click at [664, 300] on input "True" at bounding box center [658, 295] width 11 height 9
radio input "true"
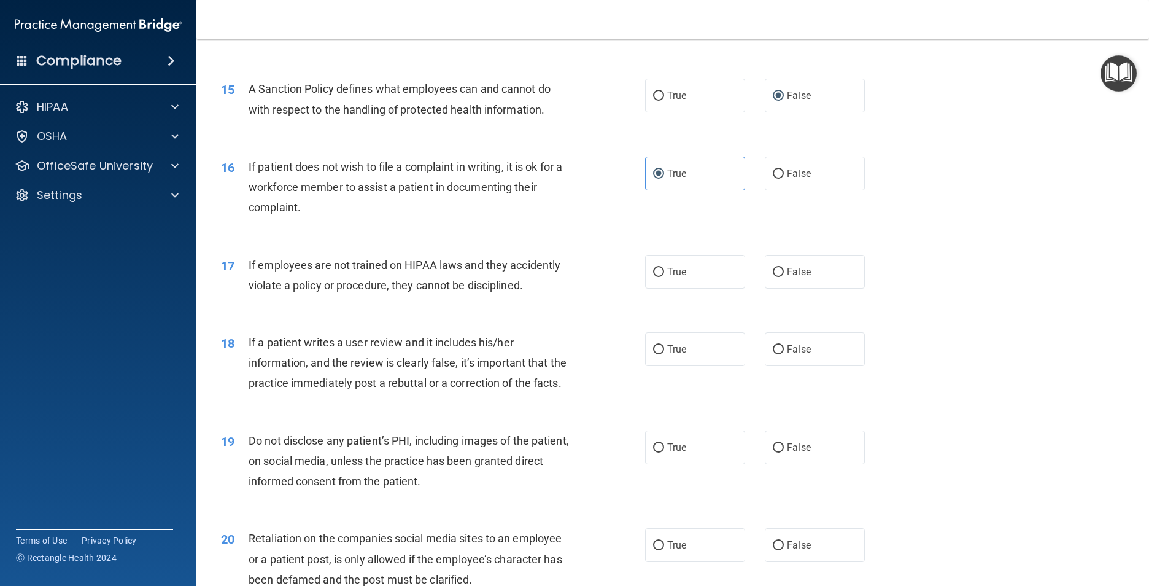
scroll to position [1473, 0]
click at [776, 276] on input "False" at bounding box center [778, 270] width 11 height 9
radio input "true"
click at [777, 353] on input "False" at bounding box center [778, 348] width 11 height 9
radio input "true"
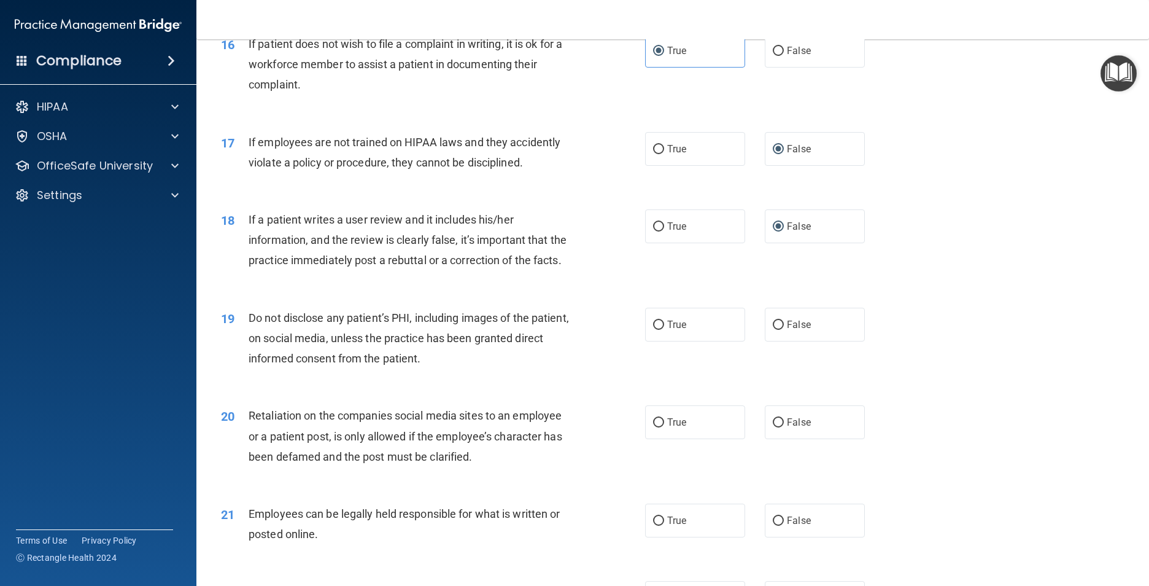
scroll to position [1596, 0]
click at [660, 340] on label "True" at bounding box center [695, 323] width 100 height 34
click at [660, 328] on input "True" at bounding box center [658, 323] width 11 height 9
radio input "true"
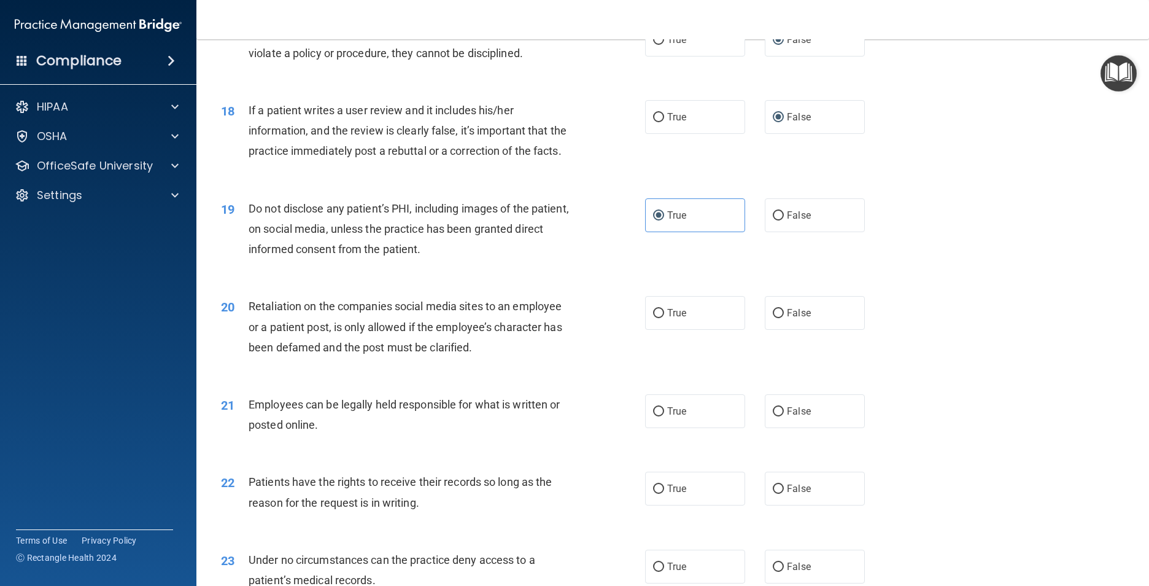
scroll to position [1719, 0]
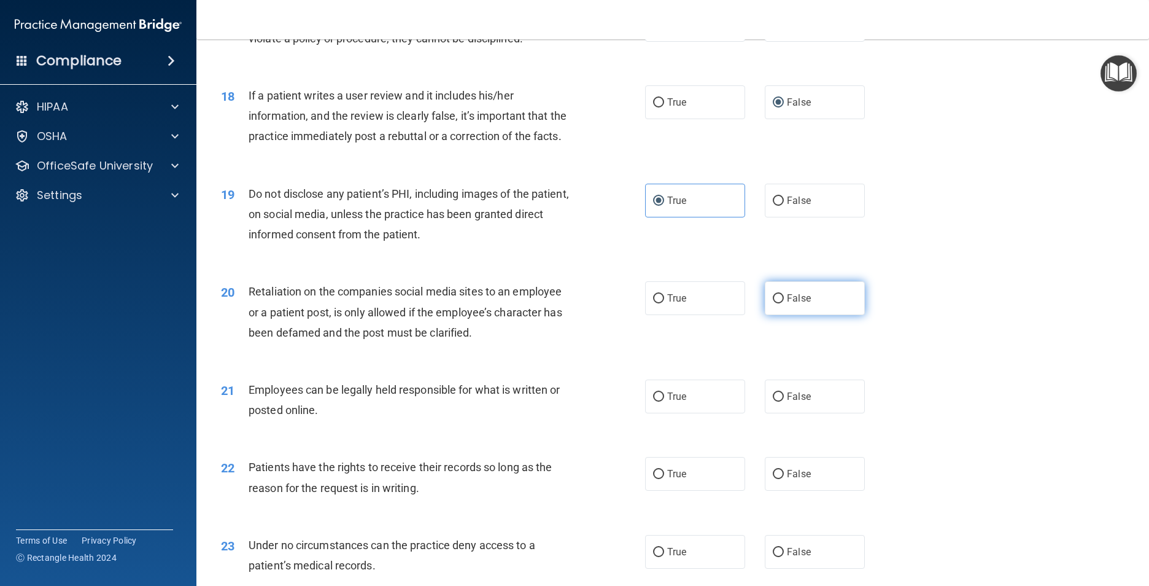
click at [780, 315] on label "False" at bounding box center [815, 298] width 100 height 34
click at [780, 303] on input "False" at bounding box center [778, 298] width 11 height 9
radio input "true"
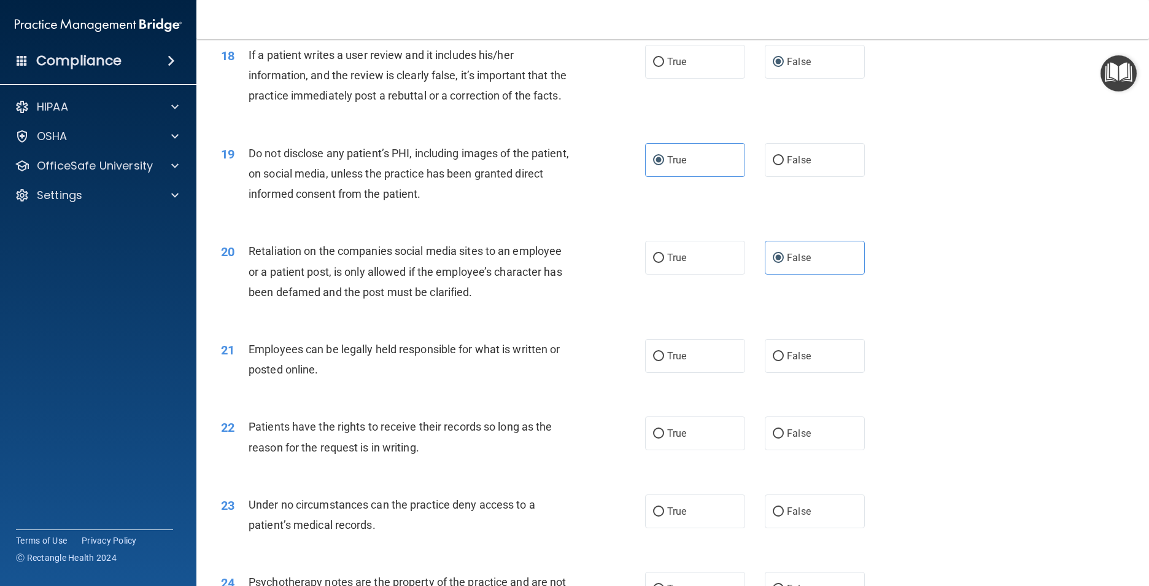
scroll to position [1780, 0]
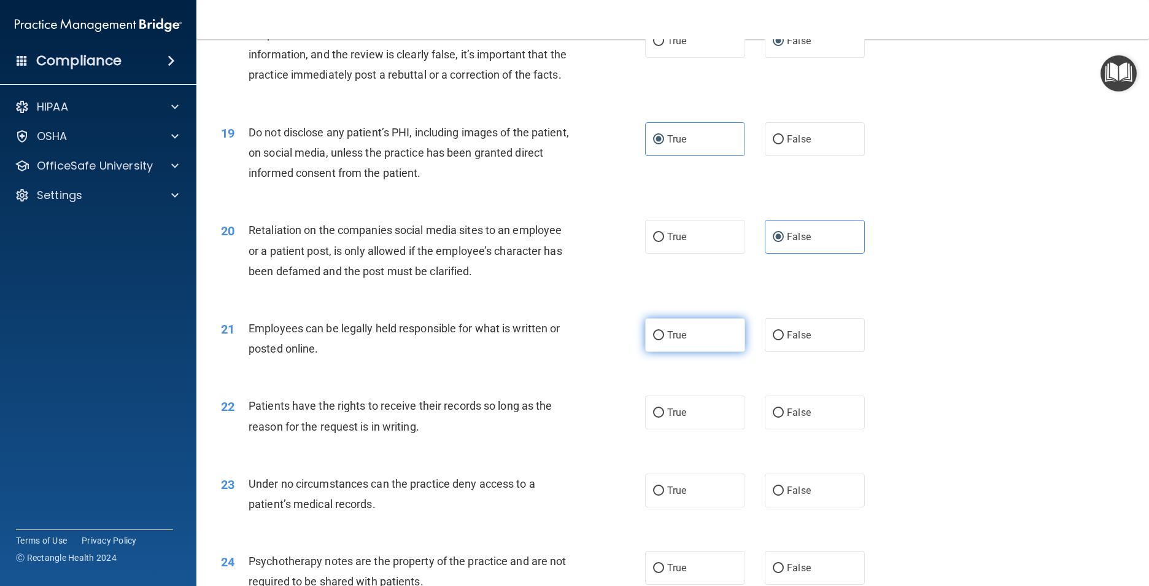
click at [654, 352] on label "True" at bounding box center [695, 335] width 100 height 34
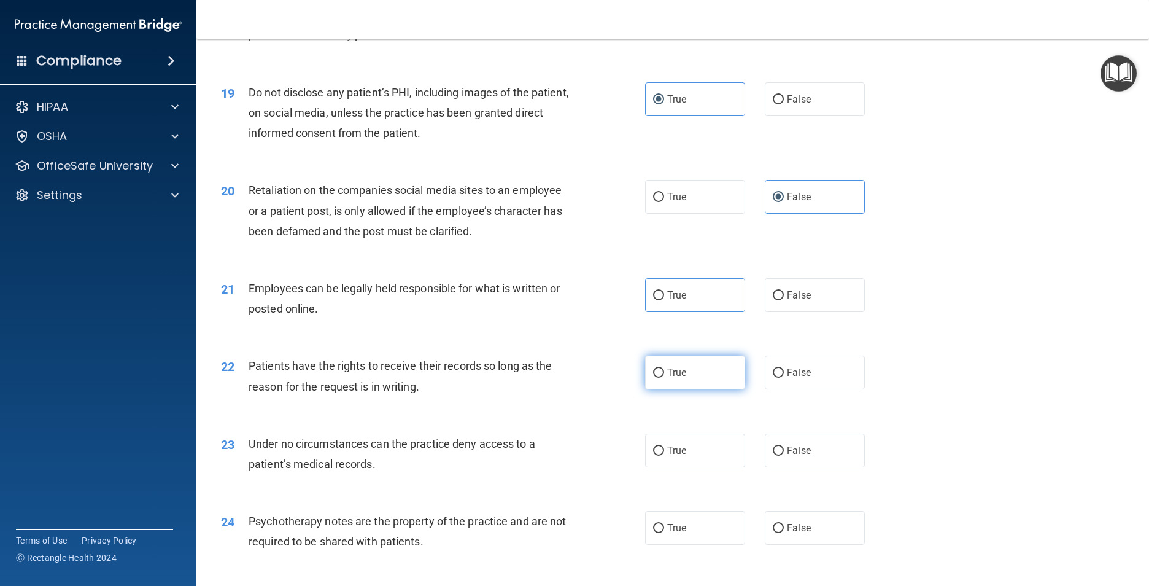
scroll to position [1842, 0]
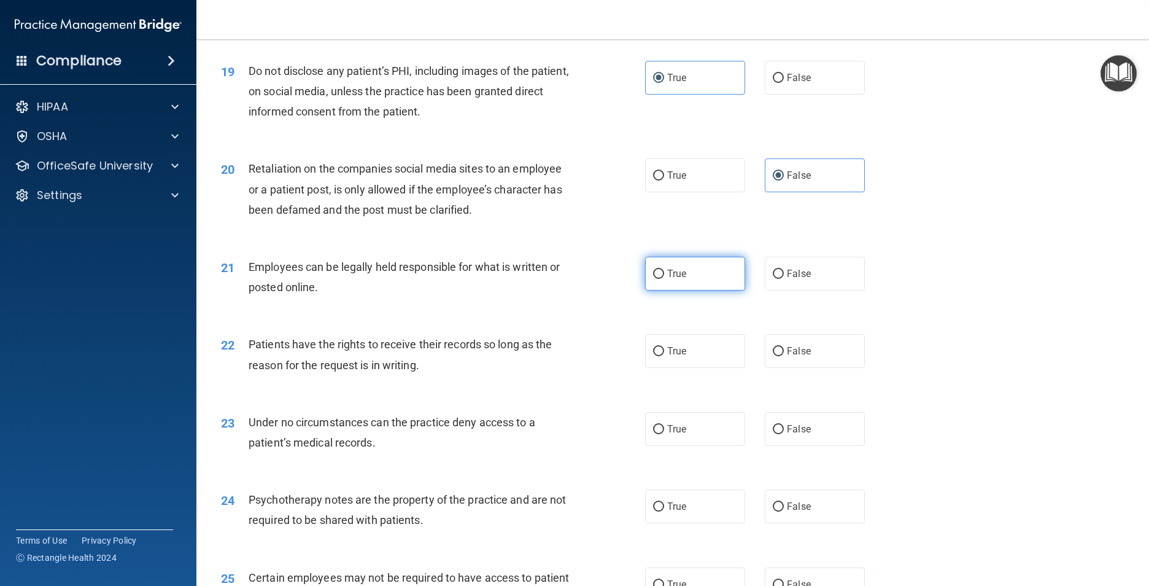
click at [653, 279] on input "True" at bounding box center [658, 273] width 11 height 9
radio input "true"
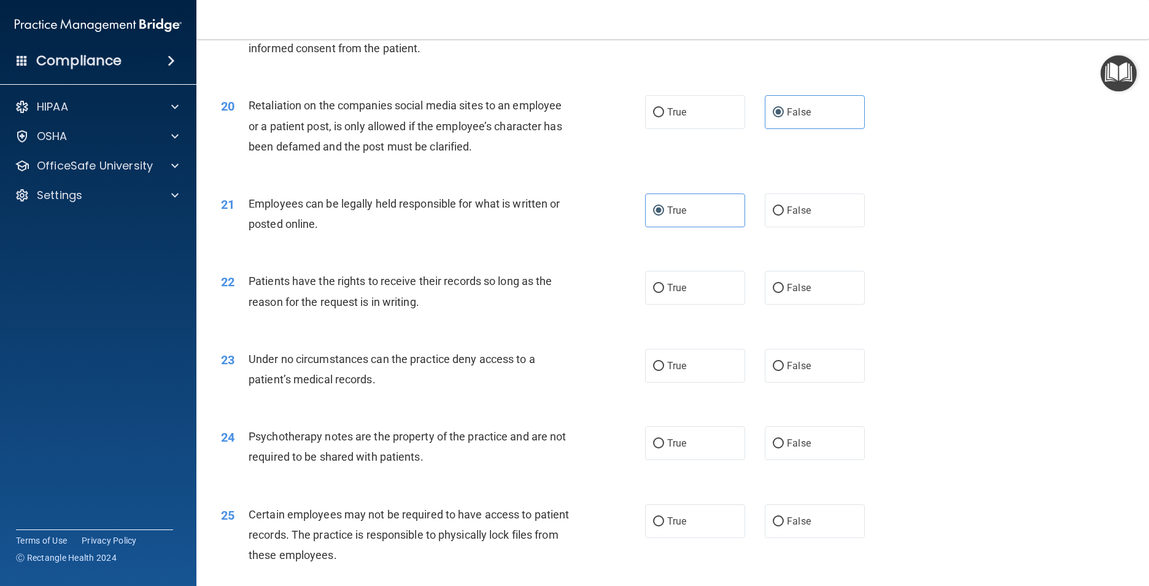
scroll to position [1964, 0]
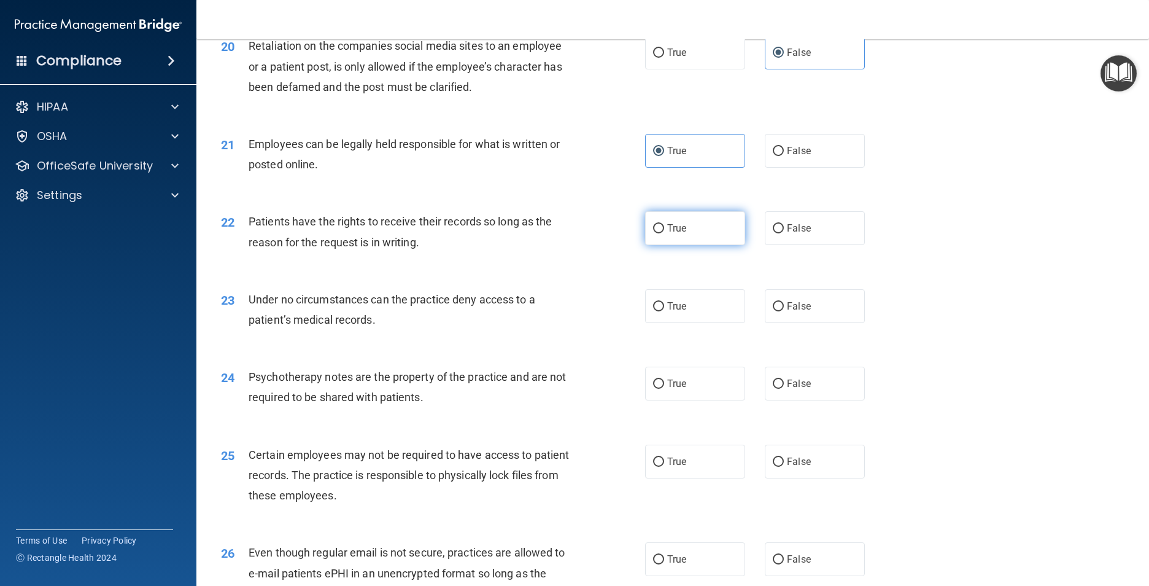
click at [662, 245] on label "True" at bounding box center [695, 228] width 100 height 34
click at [662, 233] on input "True" at bounding box center [658, 228] width 11 height 9
radio input "true"
click at [661, 323] on label "True" at bounding box center [695, 306] width 100 height 34
click at [661, 311] on input "True" at bounding box center [658, 306] width 11 height 9
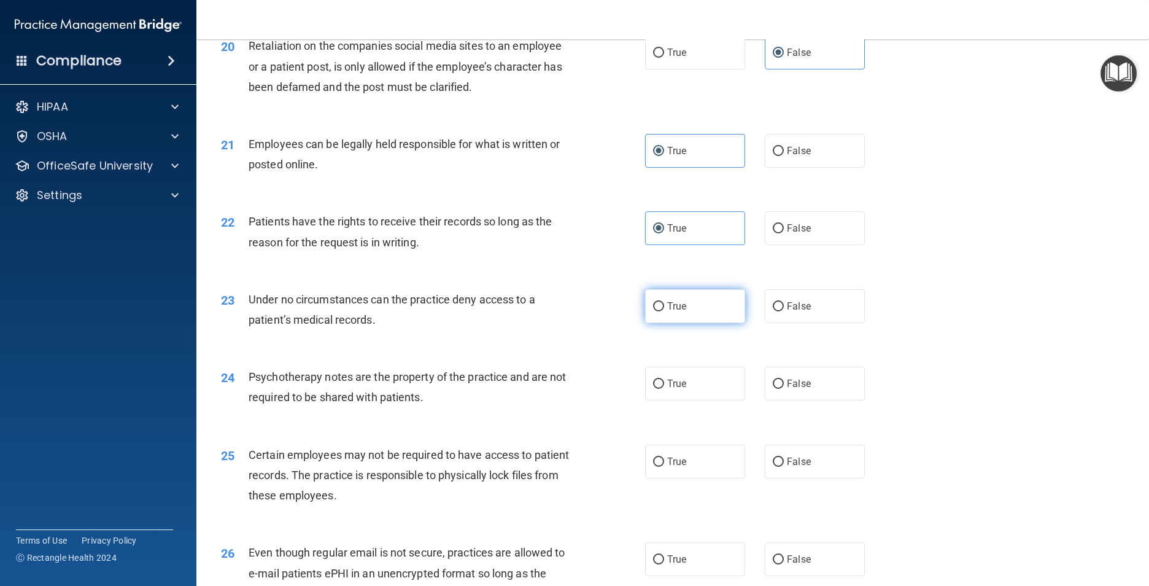
radio input "true"
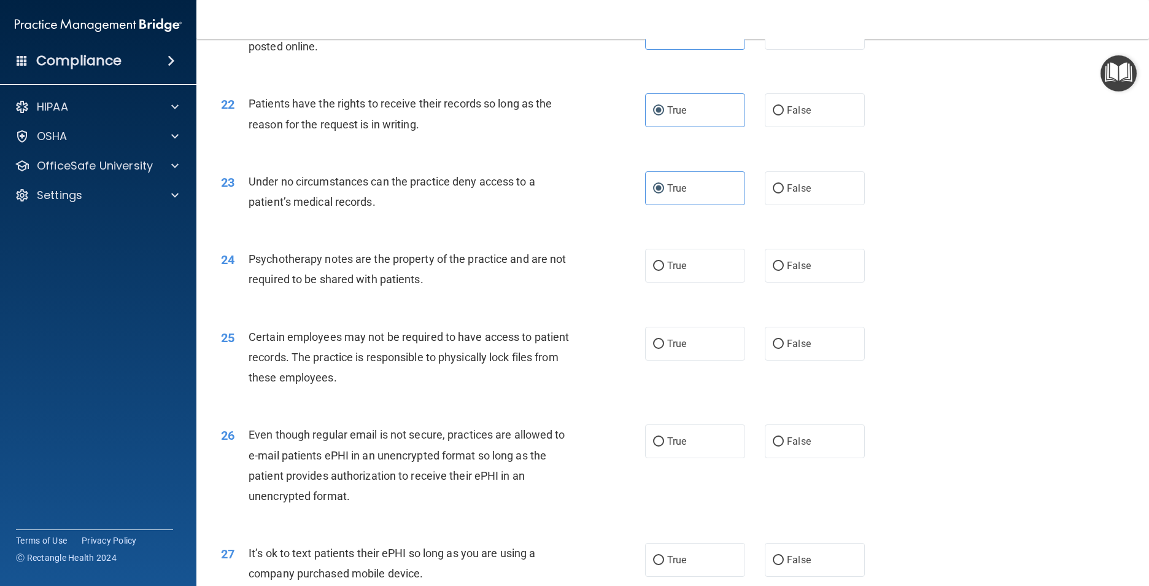
scroll to position [2087, 0]
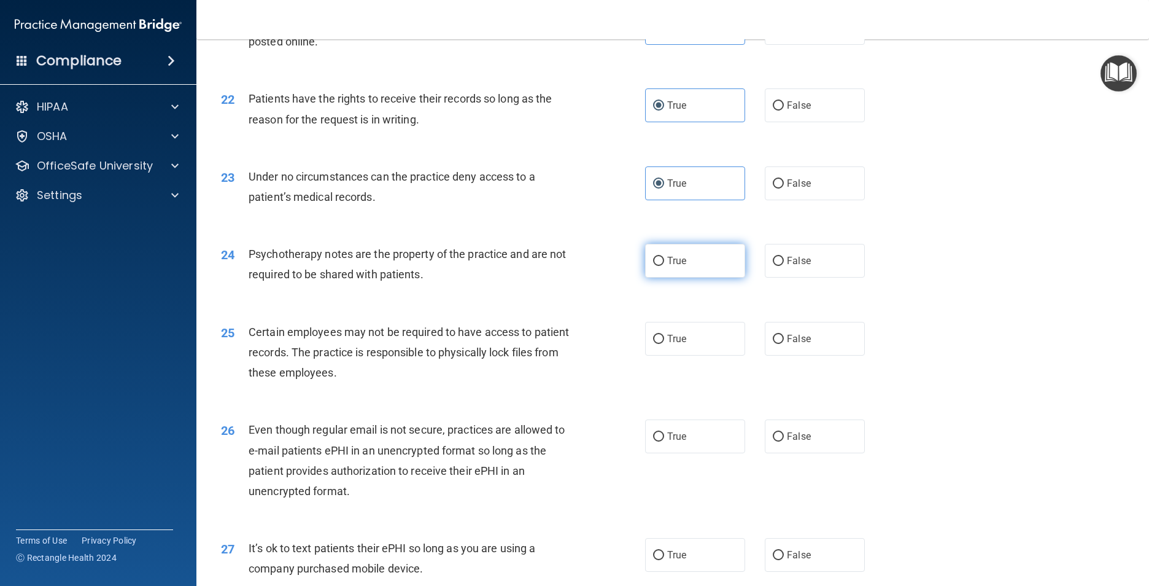
drag, startPoint x: 645, startPoint y: 321, endPoint x: 664, endPoint y: 325, distance: 19.4
click at [646, 277] on label "True" at bounding box center [695, 261] width 100 height 34
click at [653, 266] on input "True" at bounding box center [658, 261] width 11 height 9
radio input "true"
click at [655, 344] on input "True" at bounding box center [658, 339] width 11 height 9
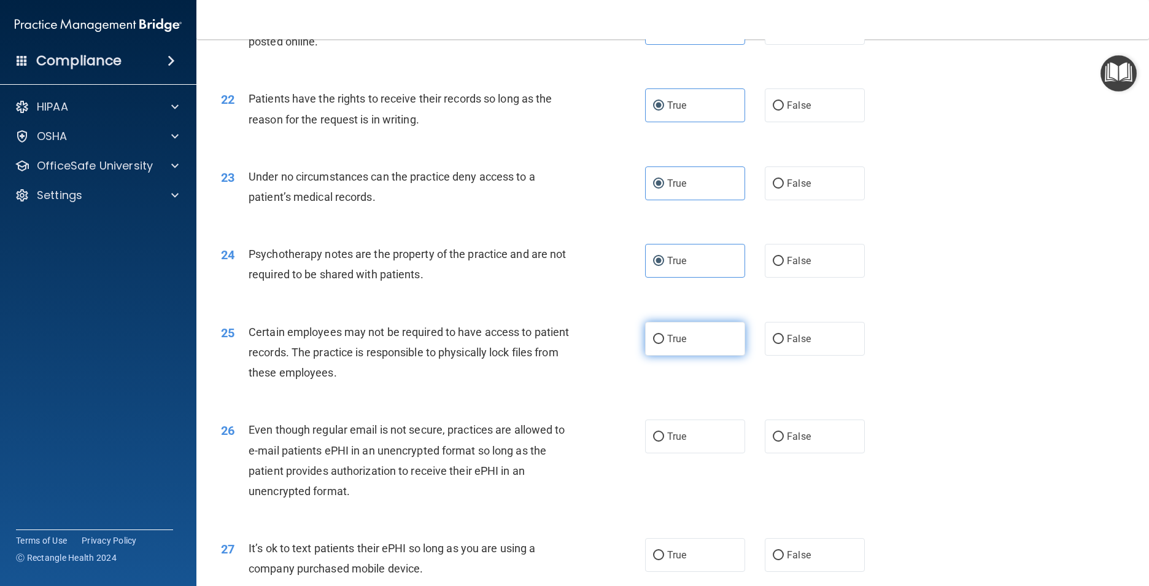
radio input "true"
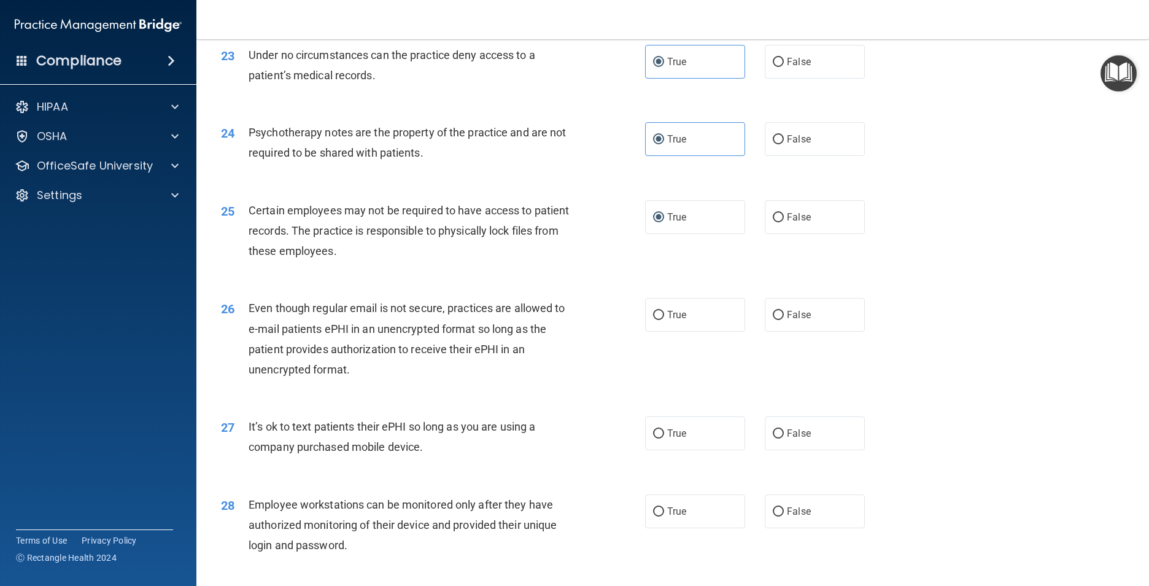
scroll to position [2210, 0]
click at [658, 319] on input "True" at bounding box center [658, 313] width 11 height 9
radio input "true"
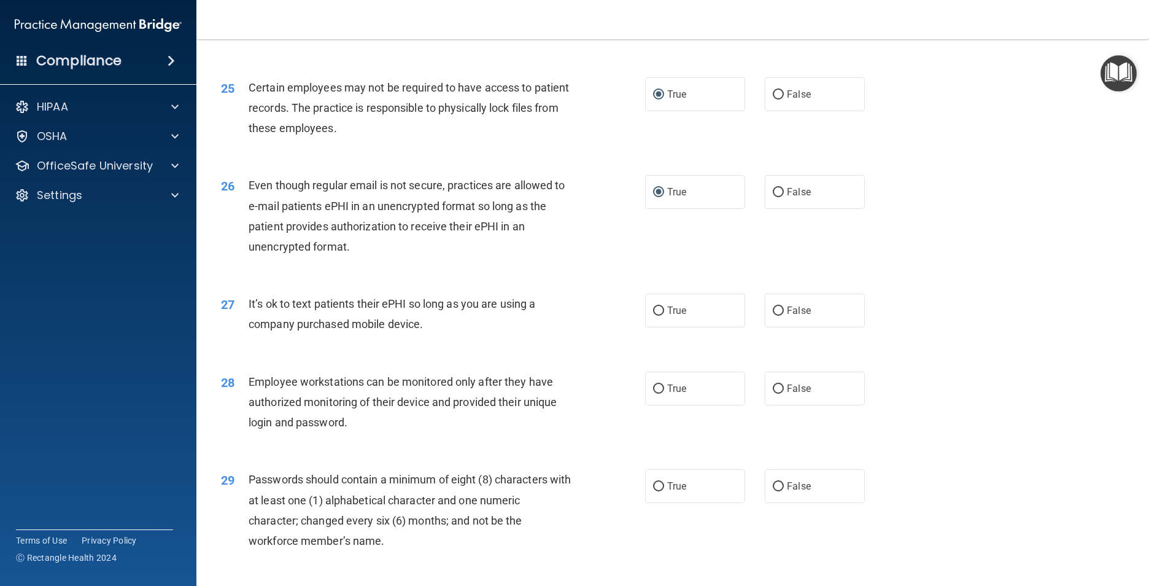
scroll to position [2333, 0]
click at [773, 314] on input "False" at bounding box center [778, 309] width 11 height 9
radio input "true"
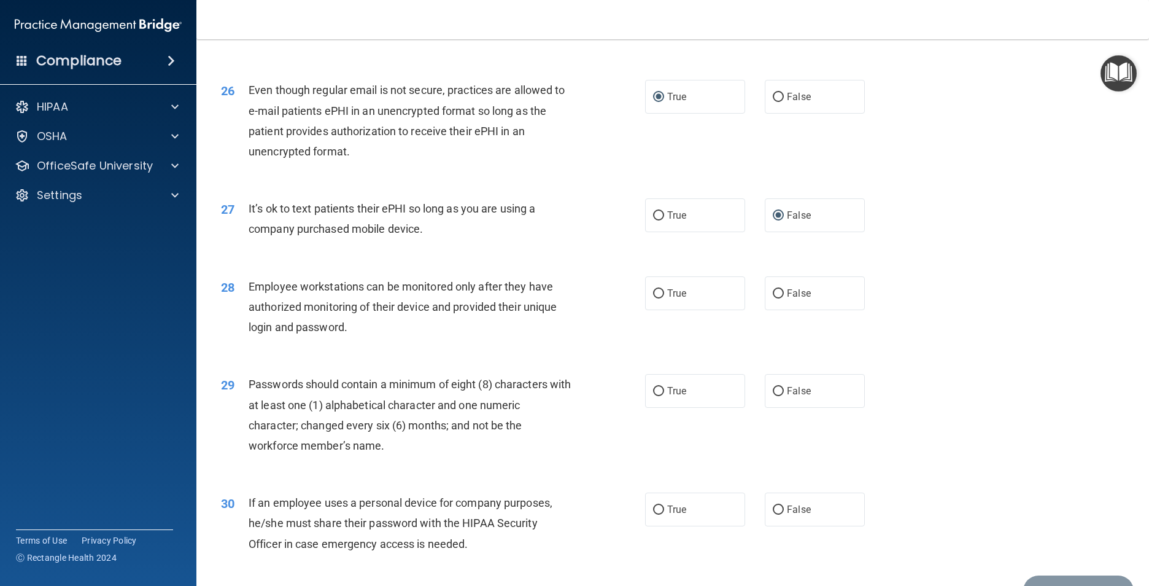
scroll to position [2455, 0]
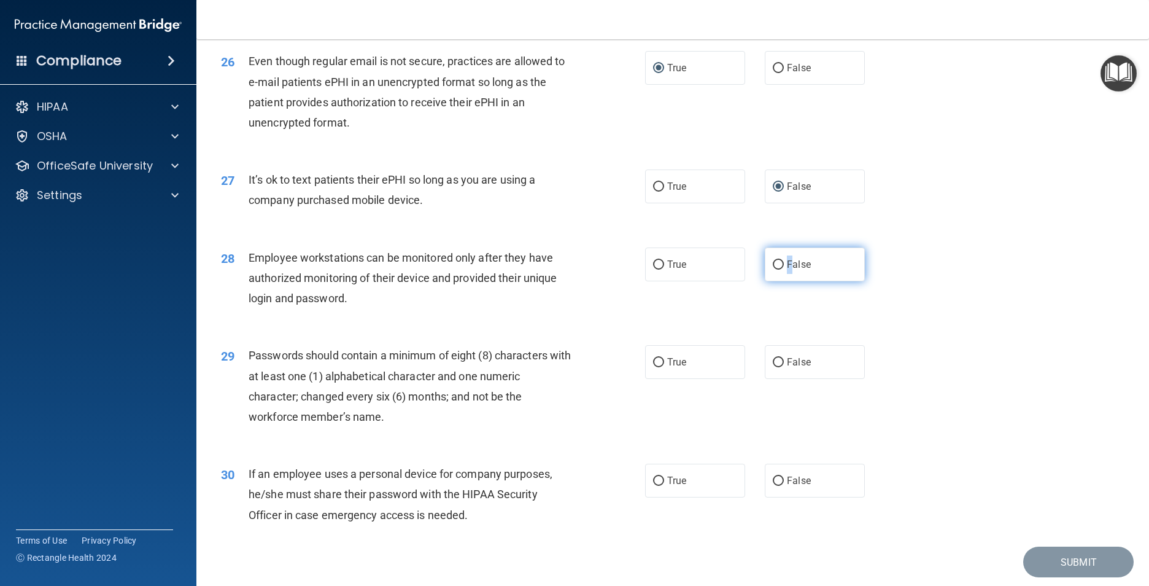
click at [787, 270] on span "False" at bounding box center [799, 264] width 24 height 12
drag, startPoint x: 784, startPoint y: 323, endPoint x: 774, endPoint y: 325, distance: 10.1
click at [774, 269] on input "False" at bounding box center [778, 264] width 11 height 9
radio input "true"
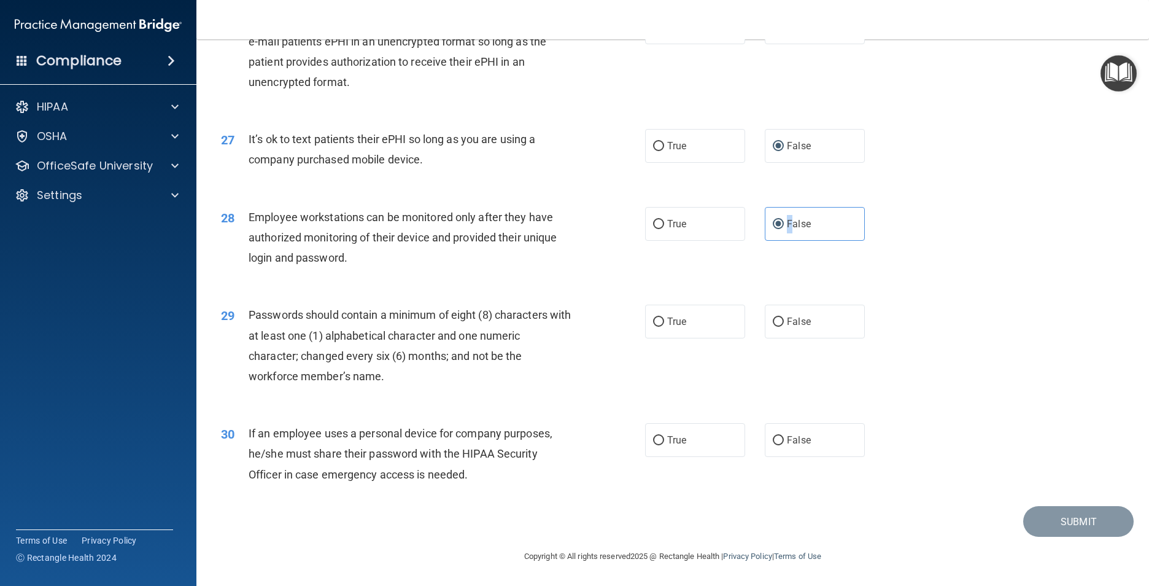
scroll to position [2557, 0]
click at [653, 323] on input "True" at bounding box center [658, 321] width 11 height 9
radio input "true"
click at [774, 439] on input "False" at bounding box center [778, 440] width 11 height 9
radio input "true"
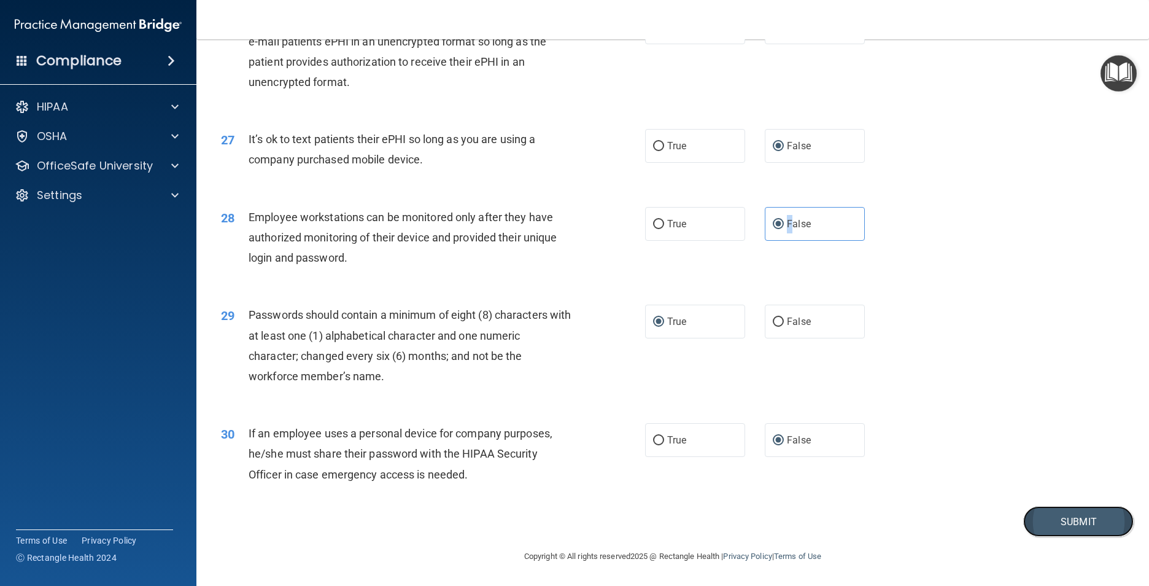
click at [1106, 522] on button "Submit" at bounding box center [1078, 521] width 110 height 31
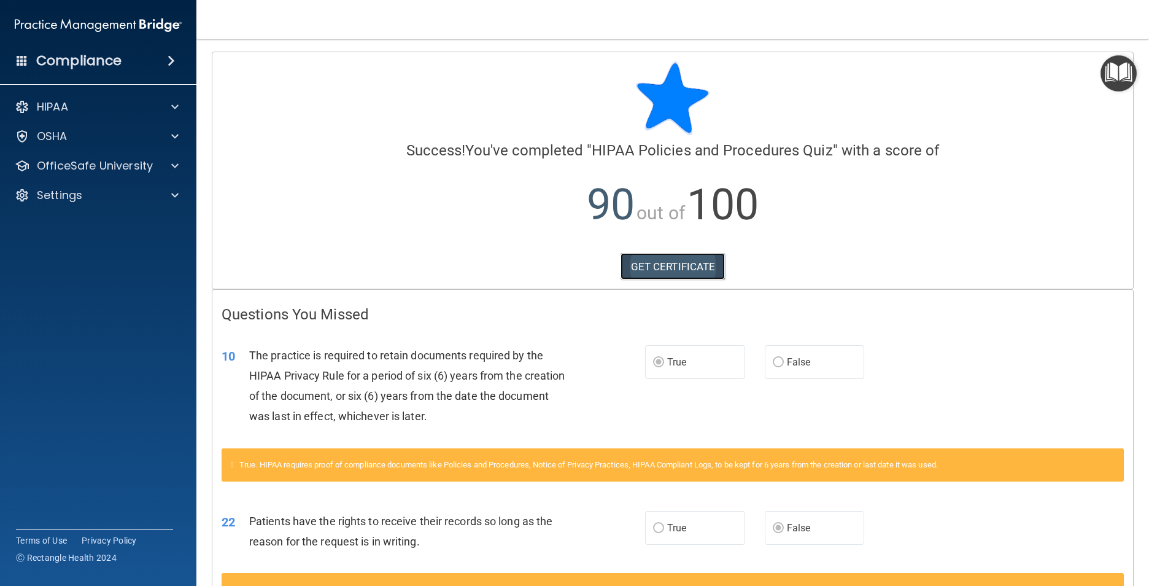
click at [671, 262] on link "GET CERTIFICATE" at bounding box center [673, 266] width 105 height 27
click at [57, 142] on p "OSHA" at bounding box center [52, 136] width 31 height 15
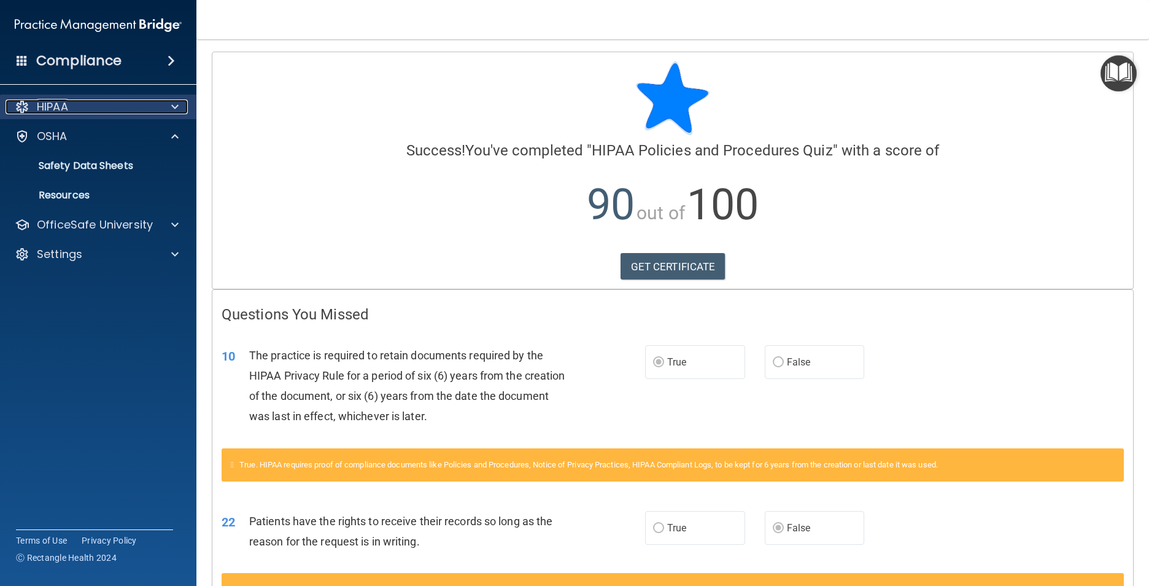
click at [168, 108] on div at bounding box center [173, 106] width 31 height 15
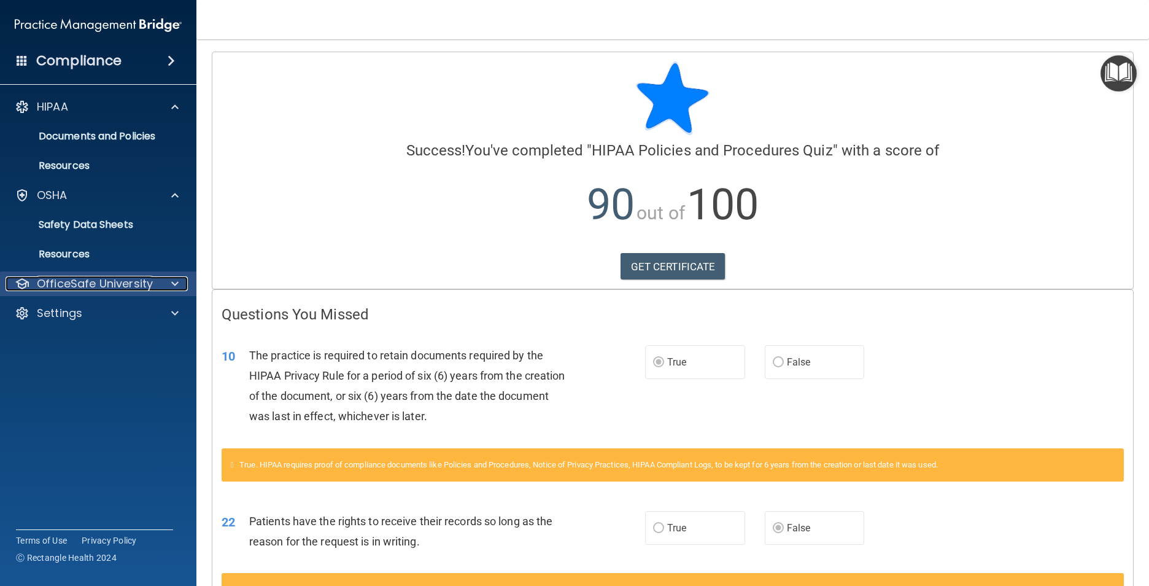
click at [104, 289] on p "OfficeSafe University" at bounding box center [95, 283] width 116 height 15
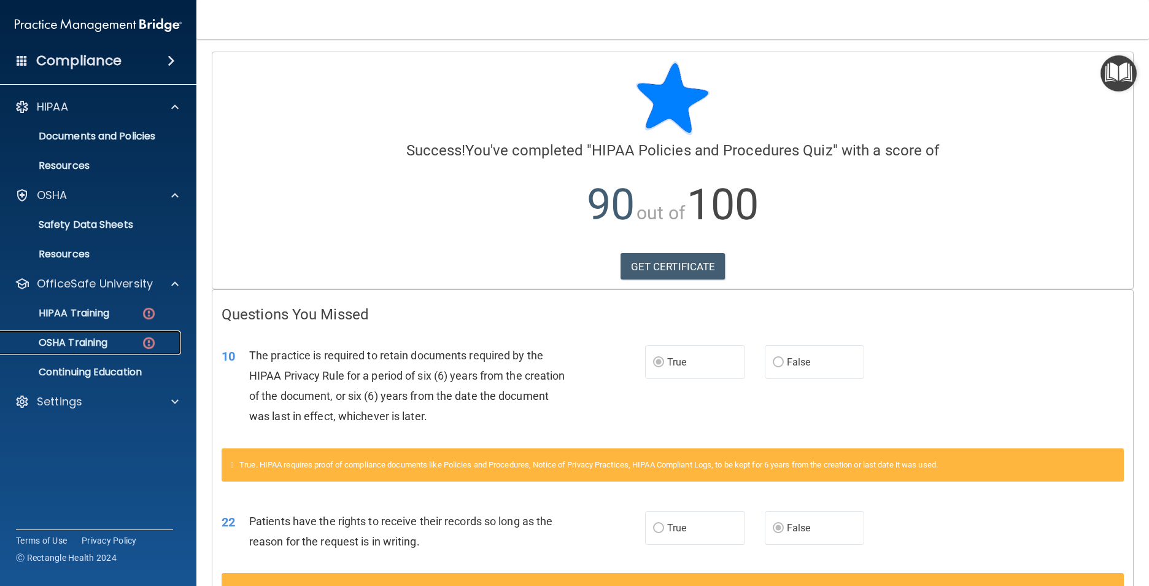
click at [112, 338] on div "OSHA Training" at bounding box center [92, 342] width 168 height 12
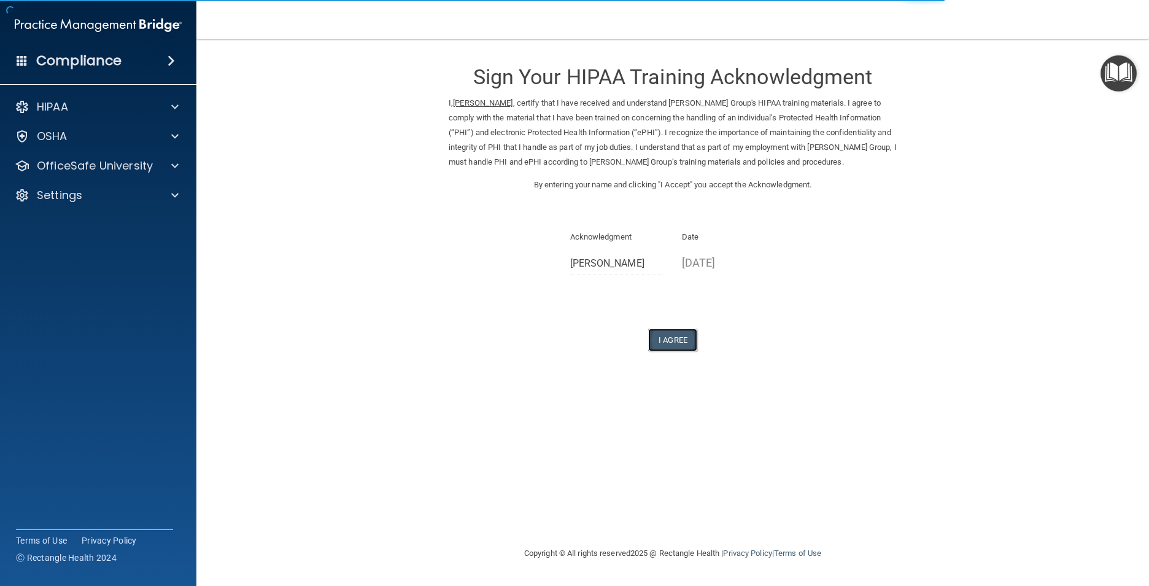
click at [676, 341] on button "I Agree" at bounding box center [672, 339] width 49 height 23
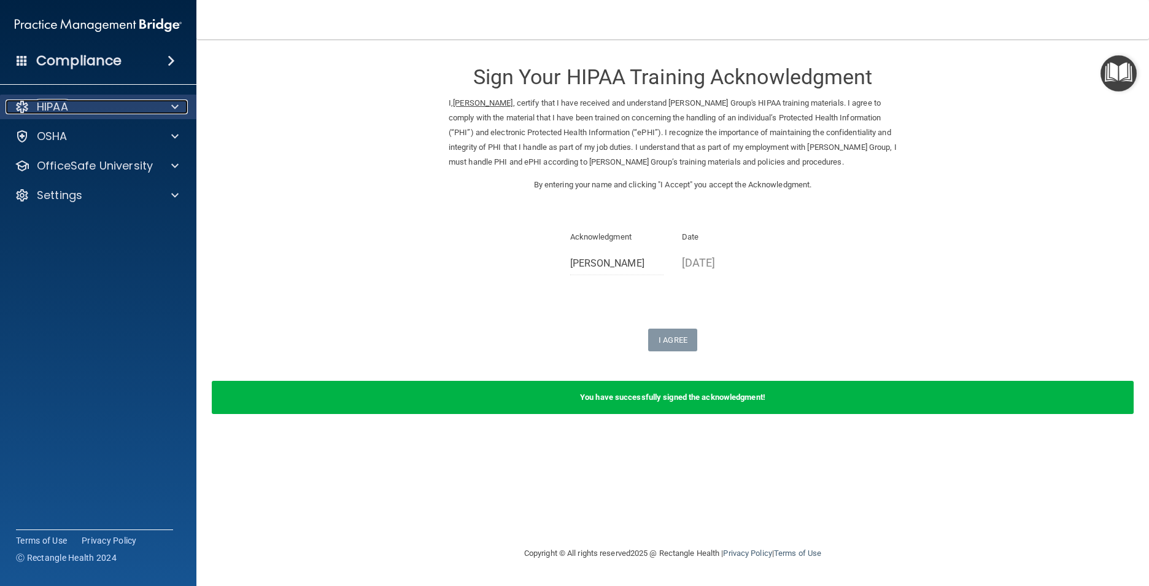
click at [88, 112] on div "HIPAA" at bounding box center [82, 106] width 152 height 15
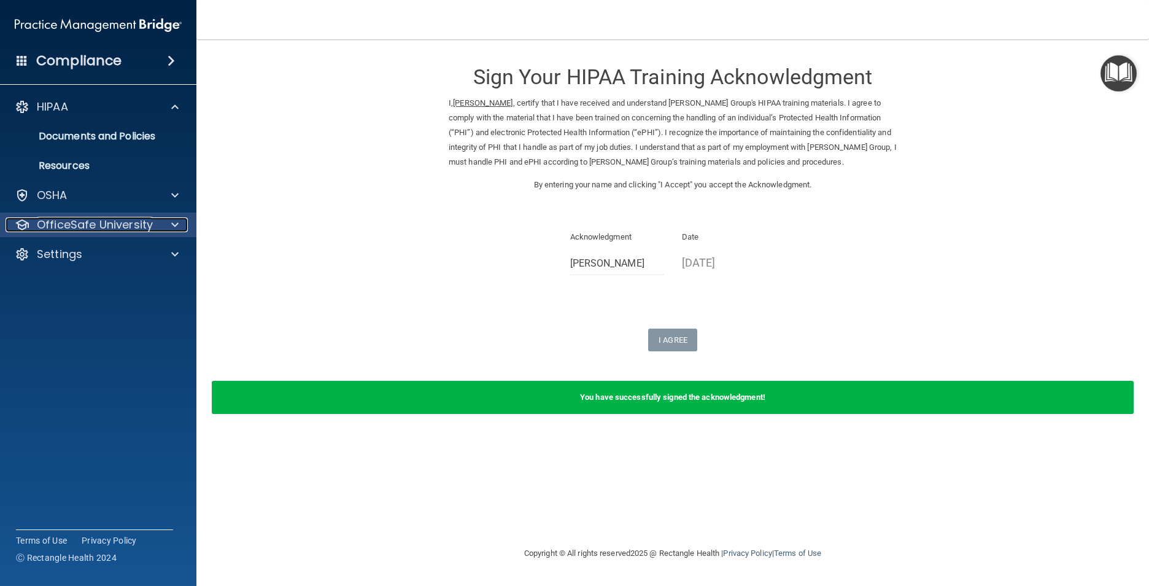
click at [81, 225] on p "OfficeSafe University" at bounding box center [95, 224] width 116 height 15
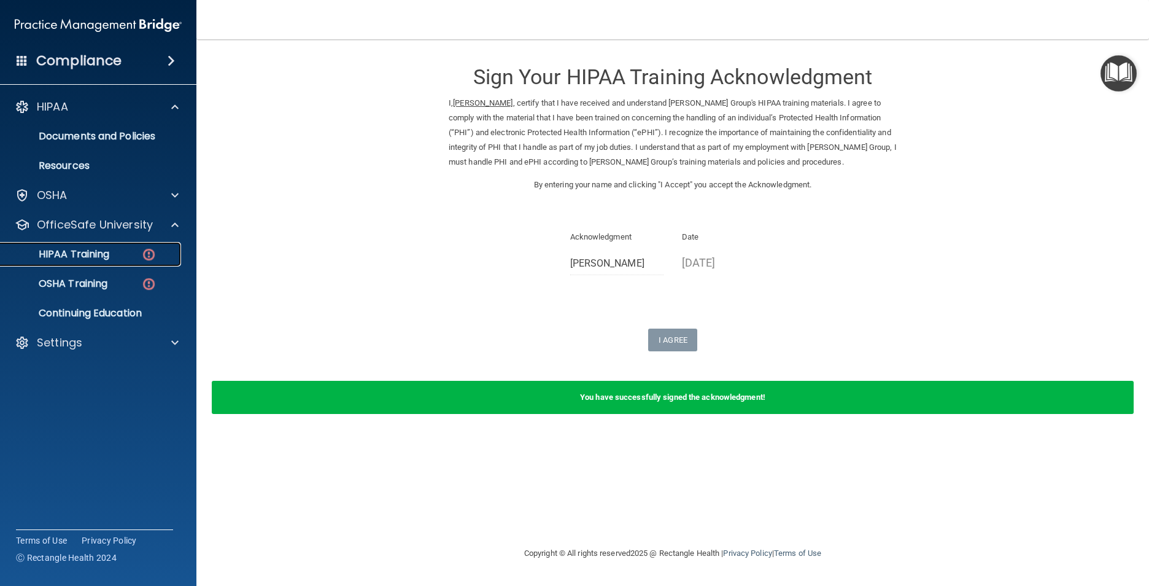
click at [125, 255] on div "HIPAA Training" at bounding box center [92, 254] width 168 height 12
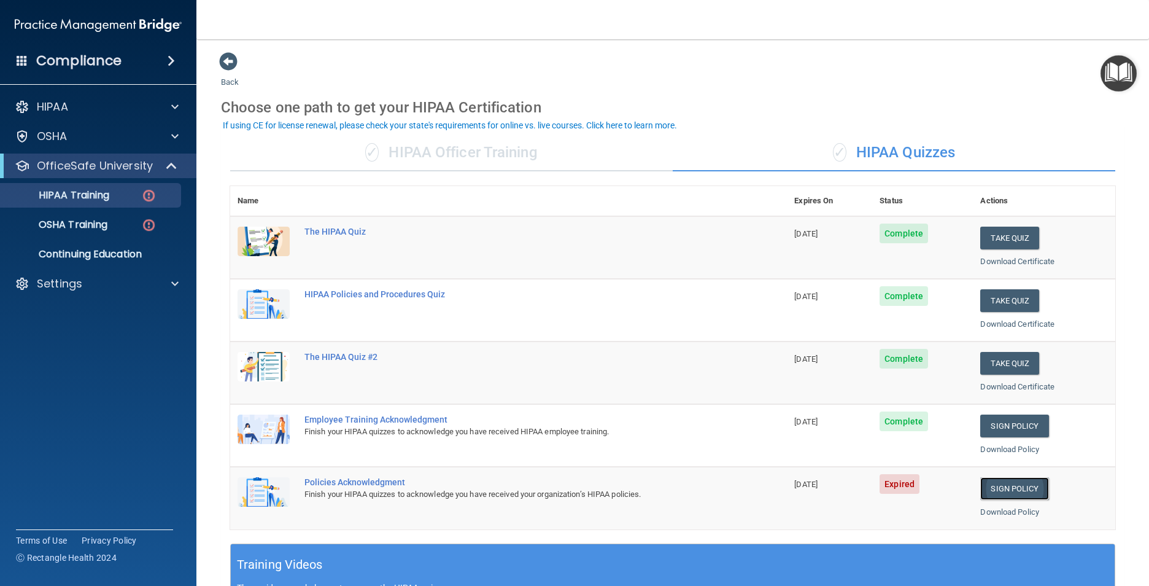
click at [1007, 487] on link "Sign Policy" at bounding box center [1014, 488] width 68 height 23
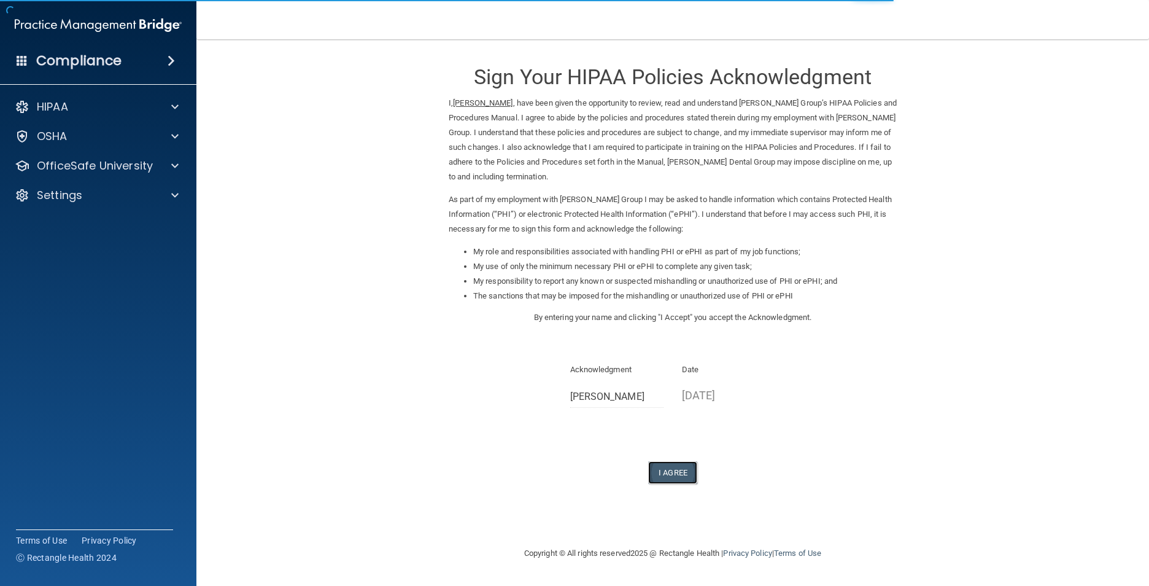
click at [680, 472] on button "I Agree" at bounding box center [672, 472] width 49 height 23
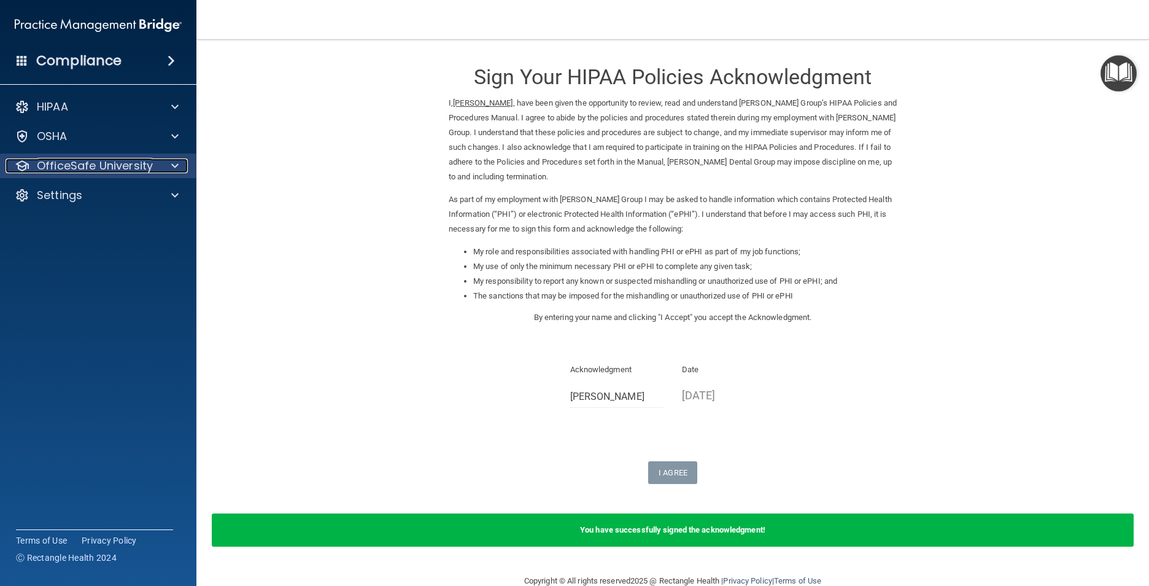
drag, startPoint x: 87, startPoint y: 165, endPoint x: 101, endPoint y: 170, distance: 15.2
click at [87, 165] on p "OfficeSafe University" at bounding box center [95, 165] width 116 height 15
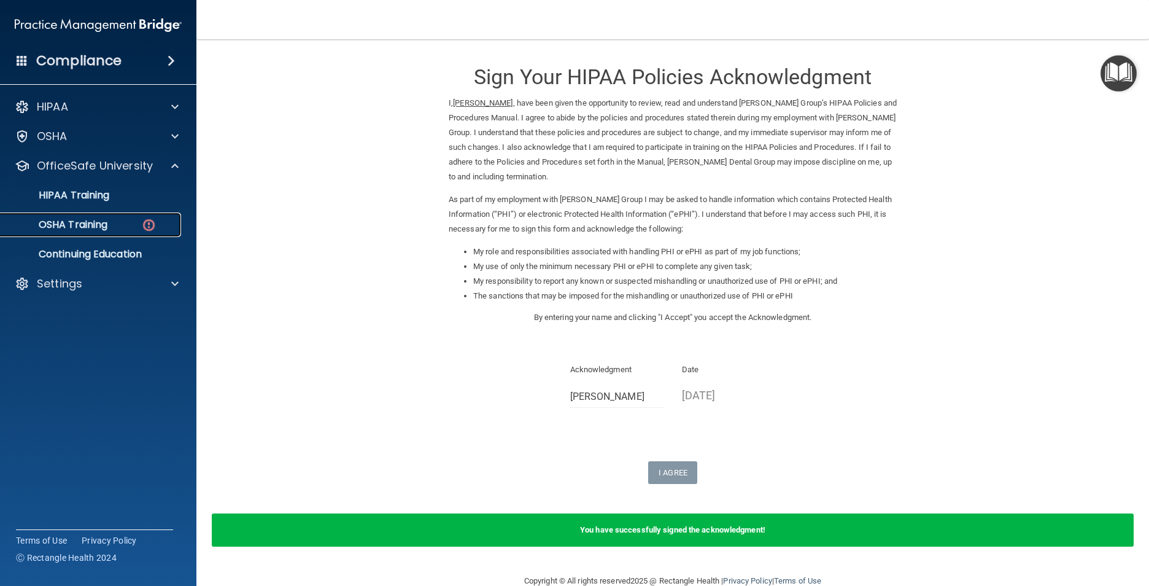
click at [138, 228] on div "OSHA Training" at bounding box center [92, 225] width 168 height 12
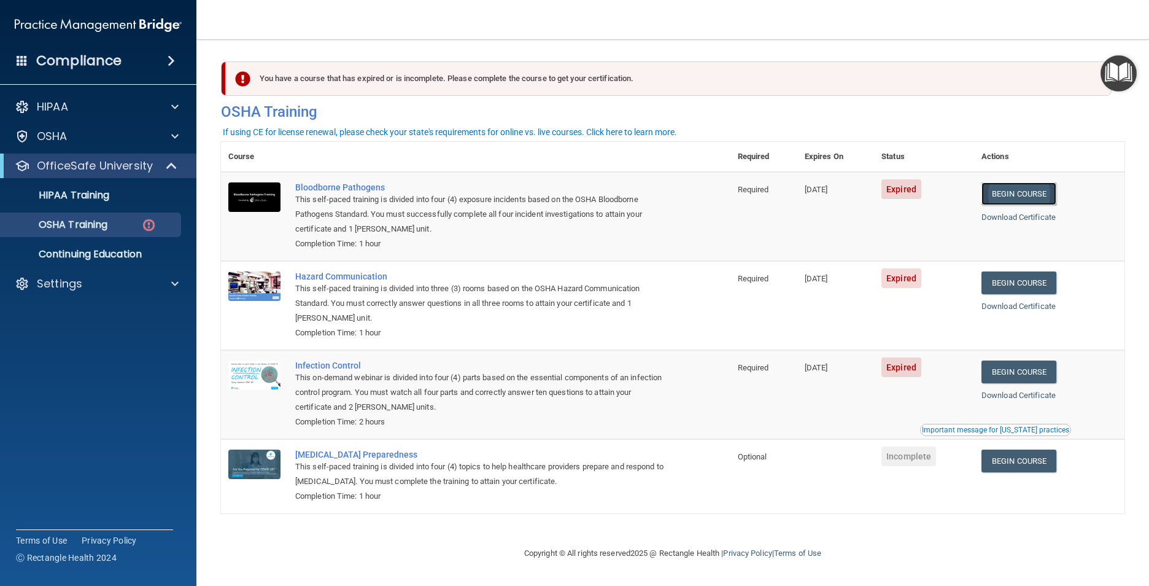
click at [1030, 191] on link "Begin Course" at bounding box center [1019, 193] width 75 height 23
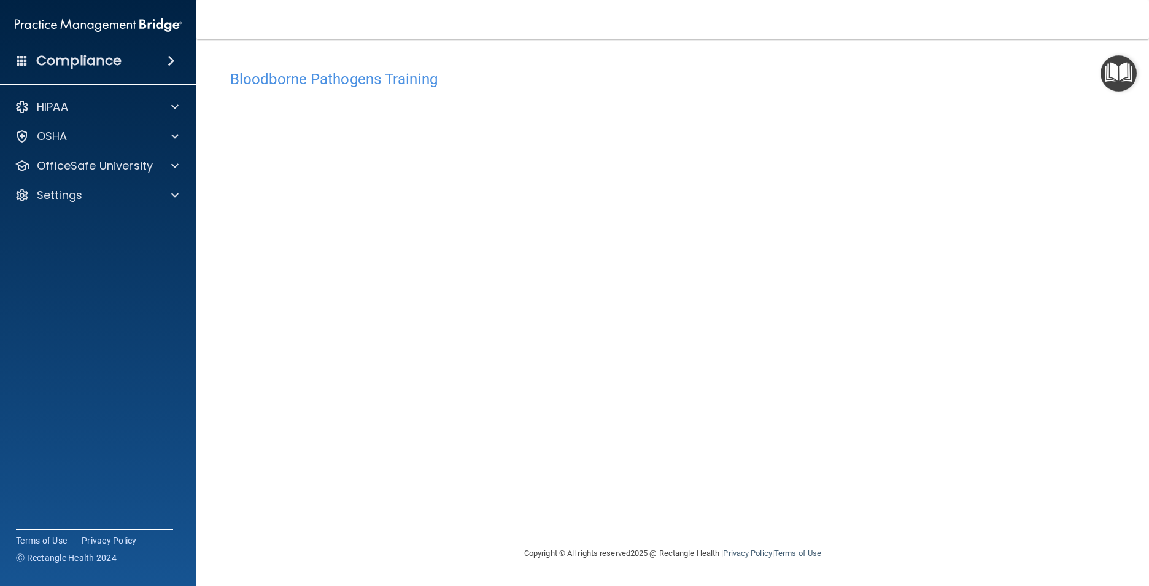
click at [523, 481] on div "Bloodborne Pathogens Training This course doesn’t expire until [DATE]. Are you …" at bounding box center [673, 305] width 904 height 482
